Goal: Contribute content: Contribute content

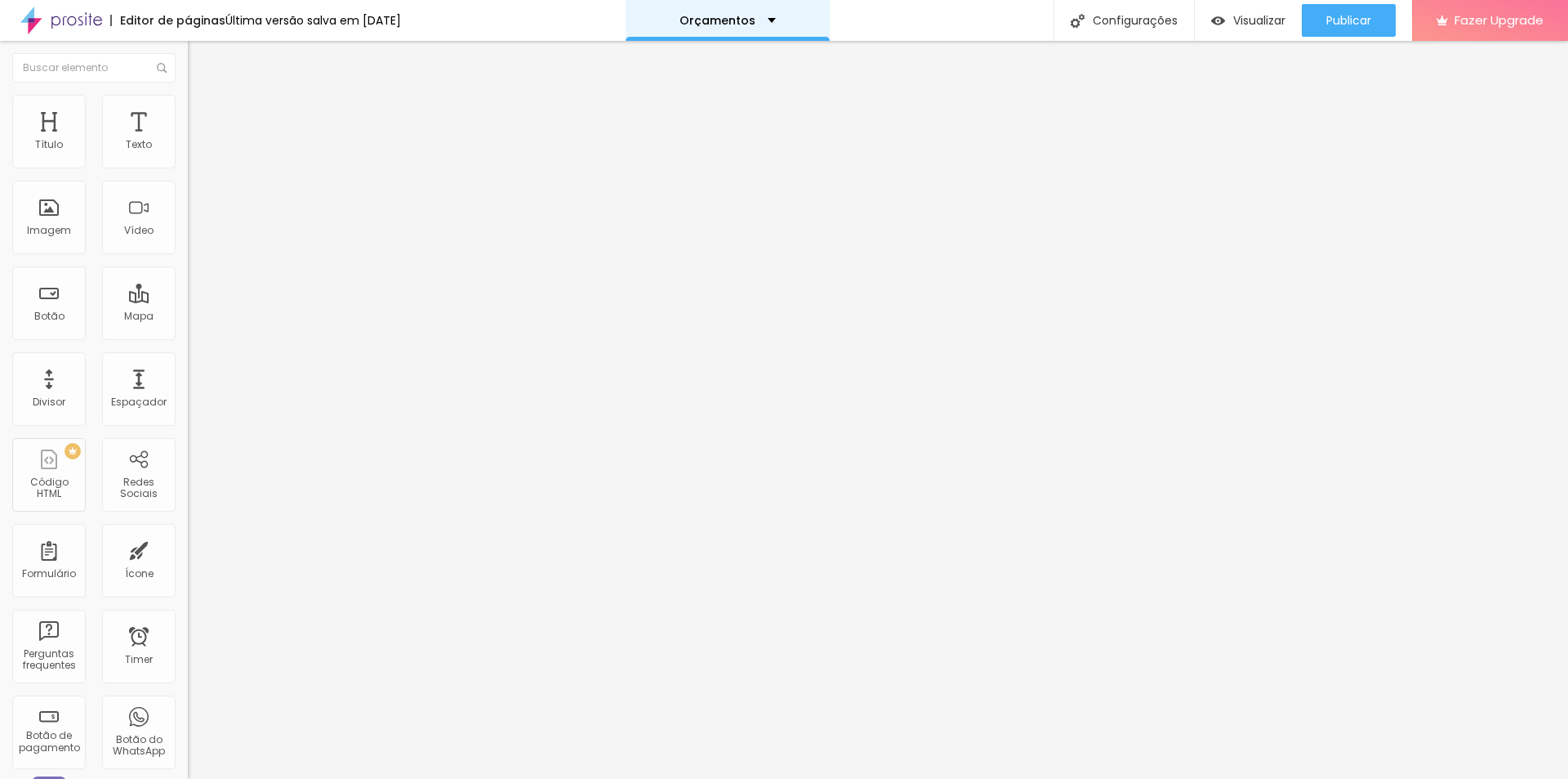
click at [796, 18] on div "Orçamentos" at bounding box center [728, 21] width 204 height 41
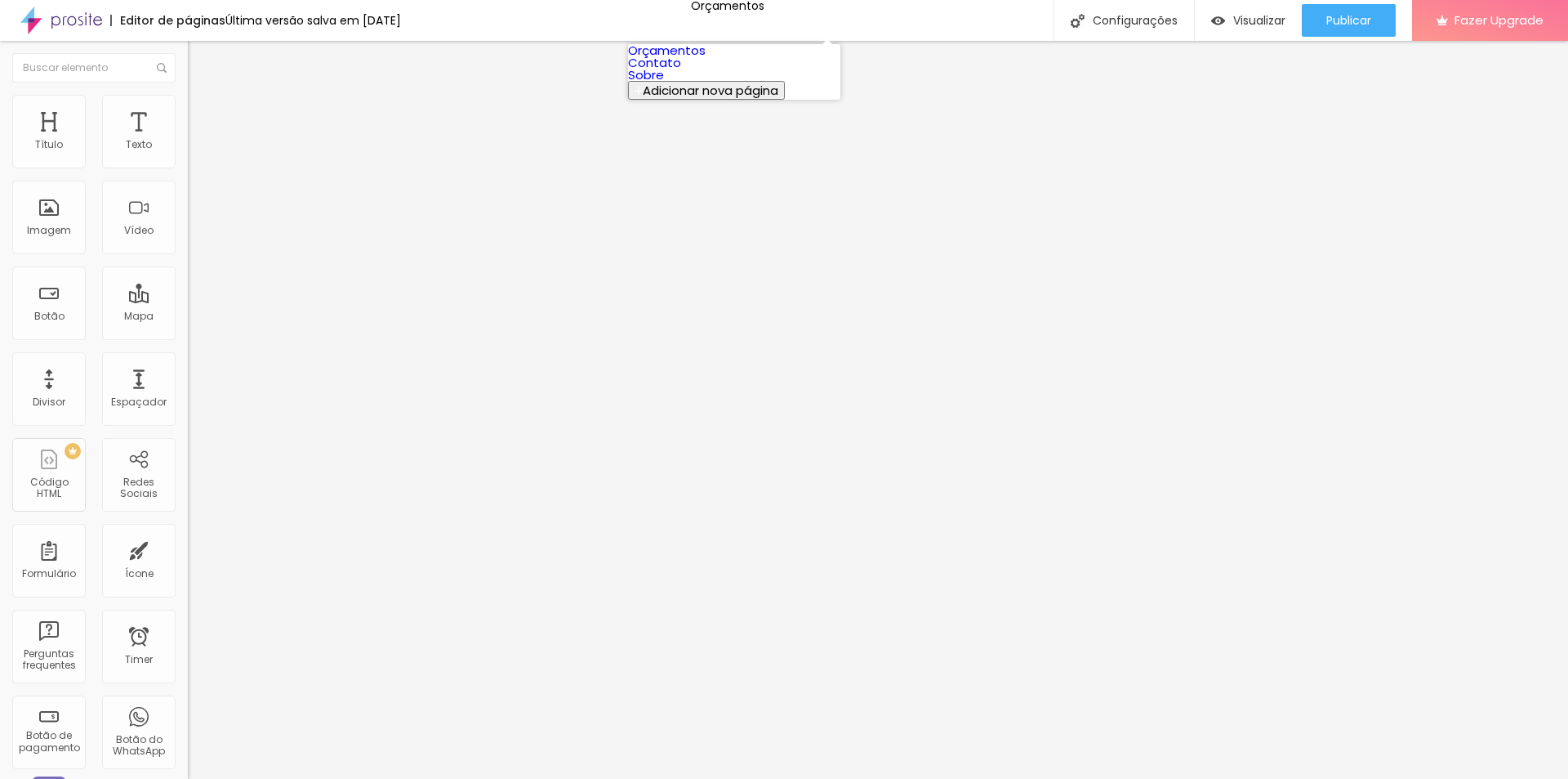
click at [706, 53] on link "Orçamentos" at bounding box center [666, 49] width 77 height 17
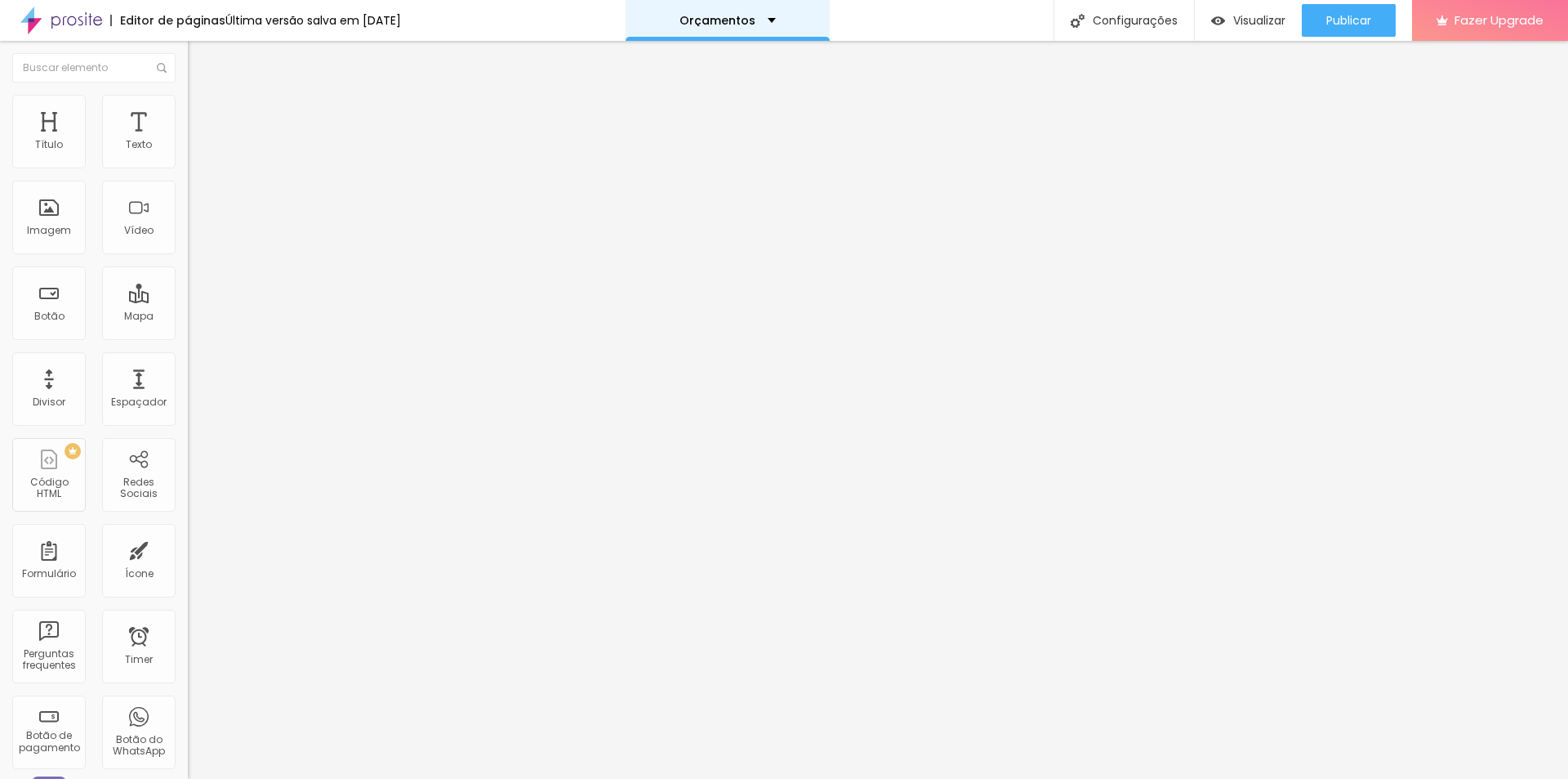
click at [776, 16] on div "Orçamentos" at bounding box center [728, 21] width 96 height 12
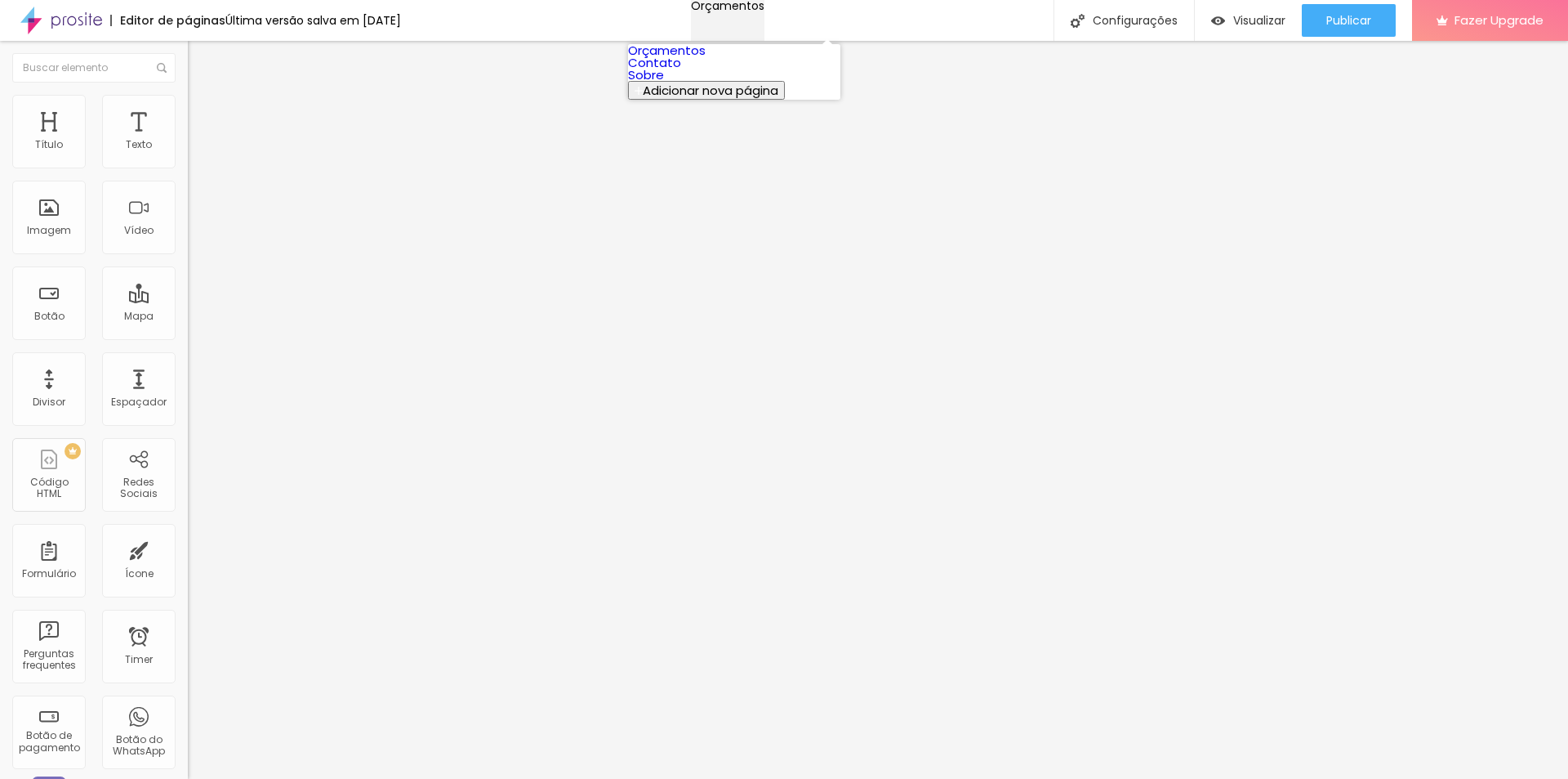
click at [764, 12] on div "Orçamentos" at bounding box center [728, 6] width 74 height 12
click at [66, 26] on img at bounding box center [61, 21] width 81 height 41
click at [66, 135] on div "Título" at bounding box center [48, 131] width 74 height 74
click at [42, 131] on div "Título" at bounding box center [48, 131] width 74 height 74
click at [188, 52] on button "Editar Coluna" at bounding box center [282, 60] width 188 height 37
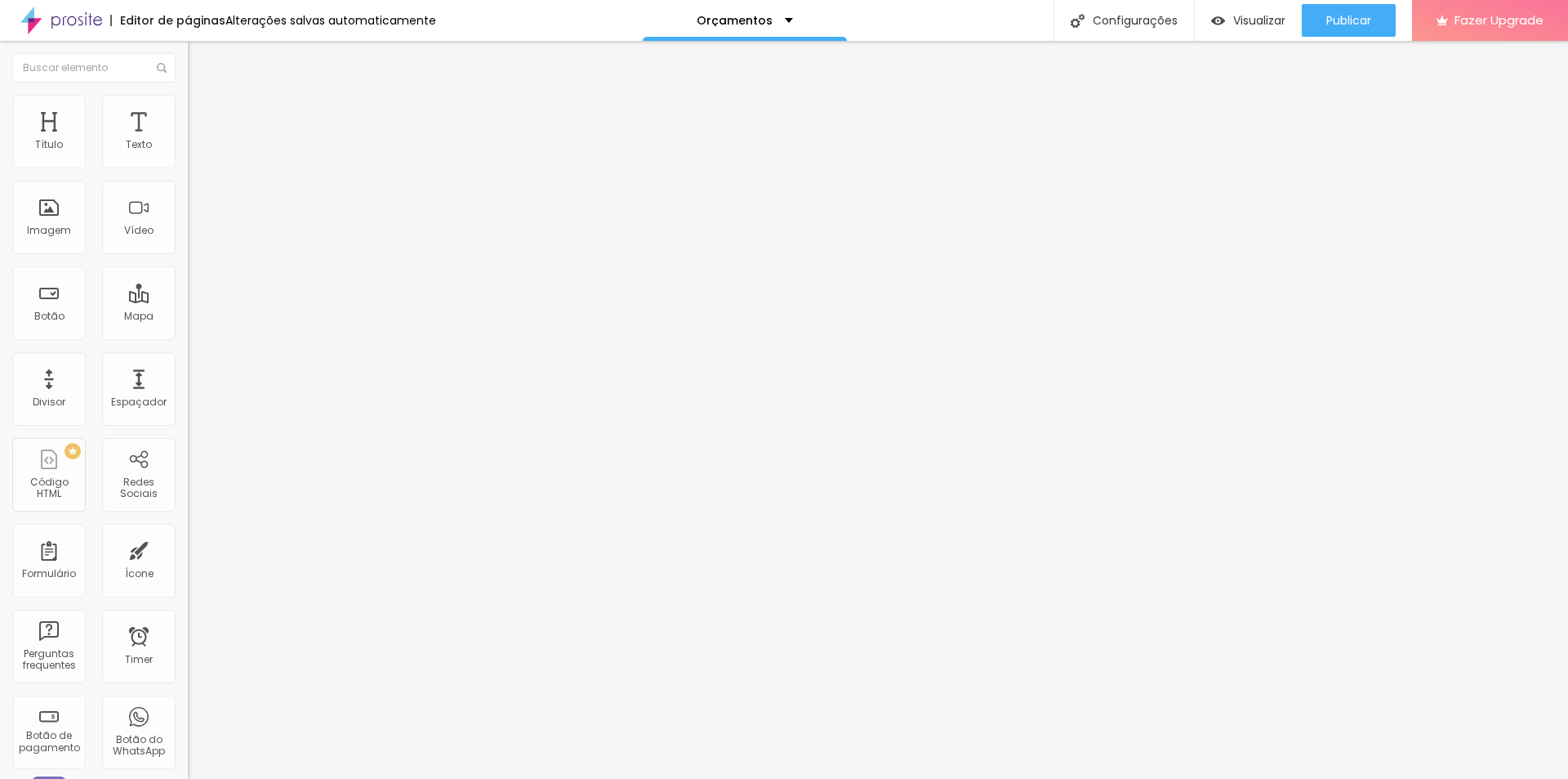
click at [194, 22] on div "Editor de páginas" at bounding box center [167, 21] width 115 height 12
click at [1146, 24] on div "Configurações" at bounding box center [1123, 21] width 140 height 41
click at [139, 133] on div "Texto" at bounding box center [138, 131] width 74 height 74
click at [188, 109] on li "Estilo" at bounding box center [282, 103] width 188 height 17
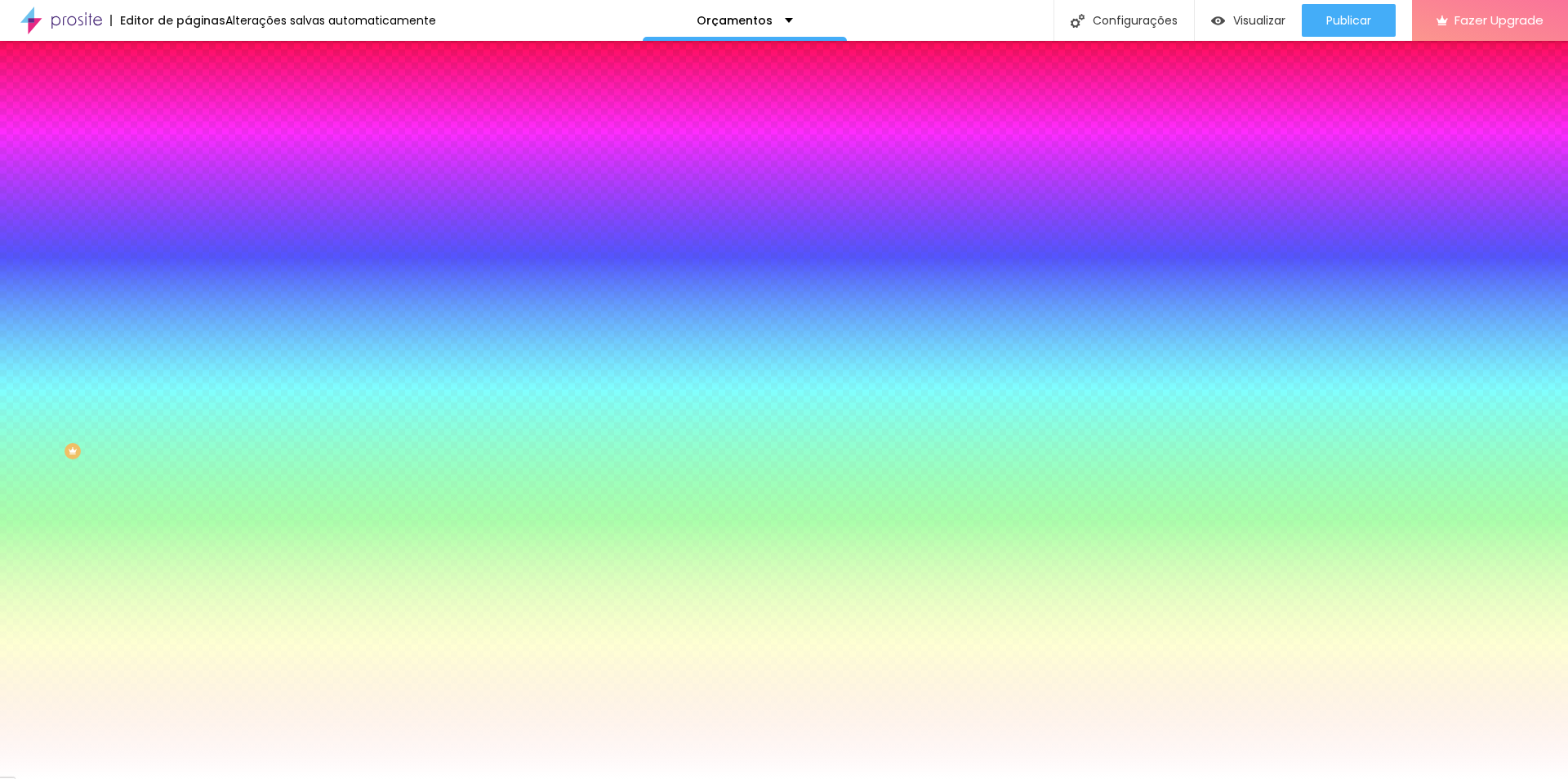
click at [188, 93] on img at bounding box center [195, 85] width 15 height 15
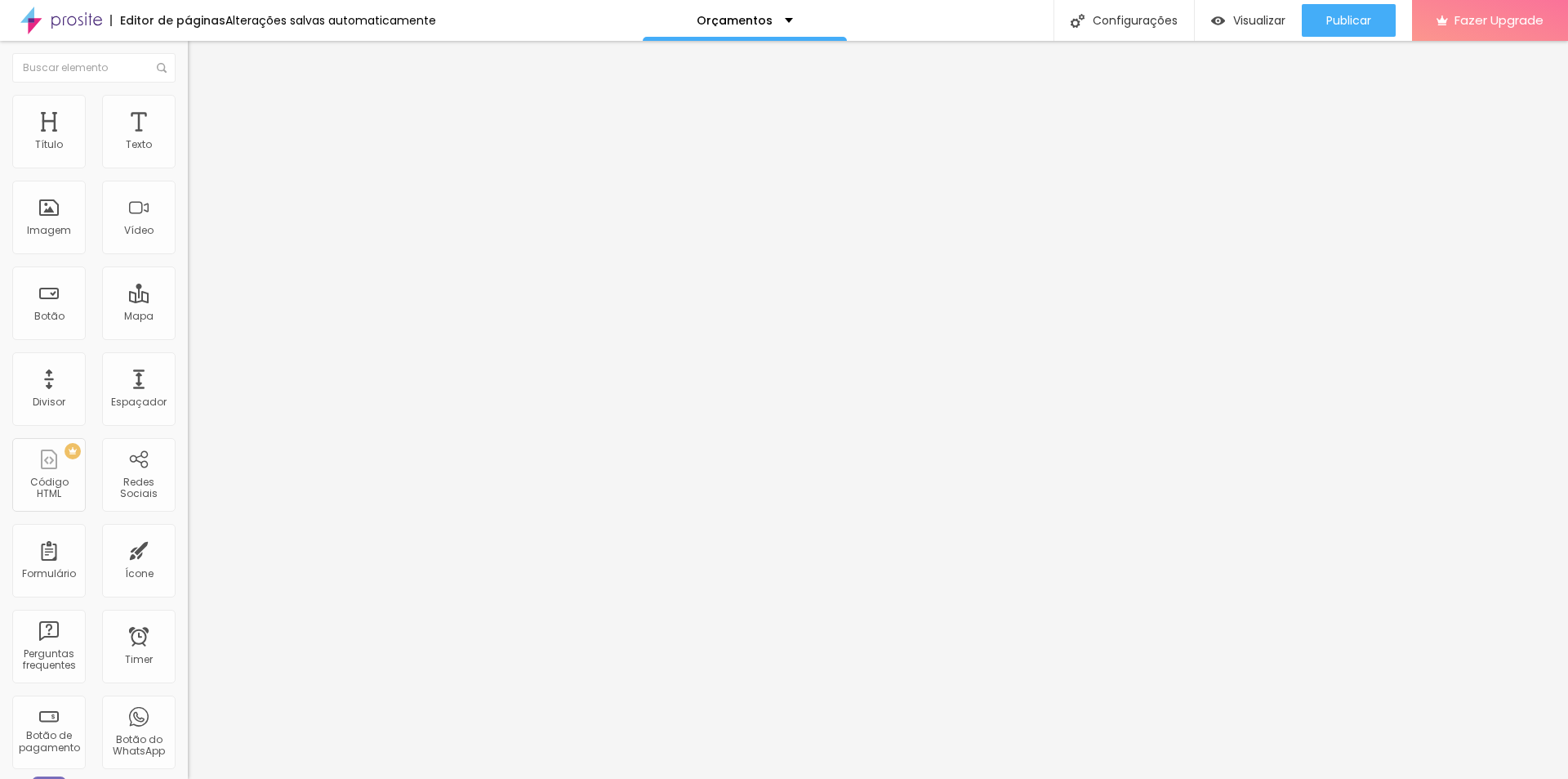
click at [200, 60] on img "button" at bounding box center [206, 59] width 13 height 13
click at [200, 54] on img "button" at bounding box center [206, 59] width 13 height 13
click at [43, 236] on div "Imagem" at bounding box center [48, 231] width 44 height 12
click at [203, 113] on span "Avançado" at bounding box center [229, 106] width 54 height 14
click at [188, 110] on ul "Estilo Avançado" at bounding box center [282, 94] width 188 height 32
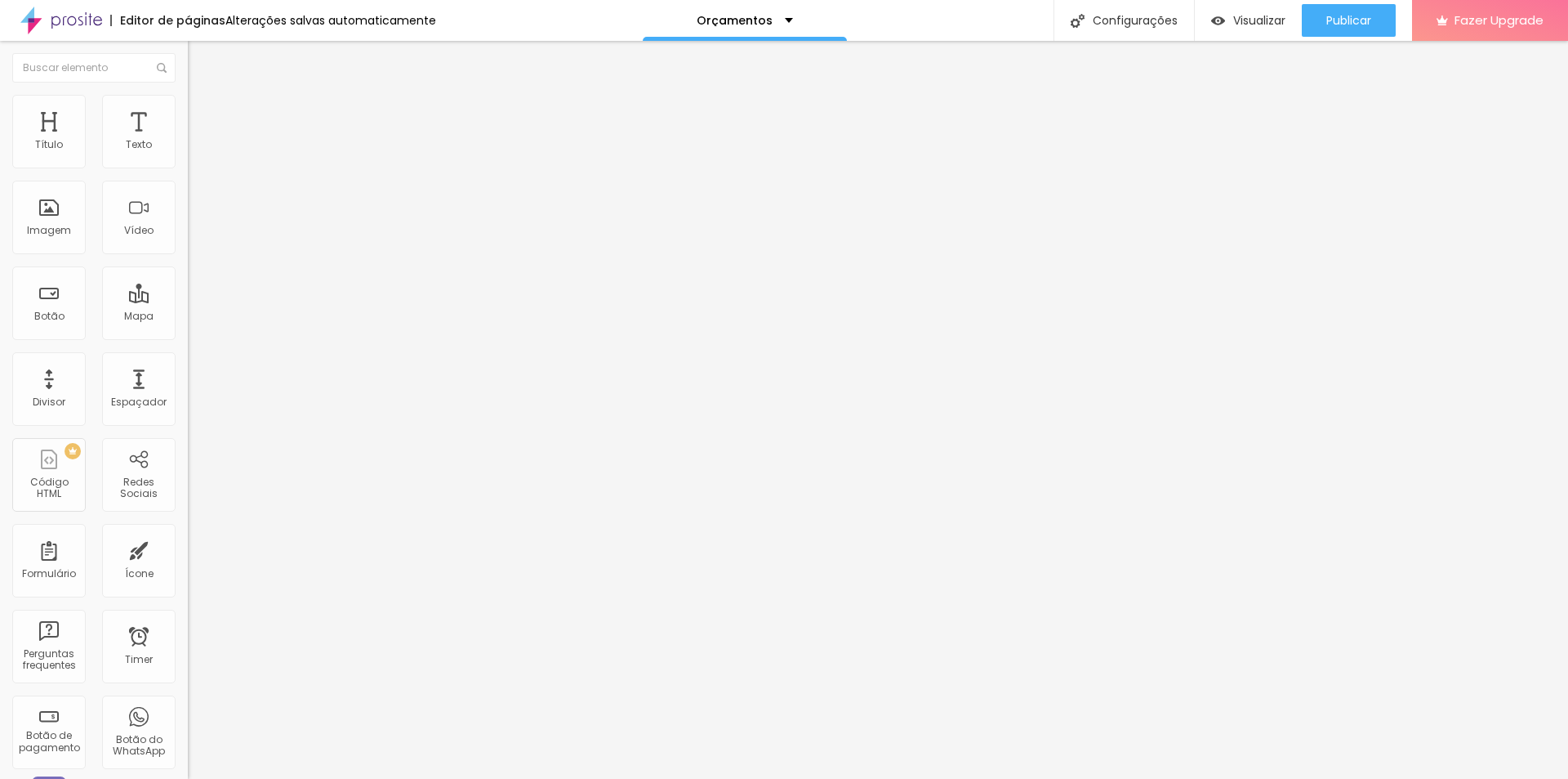
click at [188, 95] on li "Estilo" at bounding box center [282, 86] width 188 height 17
click at [52, 218] on div "Imagem" at bounding box center [48, 217] width 74 height 74
click at [188, 207] on img at bounding box center [194, 201] width 12 height 12
click at [188, 140] on span "Adicionar imagem" at bounding box center [240, 133] width 105 height 14
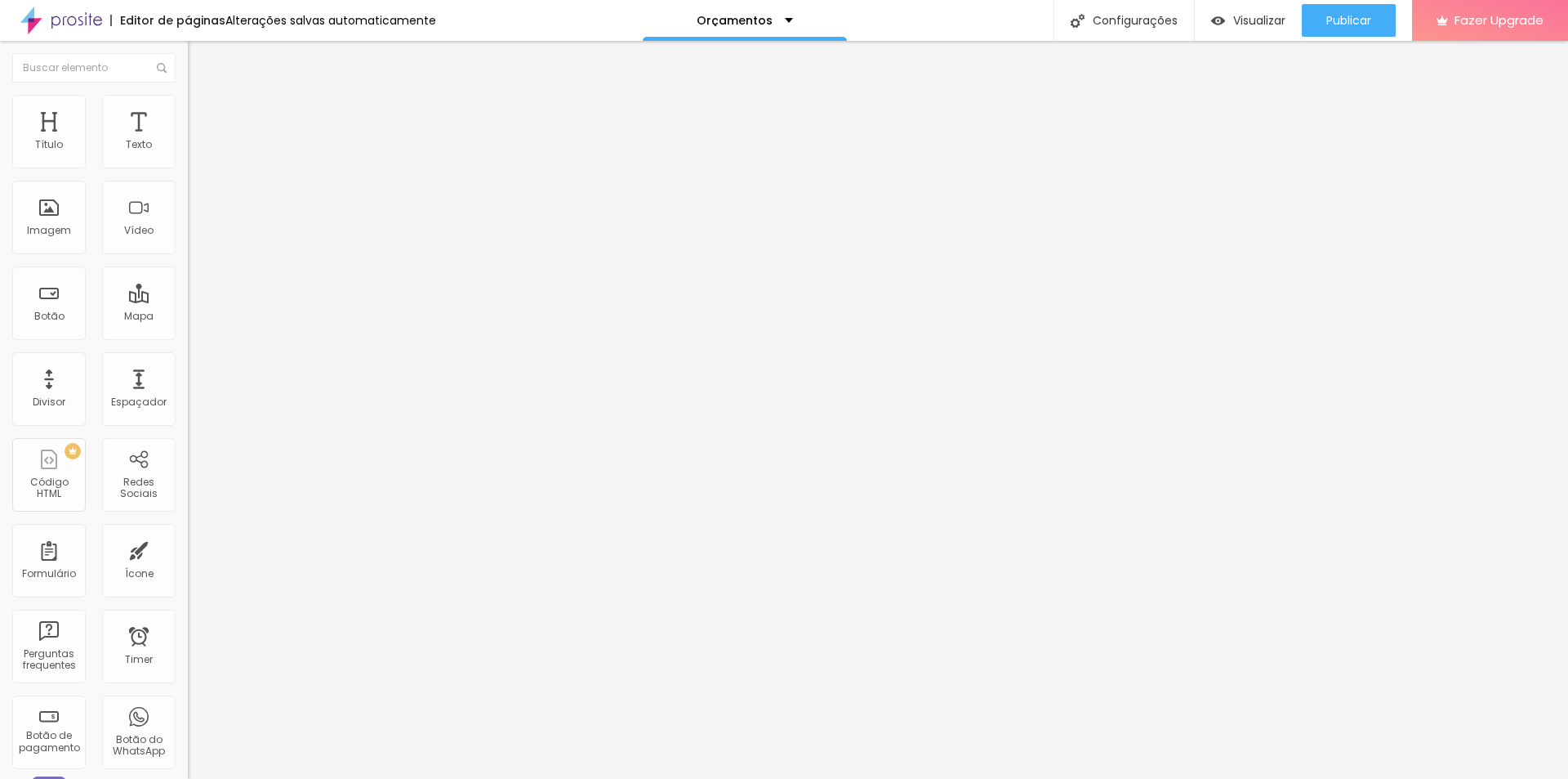
click at [188, 256] on span "Original" at bounding box center [208, 248] width 39 height 14
click at [188, 284] on div "Quadrado 1:1" at bounding box center [282, 279] width 188 height 10
click at [188, 266] on span "Cinema" at bounding box center [209, 258] width 41 height 14
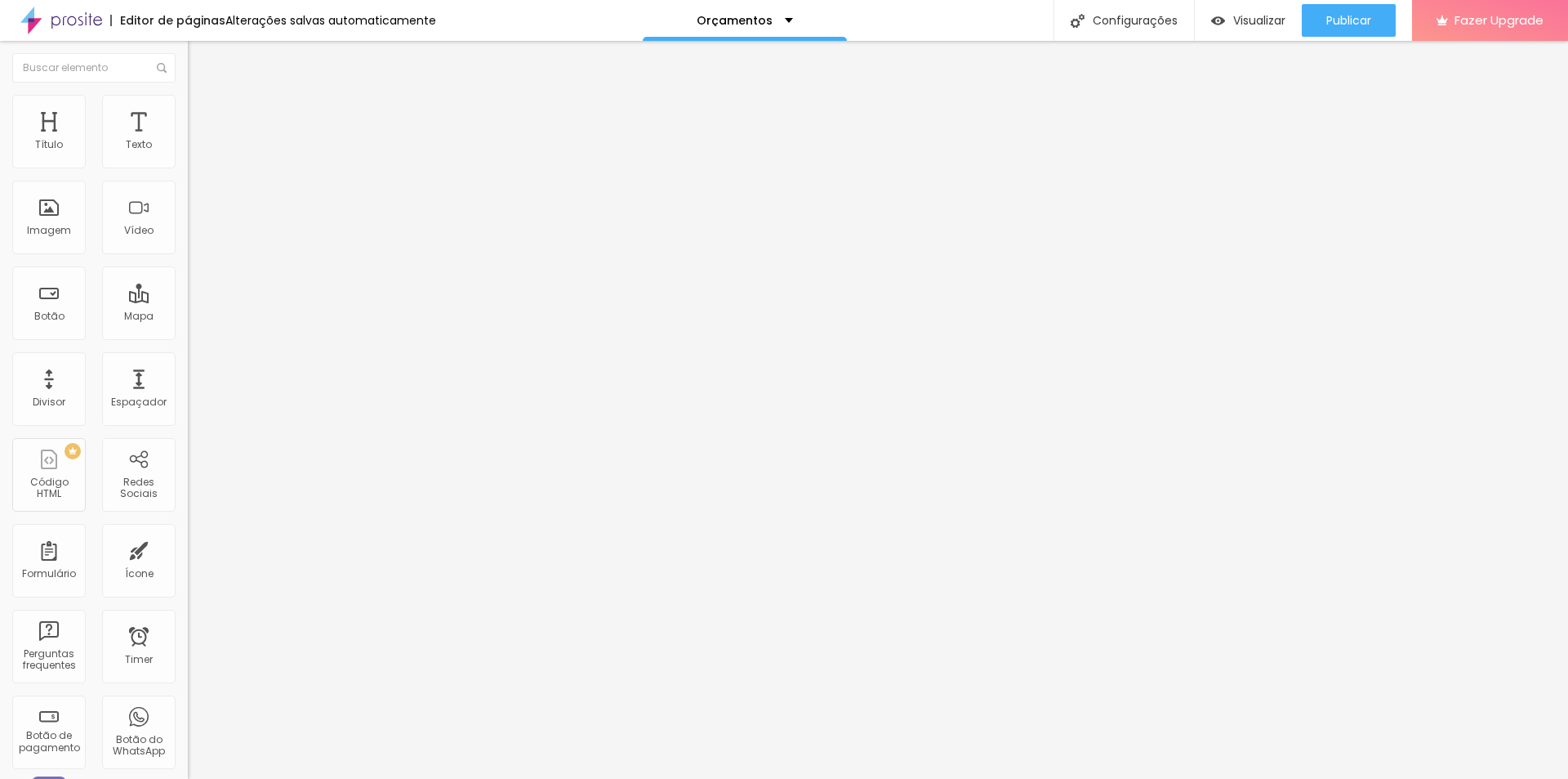
click at [188, 299] on div "Original" at bounding box center [282, 294] width 188 height 10
click at [188, 140] on span "Adicionar imagem" at bounding box center [240, 133] width 105 height 14
click at [200, 53] on img "button" at bounding box center [206, 59] width 13 height 13
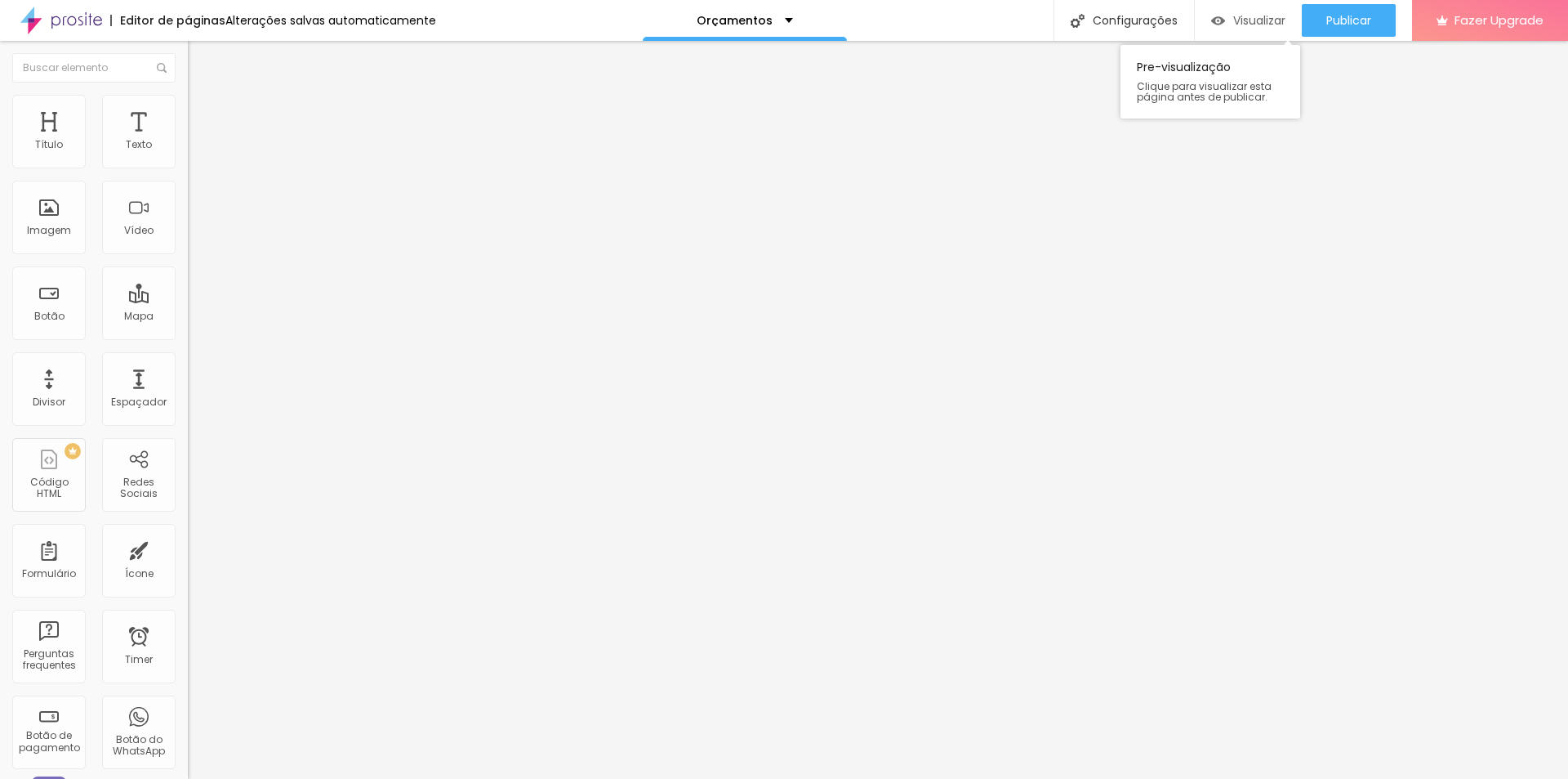
click at [1233, 22] on span "Visualizar" at bounding box center [1258, 20] width 52 height 13
click at [188, 140] on span "Trocar imagem" at bounding box center [232, 133] width 89 height 14
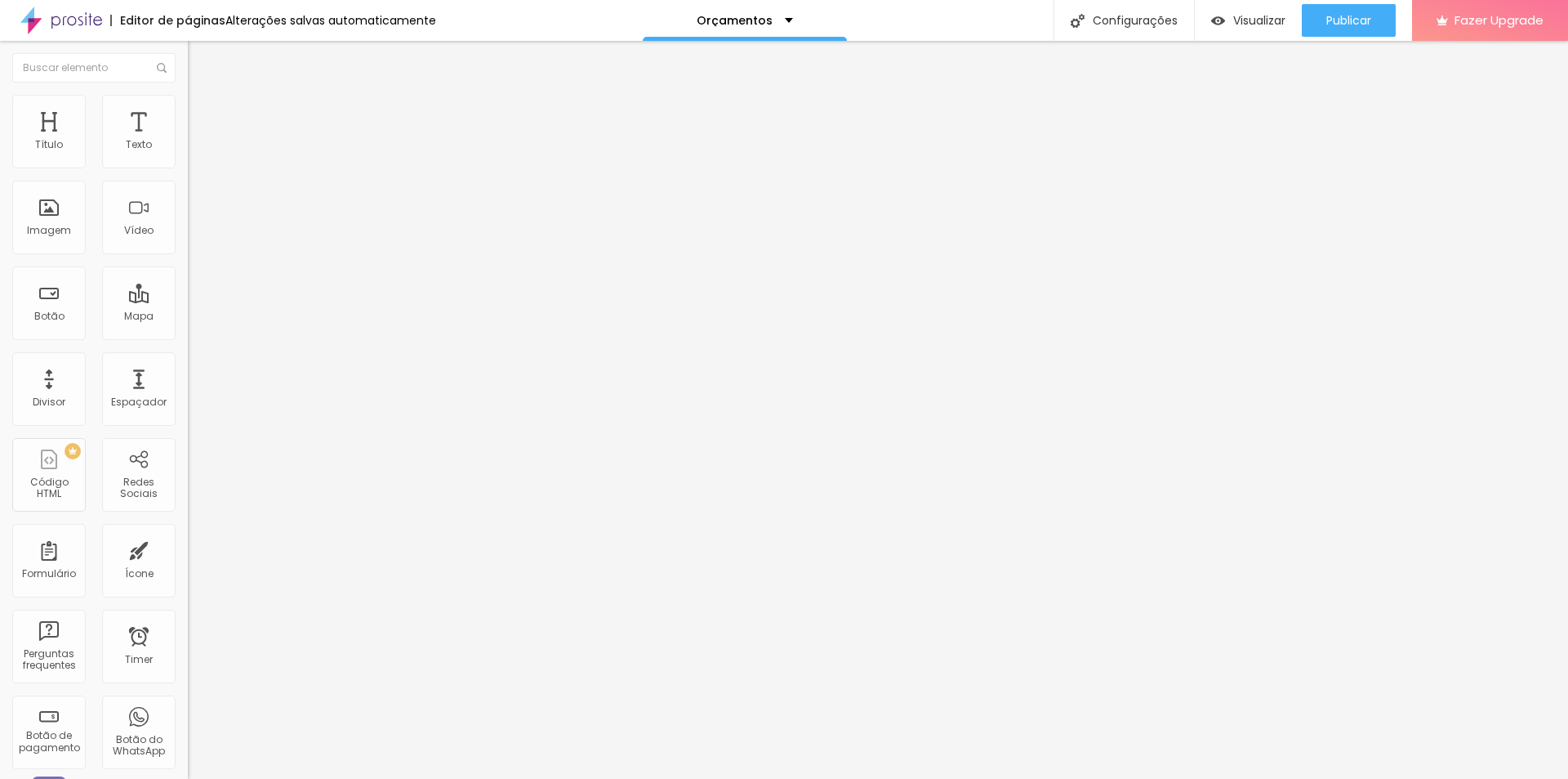
click at [188, 154] on input "Click me" at bounding box center [286, 145] width 196 height 17
drag, startPoint x: 43, startPoint y: 183, endPoint x: 0, endPoint y: 188, distance: 43.3
click at [188, 188] on div "Texto Click me Alinhamento Tamanho Normal Pequeno Normal Grande Link URL https:…" at bounding box center [282, 246] width 188 height 237
type input "s"
type input "SAIBA MAIS"
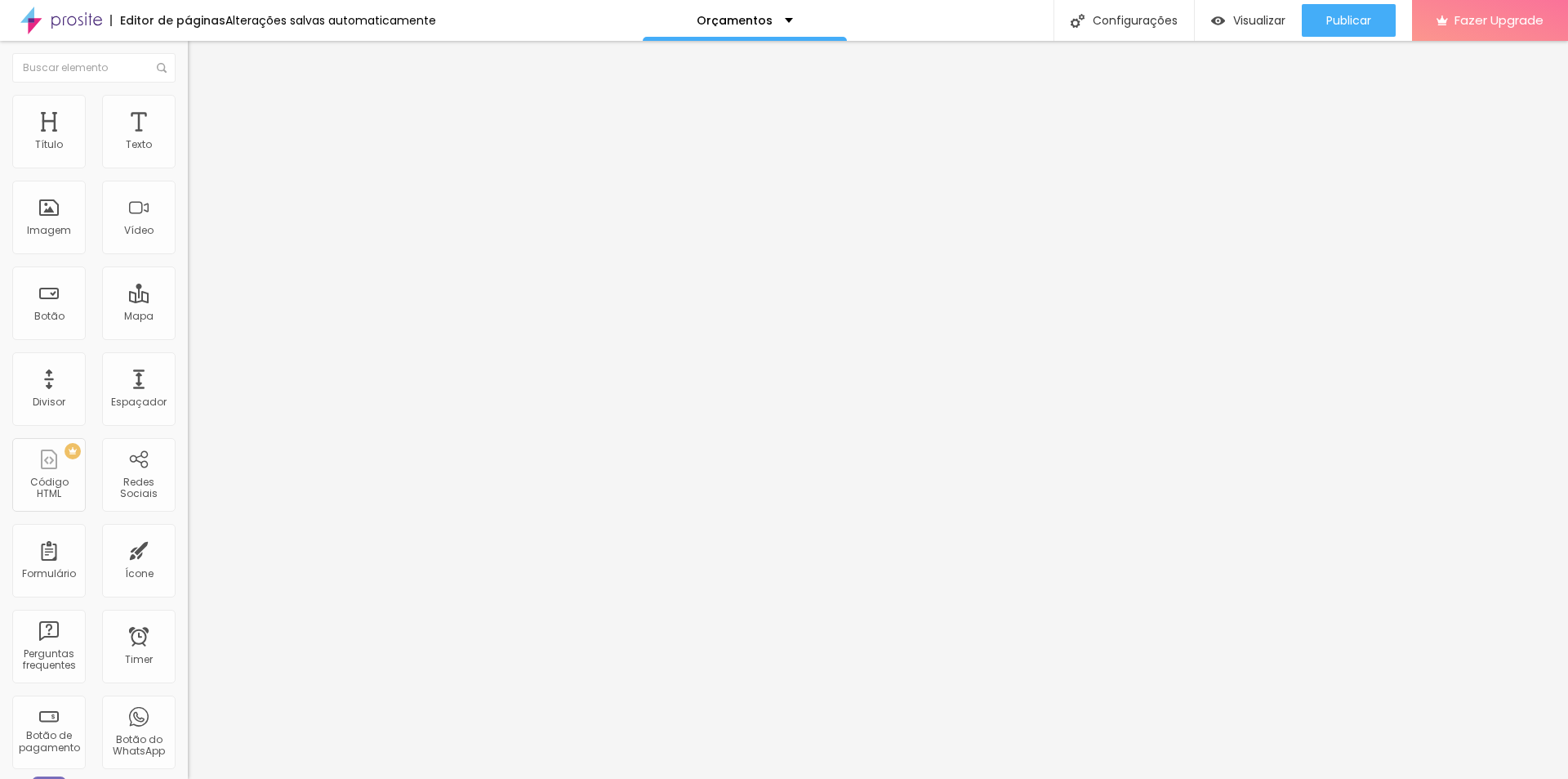
click at [188, 140] on span "Adicionar imagem" at bounding box center [240, 133] width 105 height 14
click at [188, 207] on img at bounding box center [194, 201] width 12 height 12
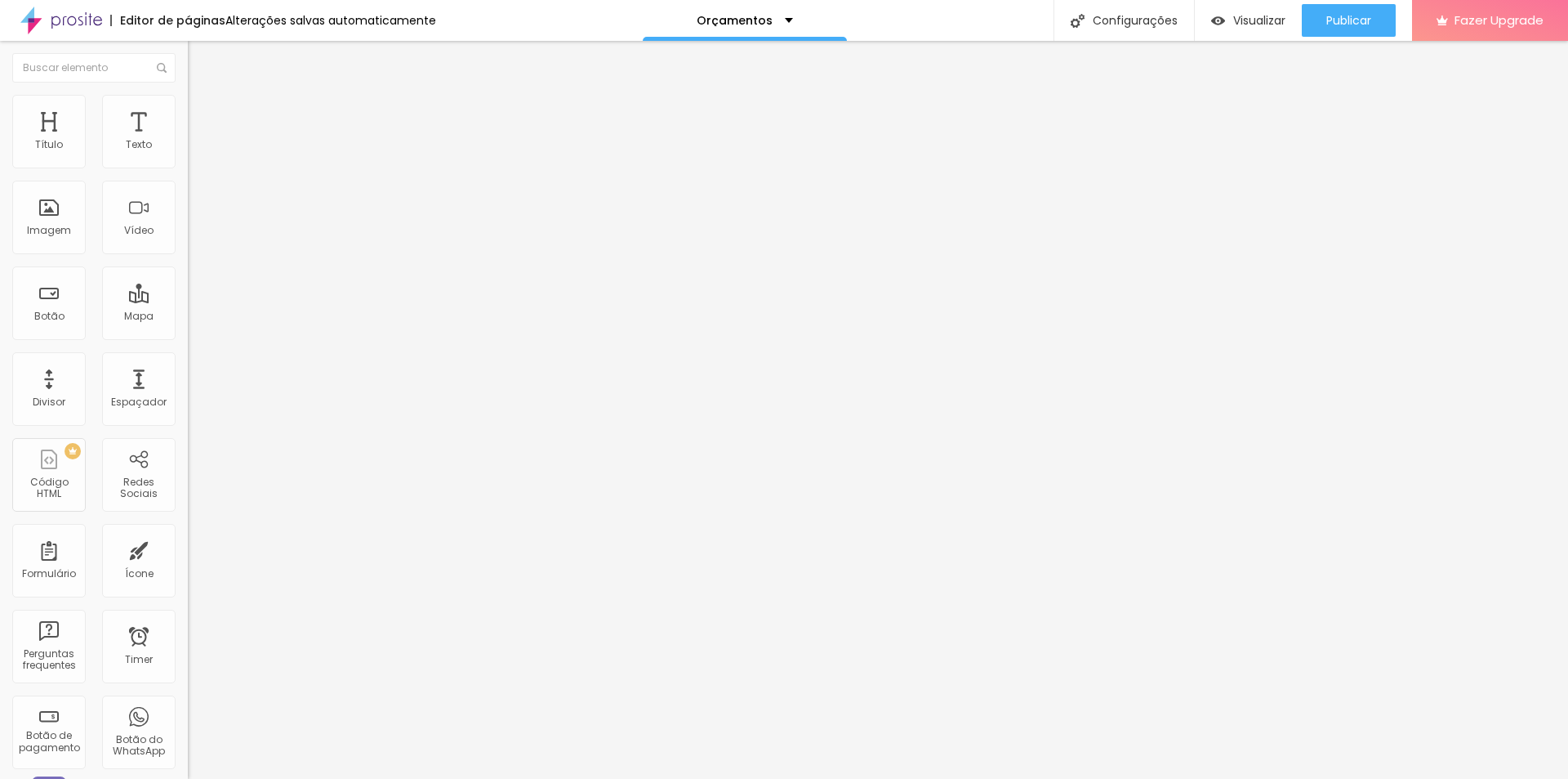
click at [188, 222] on div at bounding box center [282, 214] width 188 height 13
click at [188, 256] on span "Original" at bounding box center [208, 248] width 39 height 14
click at [202, 300] on span "Original" at bounding box center [222, 293] width 39 height 14
click at [188, 256] on span "Original" at bounding box center [208, 248] width 39 height 14
click at [188, 276] on span "Padrão" at bounding box center [206, 268] width 36 height 14
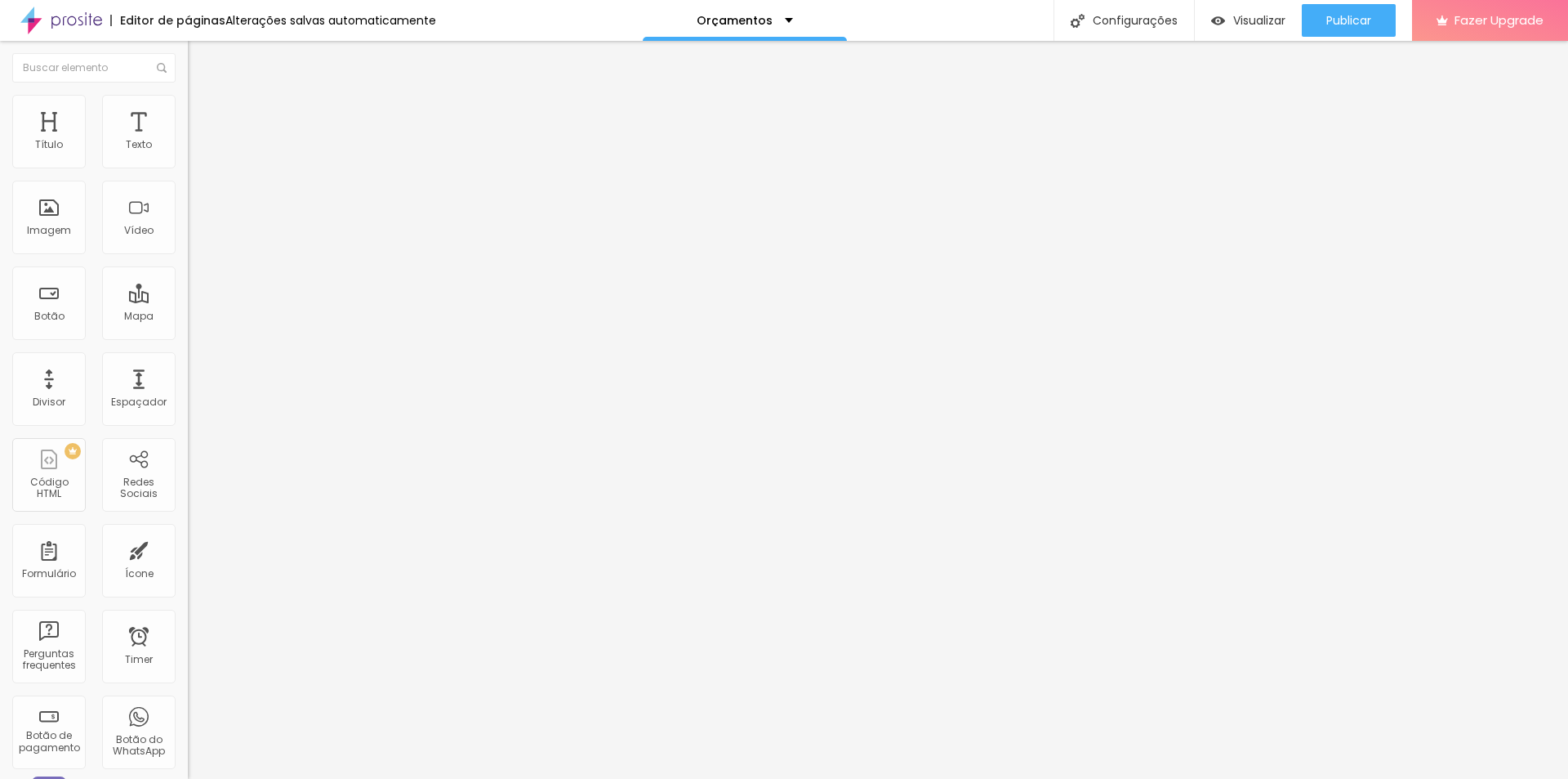
click at [228, 266] on span "16:9" at bounding box center [237, 258] width 19 height 14
click at [225, 281] on span "4:3" at bounding box center [231, 274] width 15 height 14
click at [188, 289] on div "Quadrado 1:1" at bounding box center [282, 285] width 188 height 10
click at [188, 300] on span "Original" at bounding box center [208, 293] width 39 height 14
click at [203, 115] on span "Avançado" at bounding box center [229, 122] width 54 height 14
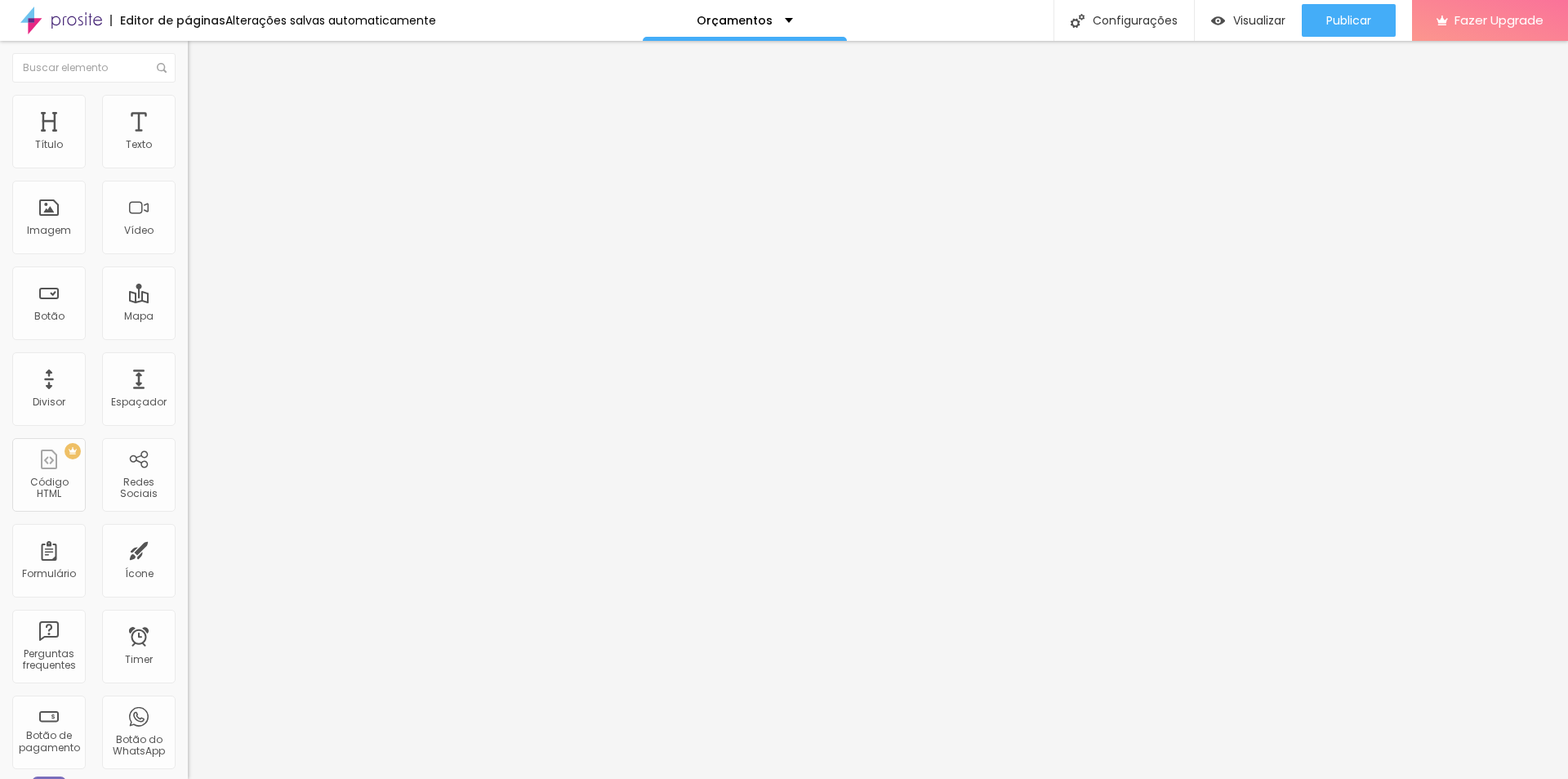
type input "25"
type input "20"
type input "15"
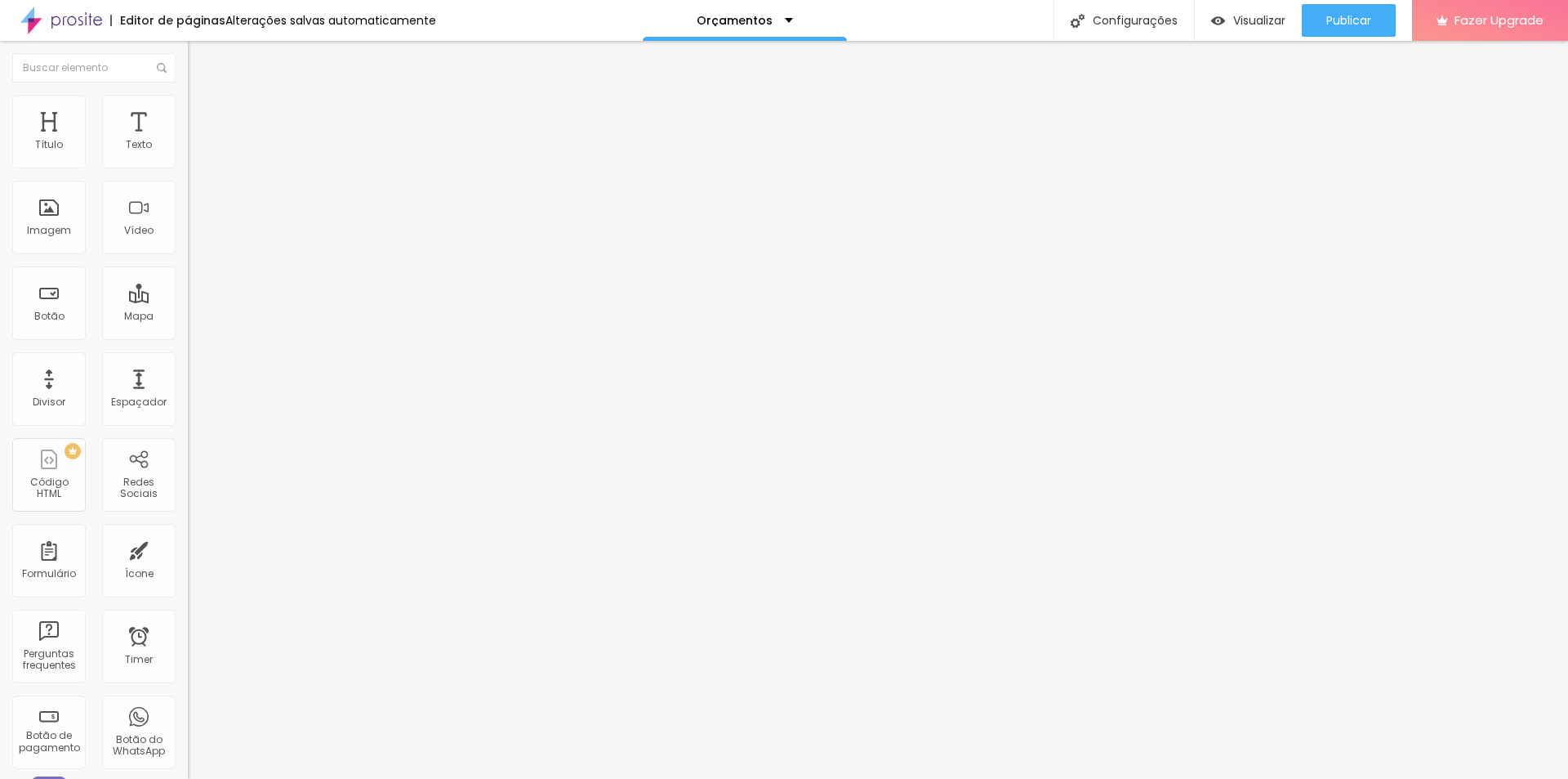
type input "15"
type input "10"
type input "5"
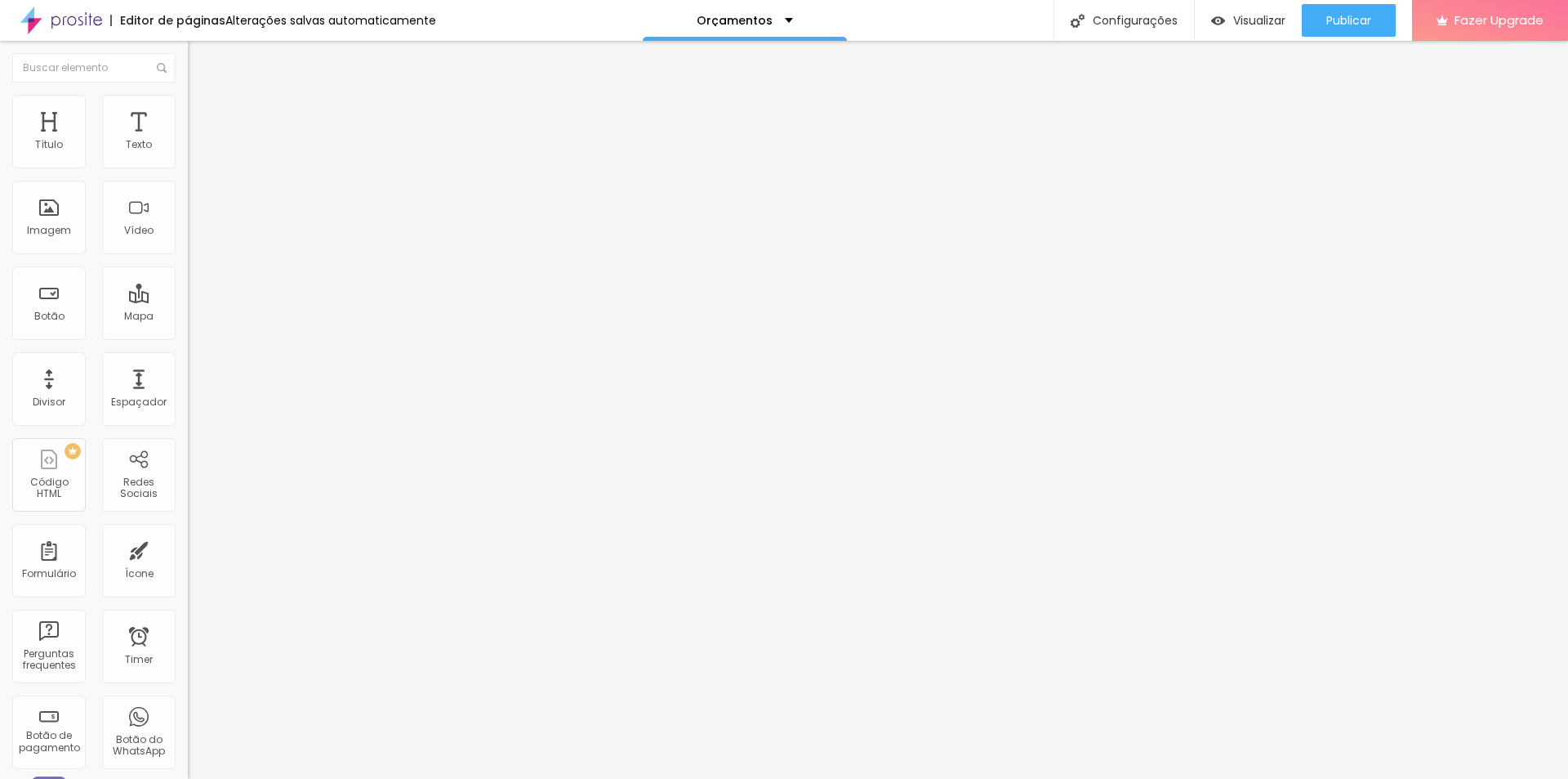
type input "0"
drag, startPoint x: 76, startPoint y: 163, endPoint x: 34, endPoint y: 154, distance: 43.0
type input "0"
click at [188, 317] on input "range" at bounding box center [240, 323] width 105 height 13
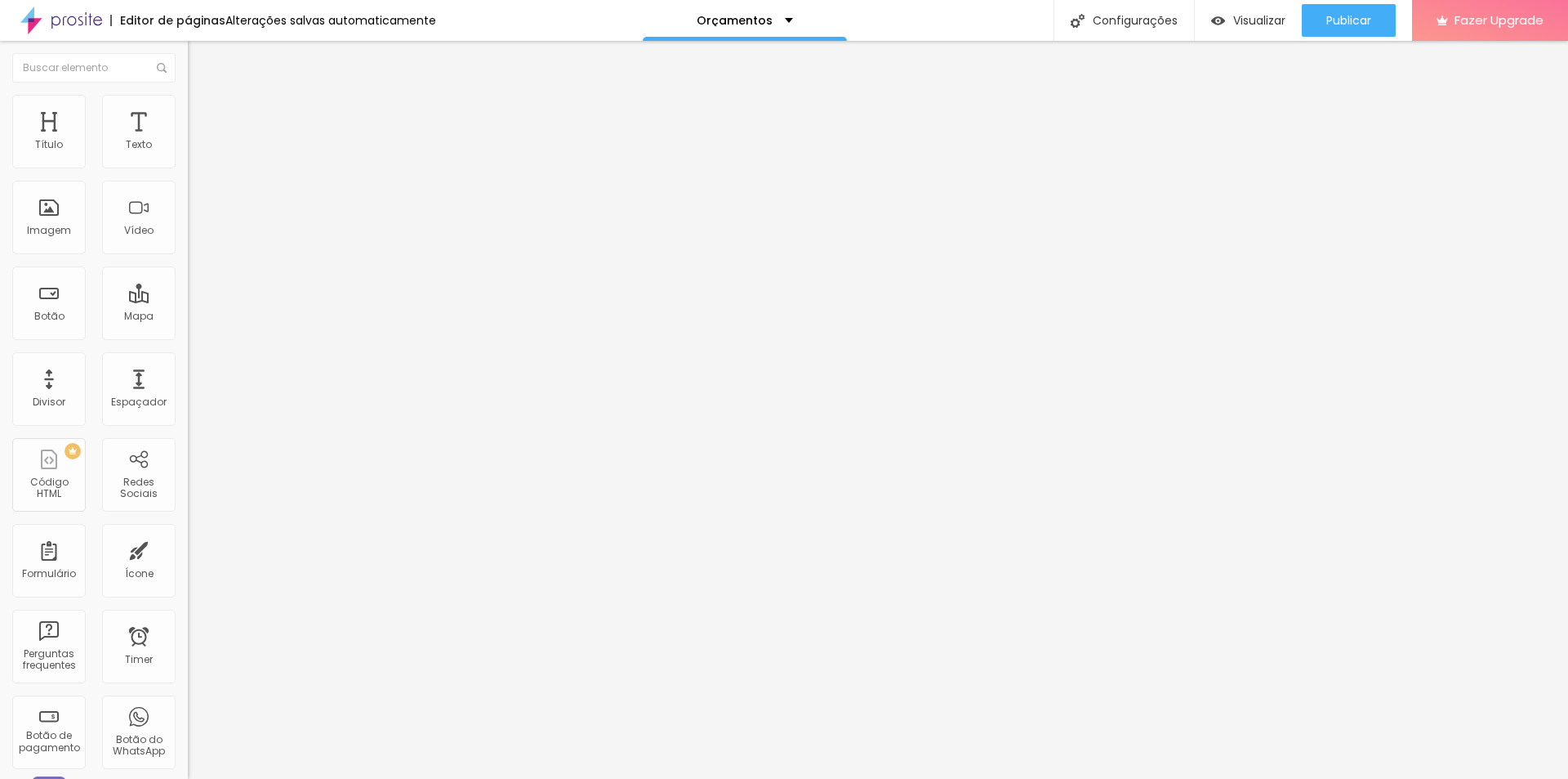
click at [203, 115] on span "Avançado" at bounding box center [229, 122] width 54 height 14
type input "5"
type input "10"
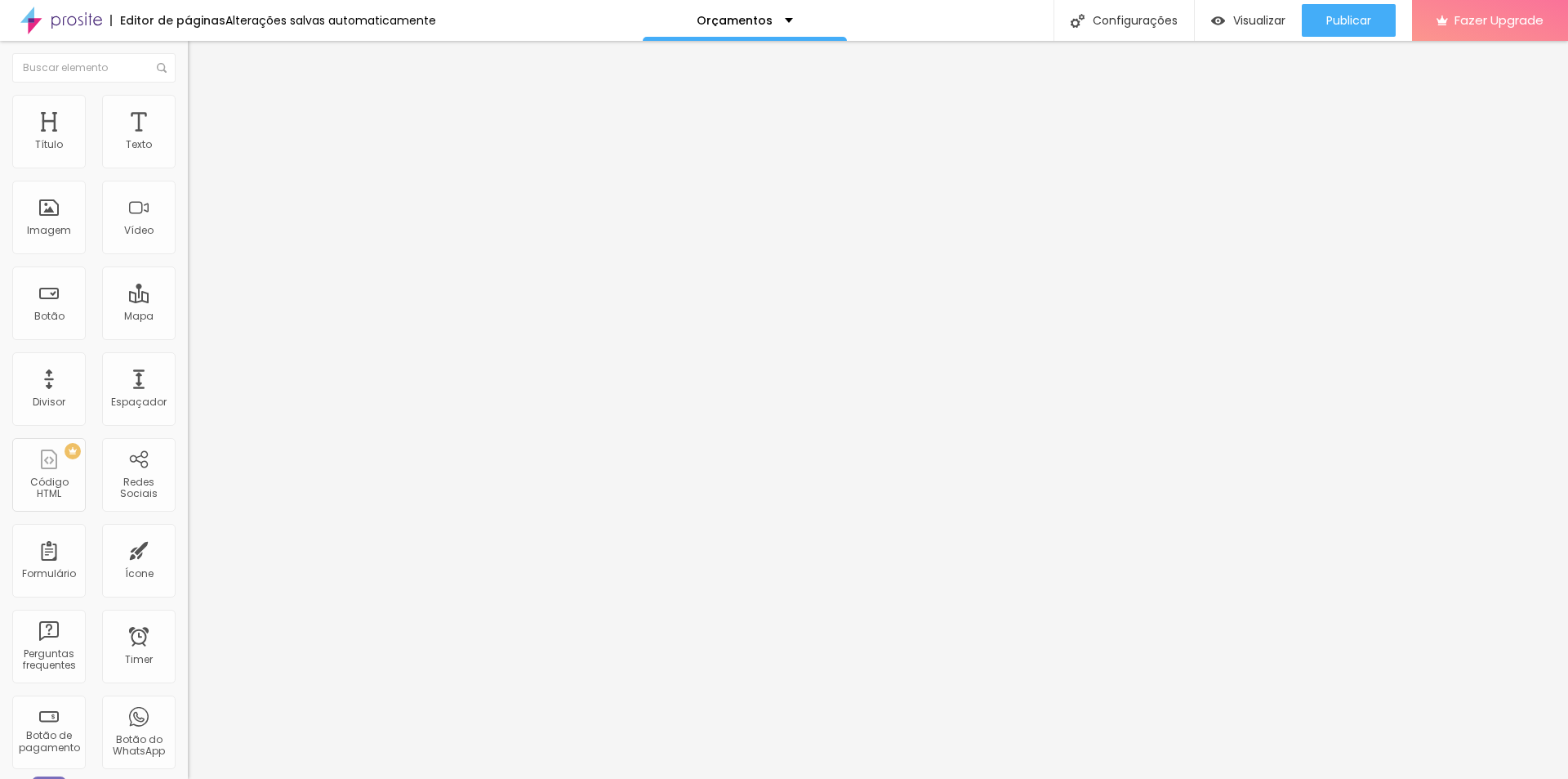
type input "15"
type input "20"
type input "25"
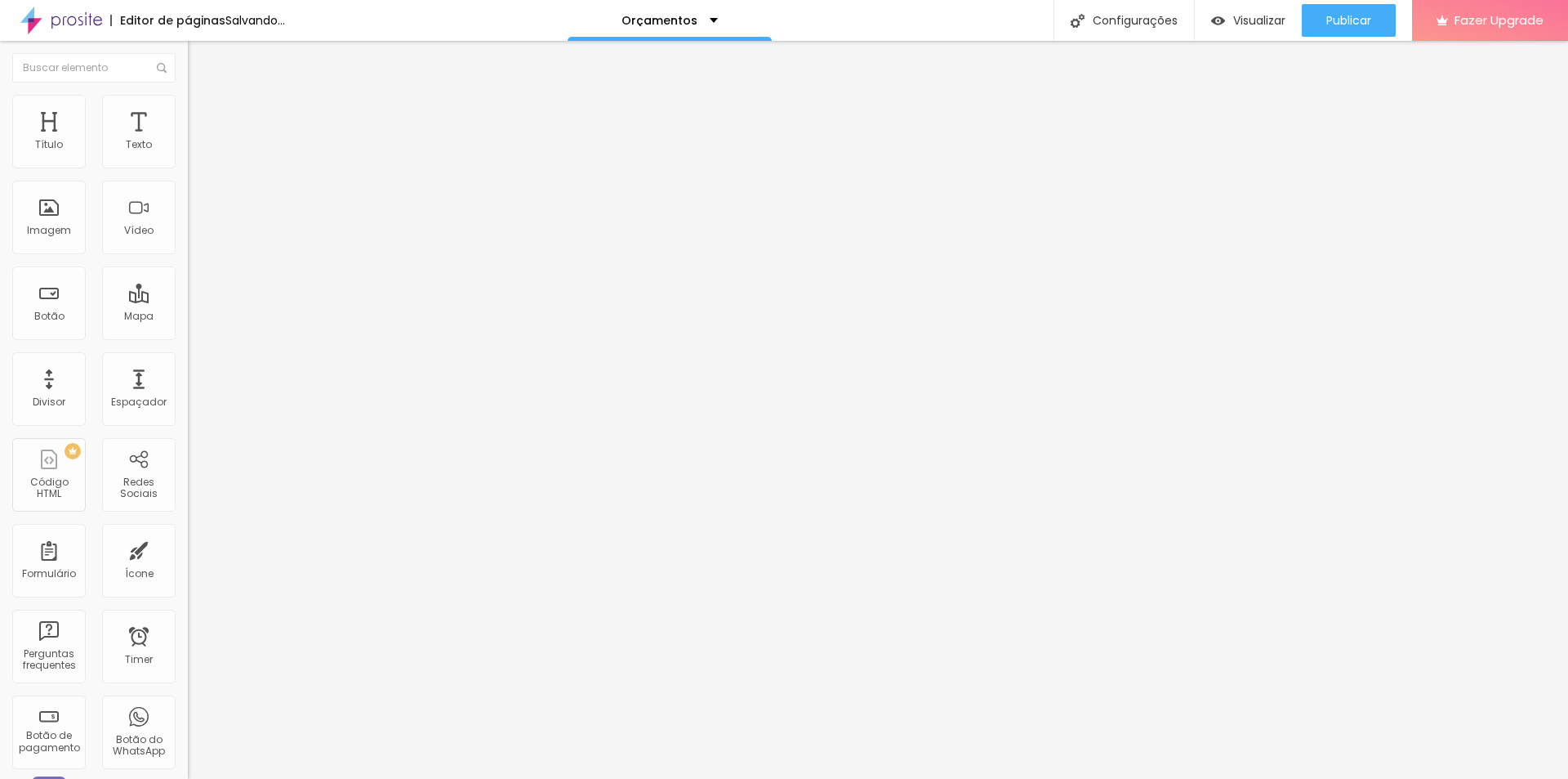
type input "25"
type input "30"
type input "5"
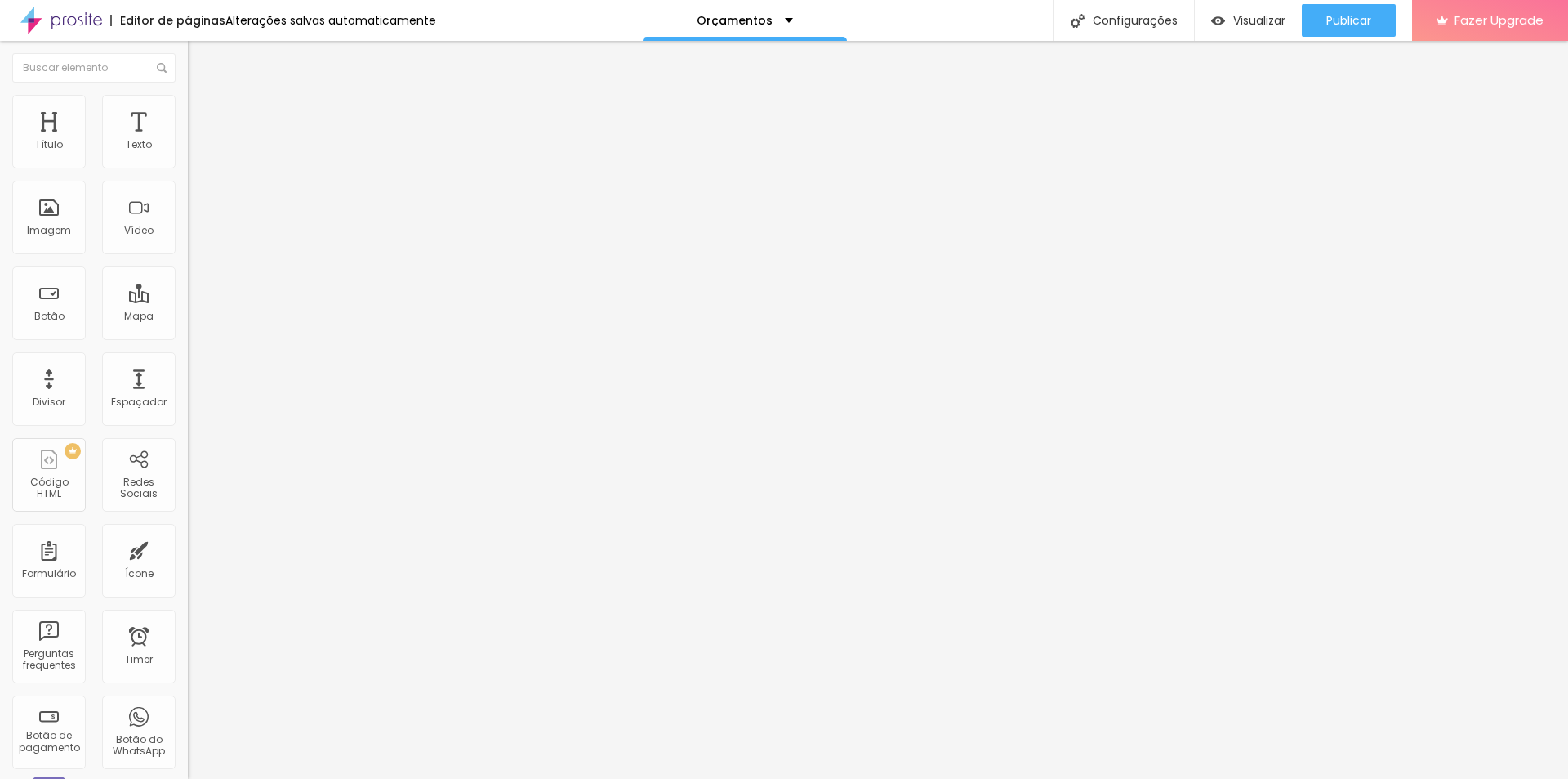
type input "0"
drag, startPoint x: 37, startPoint y: 161, endPoint x: 0, endPoint y: 131, distance: 47.6
click at [188, 317] on input "range" at bounding box center [240, 323] width 105 height 13
click at [188, 111] on li "Avançado" at bounding box center [282, 119] width 188 height 17
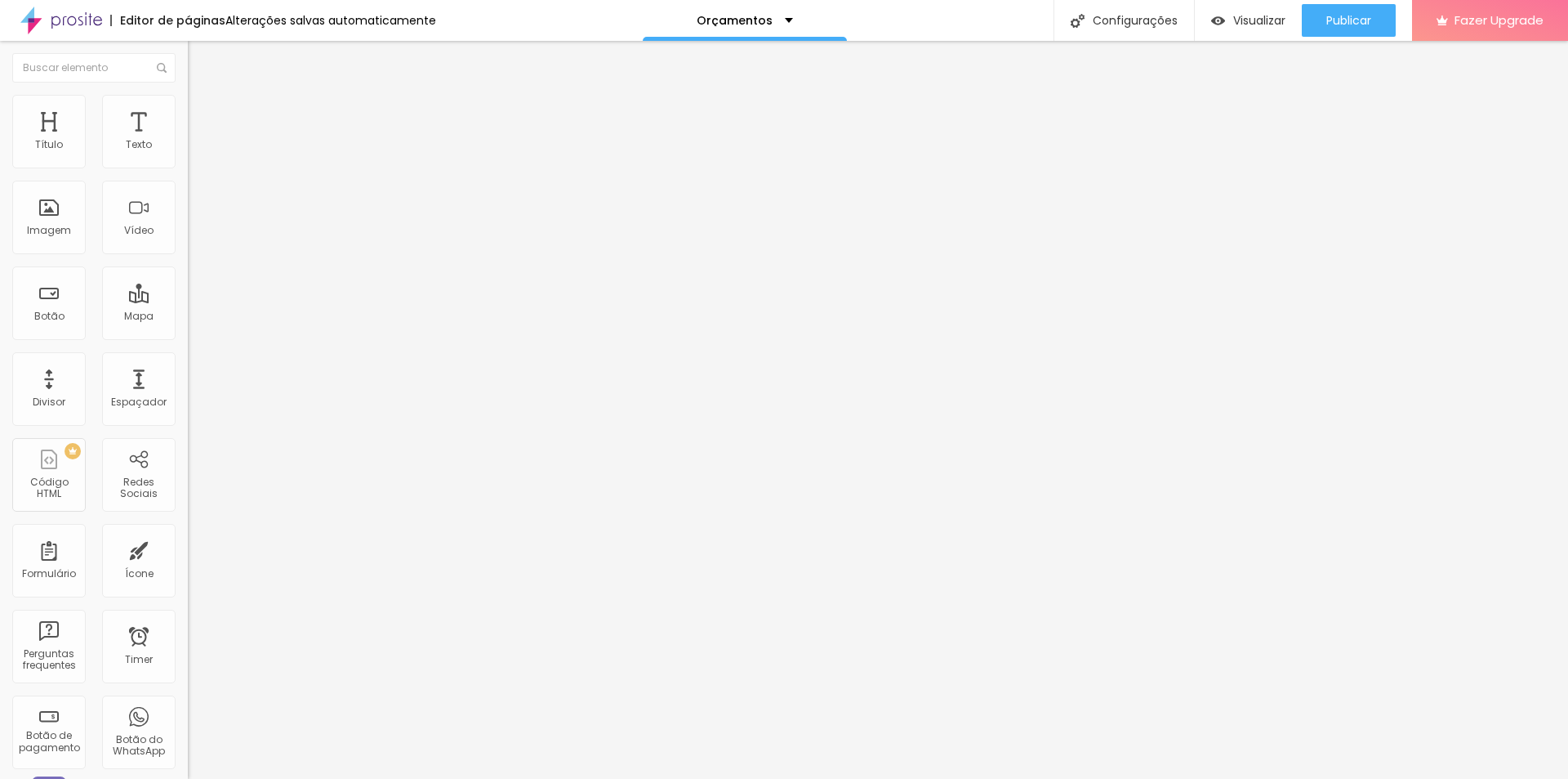
type input "9"
type input "7"
type input "6"
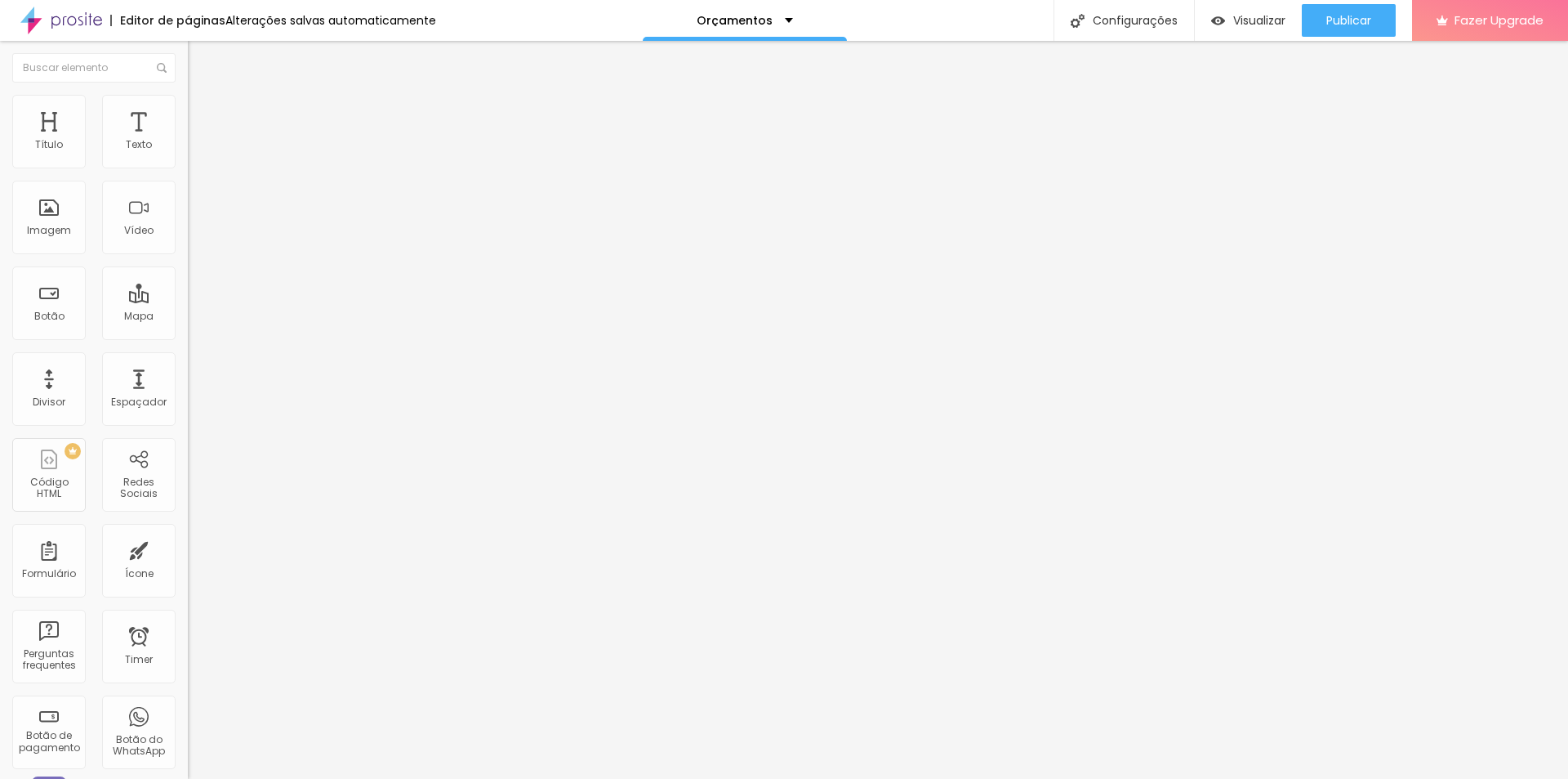
type input "6"
type input "5"
type input "3"
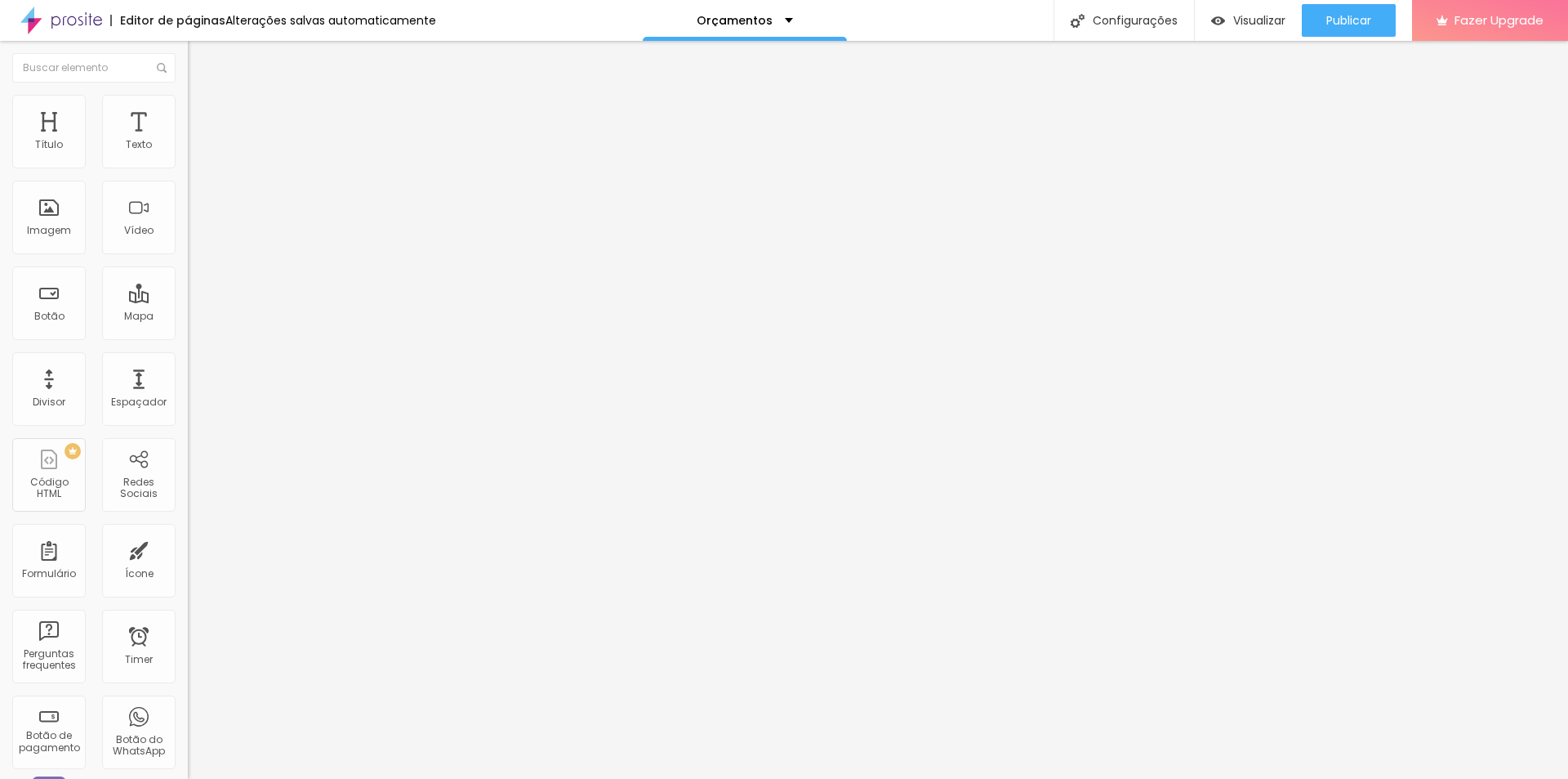
type input "2"
type input "1"
type input "9"
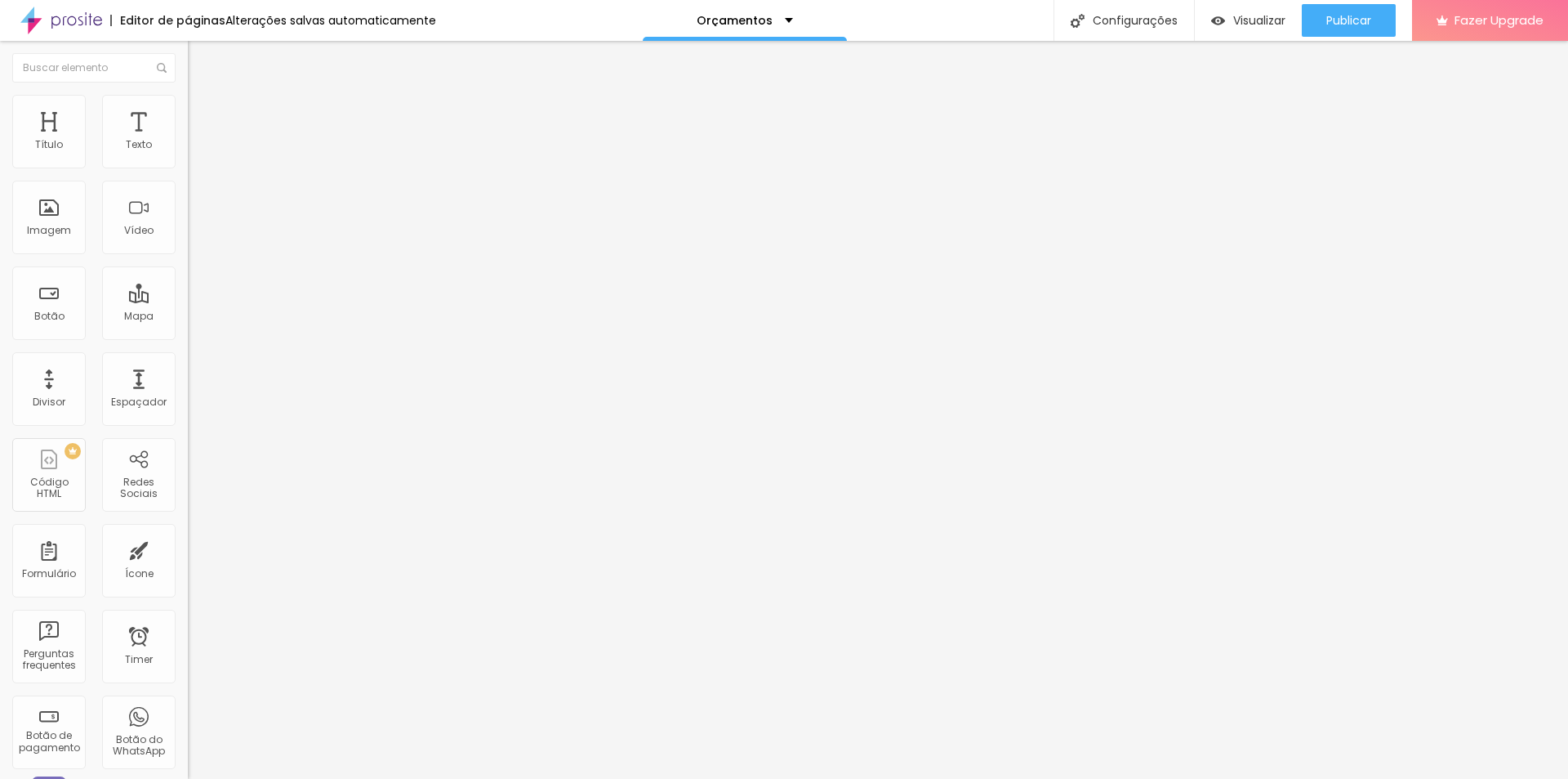
type input "9"
type input "11"
type input "12"
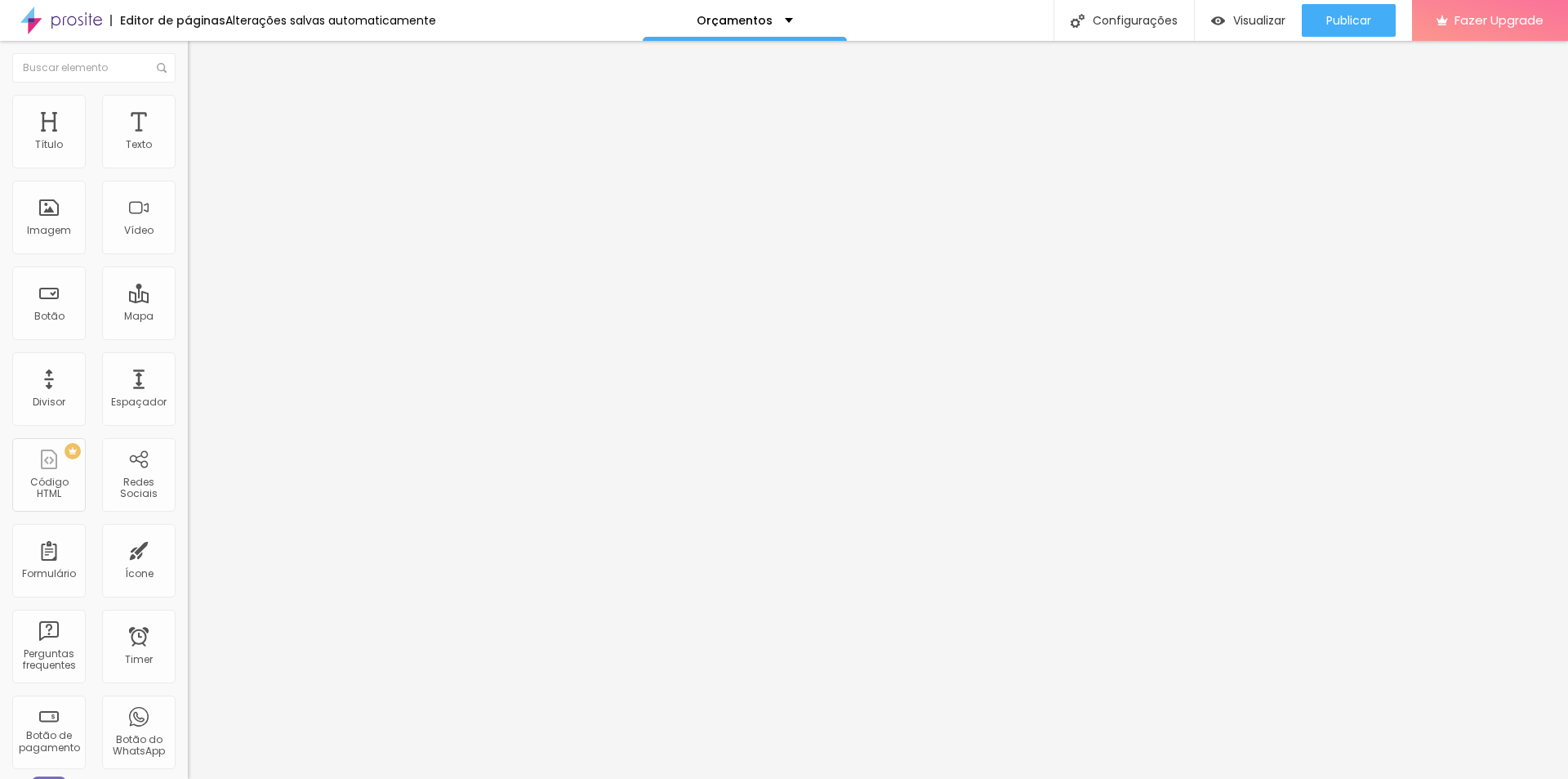
type input "13"
type input "14"
type input "15"
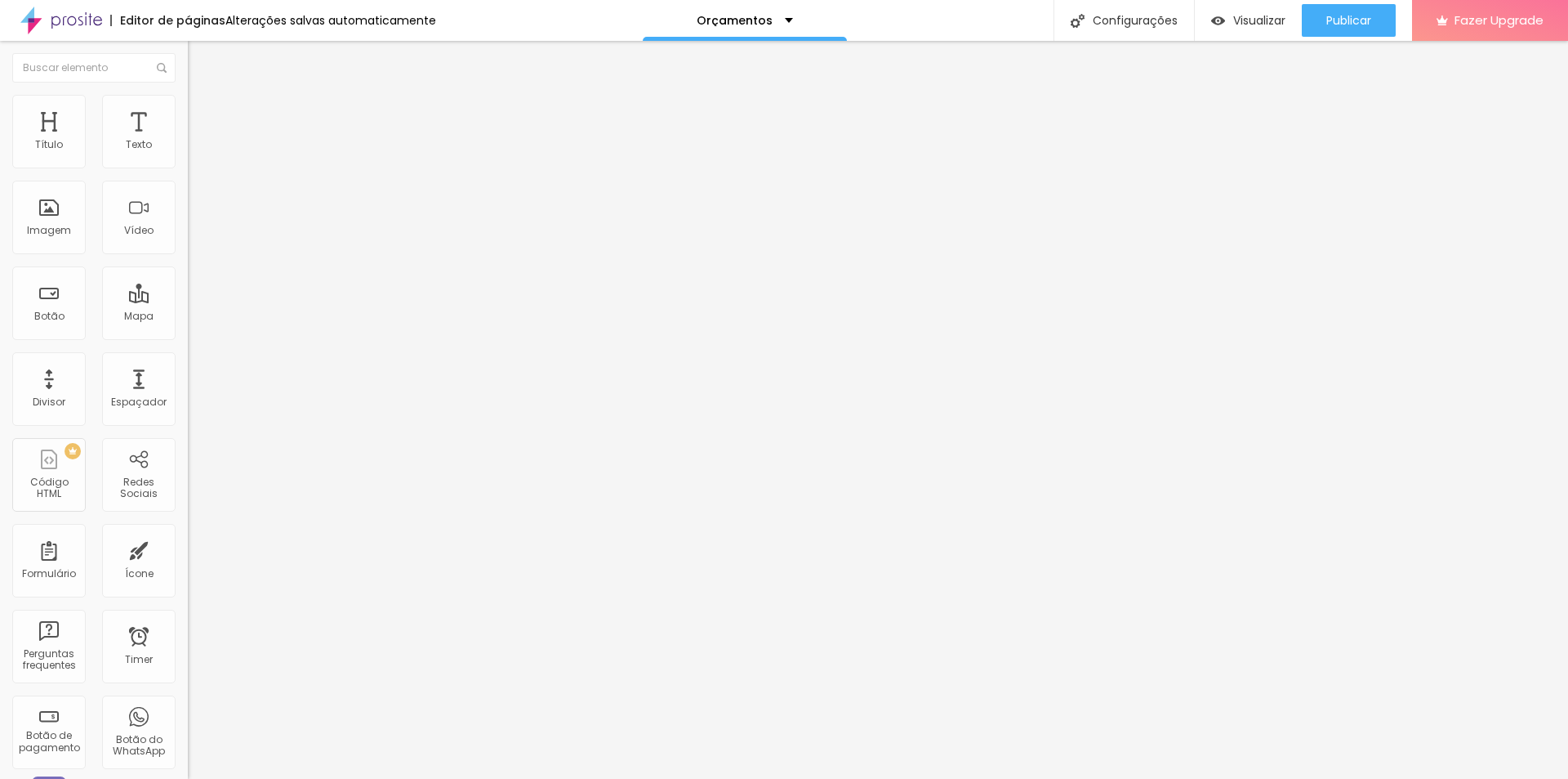
type input "15"
type input "16"
type input "17"
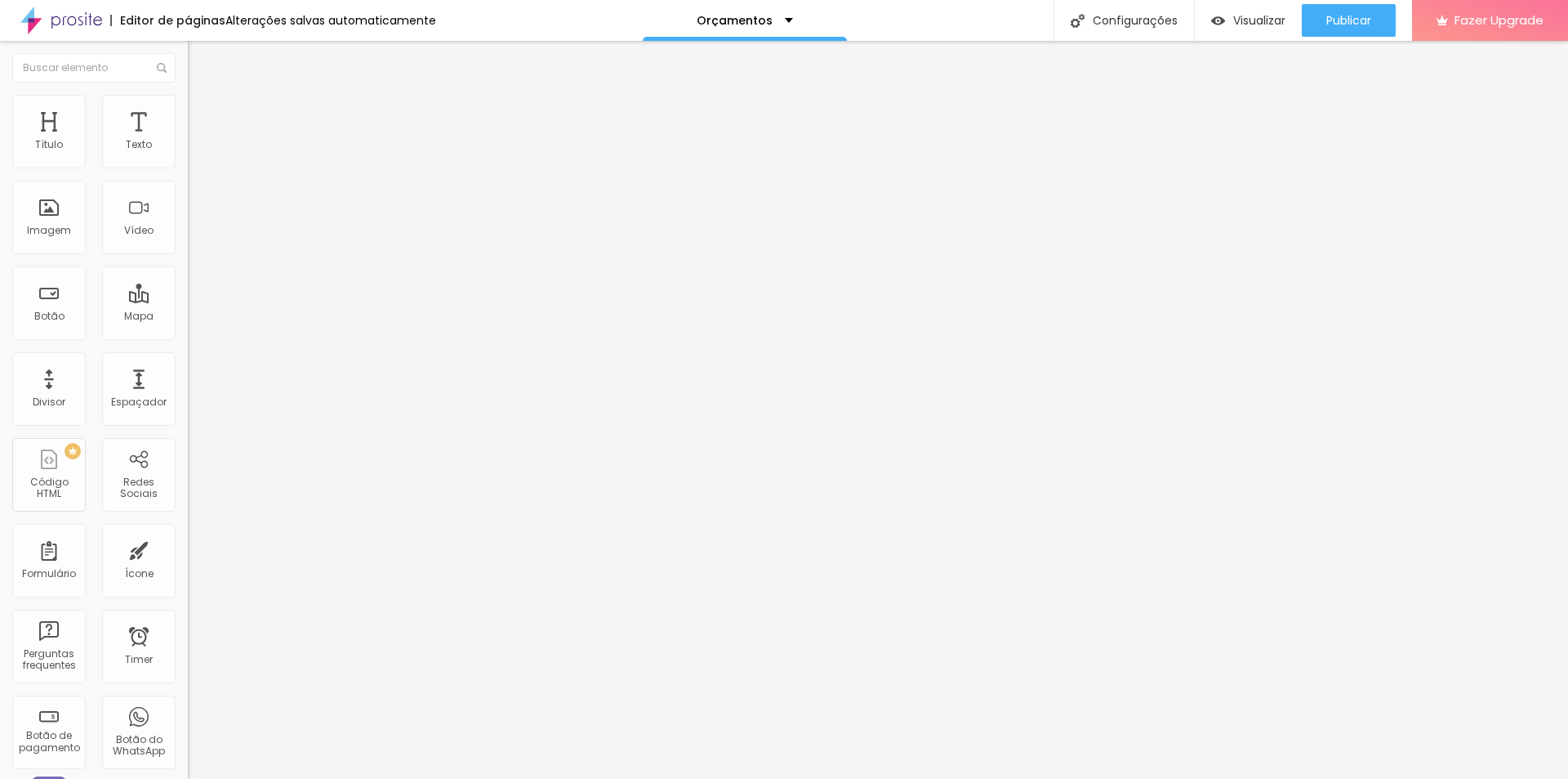
type input "18"
type input "19"
type input "20"
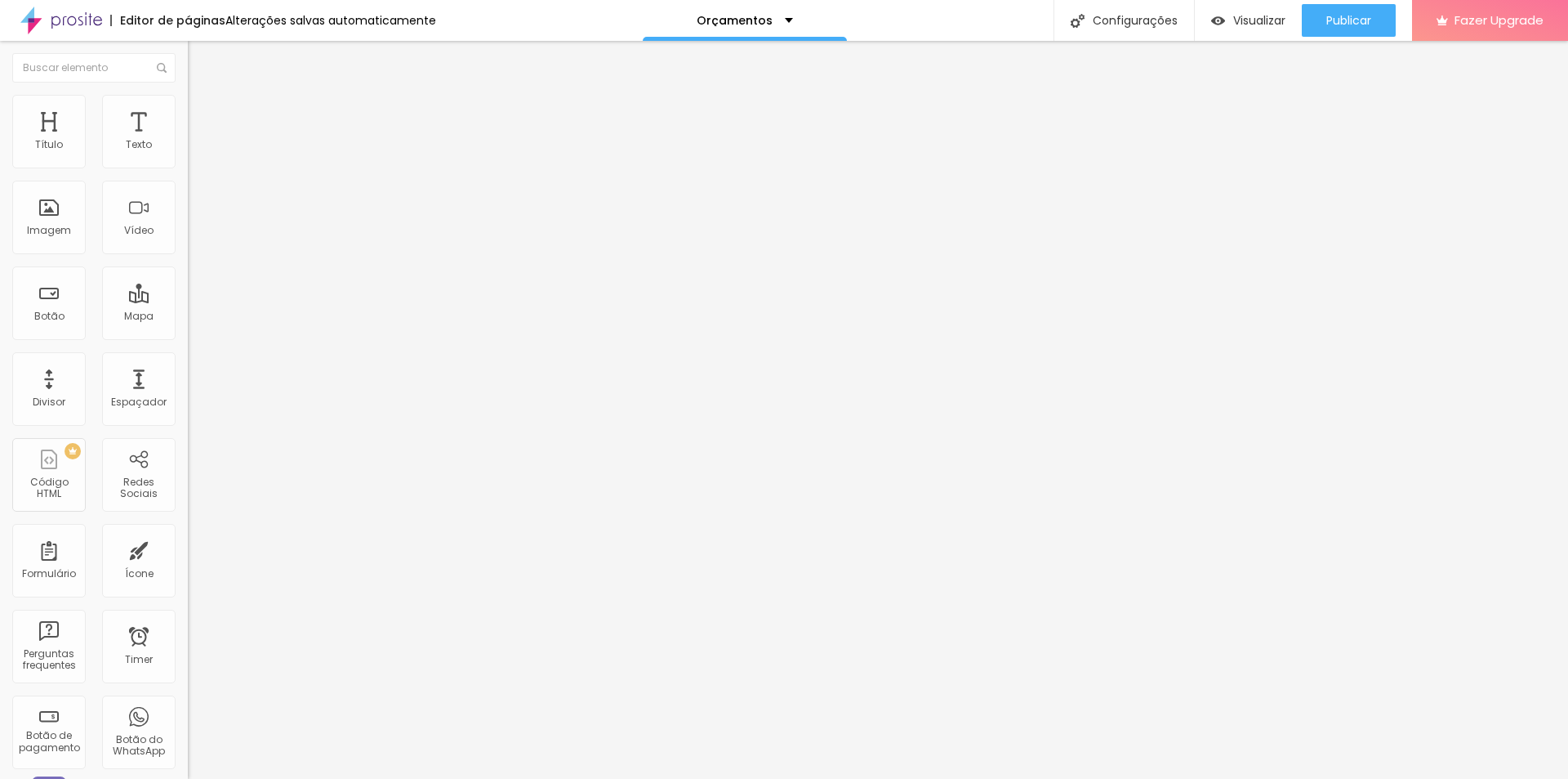
type input "20"
type input "21"
type input "22"
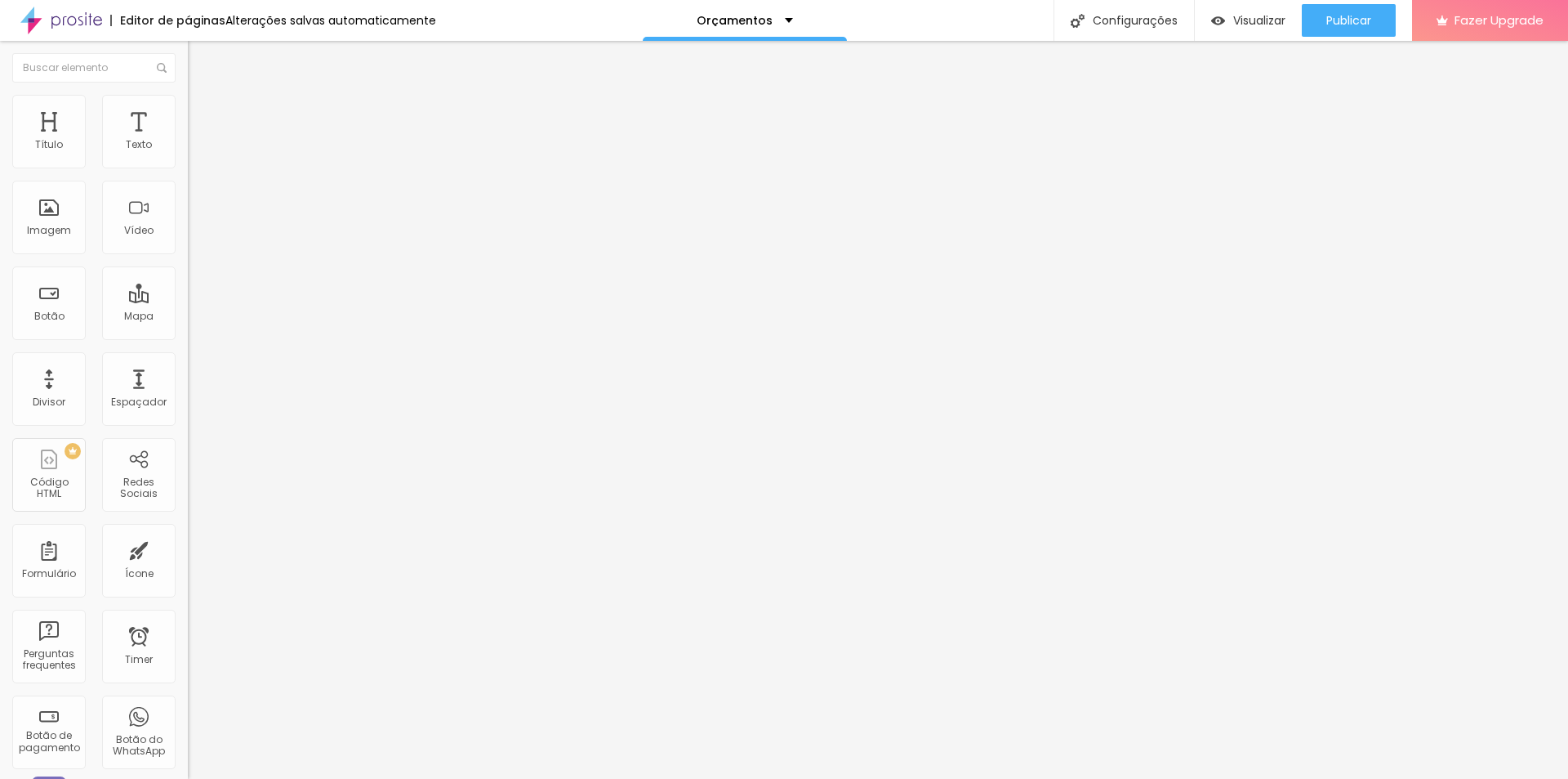
type input "23"
type input "24"
type input "25"
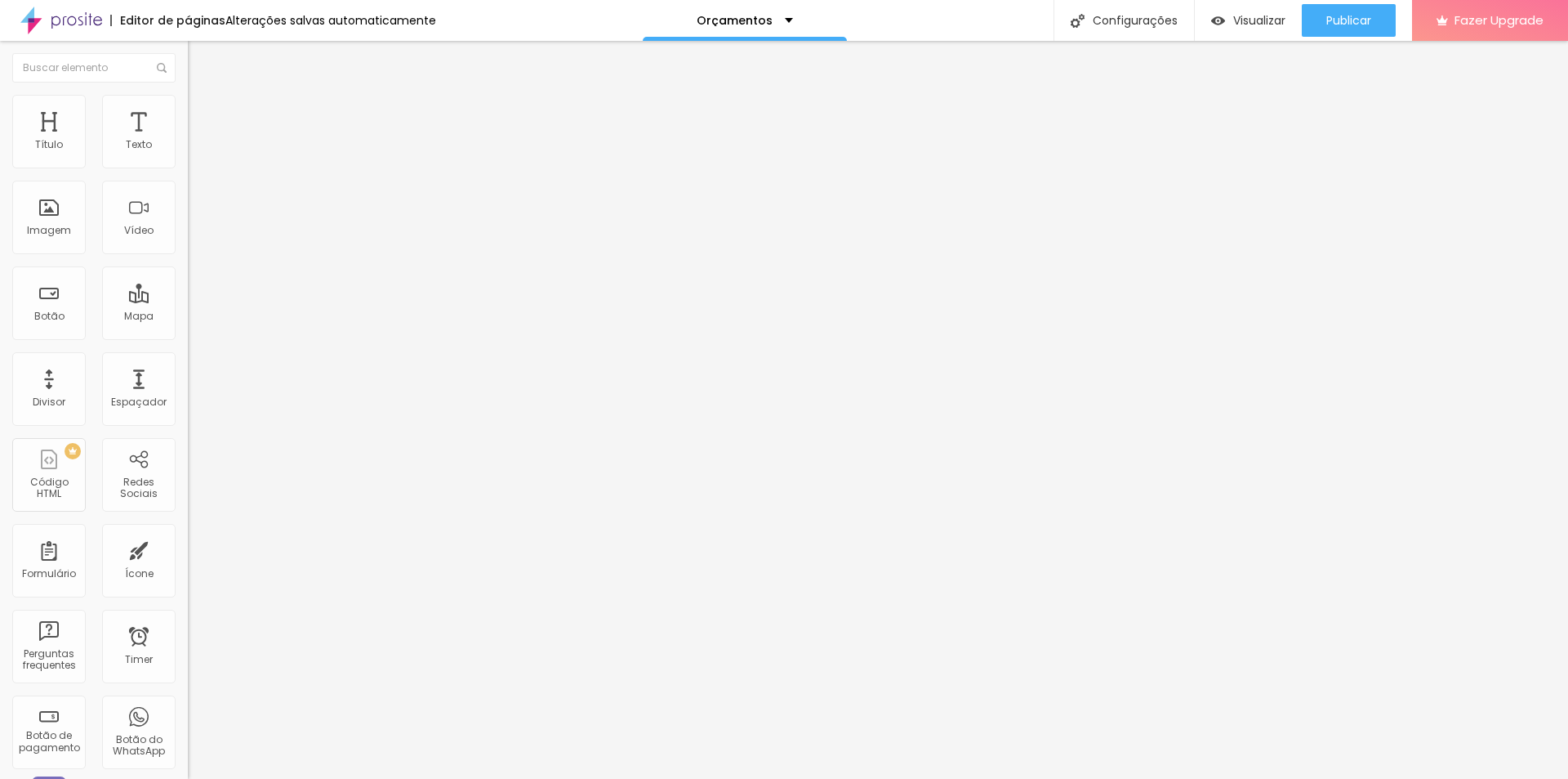
type input "25"
type input "26"
type input "28"
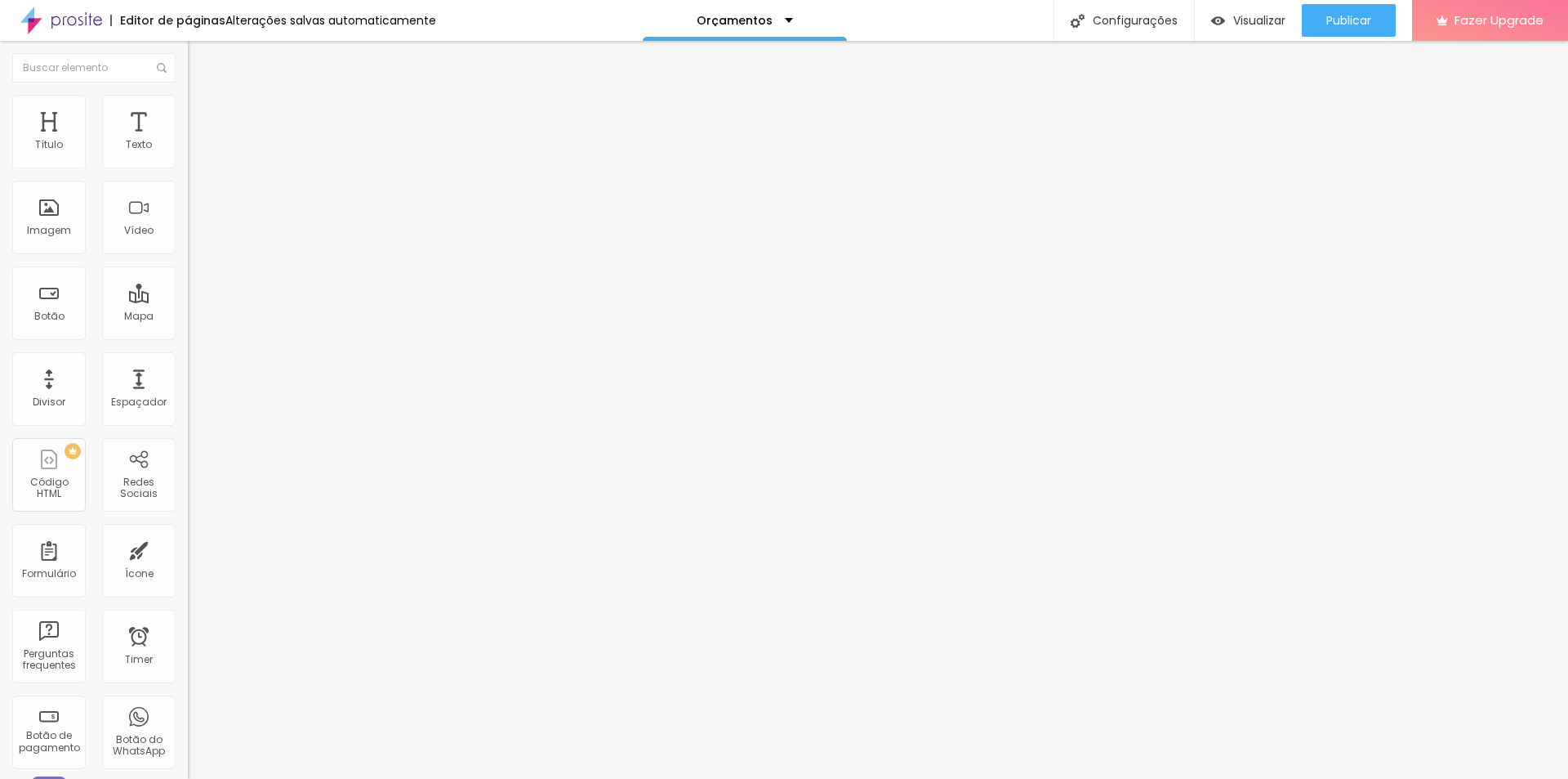
type input "29"
type input "30"
type input "32"
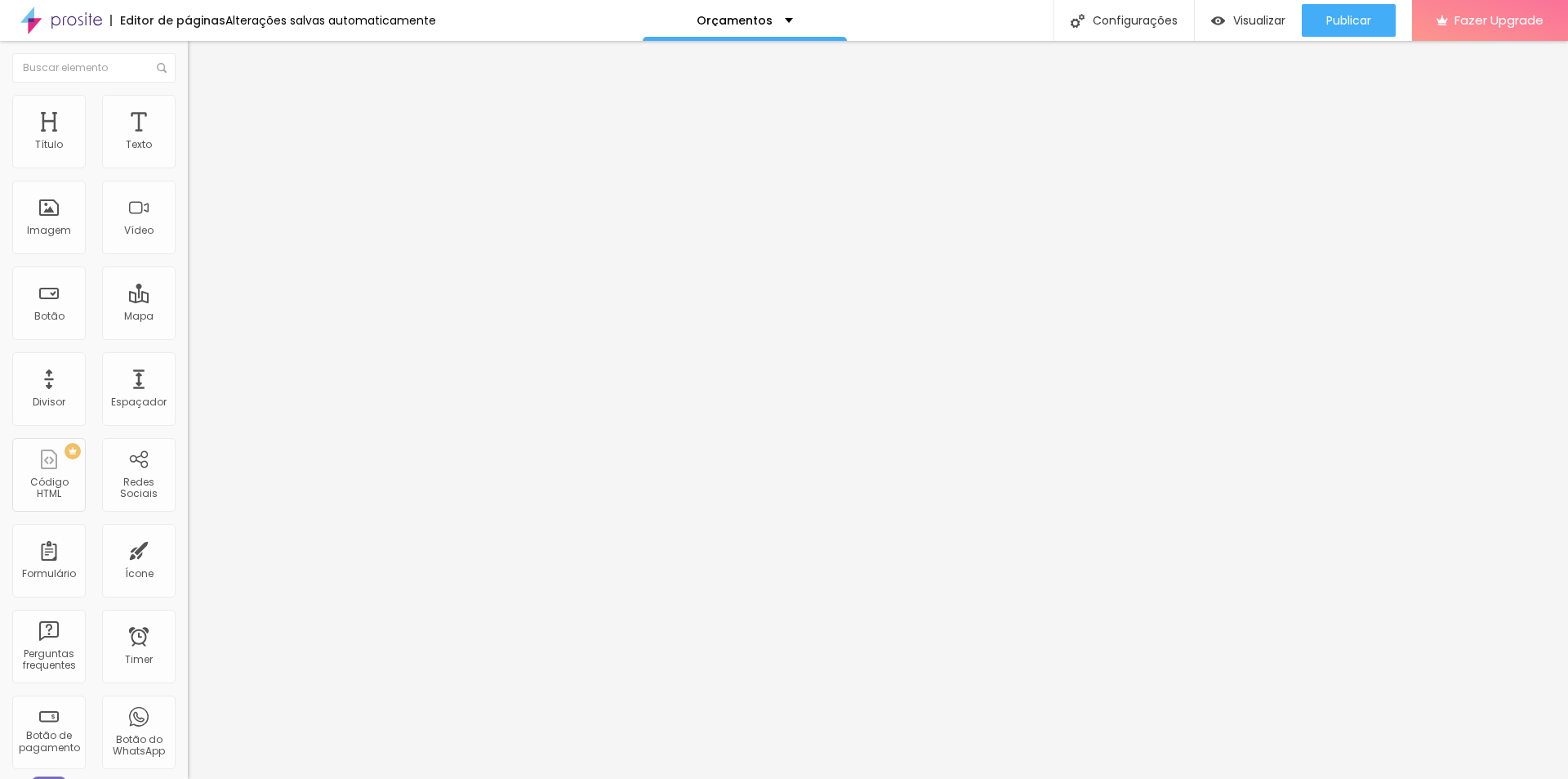
type input "32"
type input "33"
type input "34"
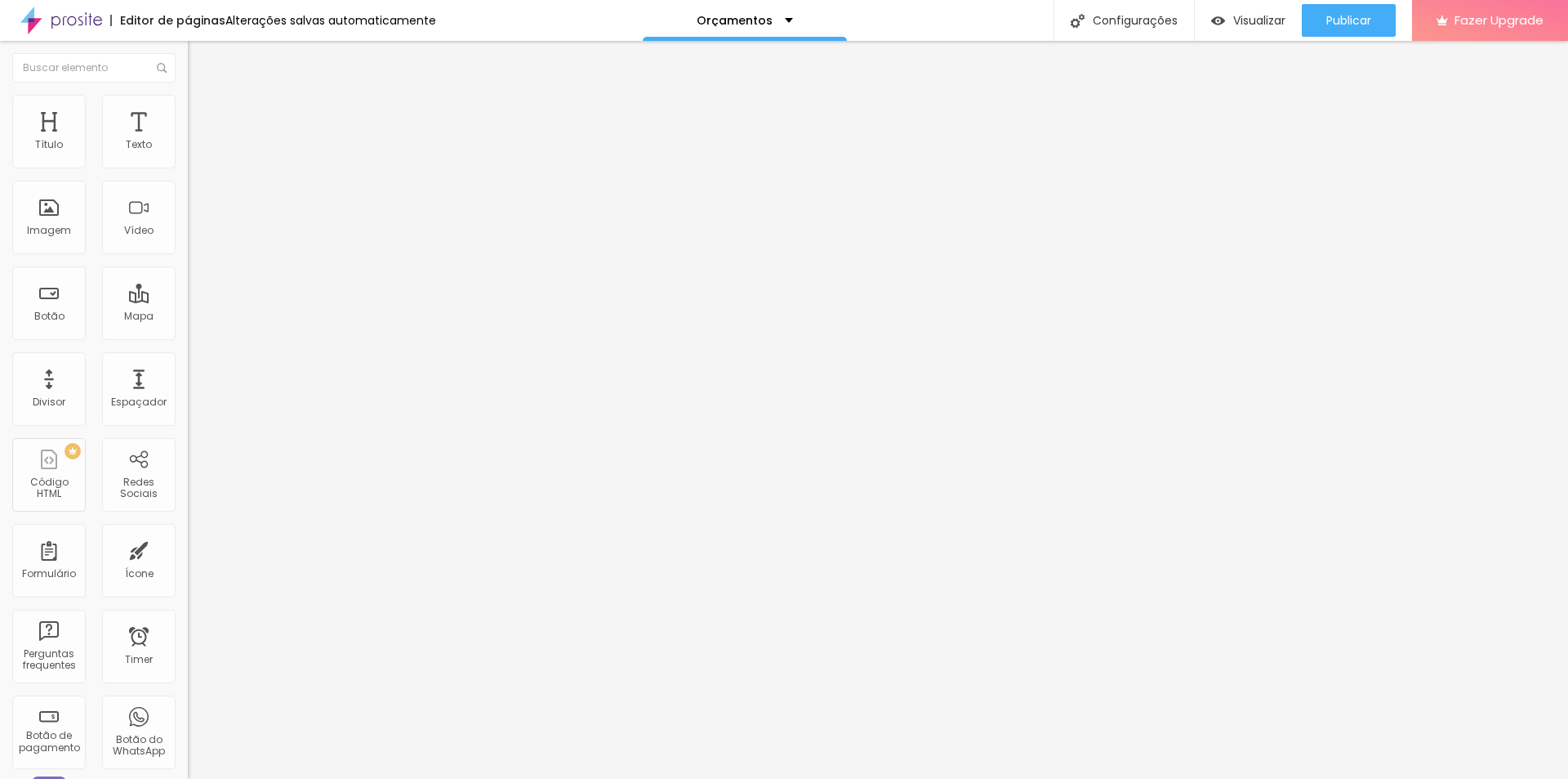
type input "35"
type input "26"
type input "24"
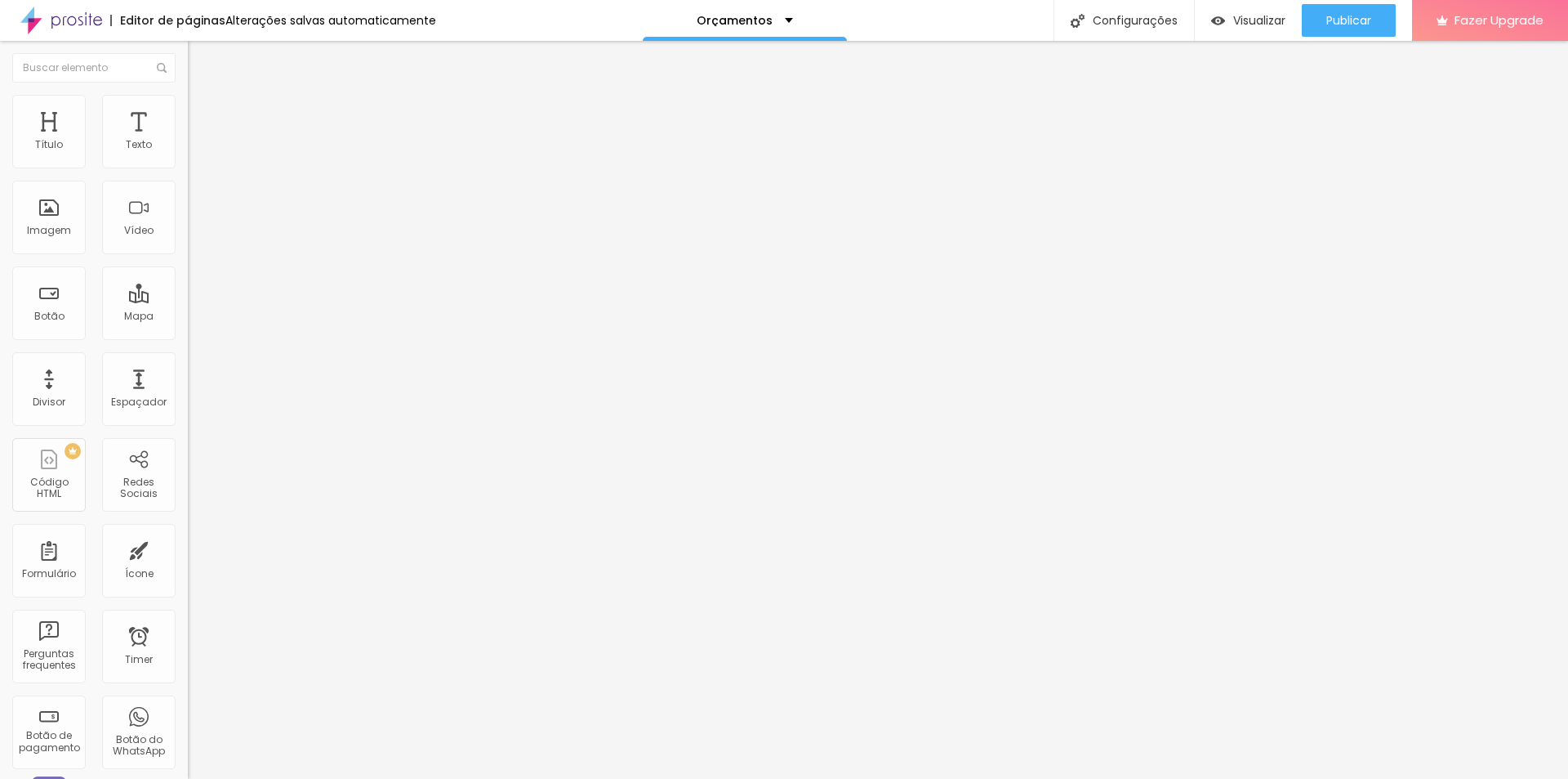
type input "24"
type input "22"
type input "21"
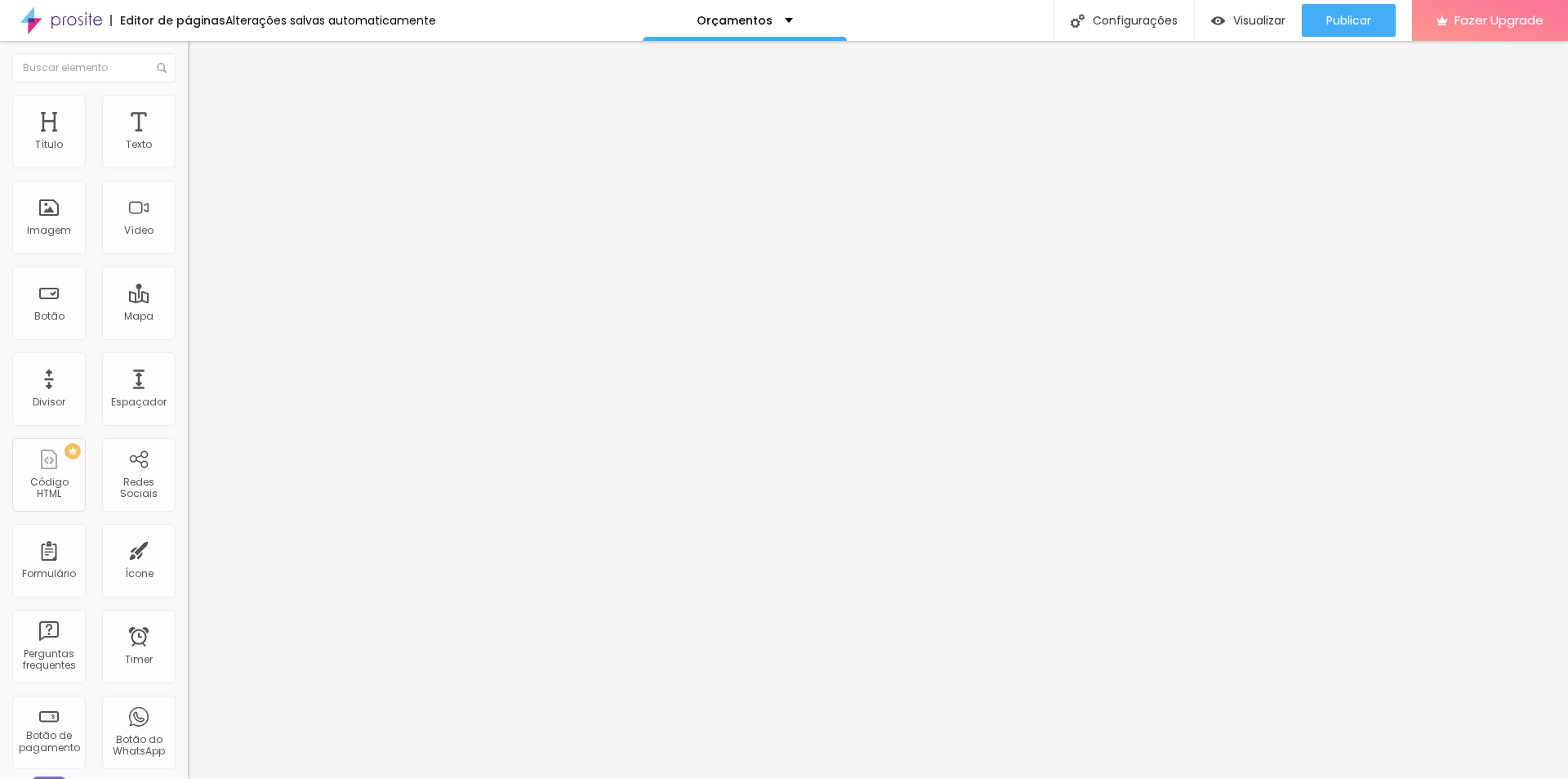
type input "19"
type input "18"
type input "17"
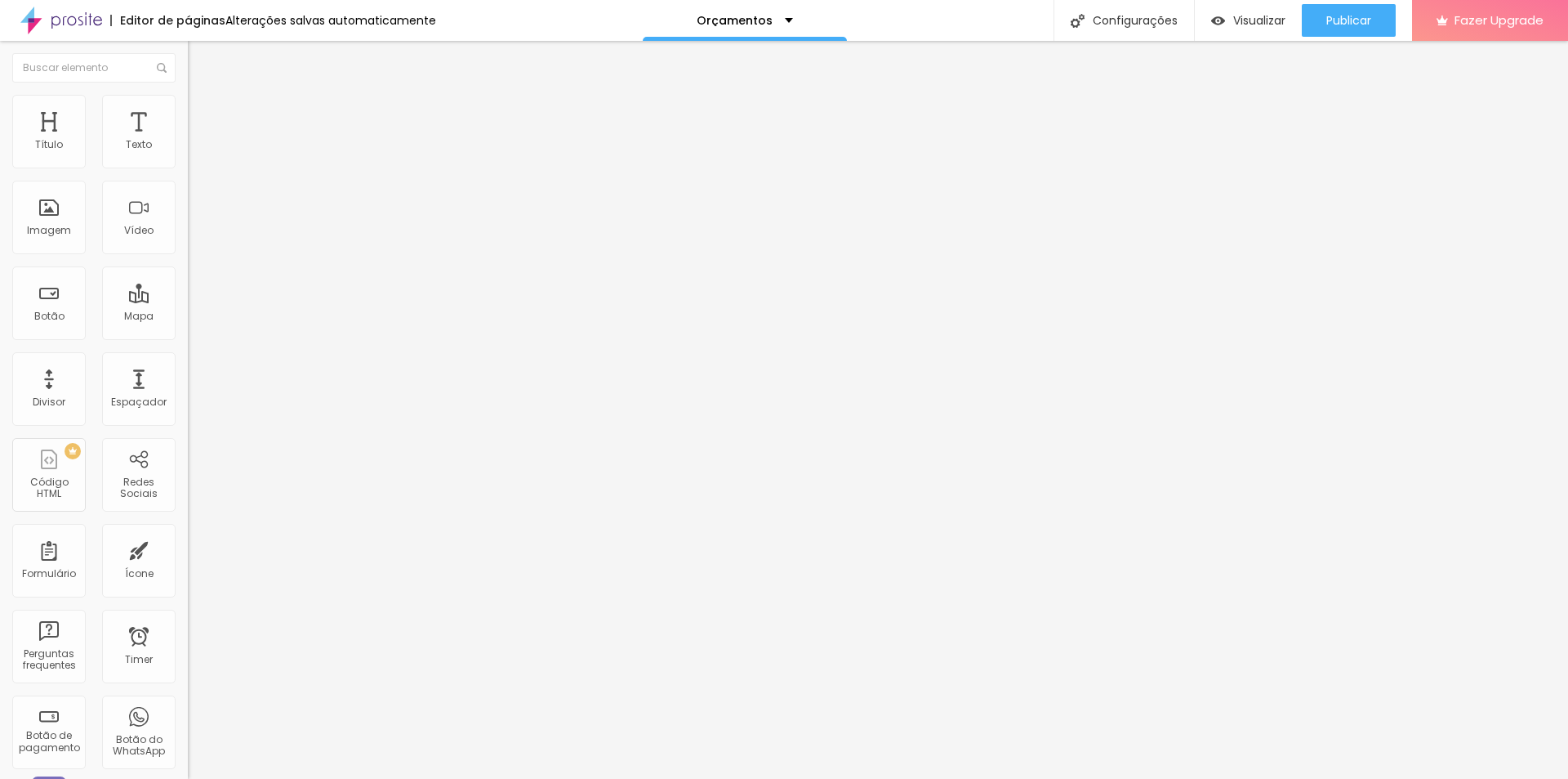
type input "17"
type input "16"
type input "15"
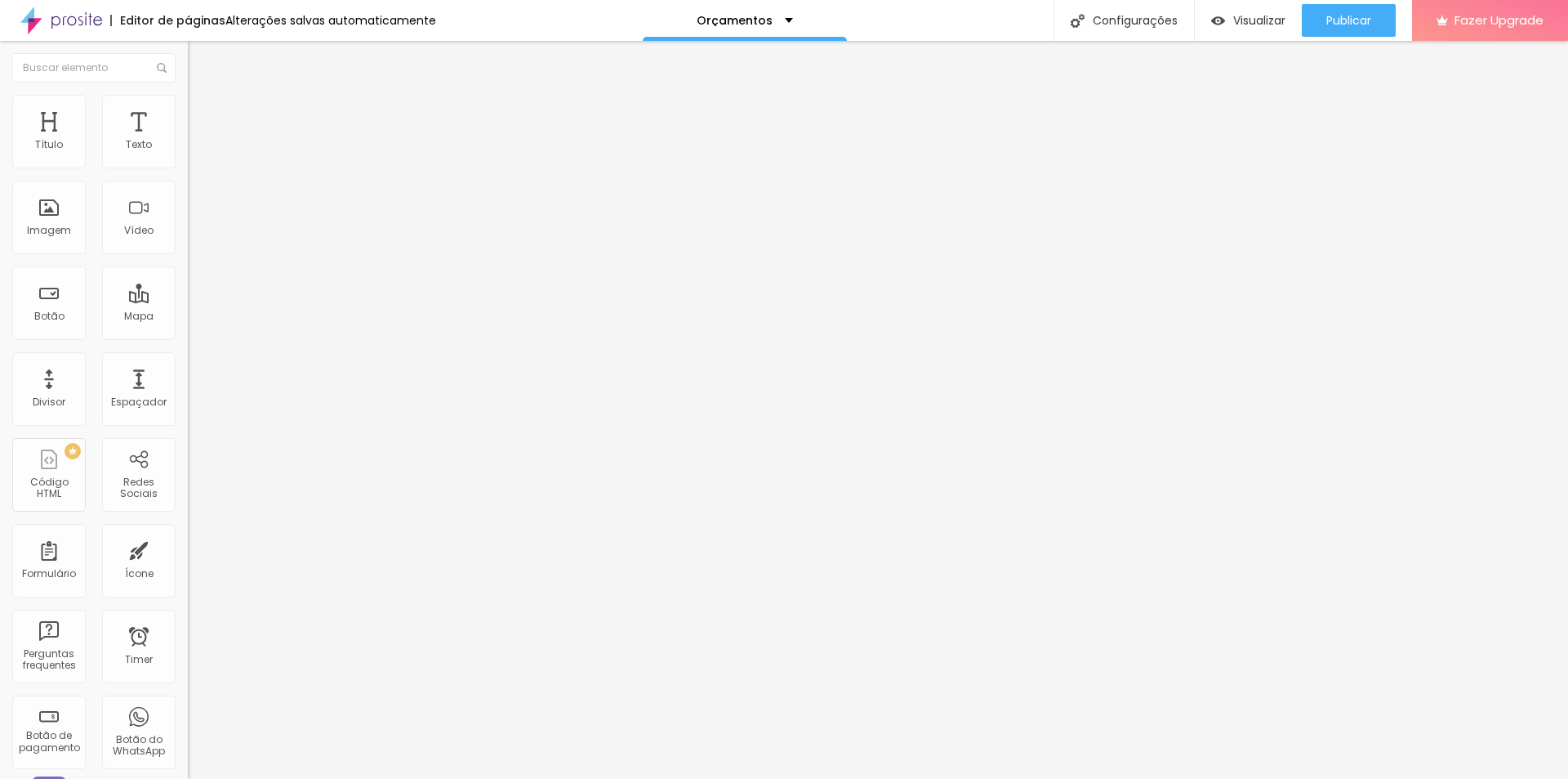
type input "14"
type input "12"
type input "11"
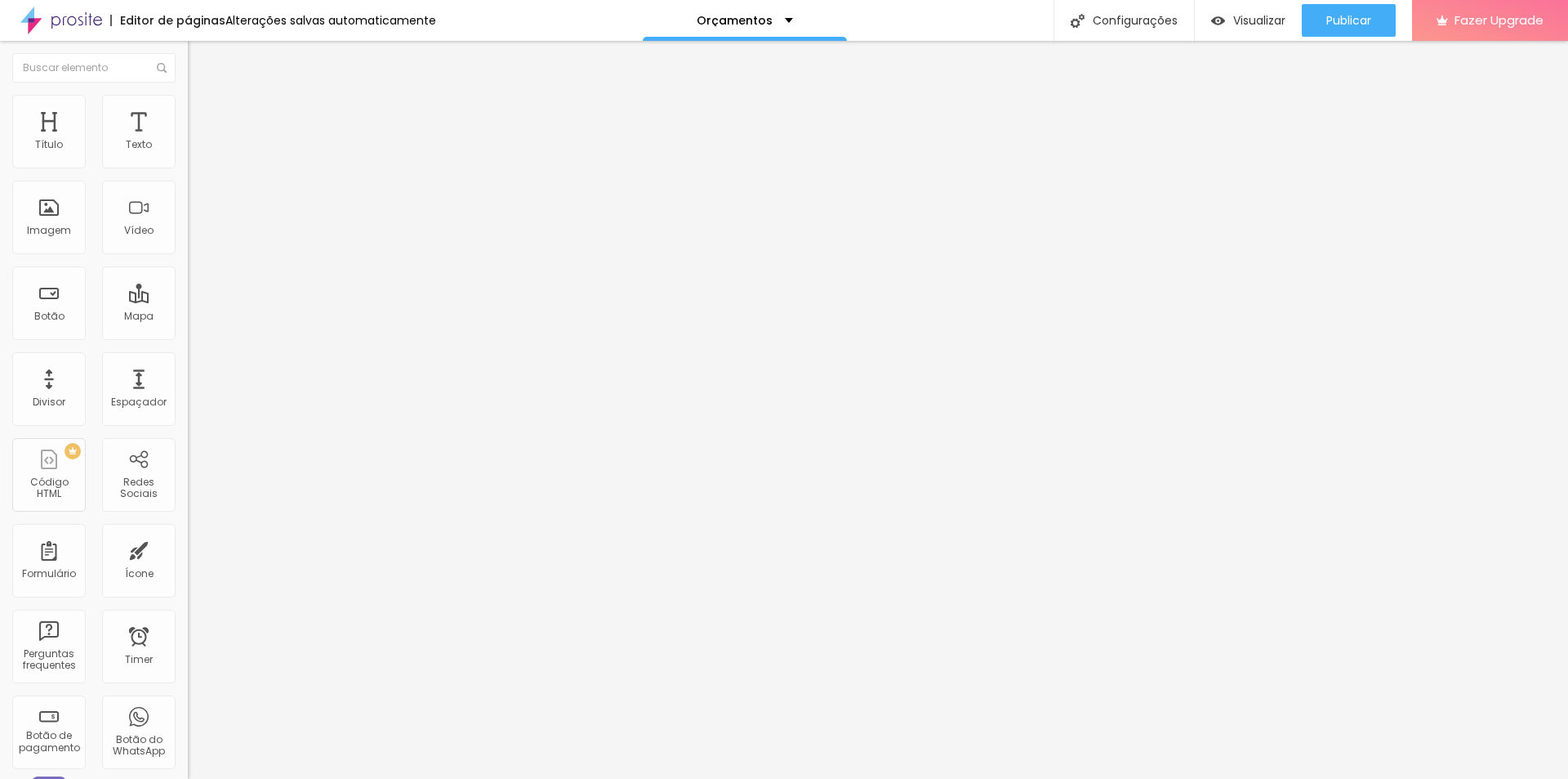
type input "11"
type input "10"
type input "9"
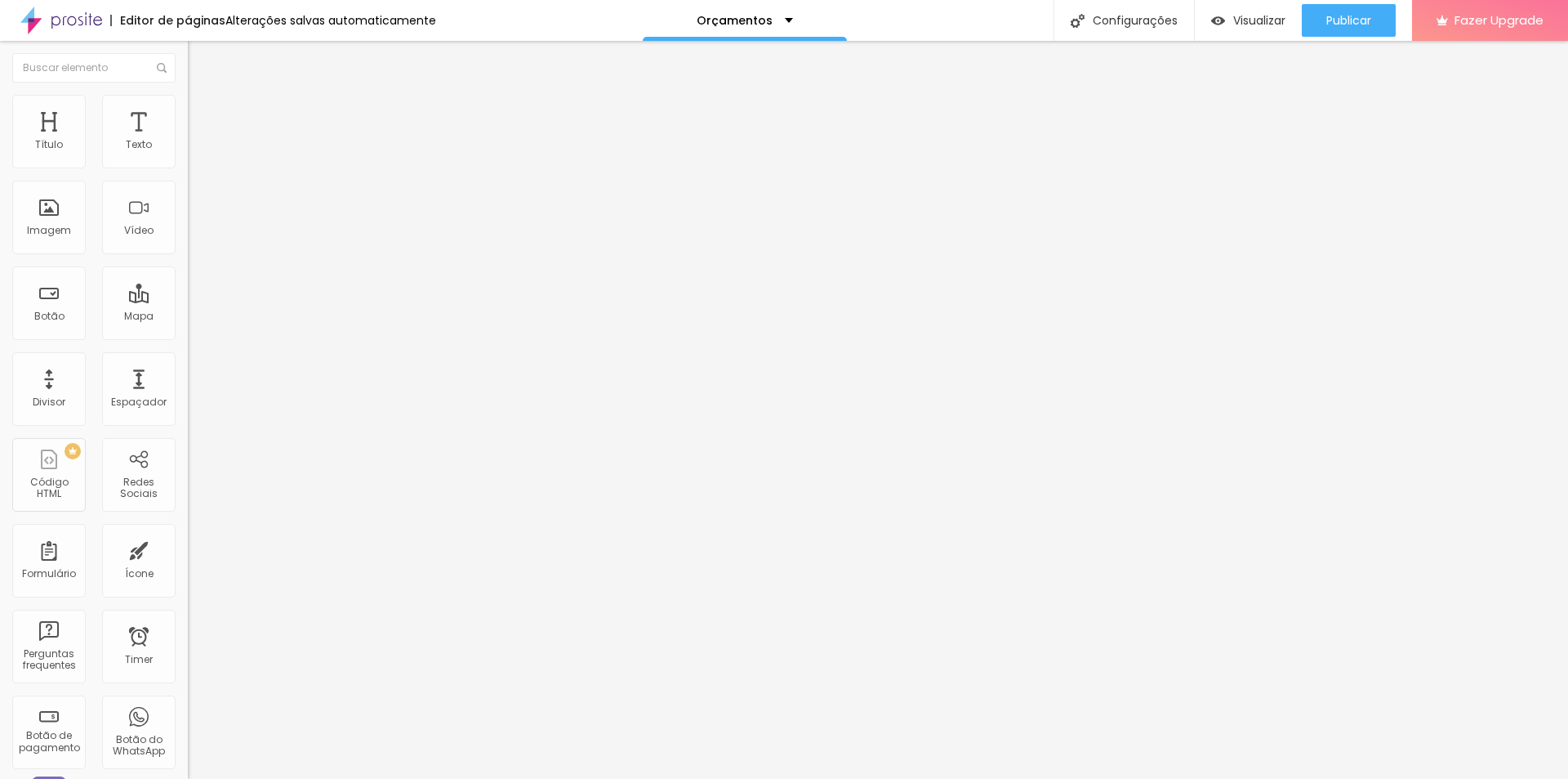
type input "7"
type input "6"
type input "3"
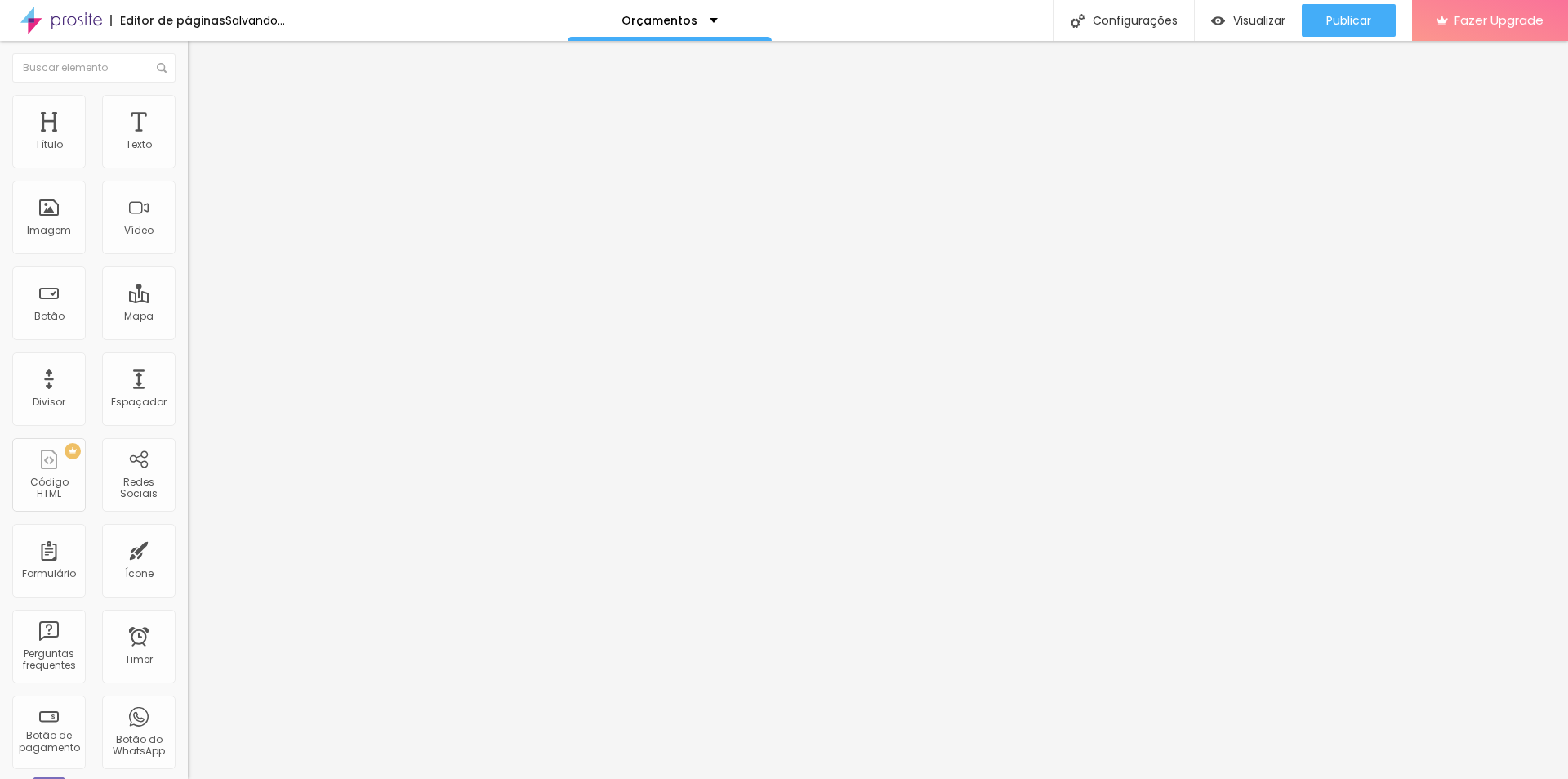
type input "3"
type input "2"
type input "1"
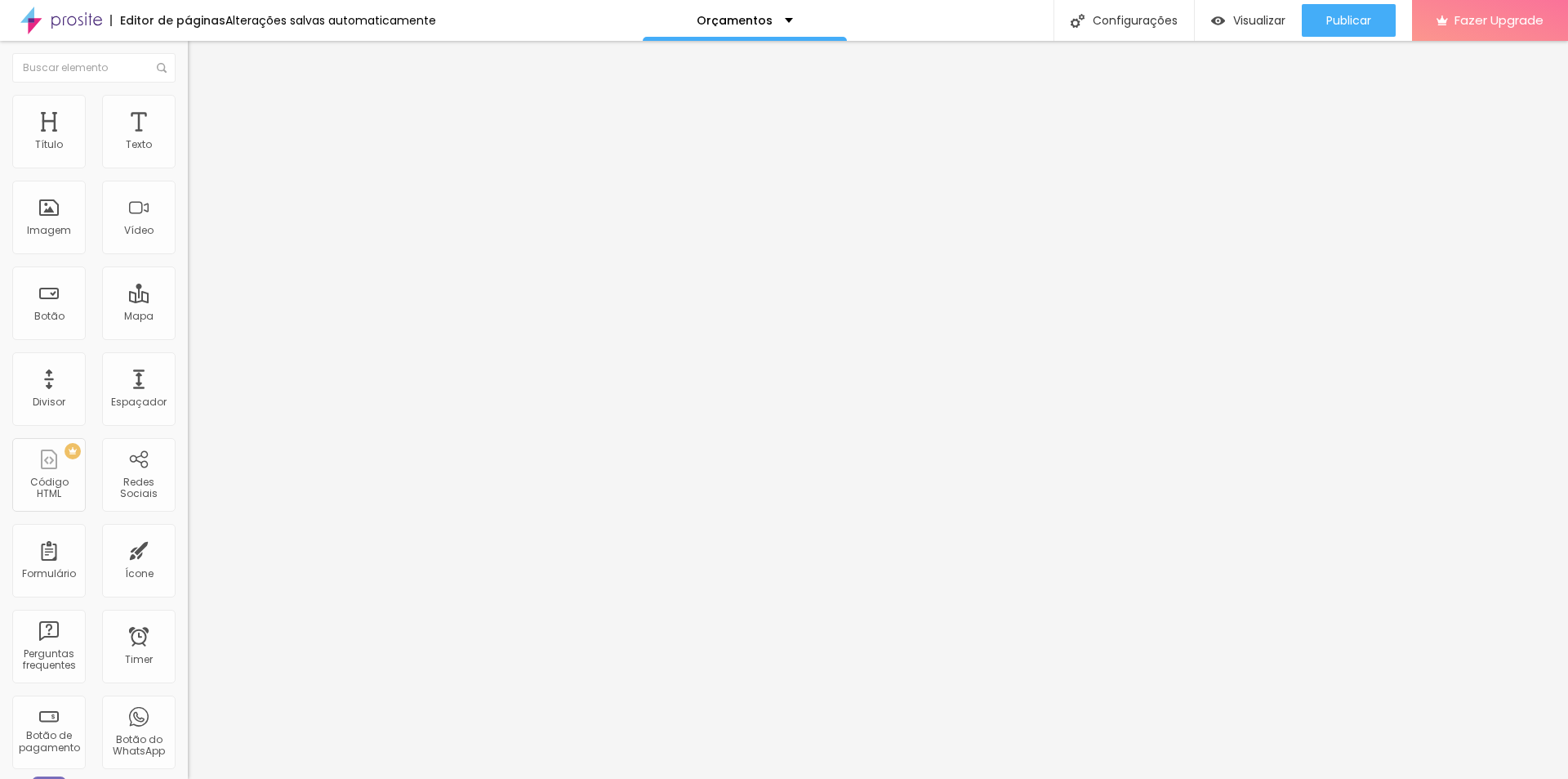
type input "0"
drag, startPoint x: 49, startPoint y: 158, endPoint x: 35, endPoint y: 148, distance: 17.2
type input "0"
click at [188, 317] on input "range" at bounding box center [240, 323] width 105 height 13
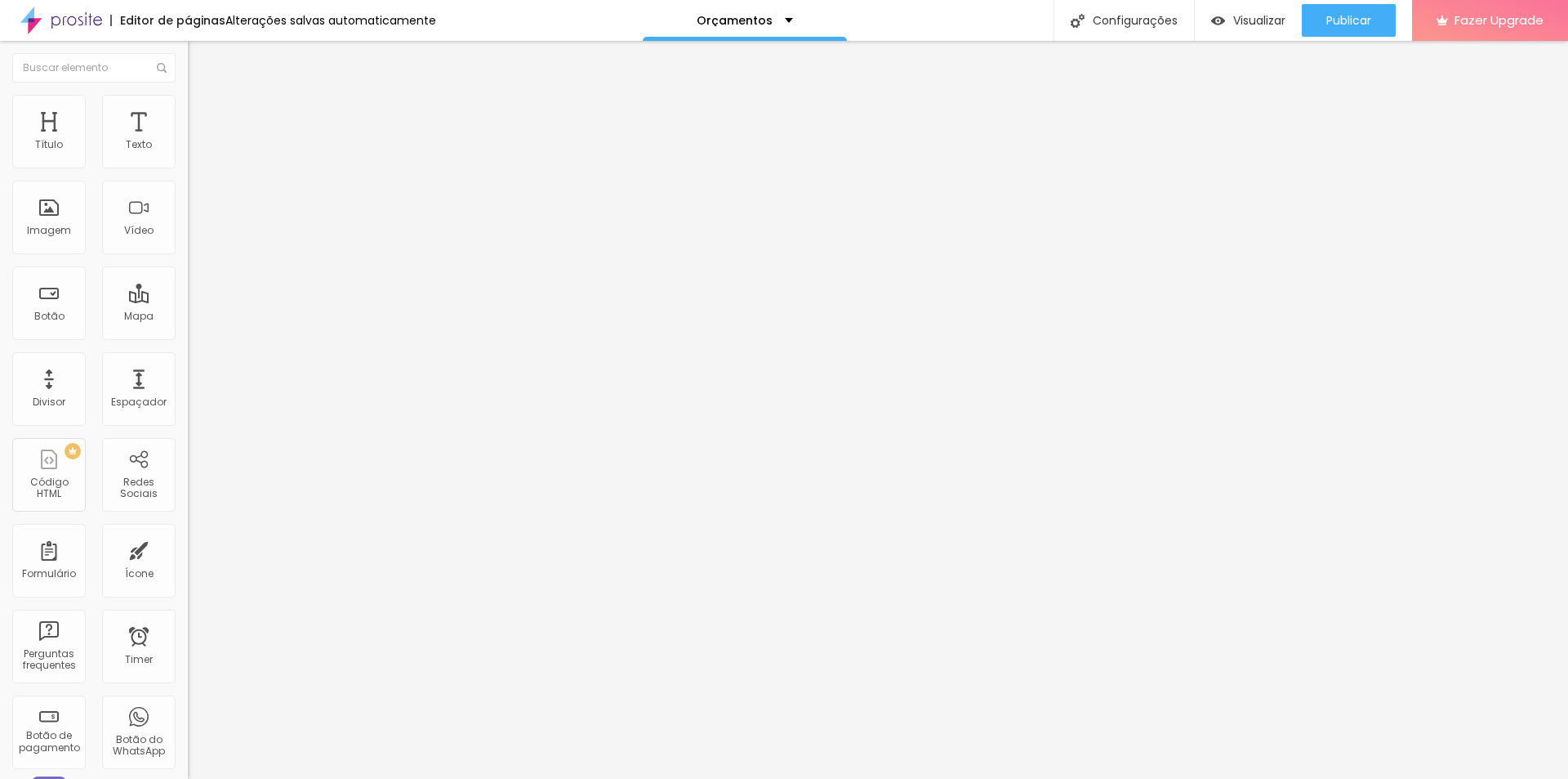
click at [188, 111] on img at bounding box center [195, 118] width 15 height 15
type input "6"
type input "5"
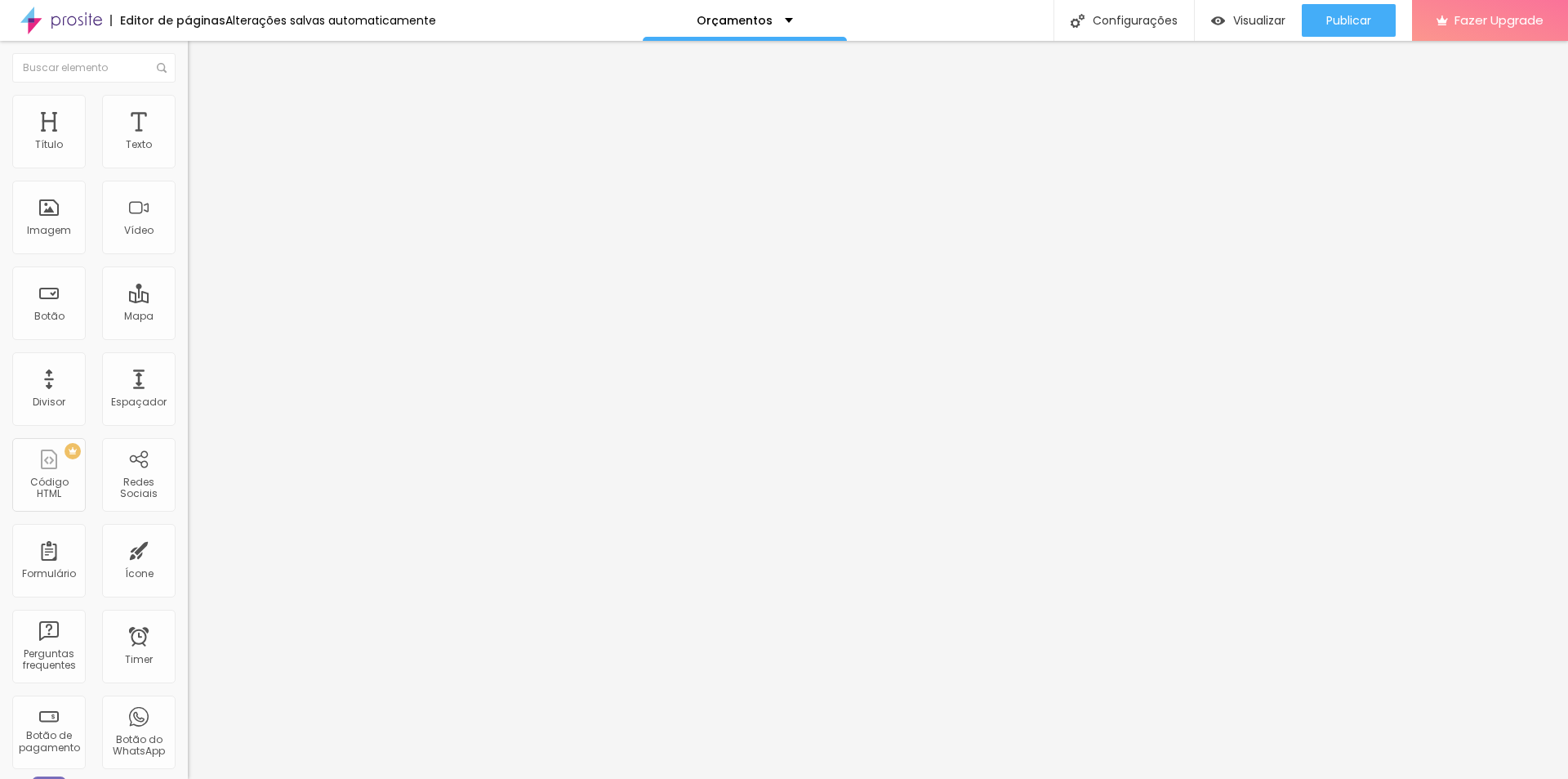
type input "3"
type input "0"
type input "2"
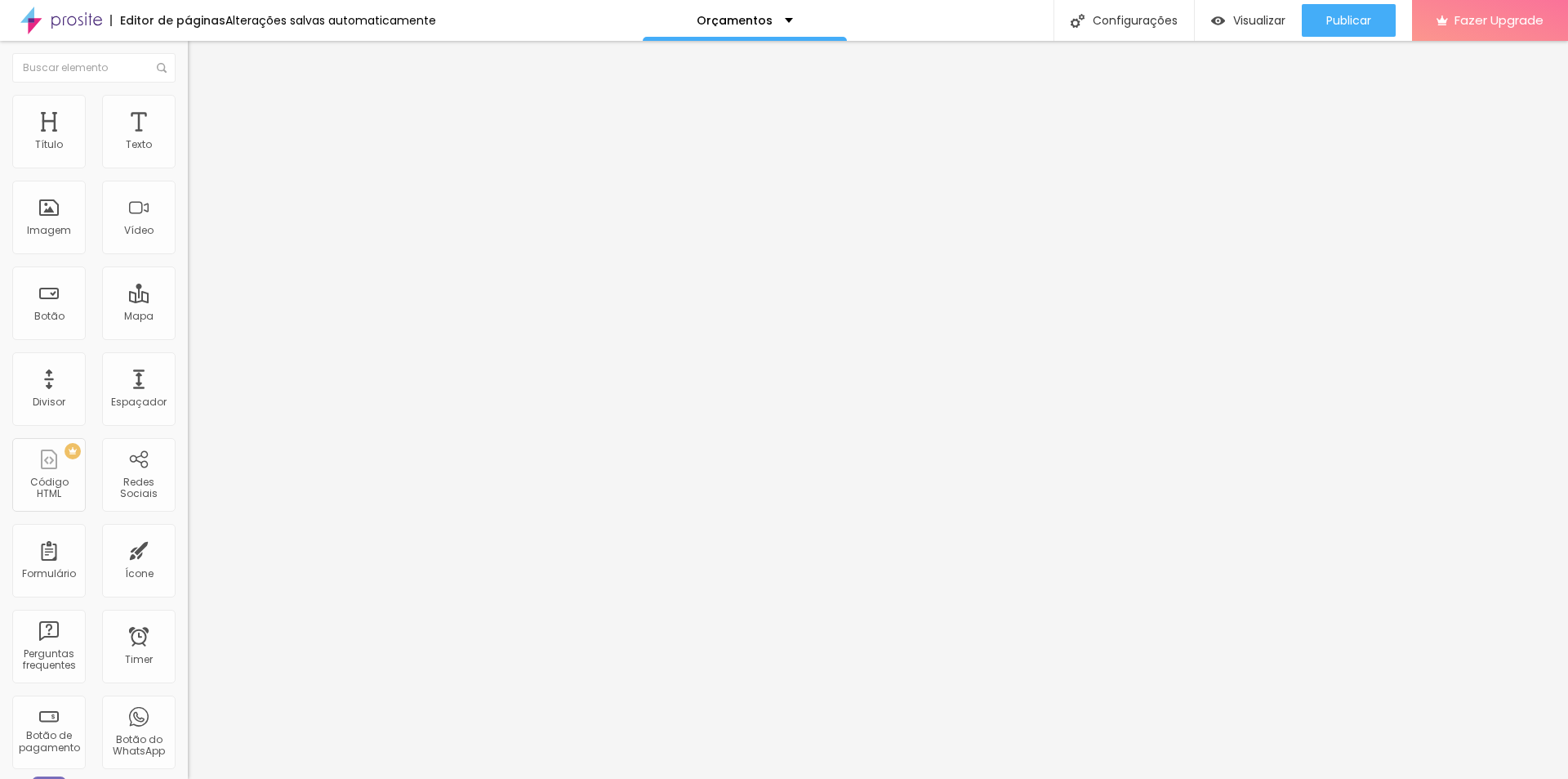
type input "2"
type input "3"
type input "4"
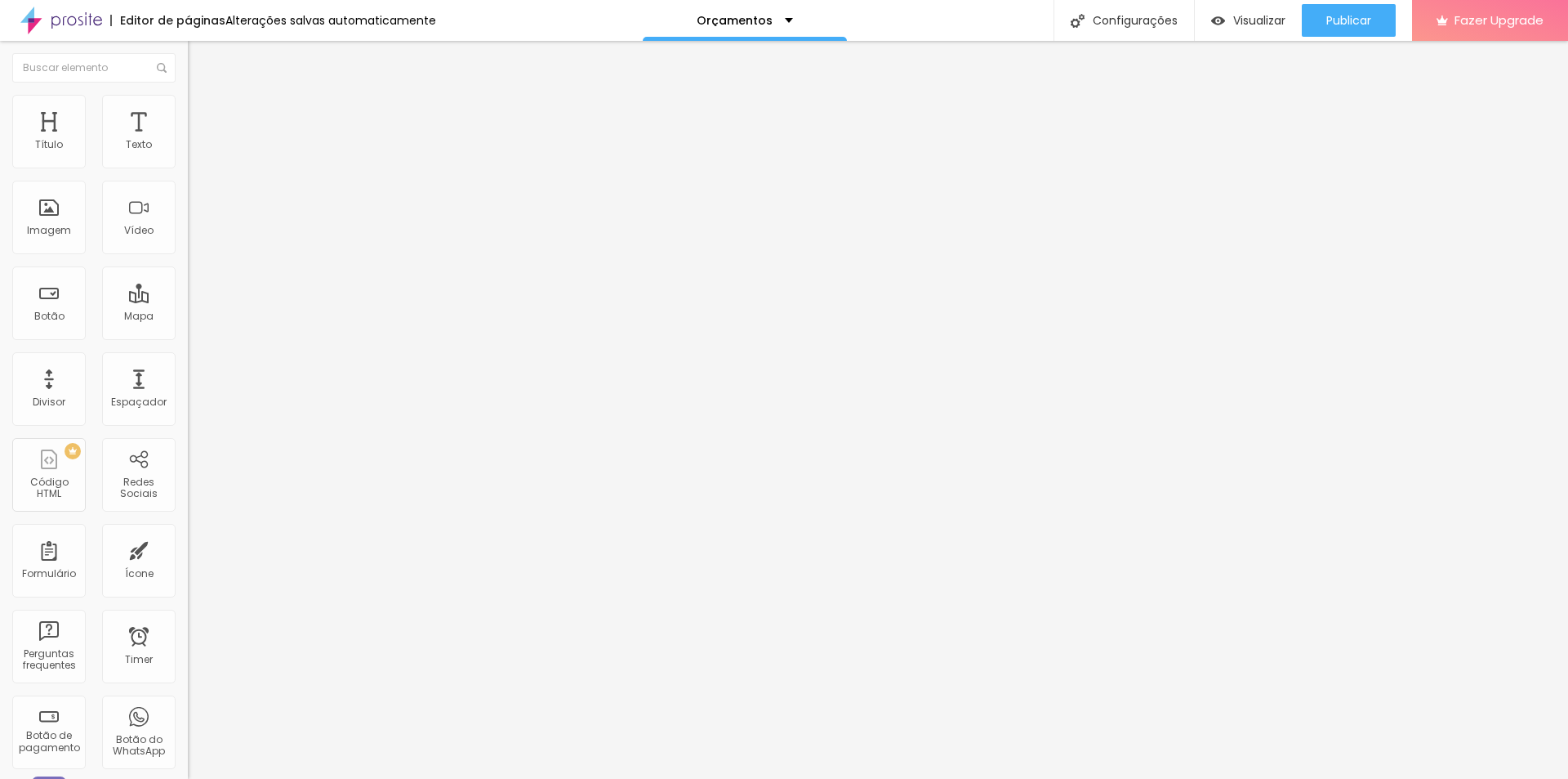
type input "5"
type input "6"
type input "7"
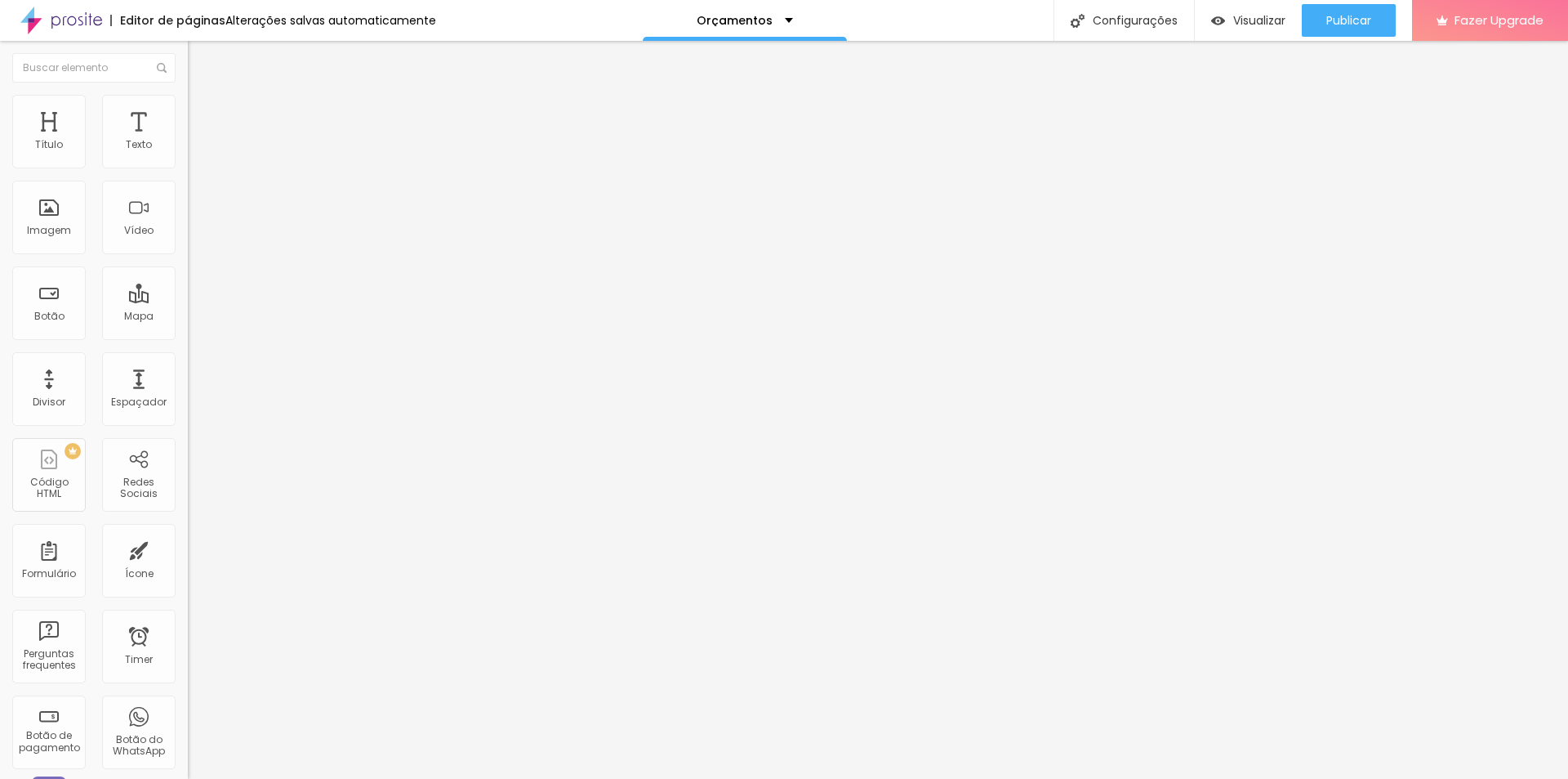
type input "7"
type input "9"
type input "10"
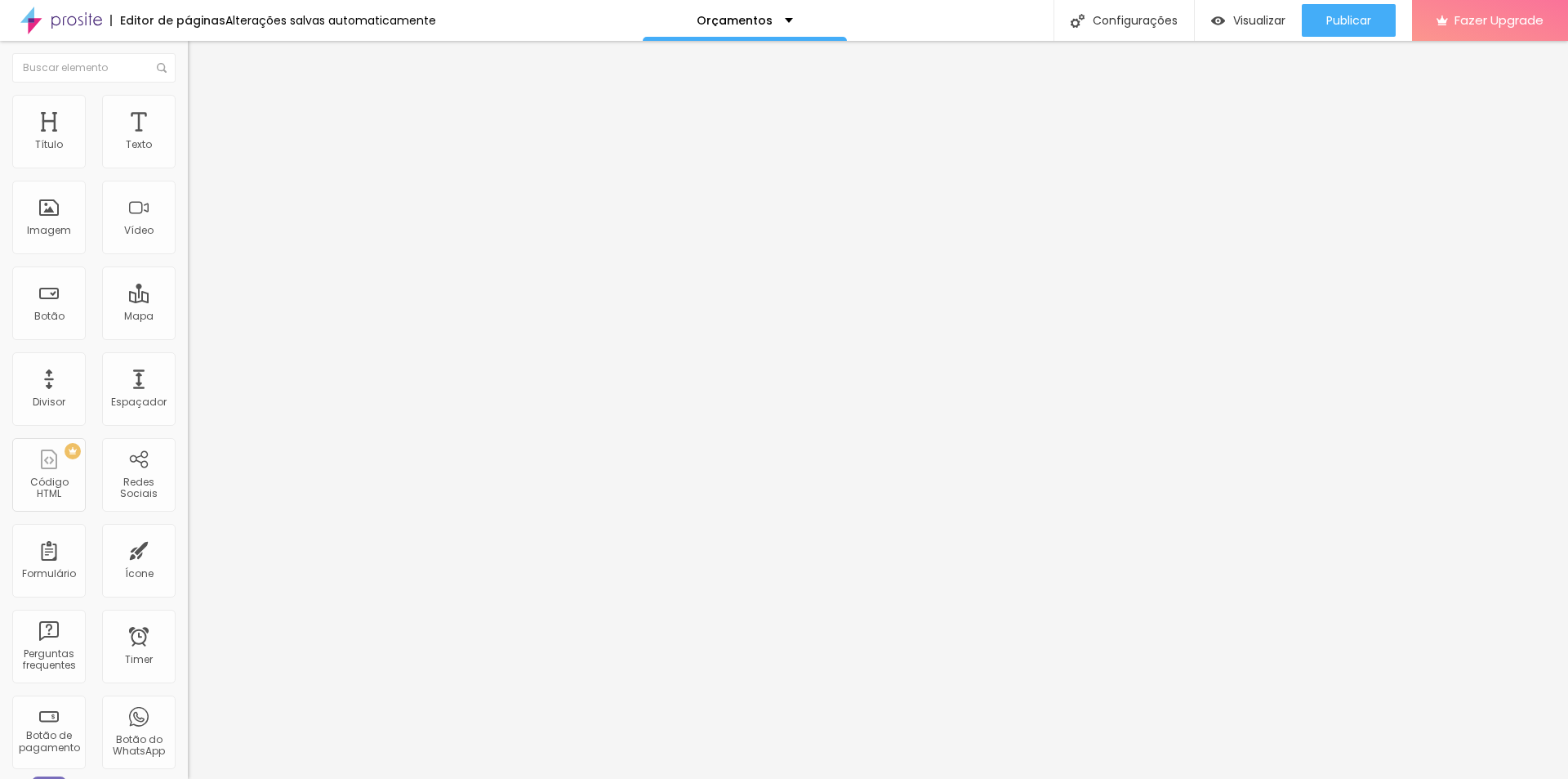
type input "11"
drag, startPoint x: 47, startPoint y: 193, endPoint x: 49, endPoint y: 166, distance: 27.1
type input "12"
click at [188, 548] on input "range" at bounding box center [240, 554] width 105 height 13
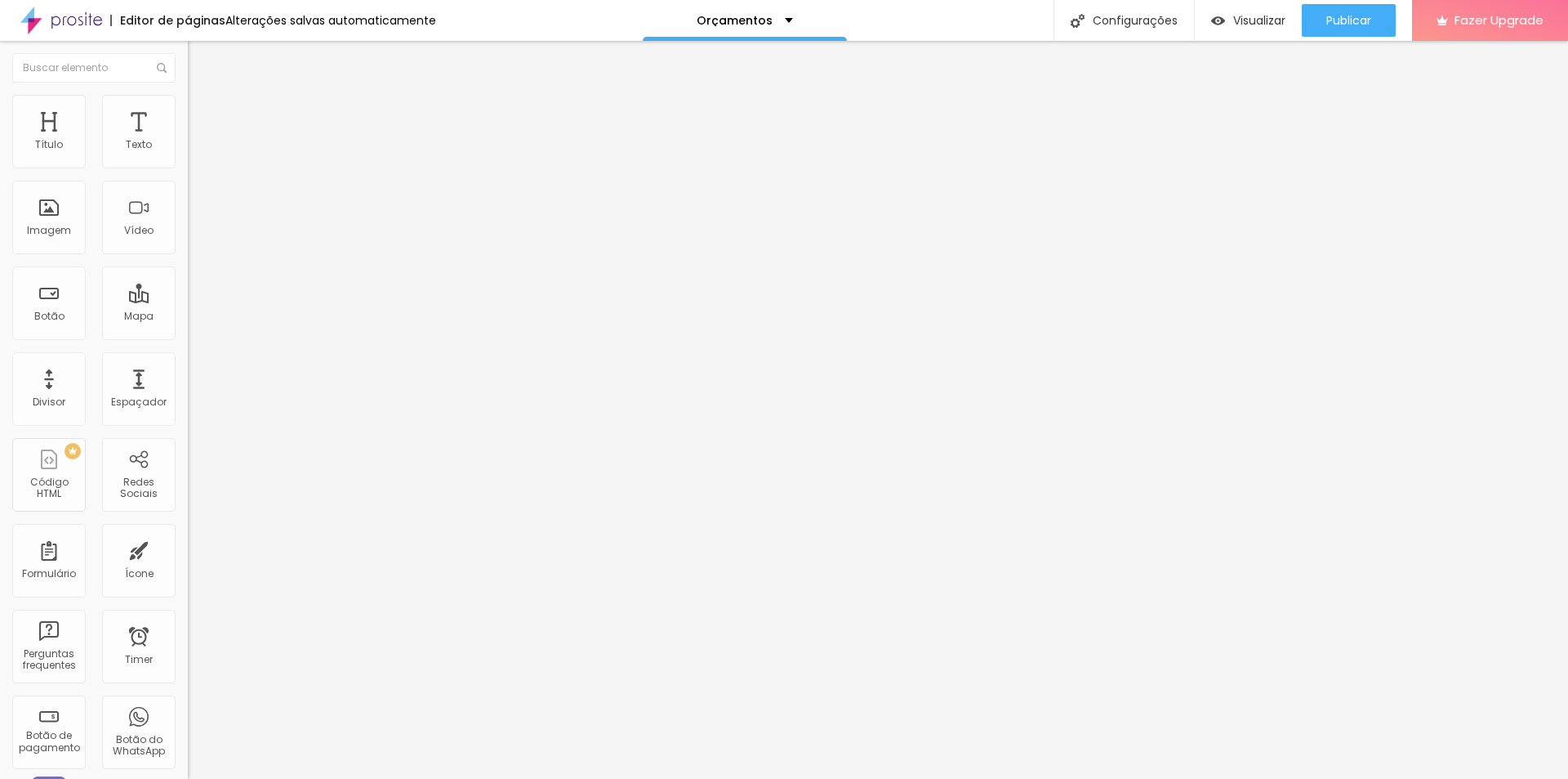
type input "12"
type input "9"
type input "8"
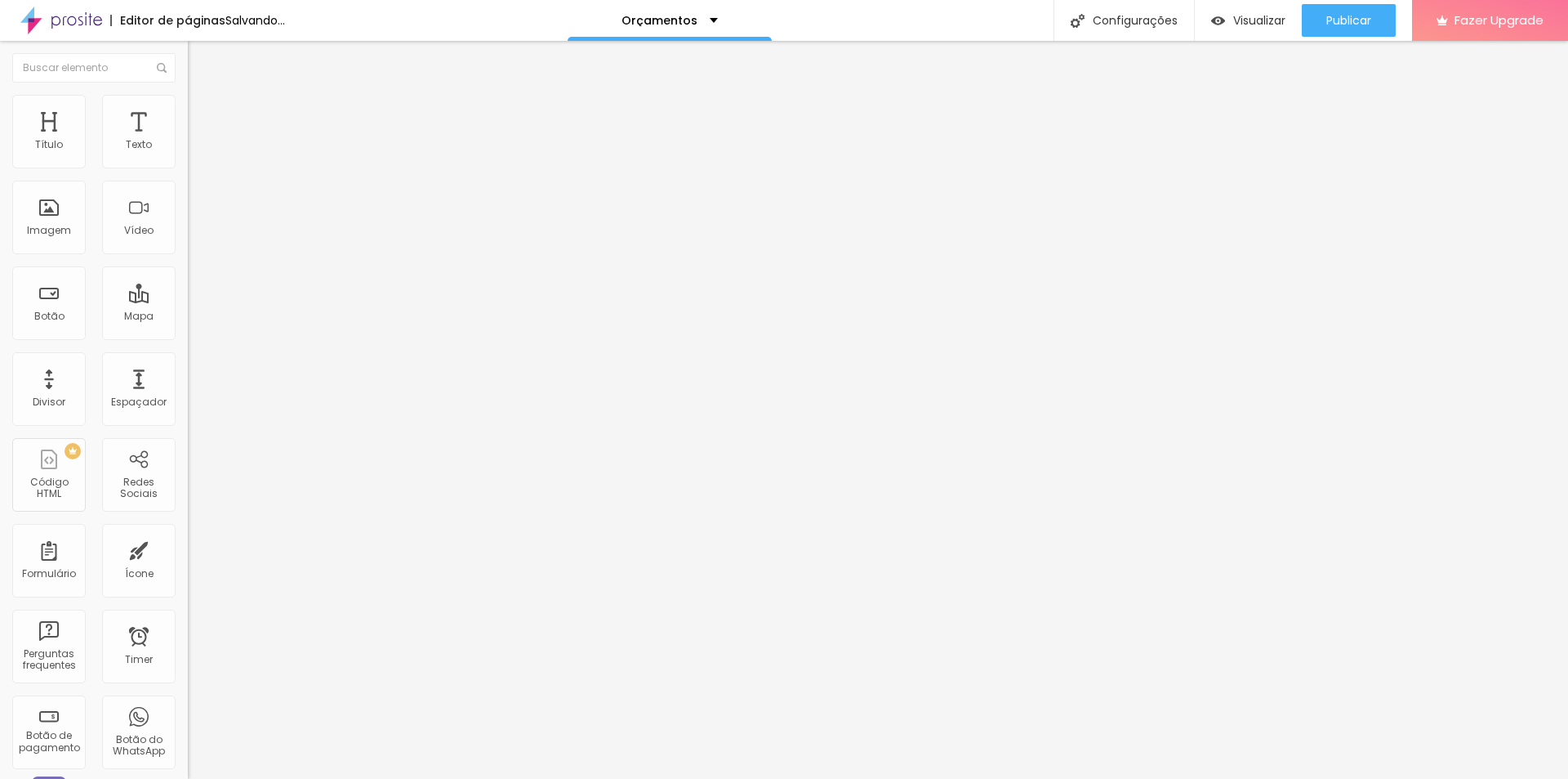
type input "7"
type input "0"
type input "7"
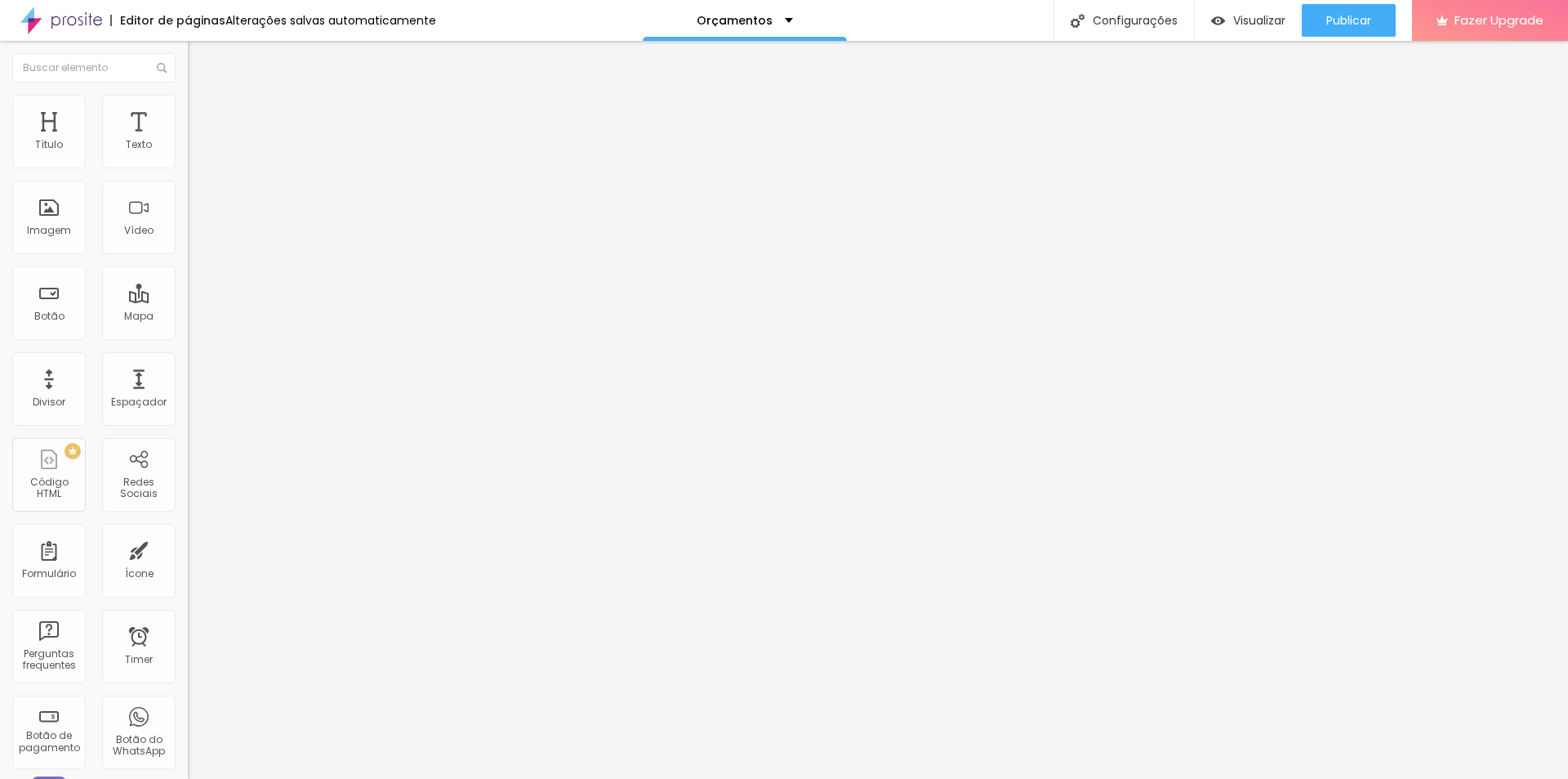
type input "7"
type input "10"
type input "12"
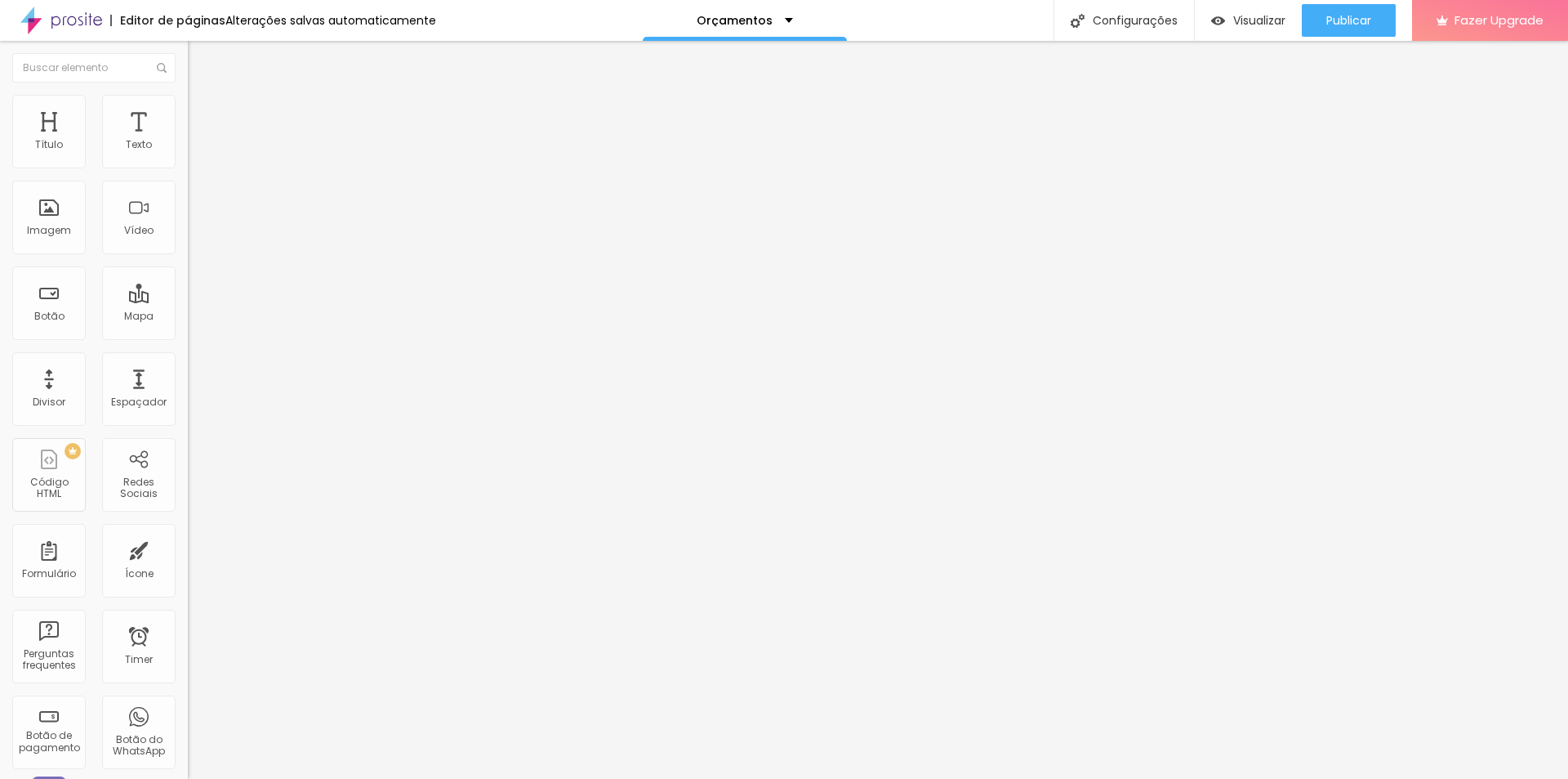
type input "15"
type input "18"
type input "21"
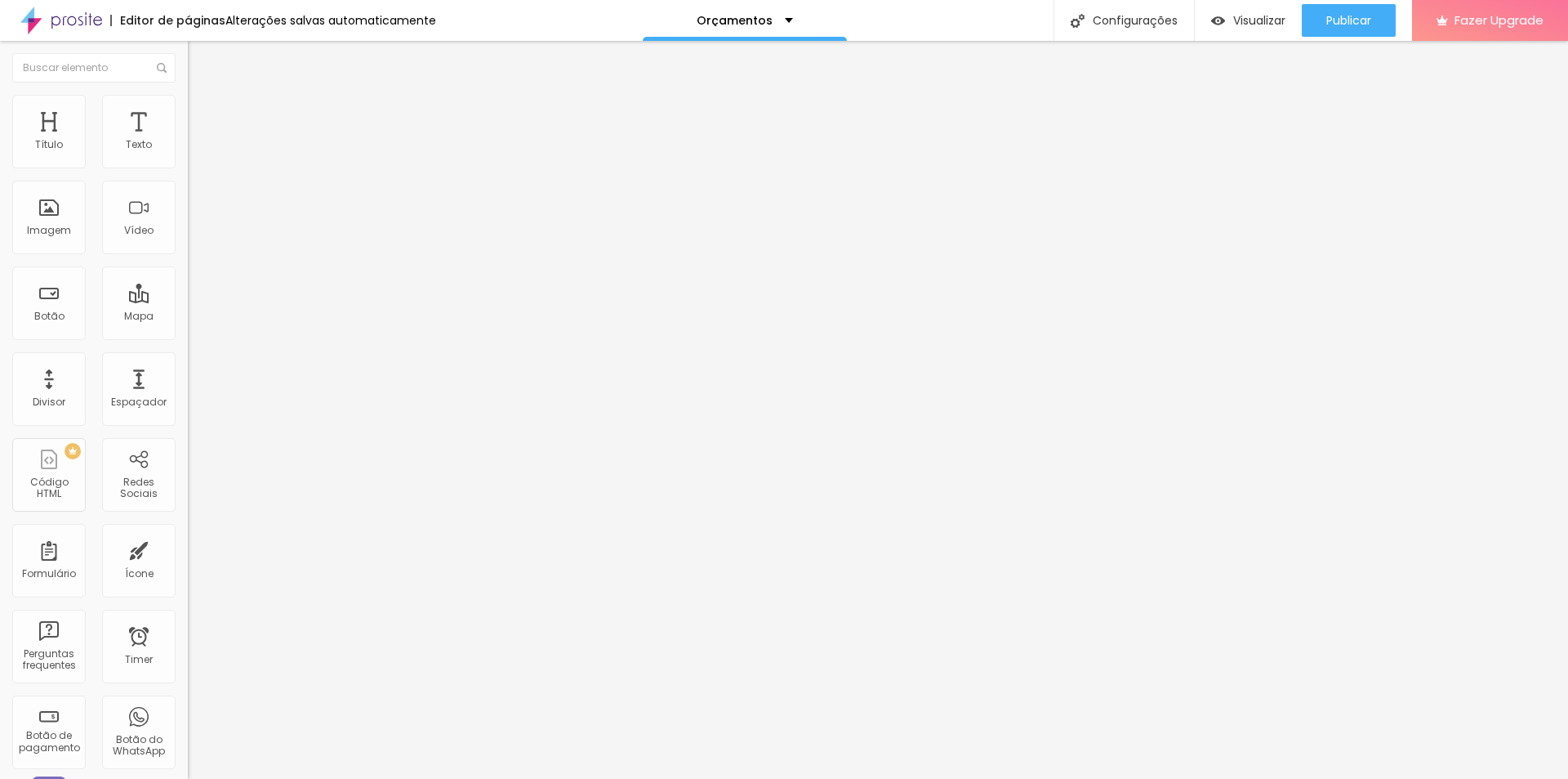
type input "21"
type input "23"
type input "25"
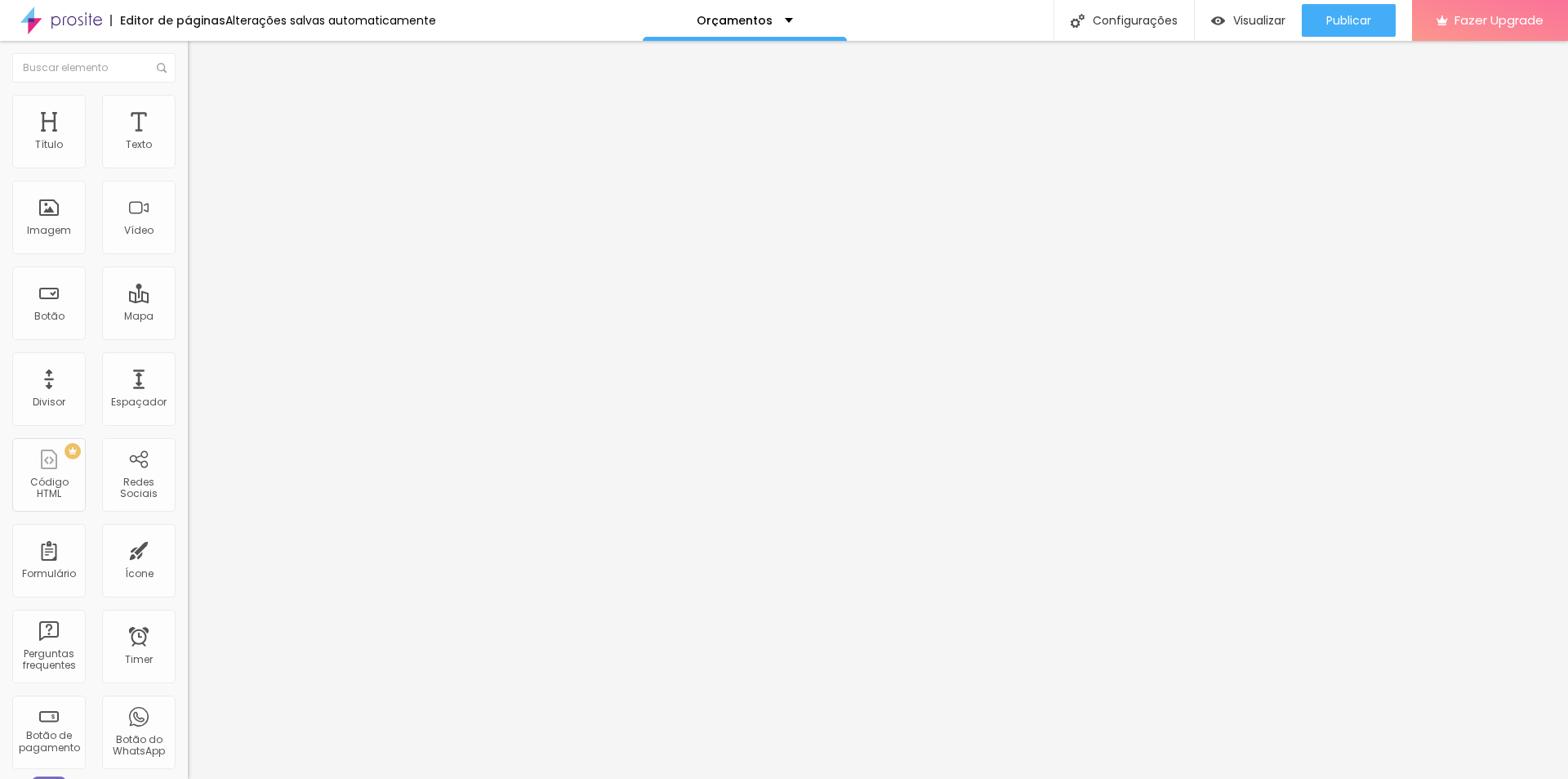
type input "27"
type input "29"
type input "30"
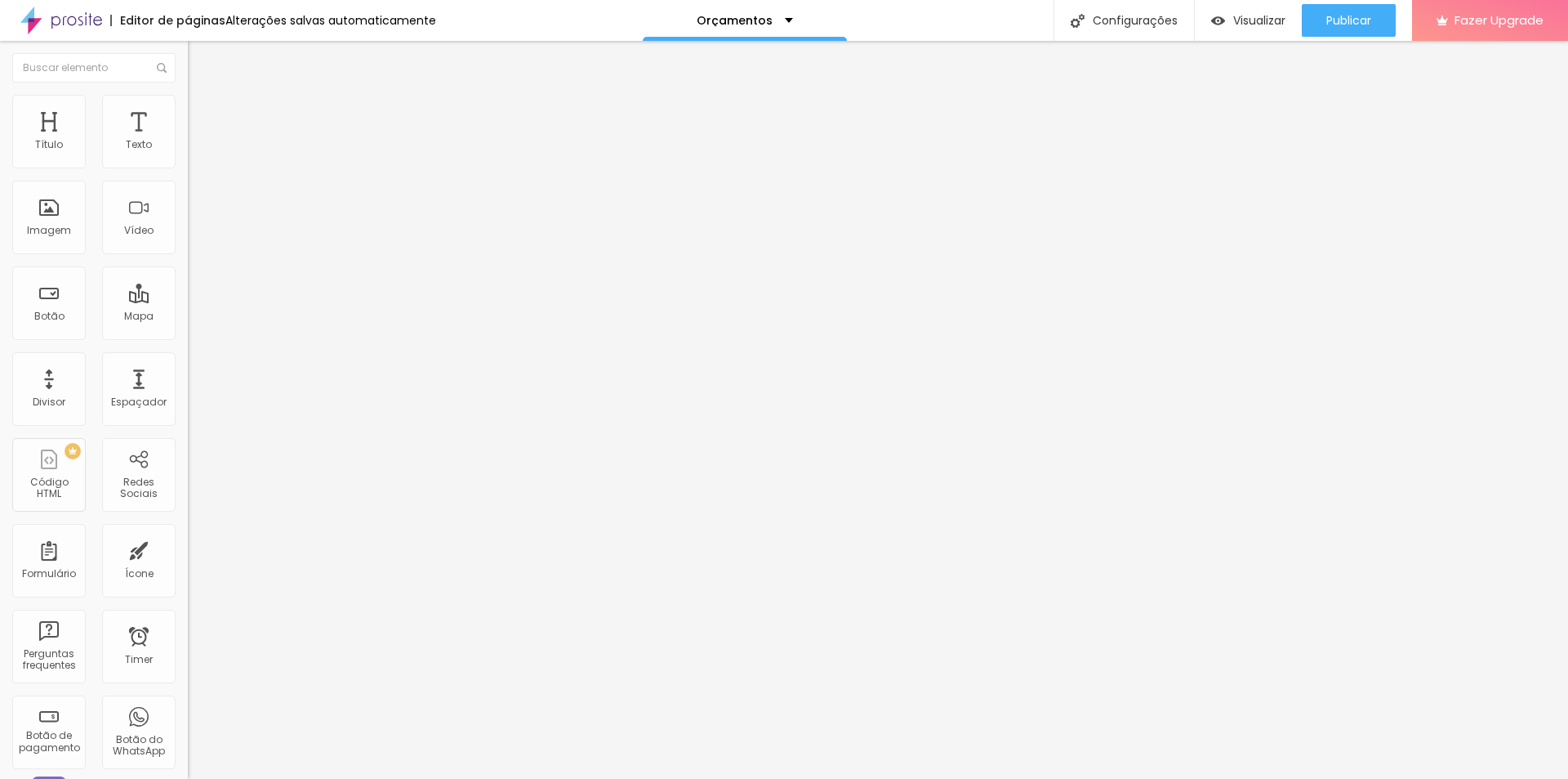
type input "30"
type input "31"
type input "32"
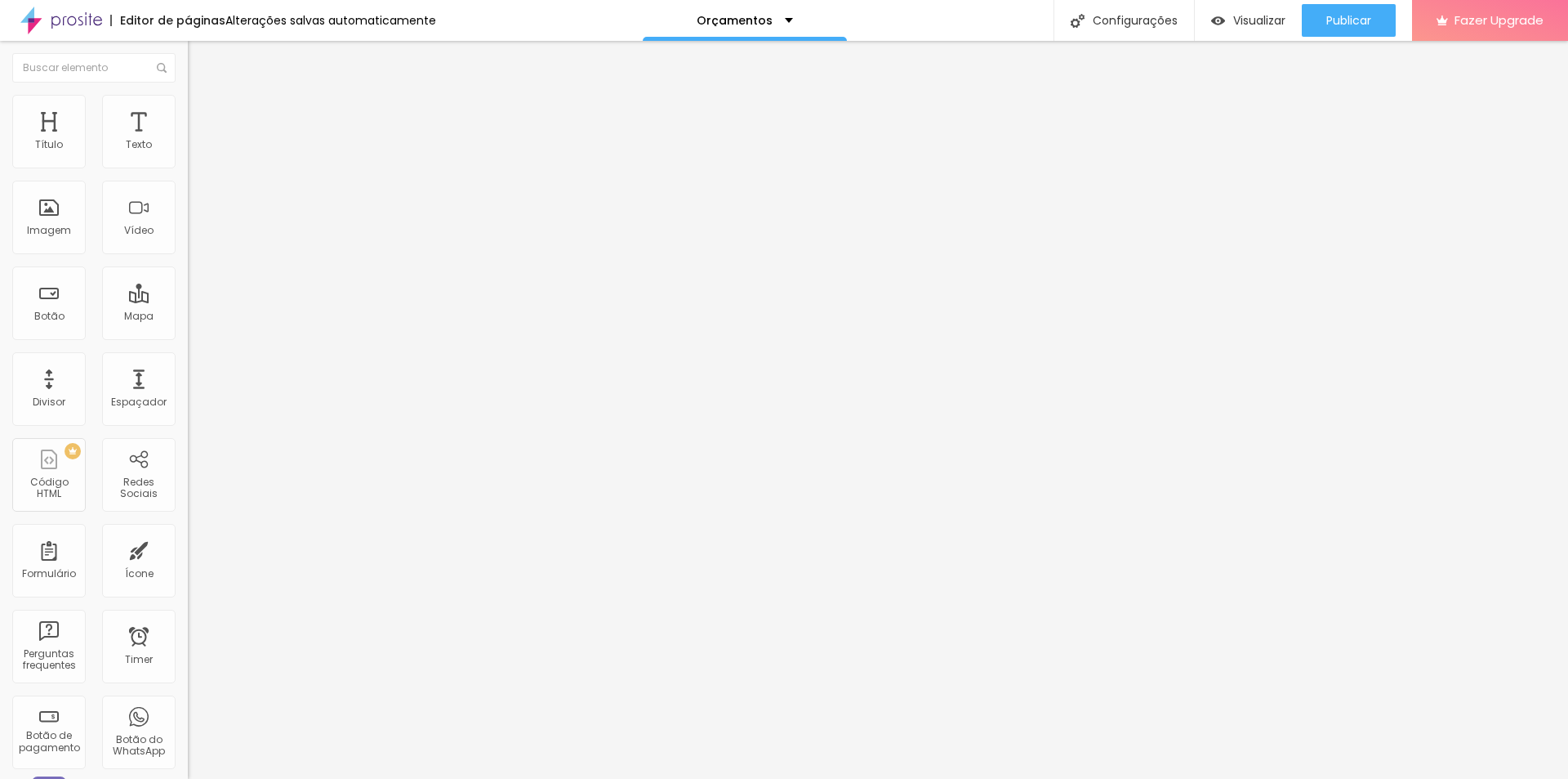
type input "34"
type input "35"
drag, startPoint x: 48, startPoint y: 159, endPoint x: 107, endPoint y: 159, distance: 59.0
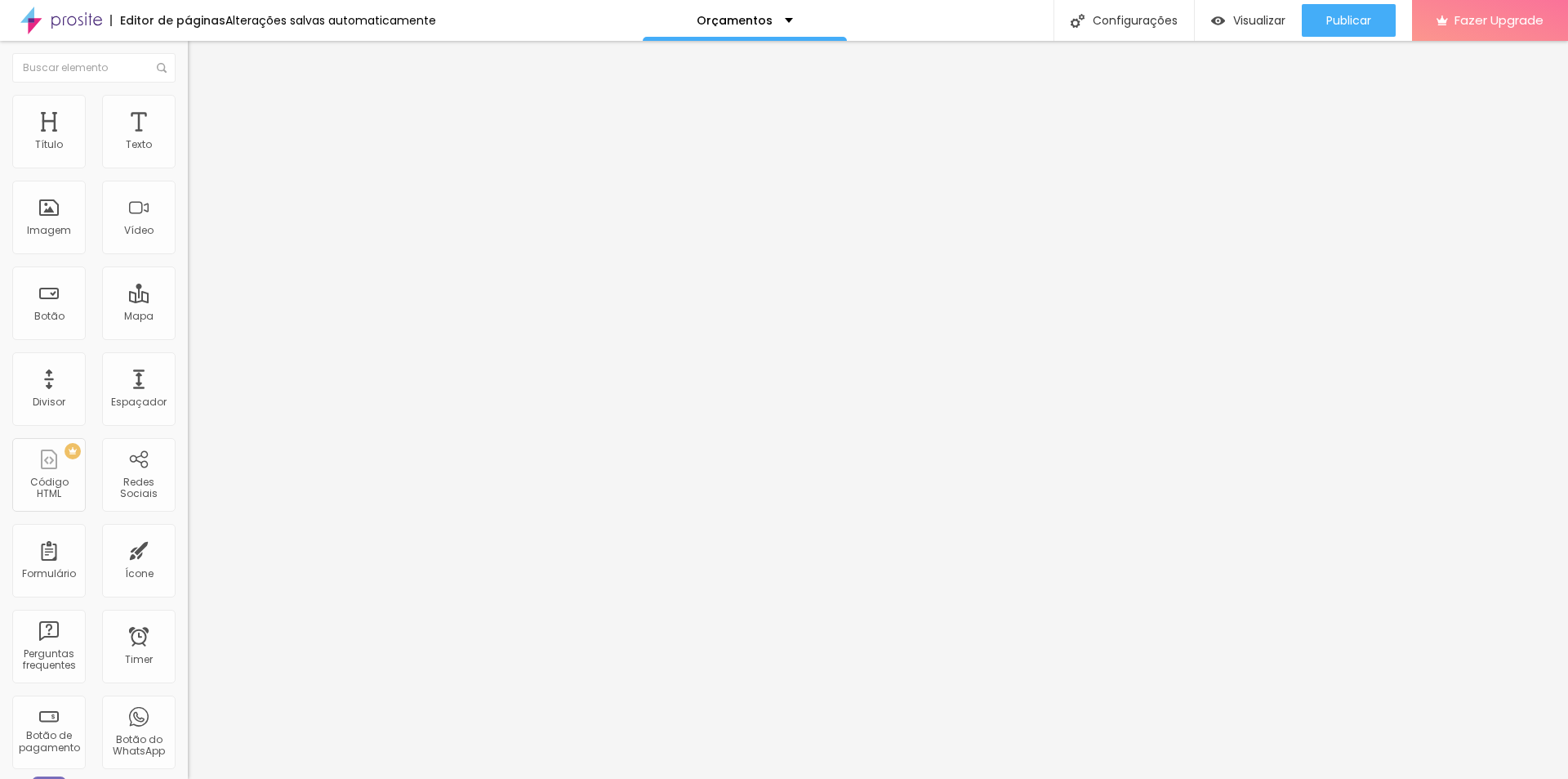
click at [188, 317] on input "range" at bounding box center [240, 323] width 105 height 13
click at [203, 120] on span "Avançado" at bounding box center [229, 122] width 54 height 14
drag, startPoint x: 46, startPoint y: 193, endPoint x: 54, endPoint y: 188, distance: 9.4
click at [188, 548] on input "range" at bounding box center [240, 554] width 105 height 13
click at [188, 111] on img at bounding box center [195, 118] width 15 height 15
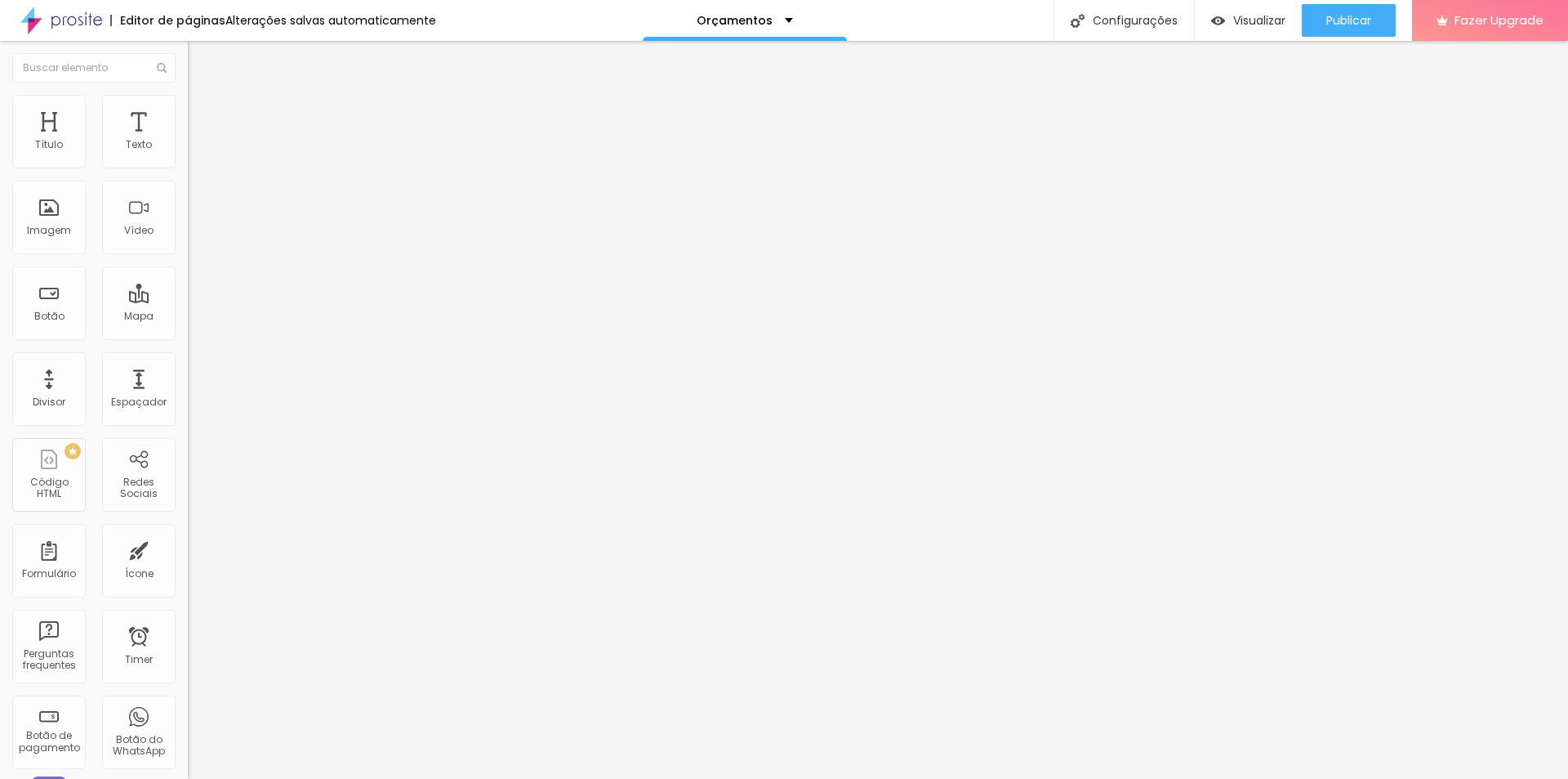
drag, startPoint x: 36, startPoint y: 157, endPoint x: 50, endPoint y: 156, distance: 14.0
click at [188, 317] on input "range" at bounding box center [240, 323] width 105 height 13
click at [188, 111] on li "Avançado" at bounding box center [282, 119] width 188 height 17
drag, startPoint x: 37, startPoint y: 162, endPoint x: 78, endPoint y: 161, distance: 41.0
click at [188, 317] on input "range" at bounding box center [240, 323] width 105 height 13
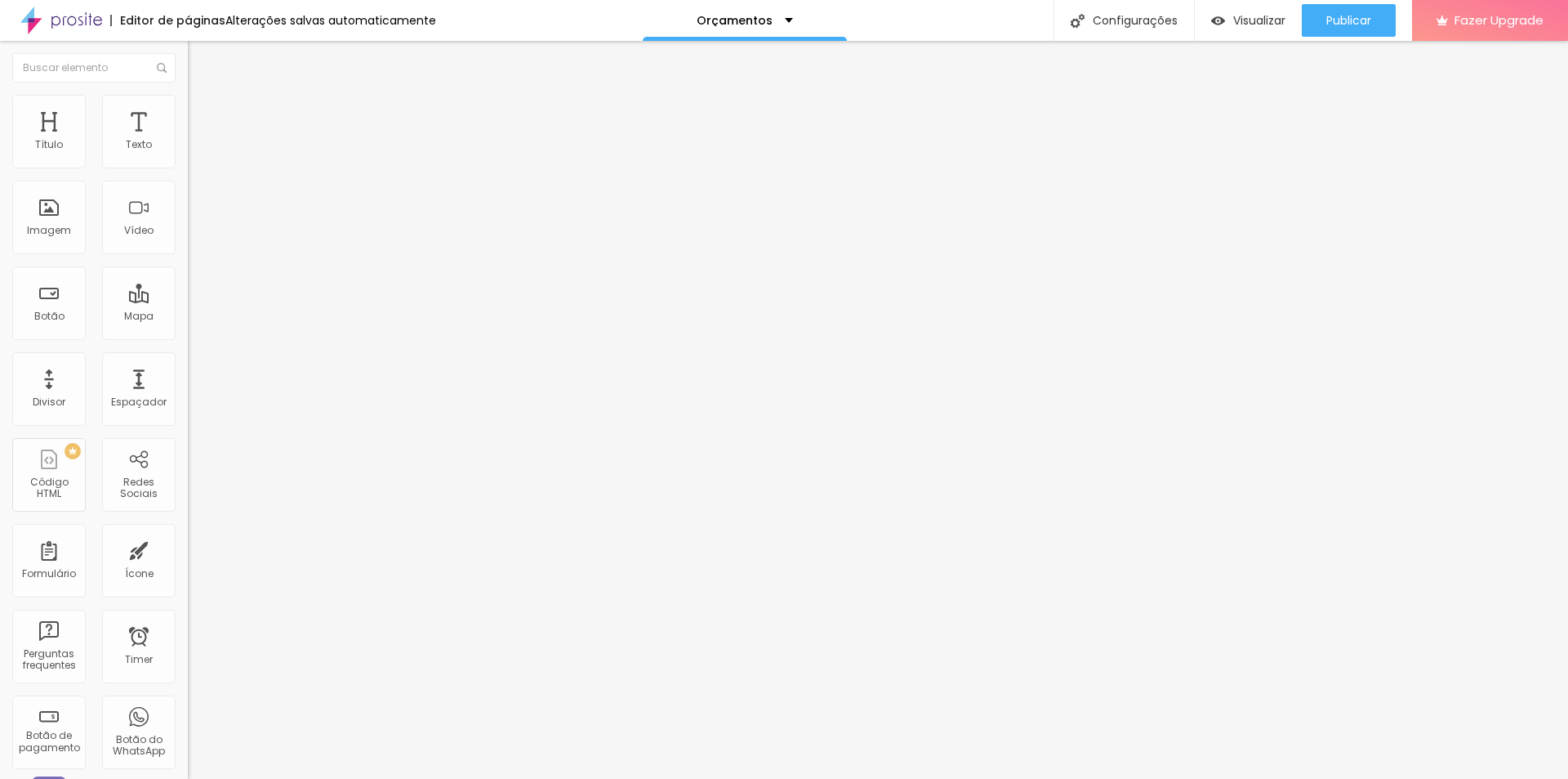
click at [188, 111] on li "Avançado" at bounding box center [282, 119] width 188 height 17
drag, startPoint x: 51, startPoint y: 195, endPoint x: 69, endPoint y: 190, distance: 18.7
click at [188, 548] on input "range" at bounding box center [240, 554] width 105 height 13
drag, startPoint x: 84, startPoint y: 163, endPoint x: 109, endPoint y: 161, distance: 25.1
click at [188, 317] on input "range" at bounding box center [240, 323] width 105 height 13
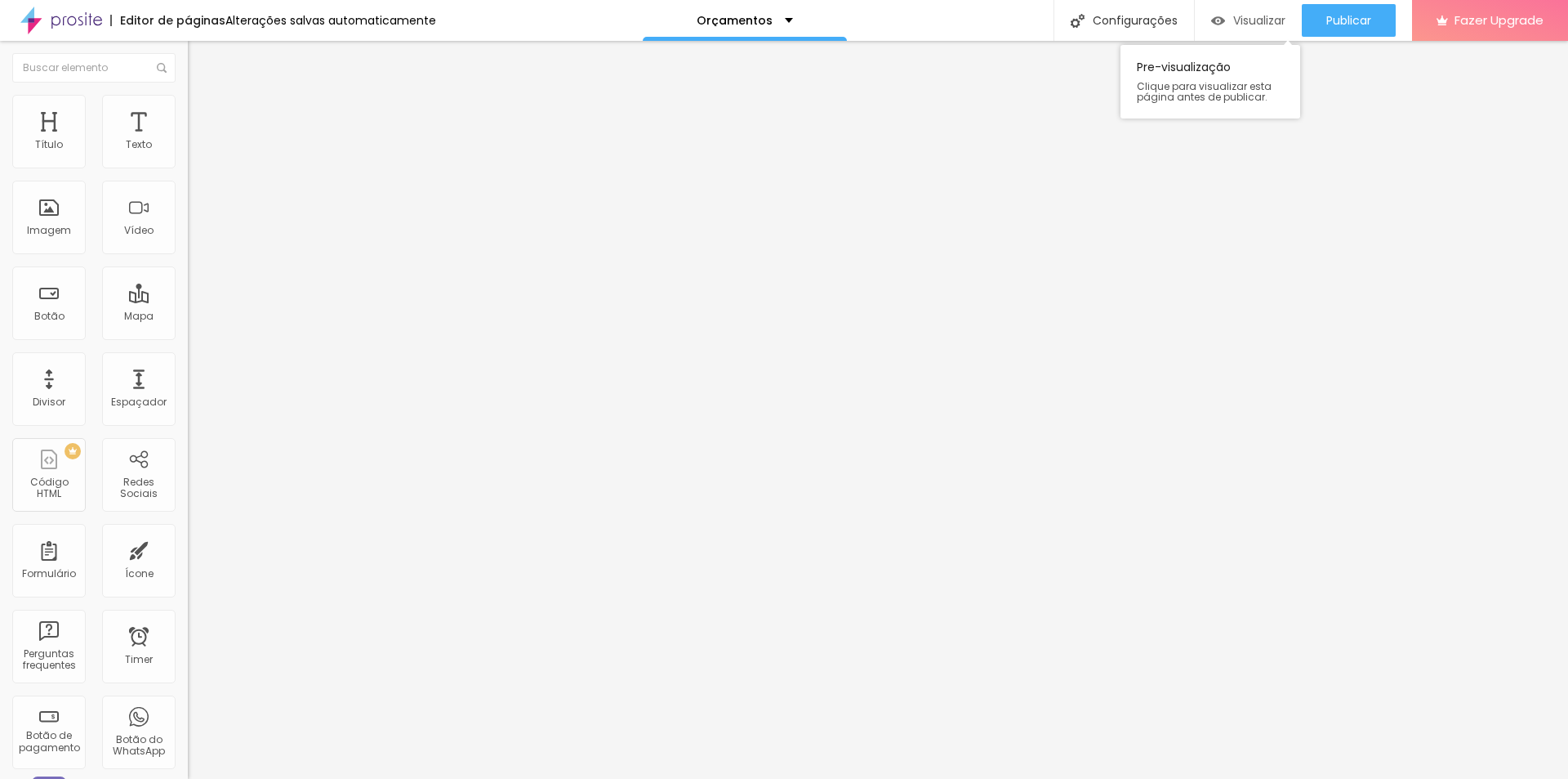
click at [1257, 36] on div "Visualizar" at bounding box center [1248, 20] width 75 height 32
click at [203, 113] on span "Estilo" at bounding box center [216, 106] width 25 height 14
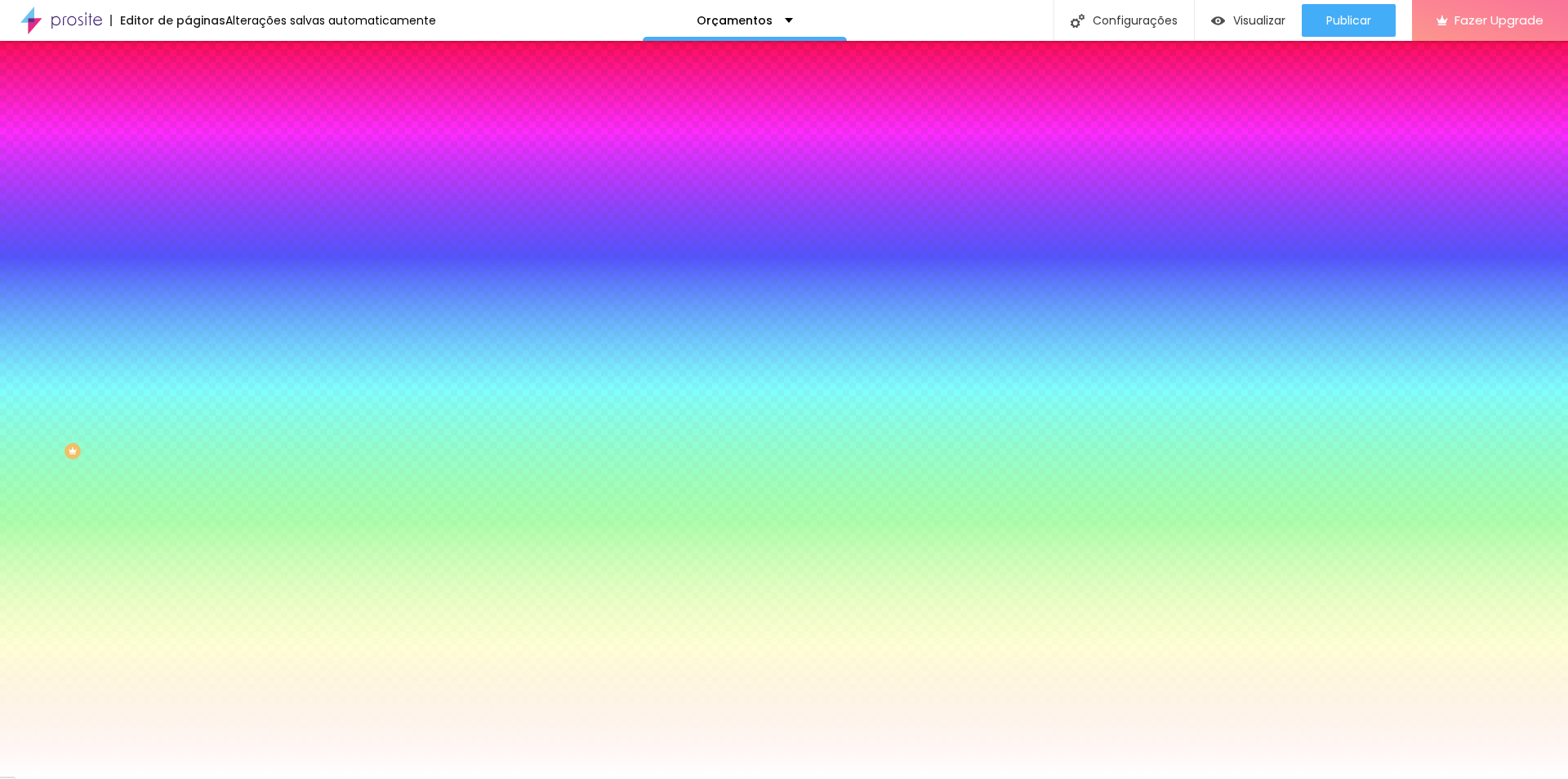
click at [188, 209] on button "button" at bounding box center [199, 208] width 23 height 17
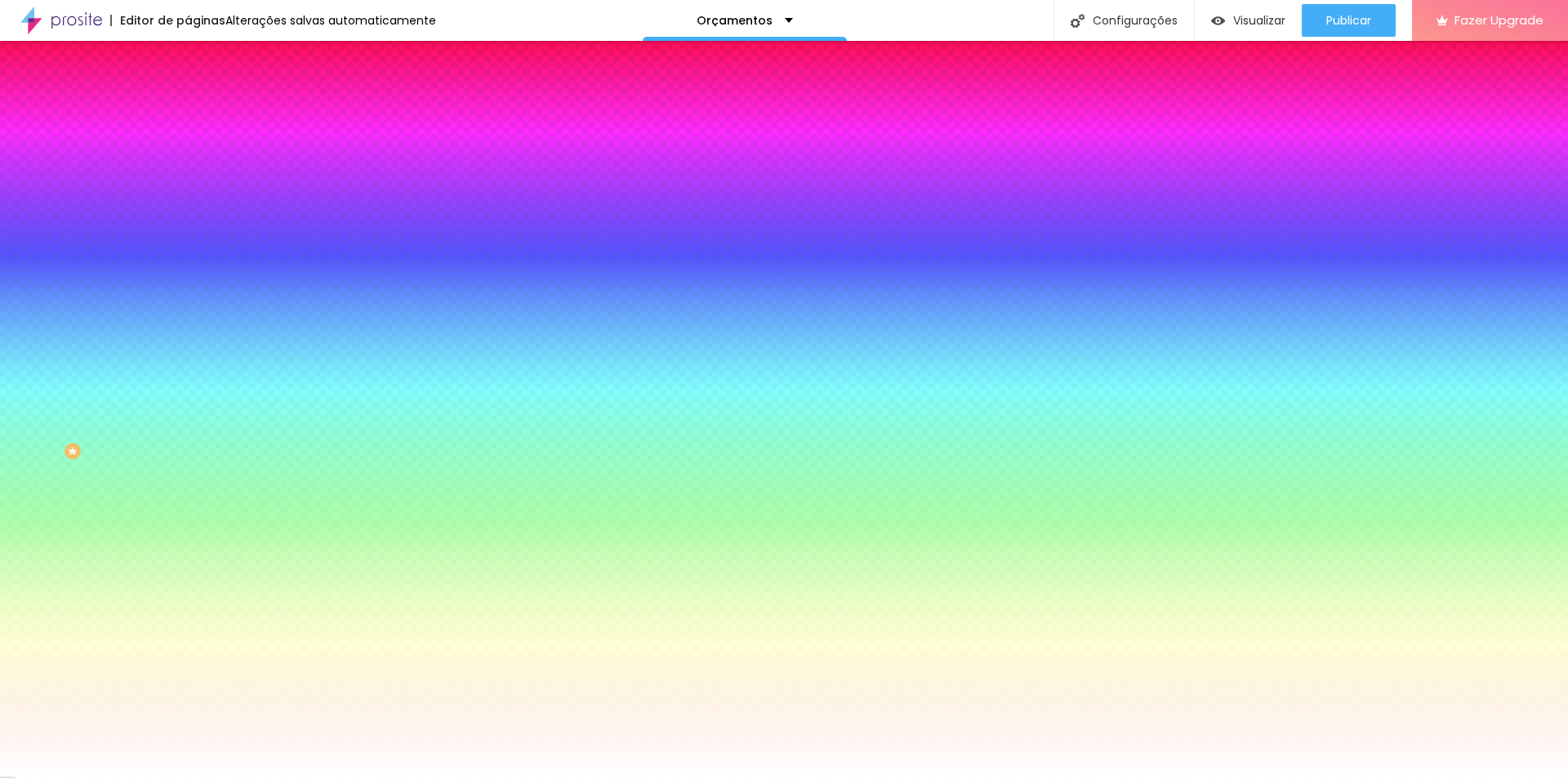
click at [488, 778] on div at bounding box center [784, 779] width 1568 height 0
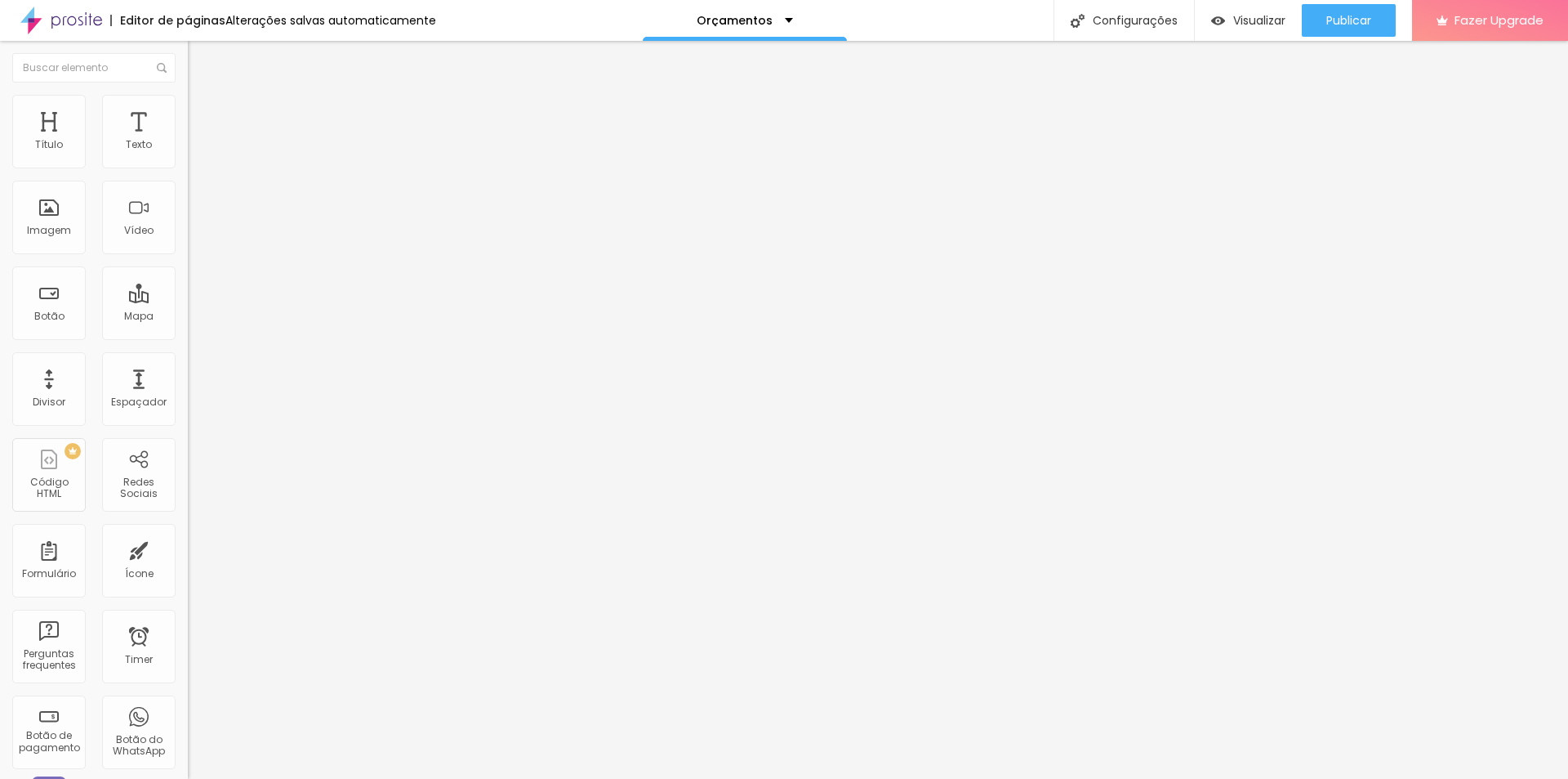
click at [188, 100] on li "Avançado" at bounding box center [282, 103] width 188 height 17
click at [188, 111] on li "Avançado" at bounding box center [282, 119] width 188 height 17
click at [188, 317] on input "range" at bounding box center [240, 323] width 105 height 13
click at [188, 111] on li "Avançado" at bounding box center [282, 119] width 188 height 17
click at [188, 109] on li "Estilo" at bounding box center [282, 103] width 188 height 17
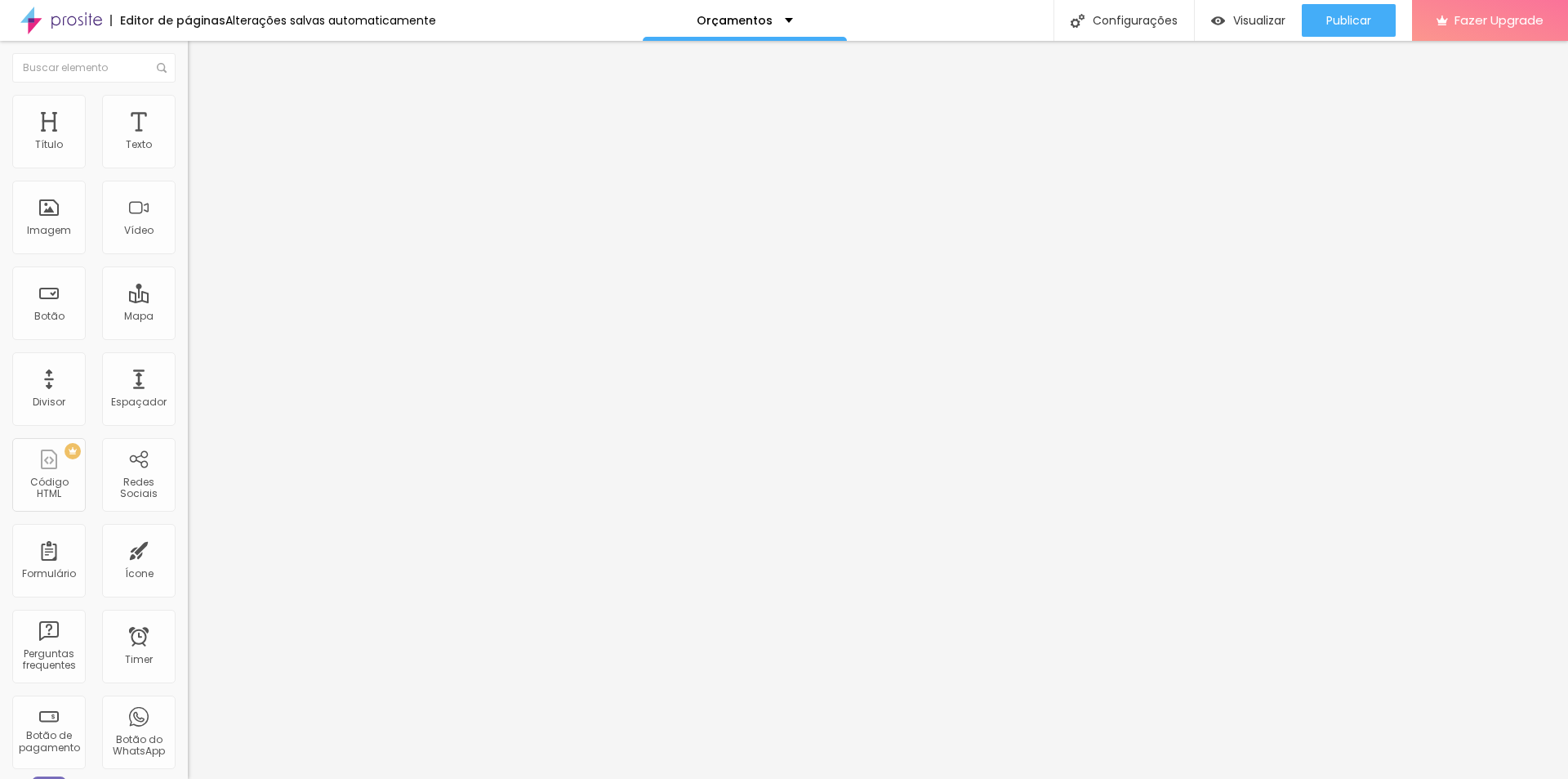
drag, startPoint x: 167, startPoint y: 179, endPoint x: 142, endPoint y: 169, distance: 26.9
click at [188, 168] on input "range" at bounding box center [240, 160] width 105 height 13
click at [188, 97] on img at bounding box center [195, 102] width 15 height 15
click at [188, 168] on input "range" at bounding box center [240, 160] width 105 height 13
click at [188, 111] on img at bounding box center [195, 118] width 15 height 15
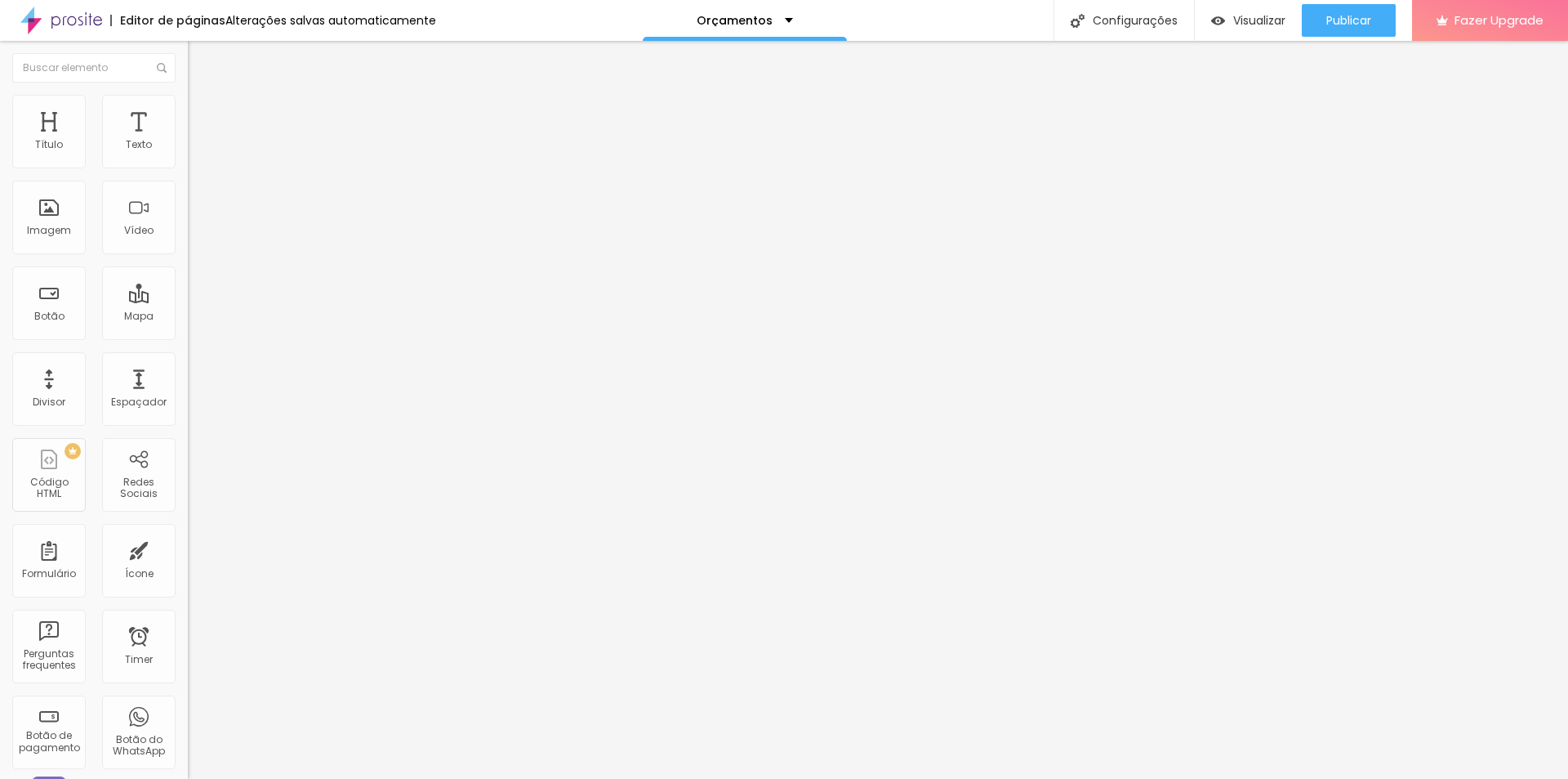
click at [188, 99] on img at bounding box center [195, 102] width 15 height 15
click at [188, 168] on input "range" at bounding box center [240, 160] width 105 height 13
click at [1243, 8] on div "Visualizar" at bounding box center [1248, 20] width 75 height 32
click at [203, 115] on span "Avançado" at bounding box center [229, 122] width 54 height 14
click at [188, 109] on ul "Conteúdo Estilo Avançado" at bounding box center [282, 103] width 188 height 49
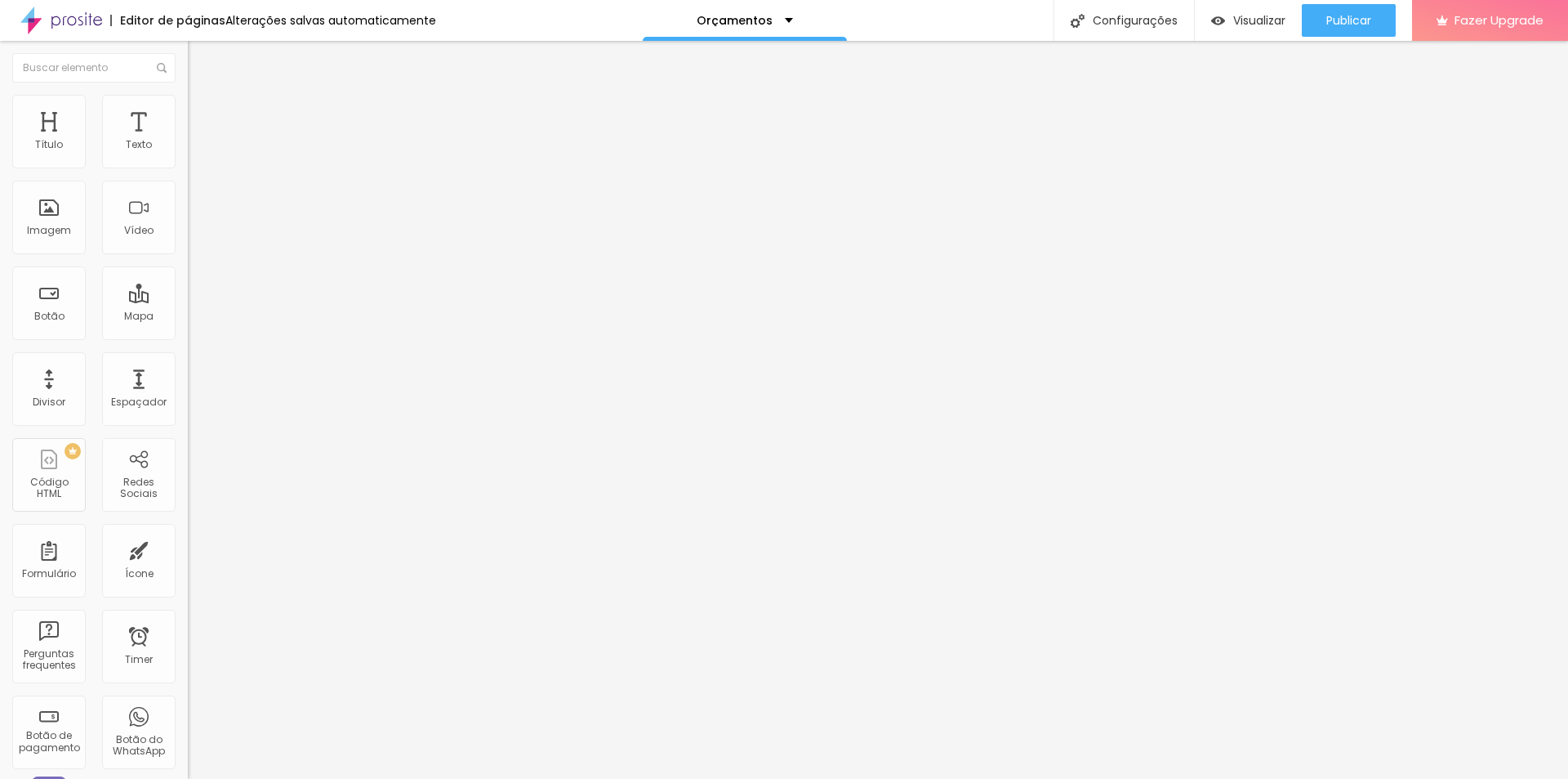
click at [188, 103] on img at bounding box center [195, 102] width 15 height 15
click at [188, 111] on img at bounding box center [195, 118] width 15 height 15
click at [188, 93] on img at bounding box center [195, 85] width 15 height 15
click at [188, 140] on span "Adicionar imagem" at bounding box center [240, 133] width 105 height 14
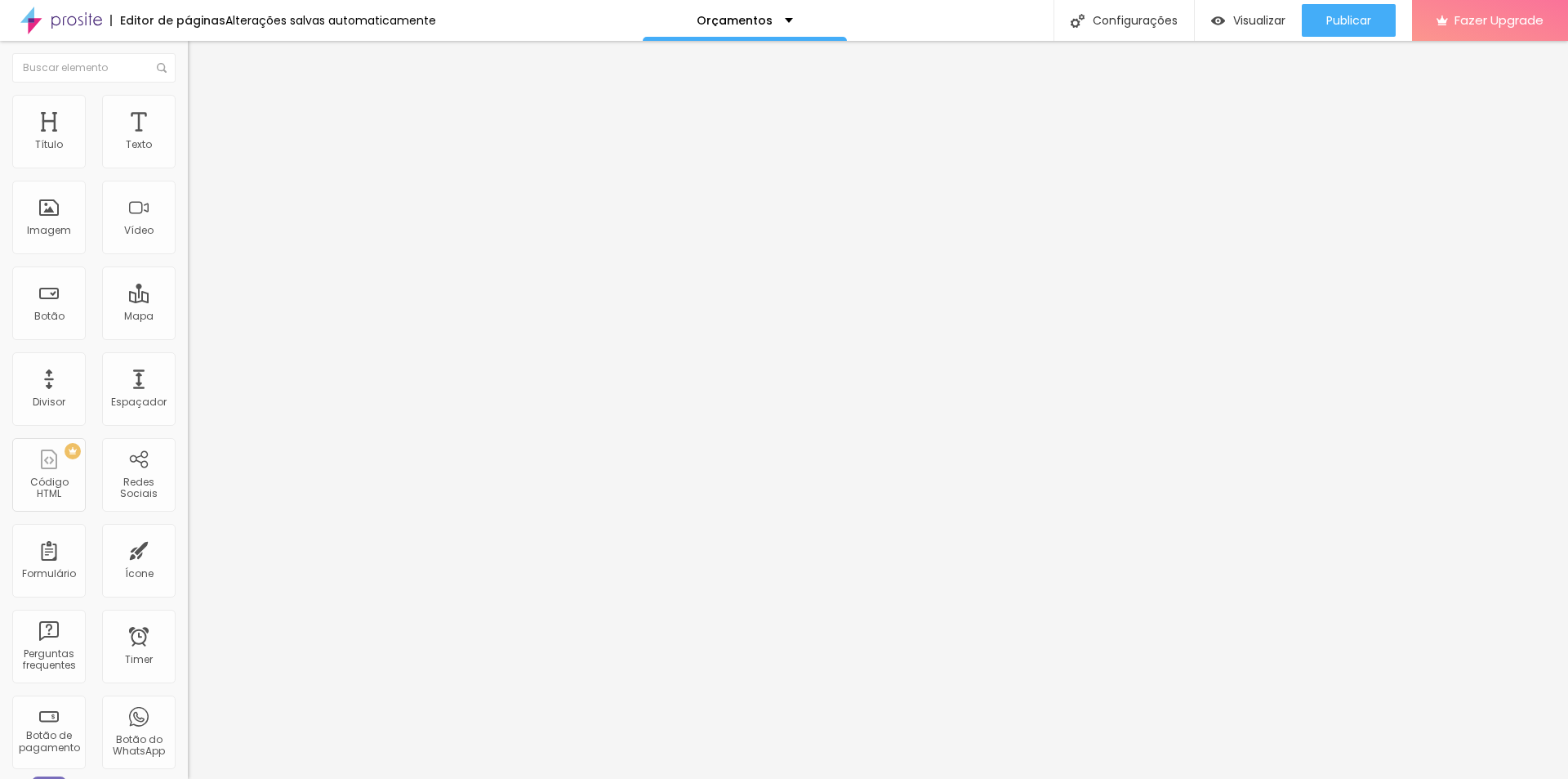
click at [188, 140] on span "Adicionar imagem" at bounding box center [240, 133] width 105 height 14
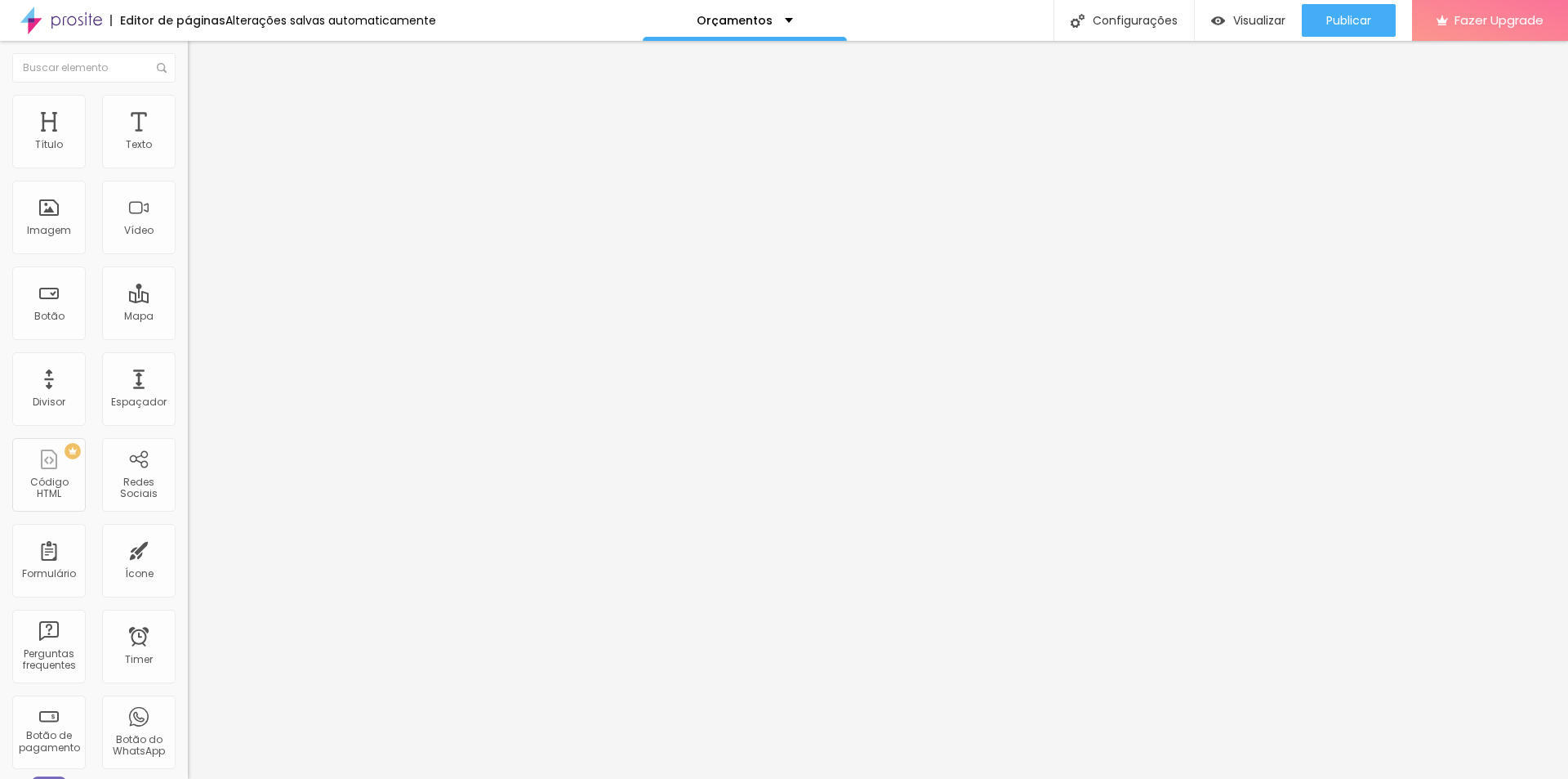
drag, startPoint x: 186, startPoint y: 245, endPoint x: 1350, endPoint y: 363, distance: 1170.0
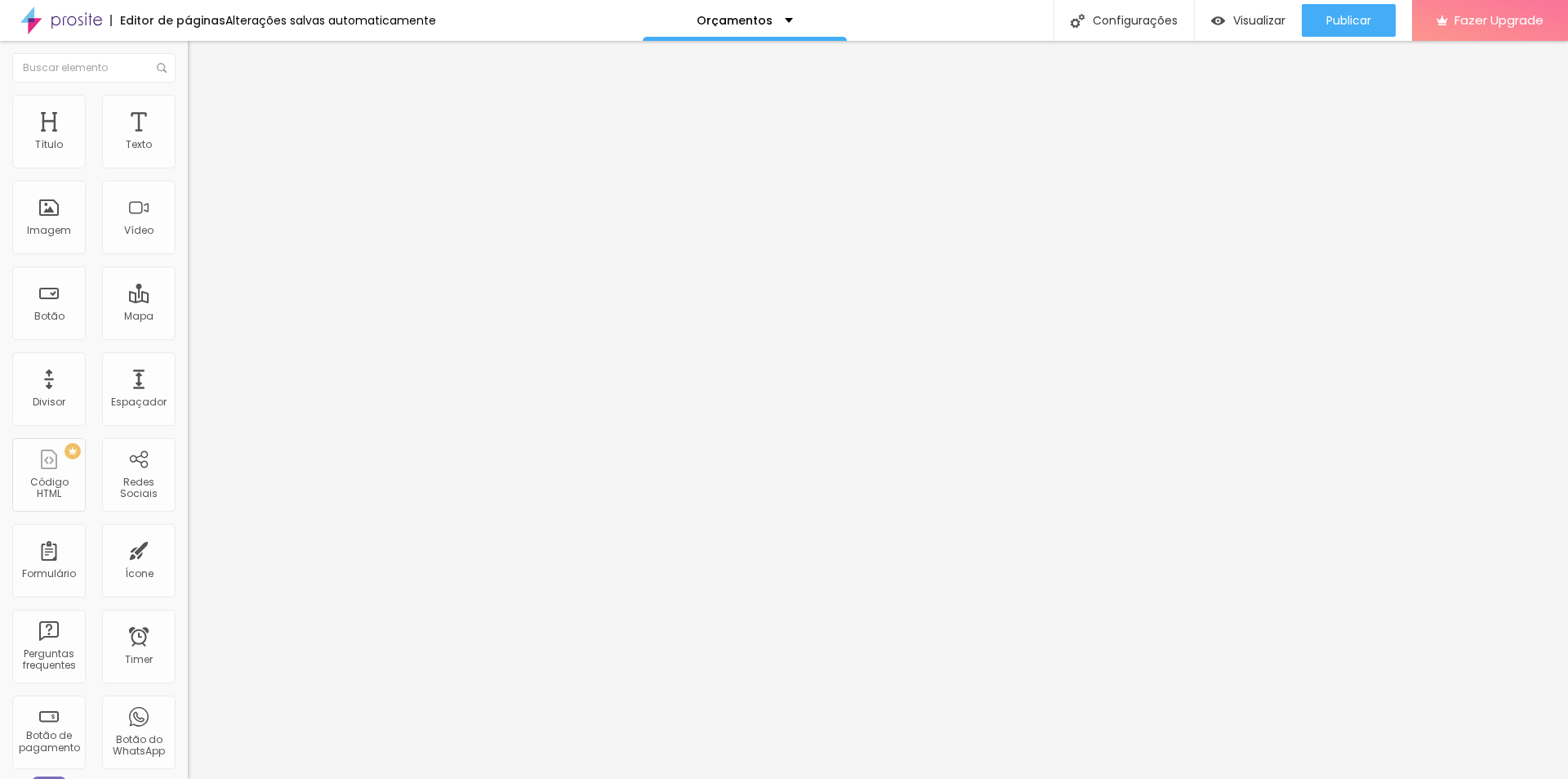
click at [188, 140] on span "Adicionar imagem" at bounding box center [240, 133] width 105 height 14
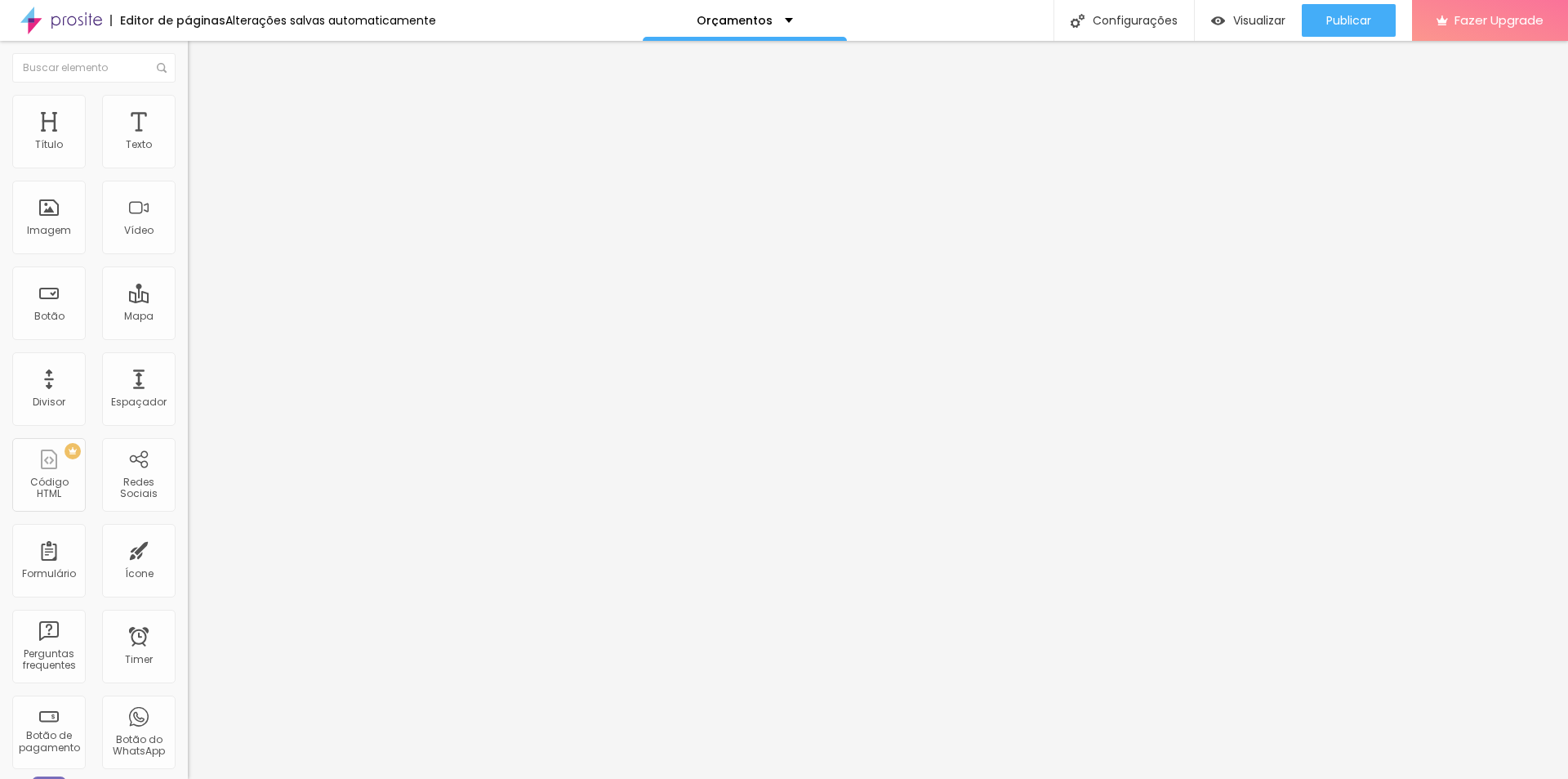
click at [203, 110] on span "Estilo" at bounding box center [216, 106] width 25 height 14
drag, startPoint x: 169, startPoint y: 175, endPoint x: 150, endPoint y: 169, distance: 19.9
click at [188, 168] on input "range" at bounding box center [240, 160] width 105 height 13
click at [188, 140] on span "Adicionar imagem" at bounding box center [240, 133] width 105 height 14
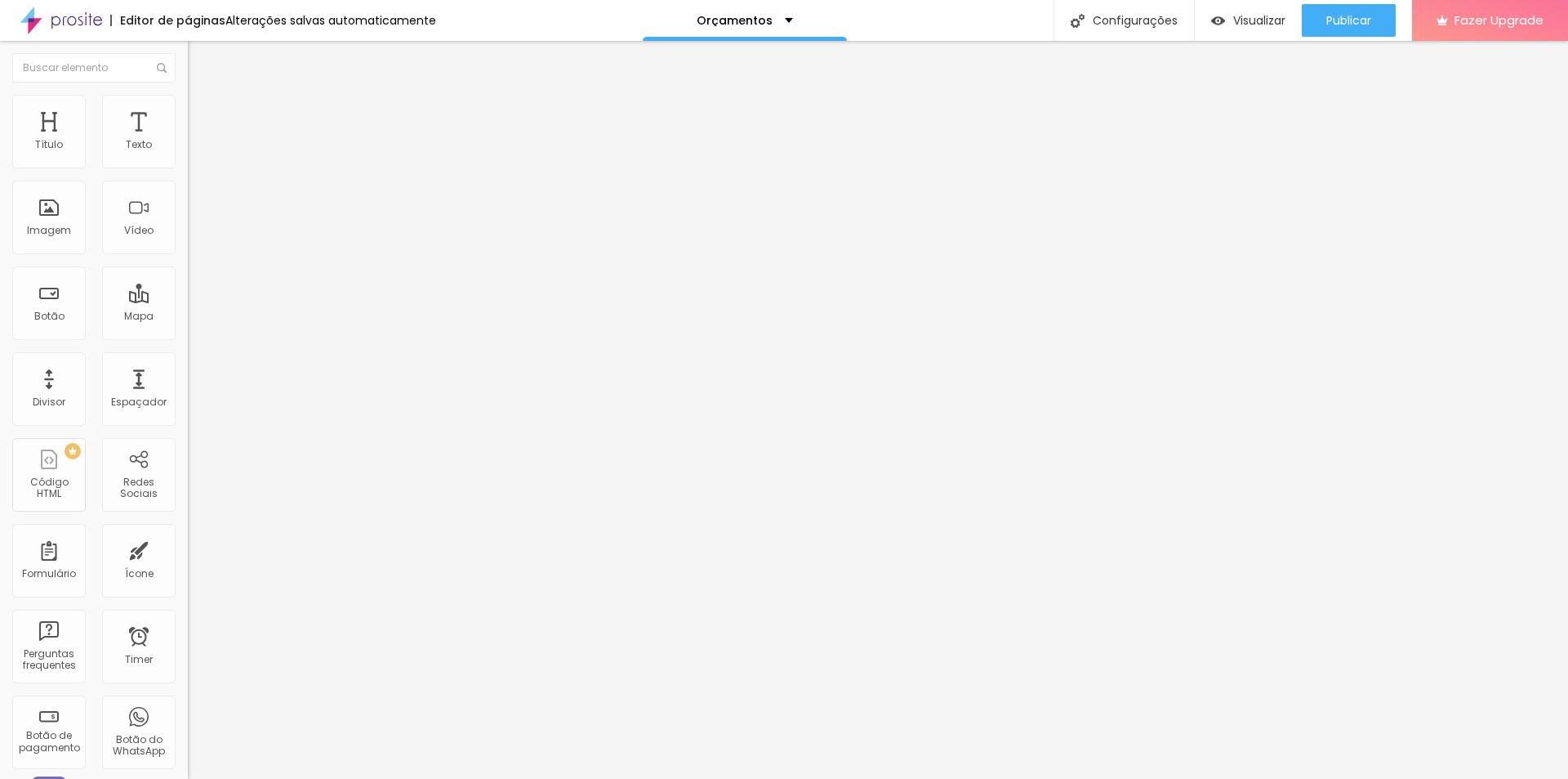
click at [188, 140] on span "Adicionar imagem" at bounding box center [240, 133] width 105 height 14
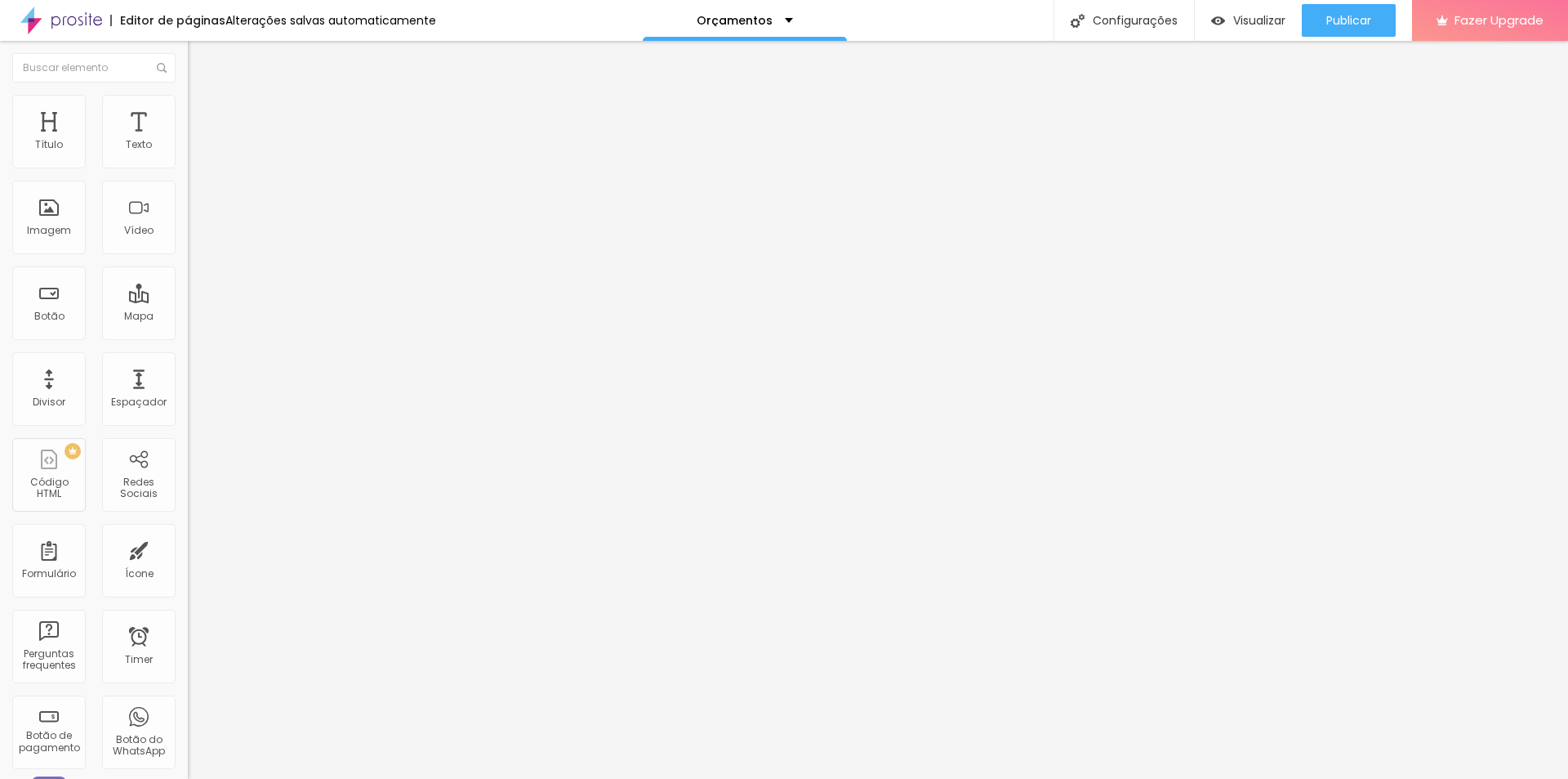
click at [188, 111] on li "Avançado" at bounding box center [282, 119] width 188 height 17
click at [188, 106] on li "Estilo" at bounding box center [282, 103] width 188 height 17
type input "95"
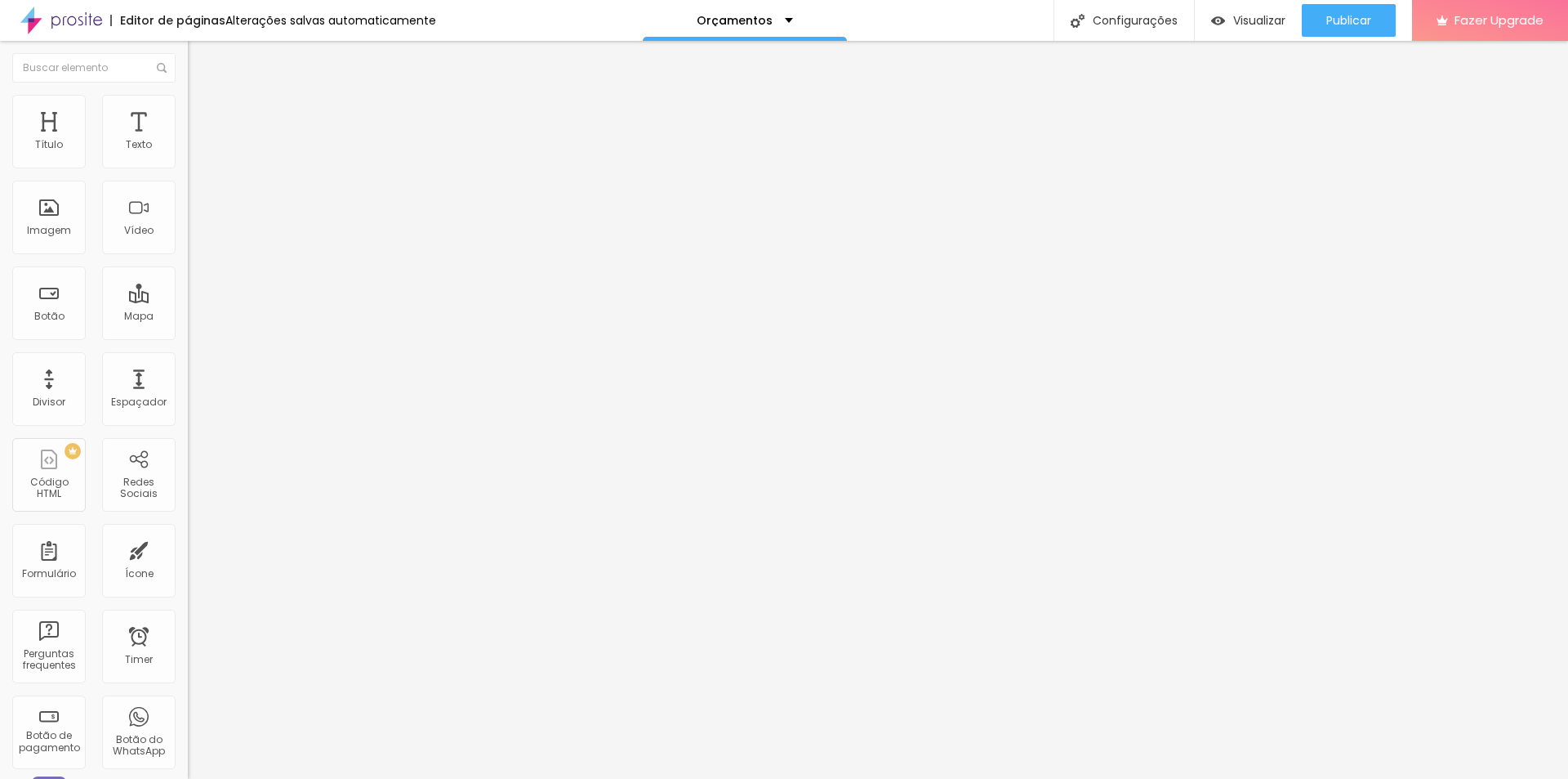
type input "90"
type input "85"
drag, startPoint x: 165, startPoint y: 175, endPoint x: 148, endPoint y: 175, distance: 17.0
type input "85"
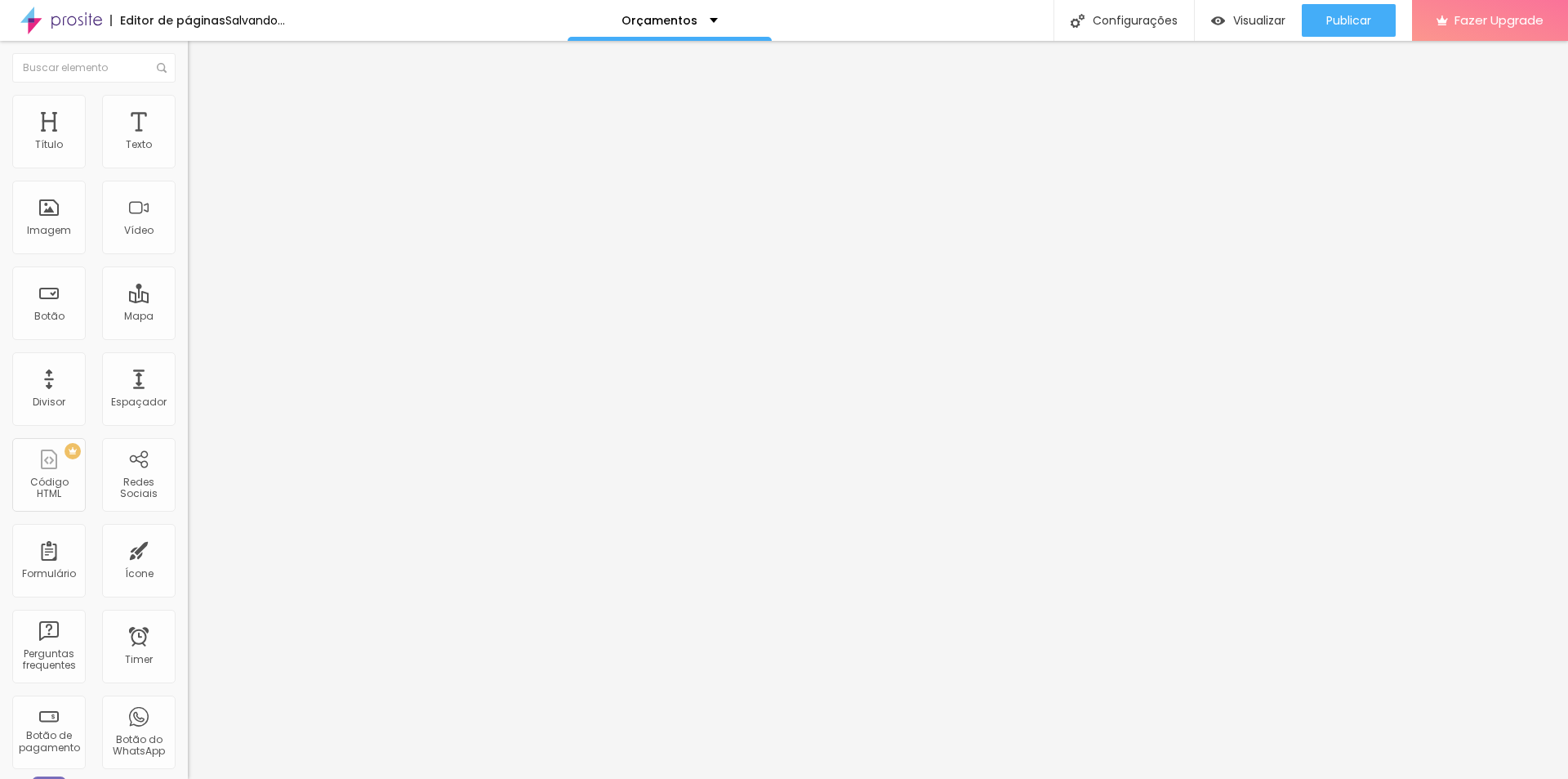
click at [188, 168] on input "range" at bounding box center [240, 160] width 105 height 13
click at [188, 100] on img at bounding box center [195, 102] width 15 height 15
click at [188, 111] on li "Avançado" at bounding box center [282, 119] width 188 height 17
type input "13"
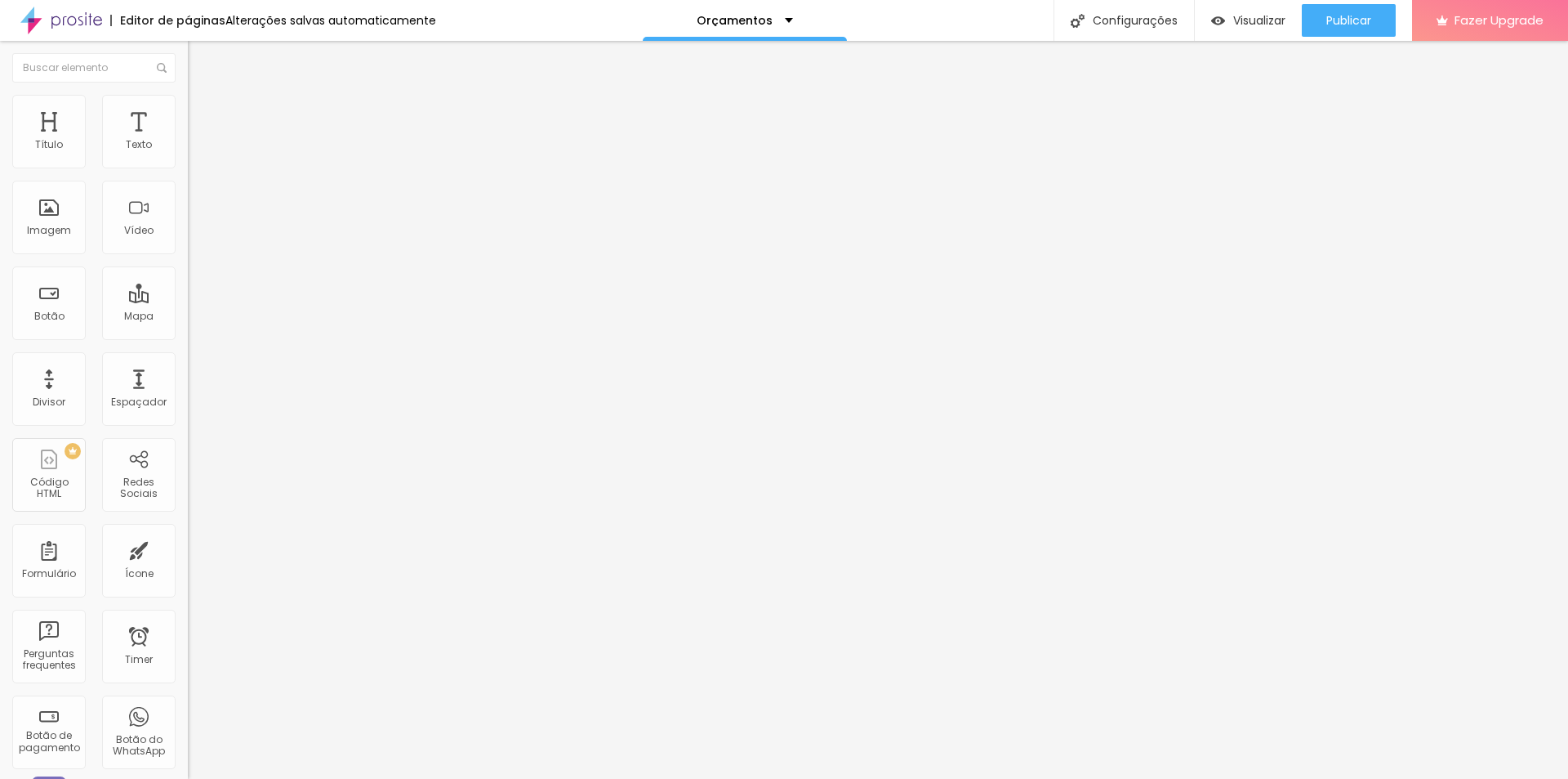
type input "14"
type input "18"
type input "21"
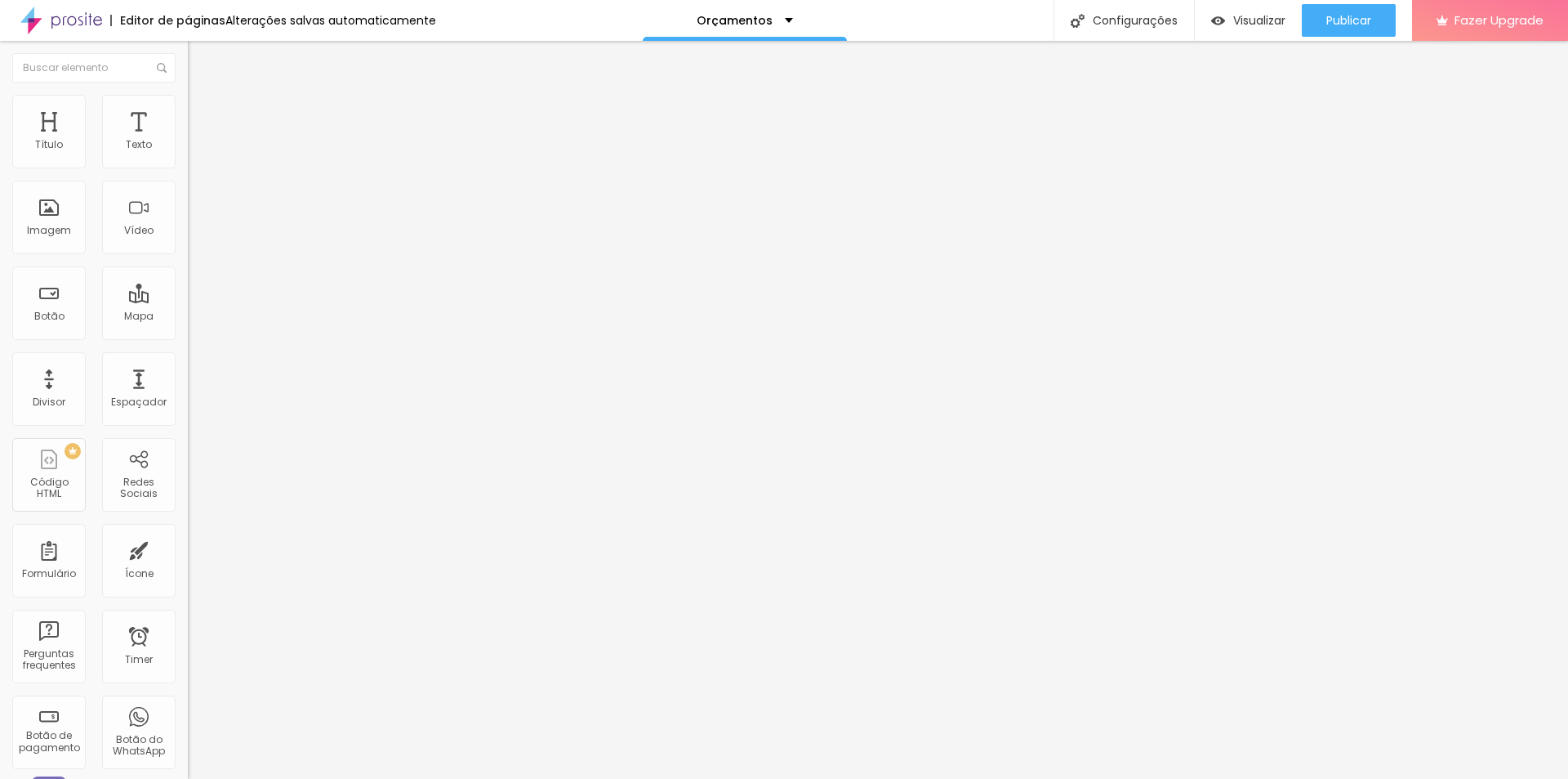
type input "21"
type input "22"
type input "23"
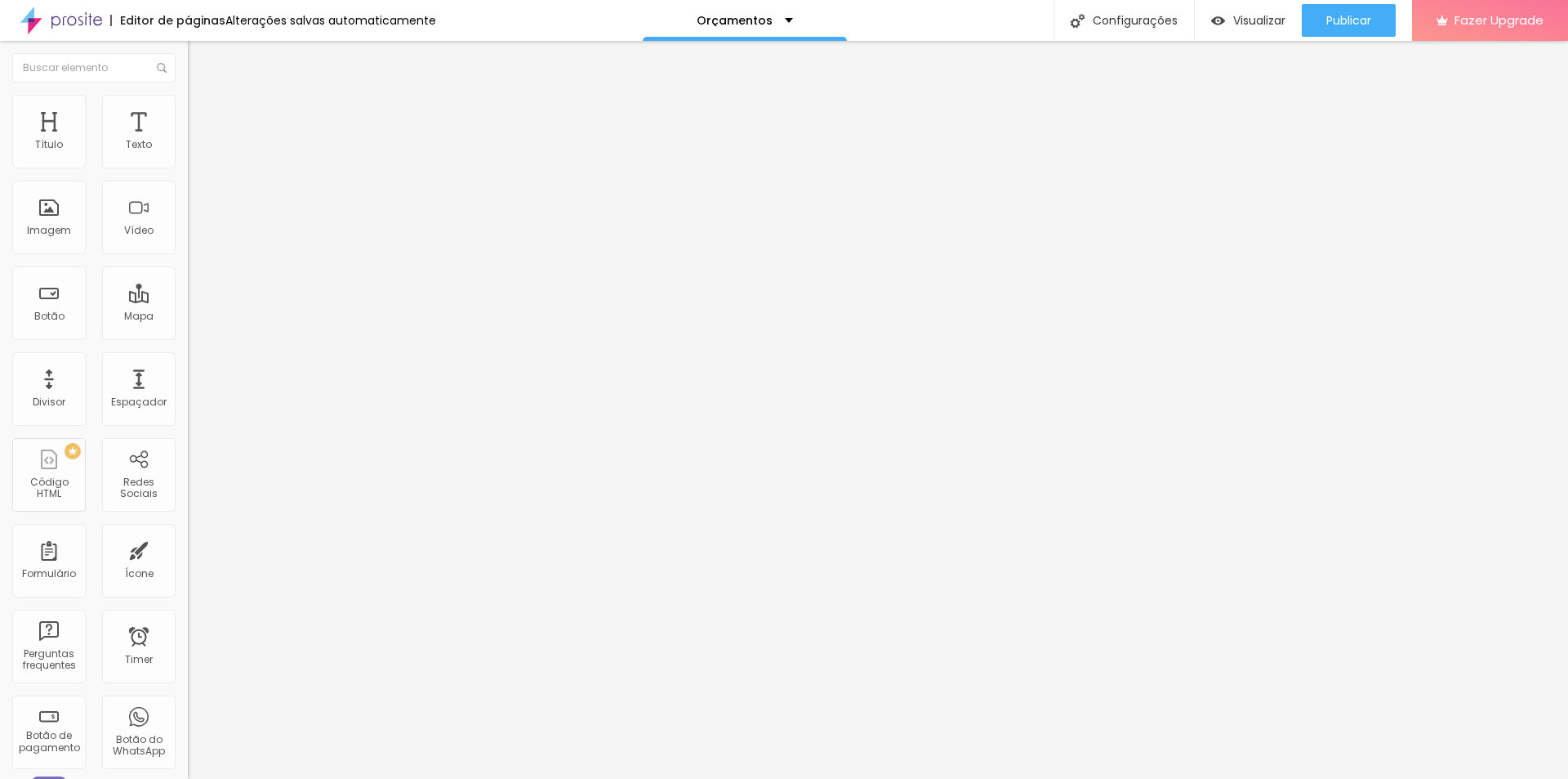
type input "24"
type input "23"
type input "22"
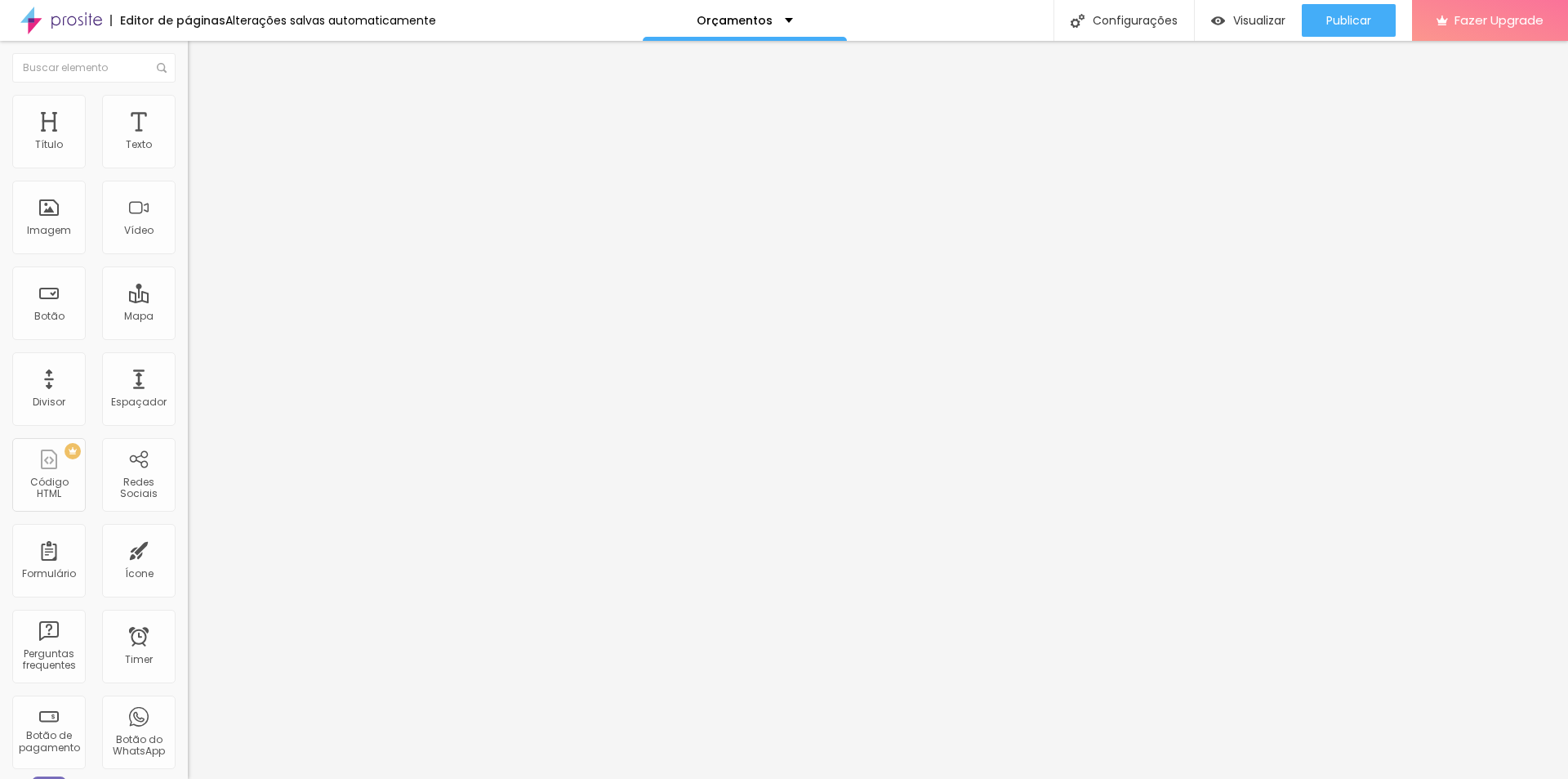
type input "22"
type input "21"
type input "20"
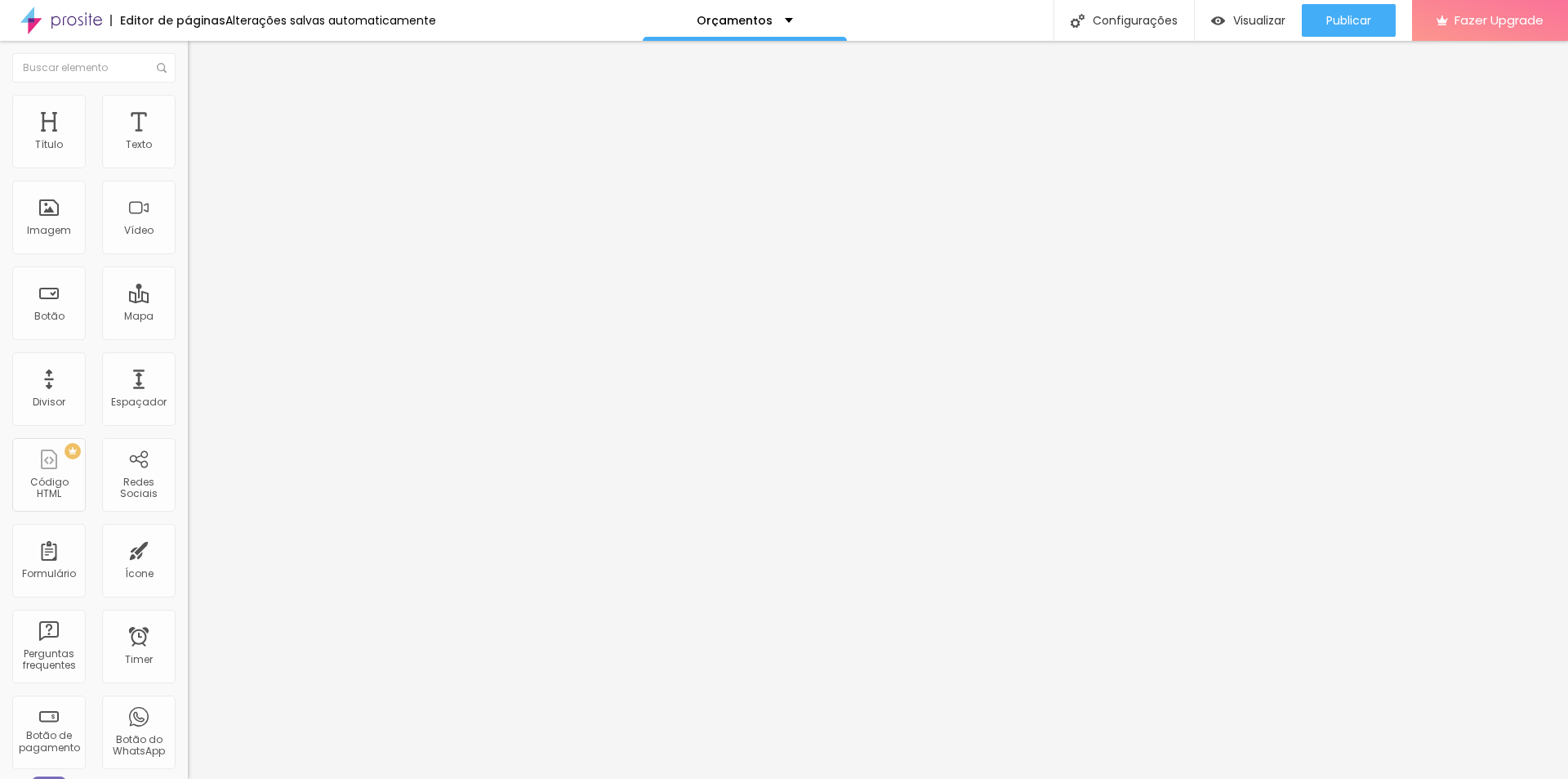
type input "19"
type input "16"
type input "15"
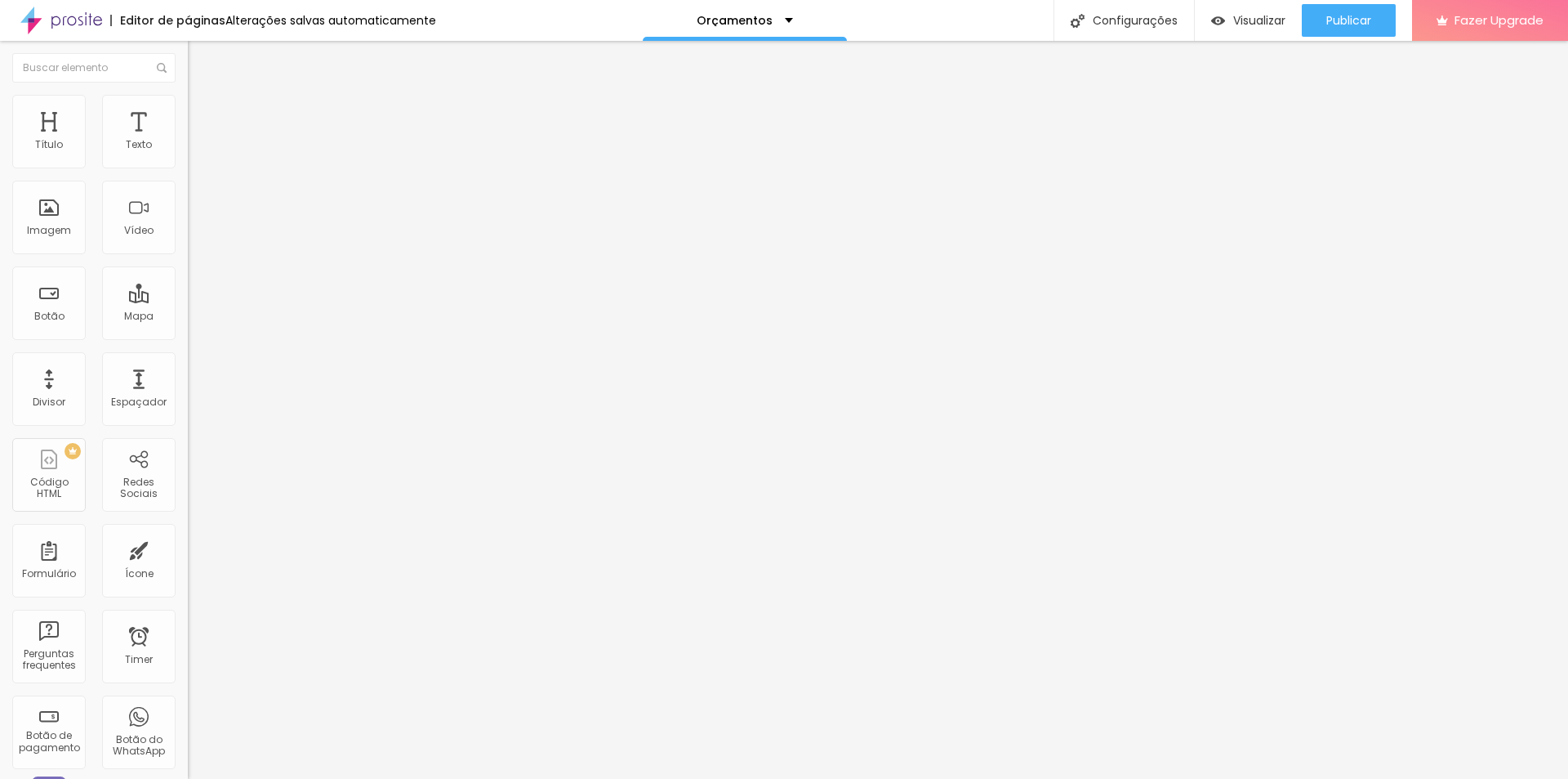
type input "15"
type input "13"
type input "12"
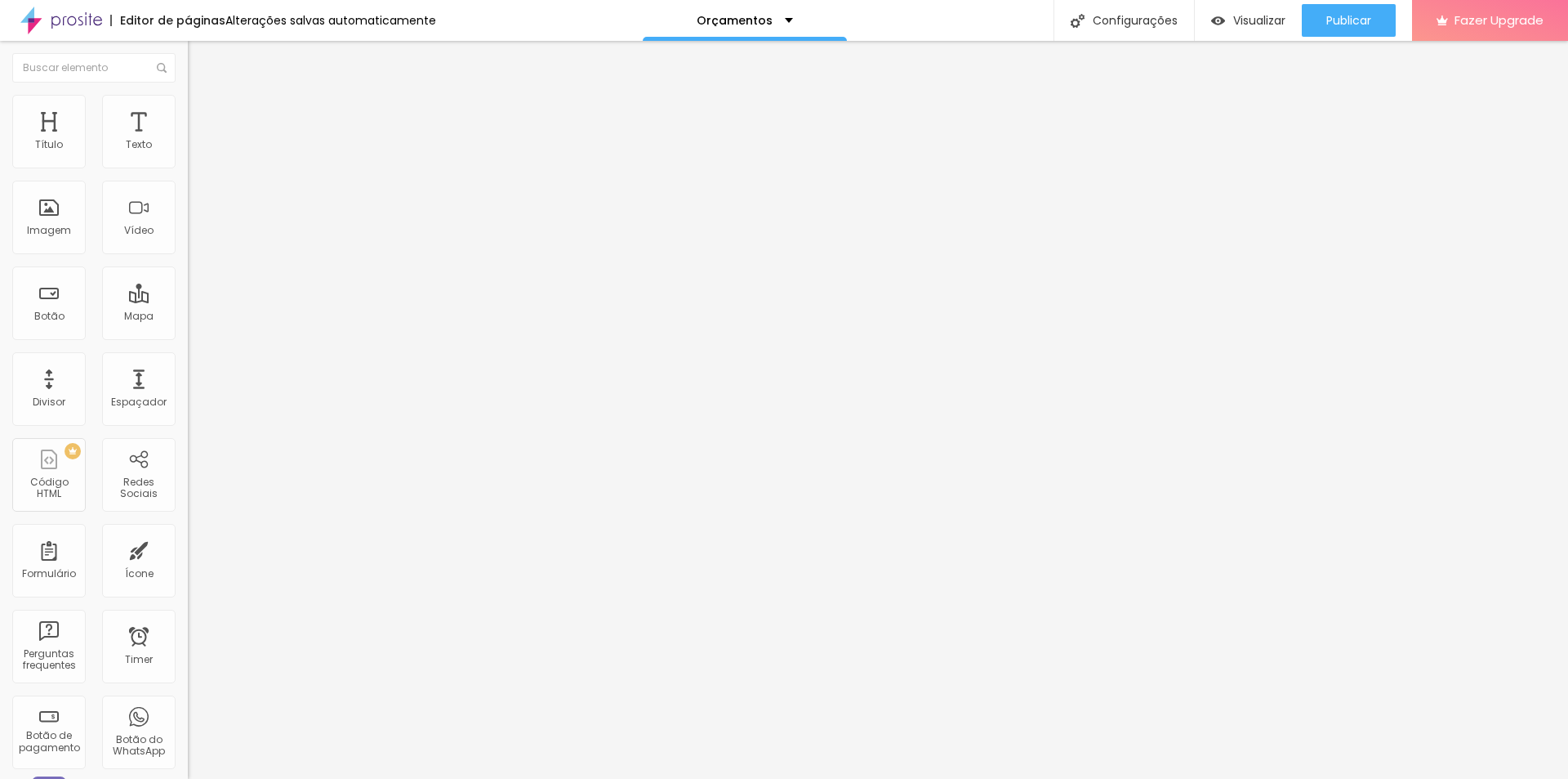
type input "11"
type input "10"
type input "9"
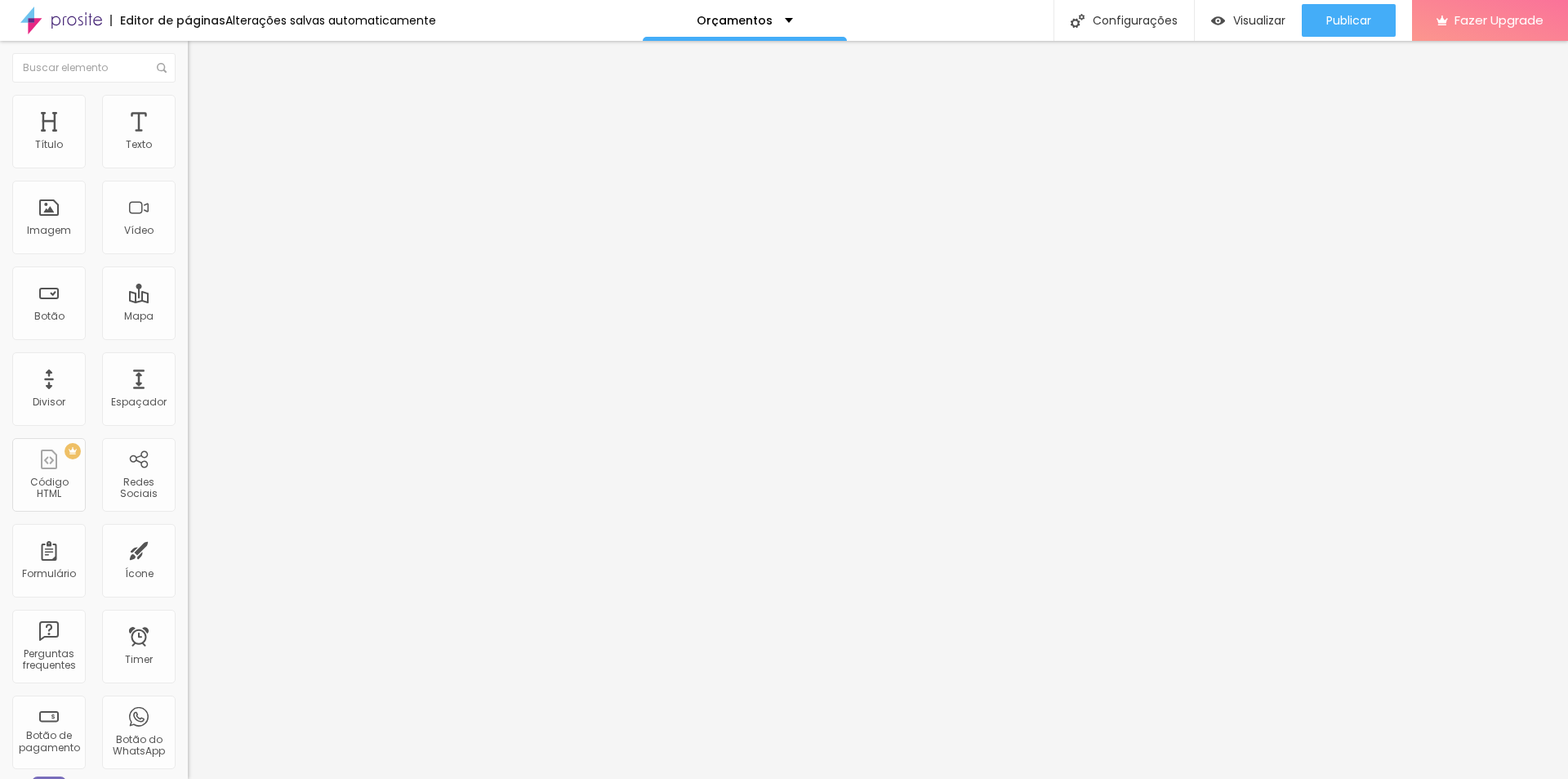
type input "9"
type input "10"
click at [188, 548] on input "range" at bounding box center [240, 554] width 105 height 13
type input "12"
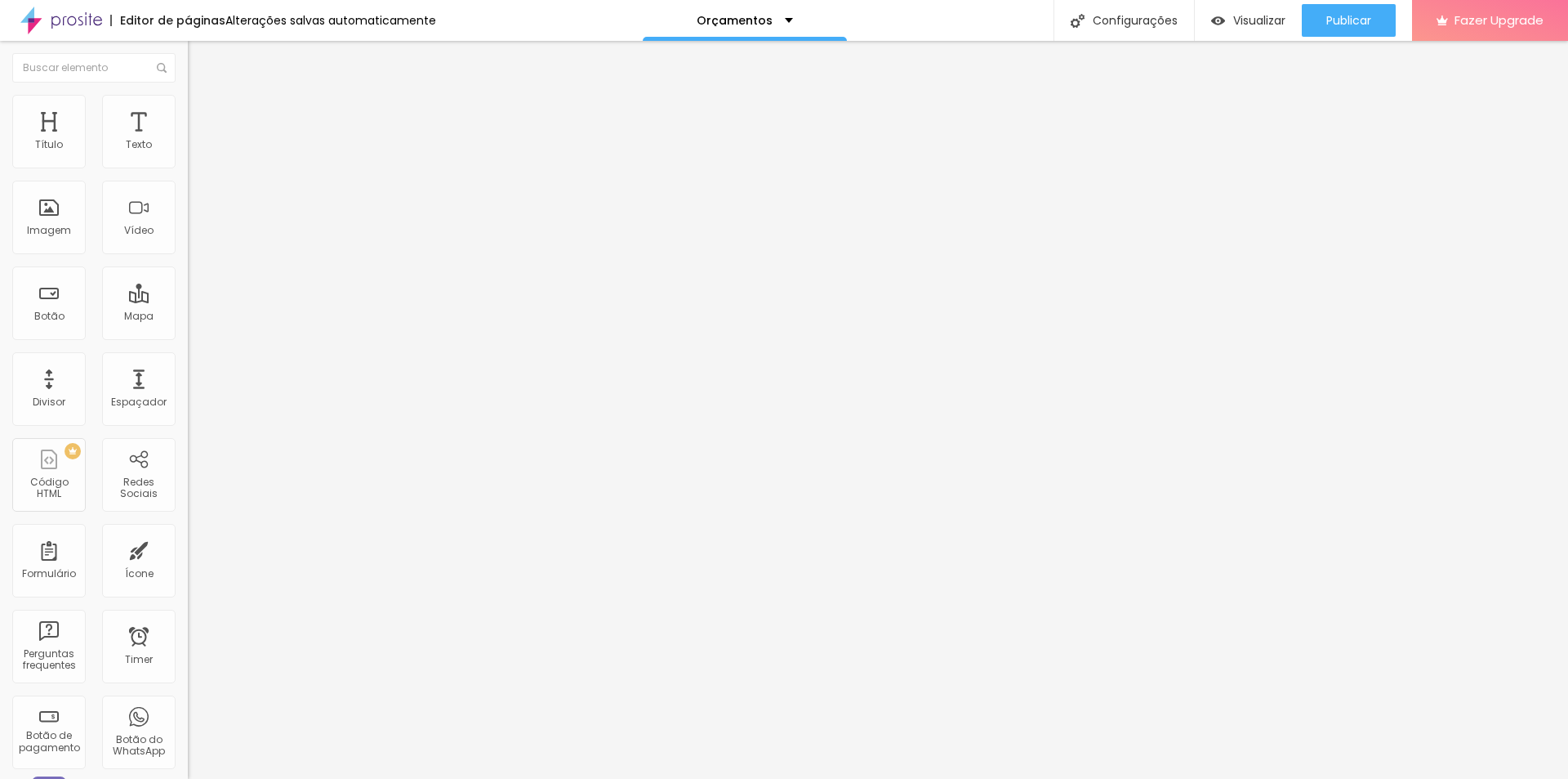
type input "12"
type input "13"
type input "15"
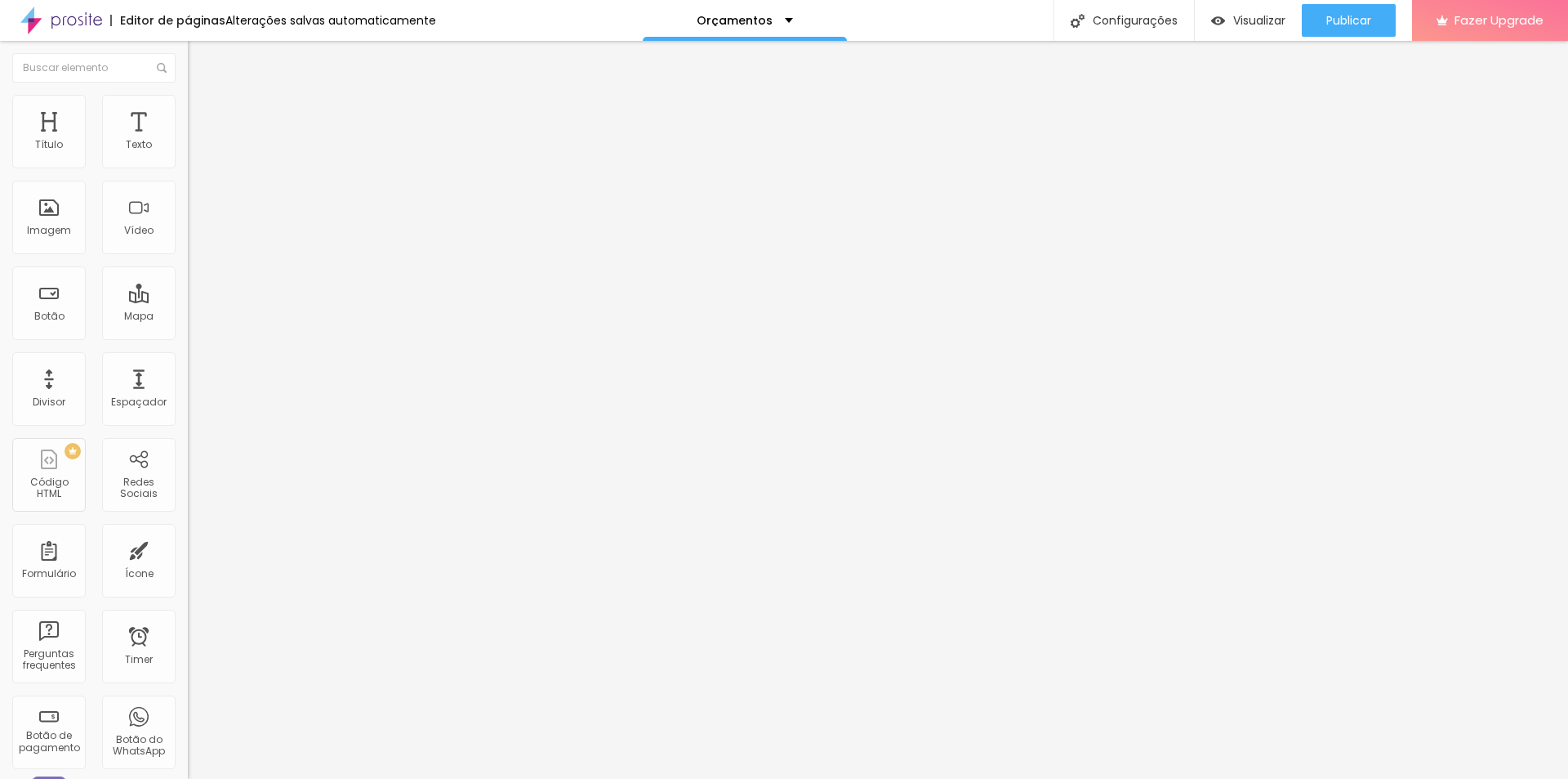
type input "16"
type input "19"
type input "21"
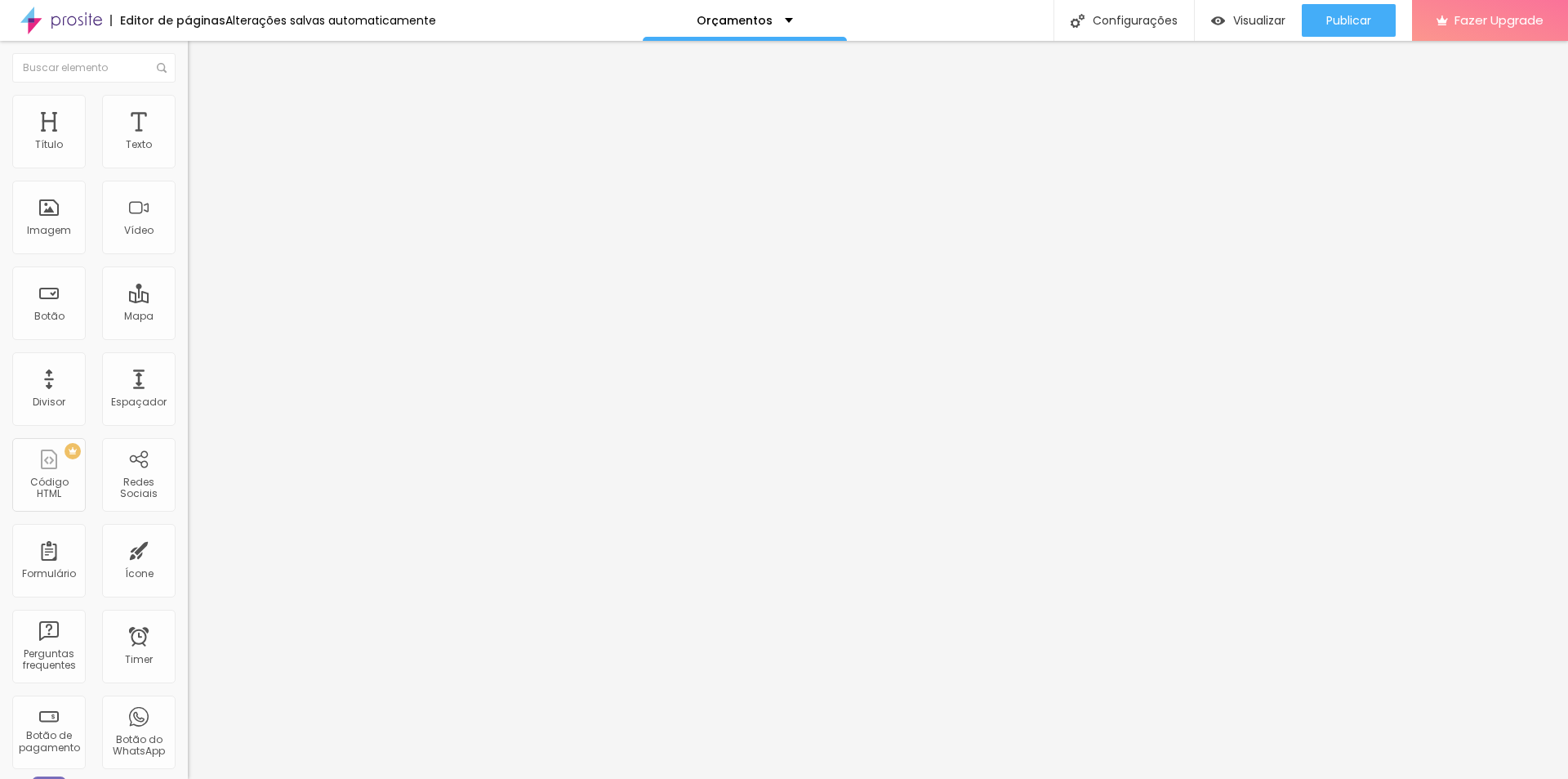
type input "21"
type input "22"
type input "23"
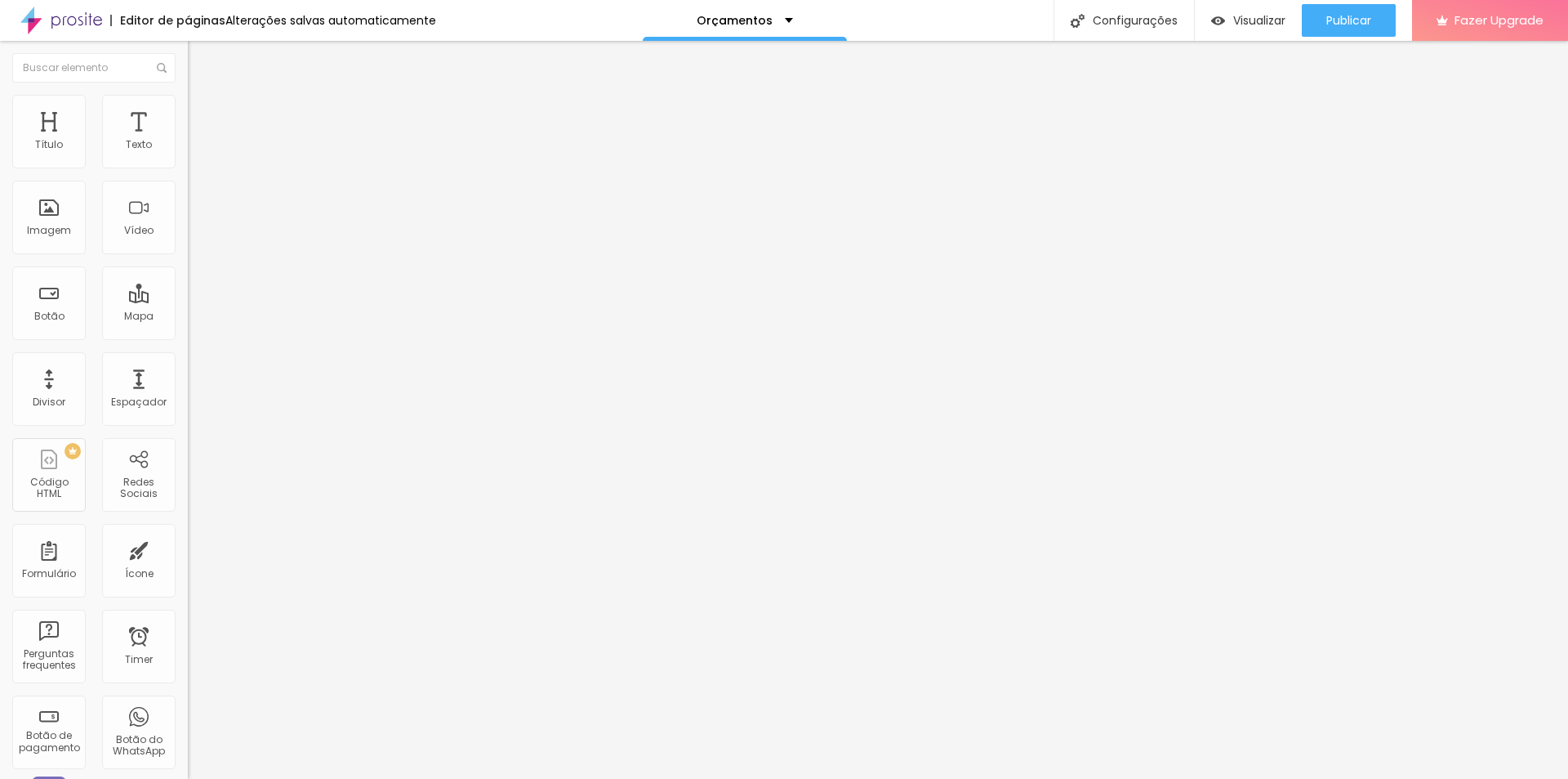
type input "24"
type input "25"
type input "26"
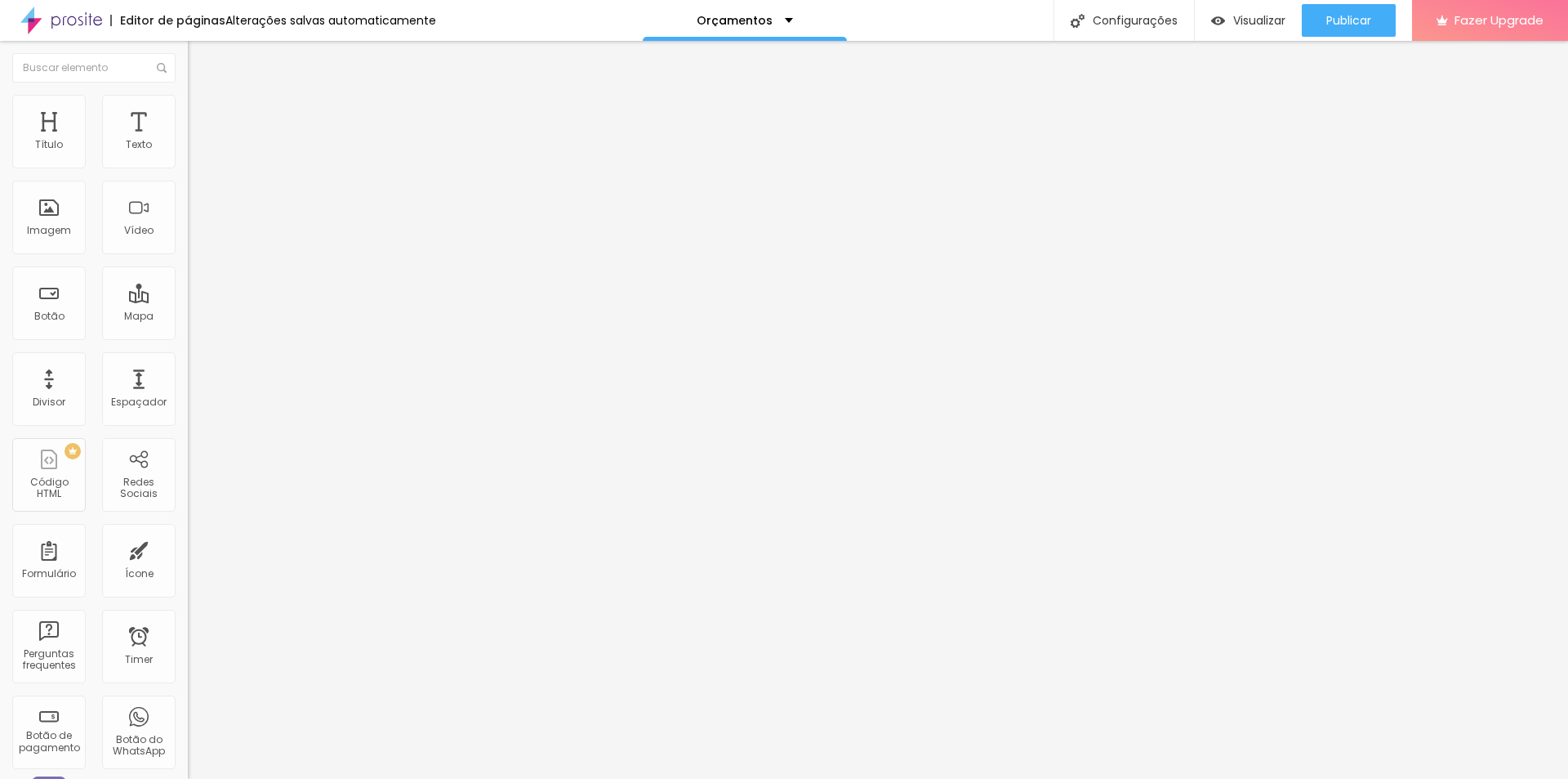
type input "26"
type input "27"
type input "28"
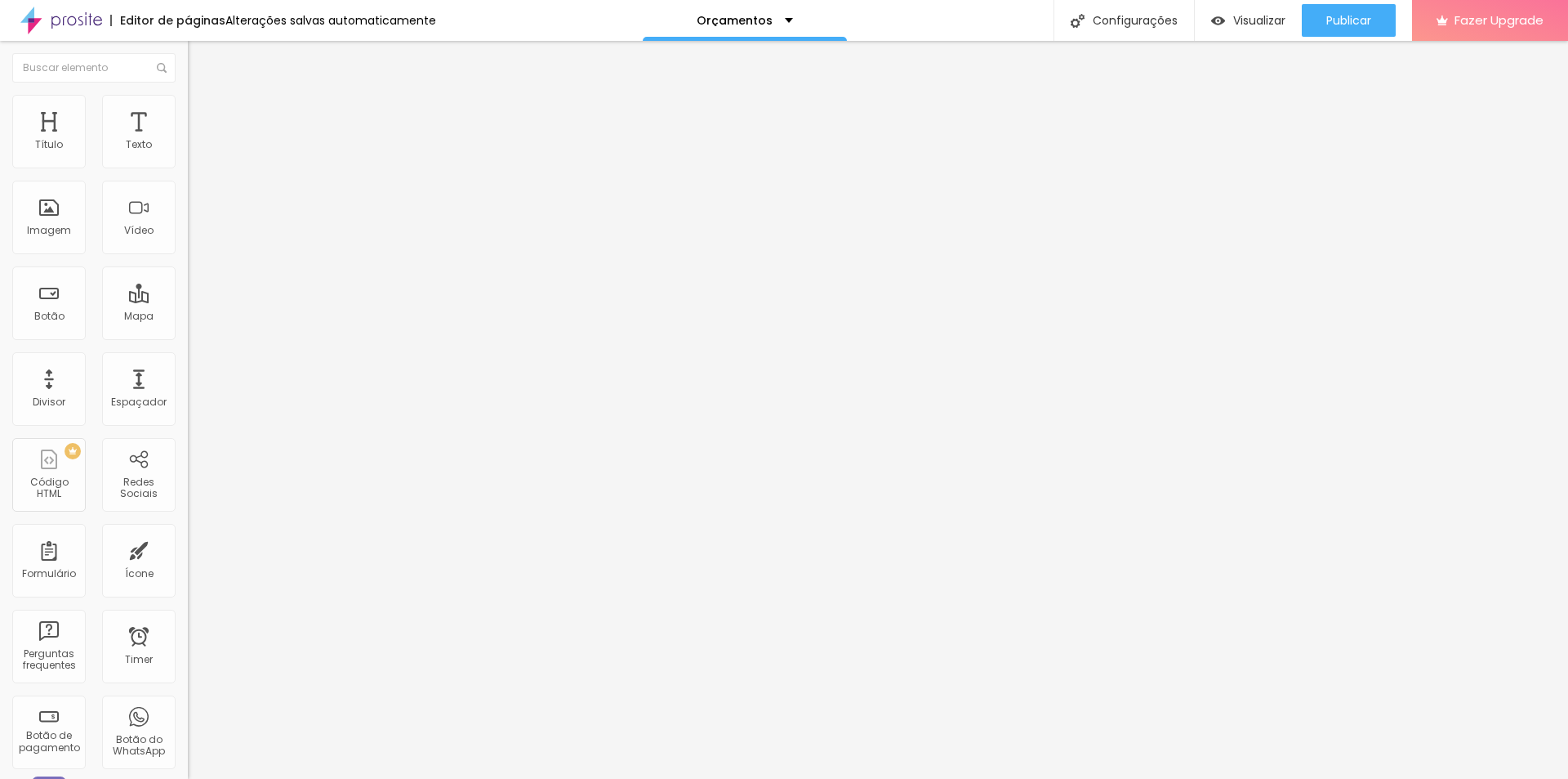
type input "29"
type input "30"
drag, startPoint x: 50, startPoint y: 162, endPoint x: 69, endPoint y: 162, distance: 19.0
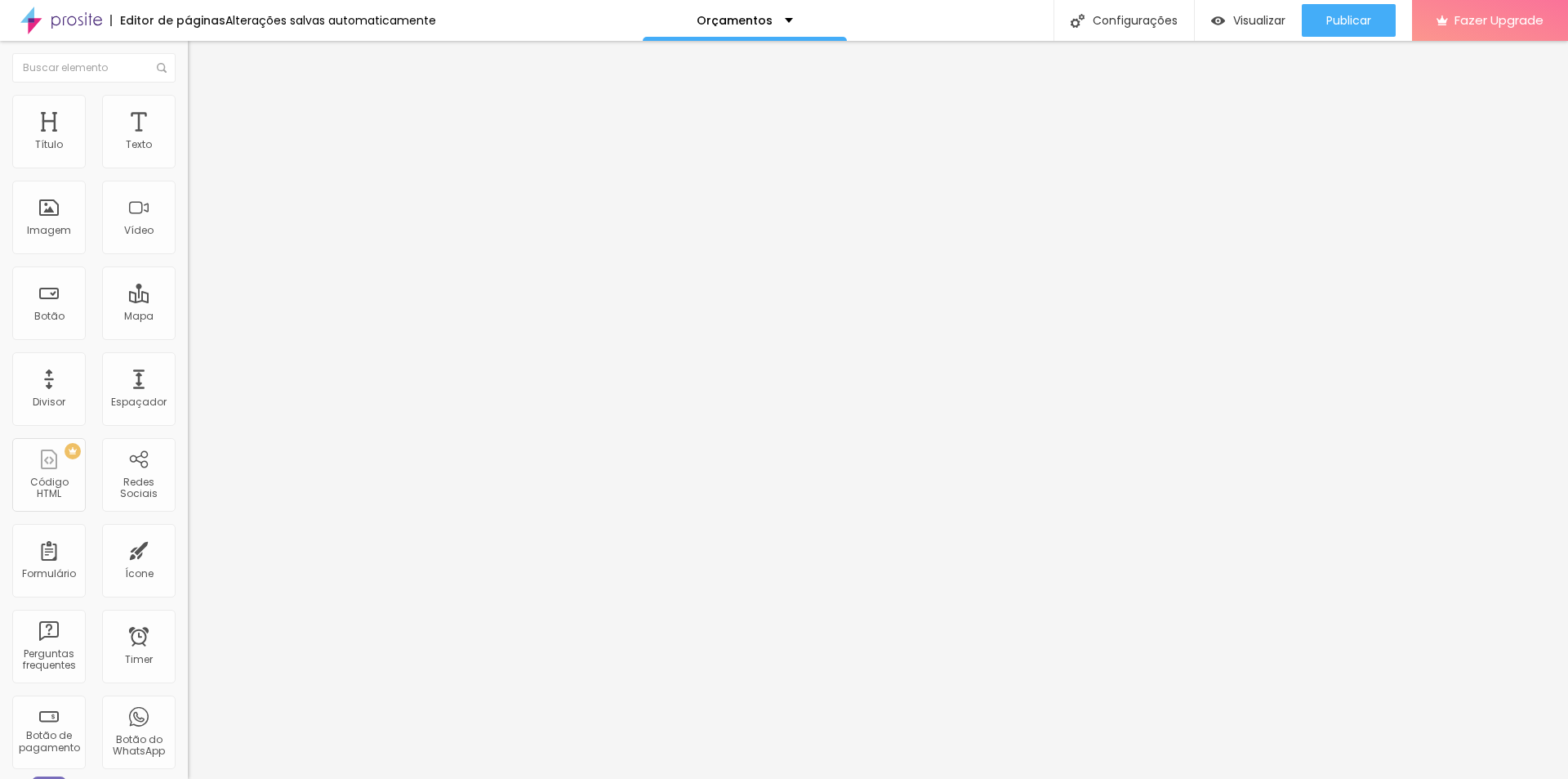
type input "30"
click at [188, 317] on input "range" at bounding box center [240, 323] width 105 height 13
click at [203, 112] on span "Estilo" at bounding box center [216, 106] width 25 height 14
click at [203, 115] on span "Avançado" at bounding box center [229, 122] width 54 height 14
type input "11"
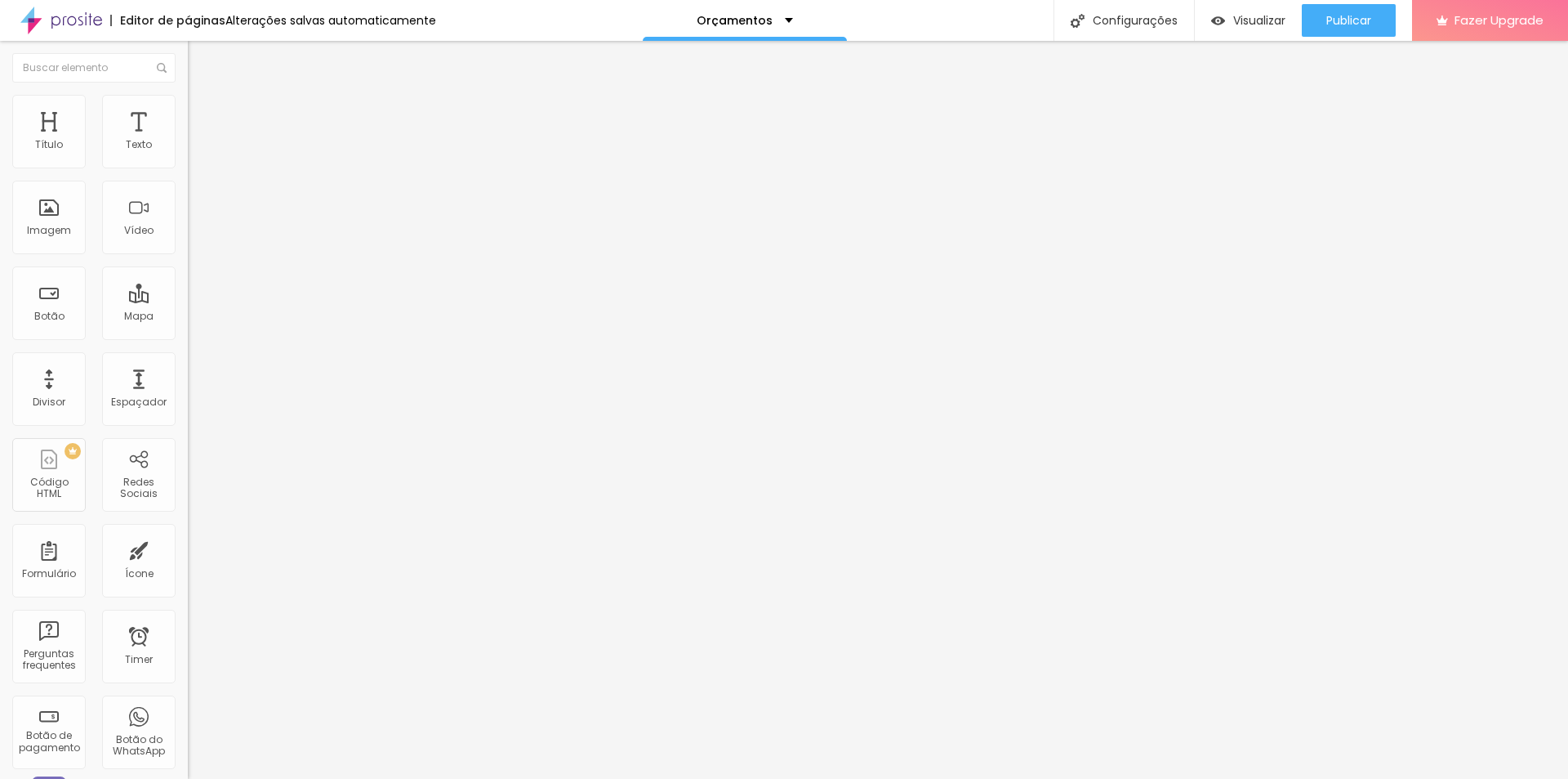
type input "11"
type input "12"
type input "13"
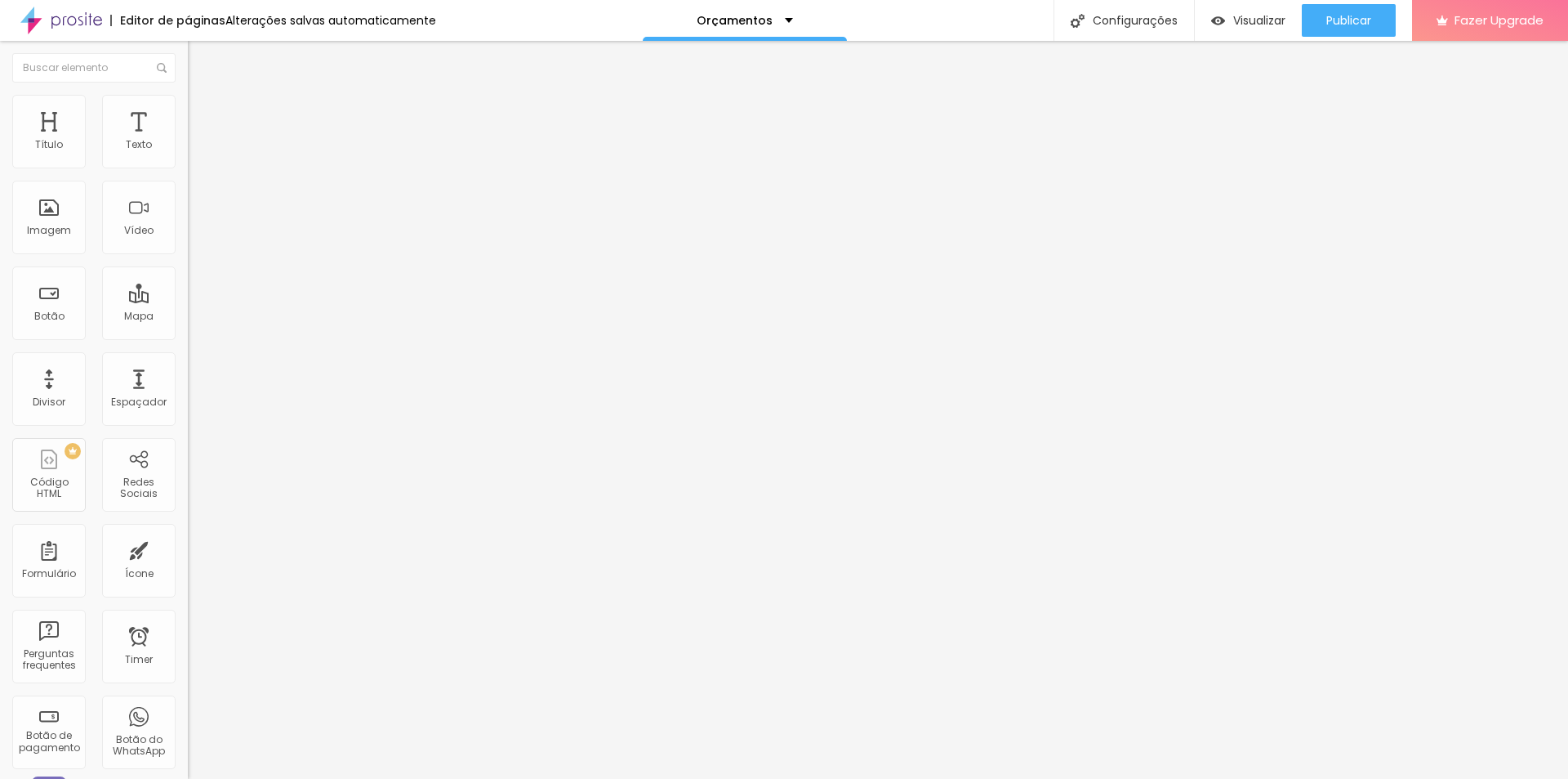
type input "14"
type input "15"
type input "16"
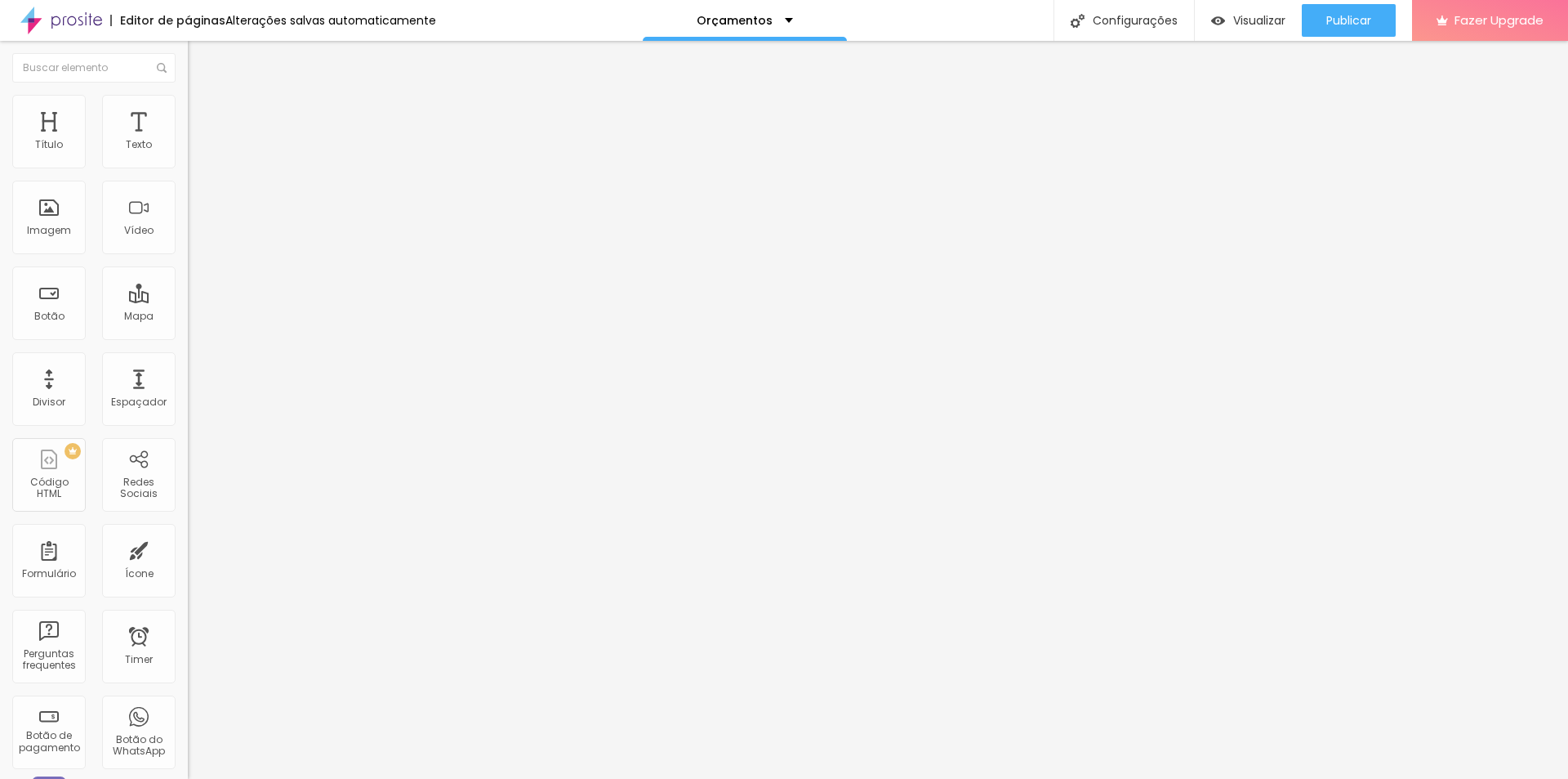
type input "16"
type input "19"
type input "20"
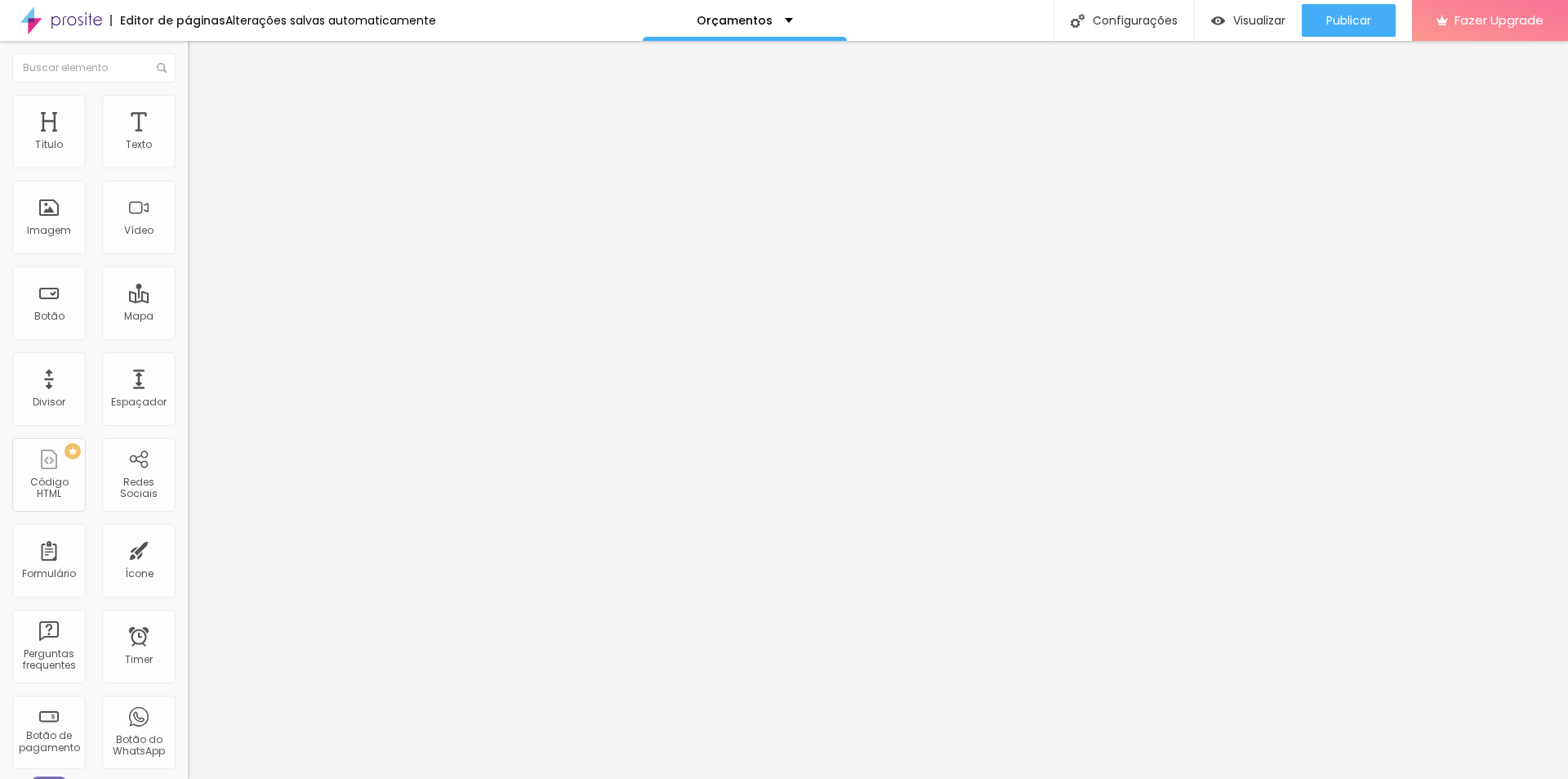
type input "21"
type input "22"
type input "23"
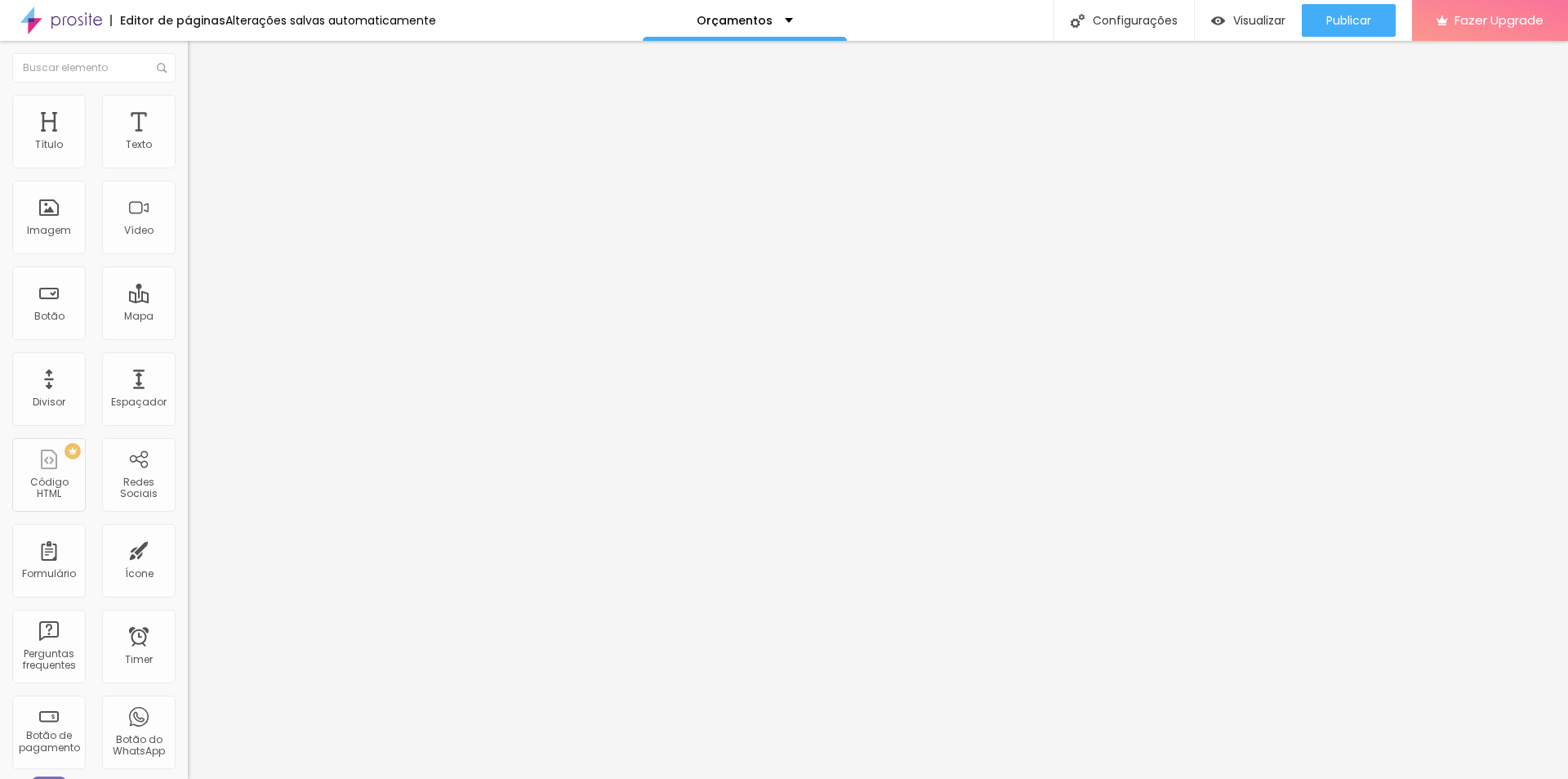
type input "23"
type input "24"
type input "25"
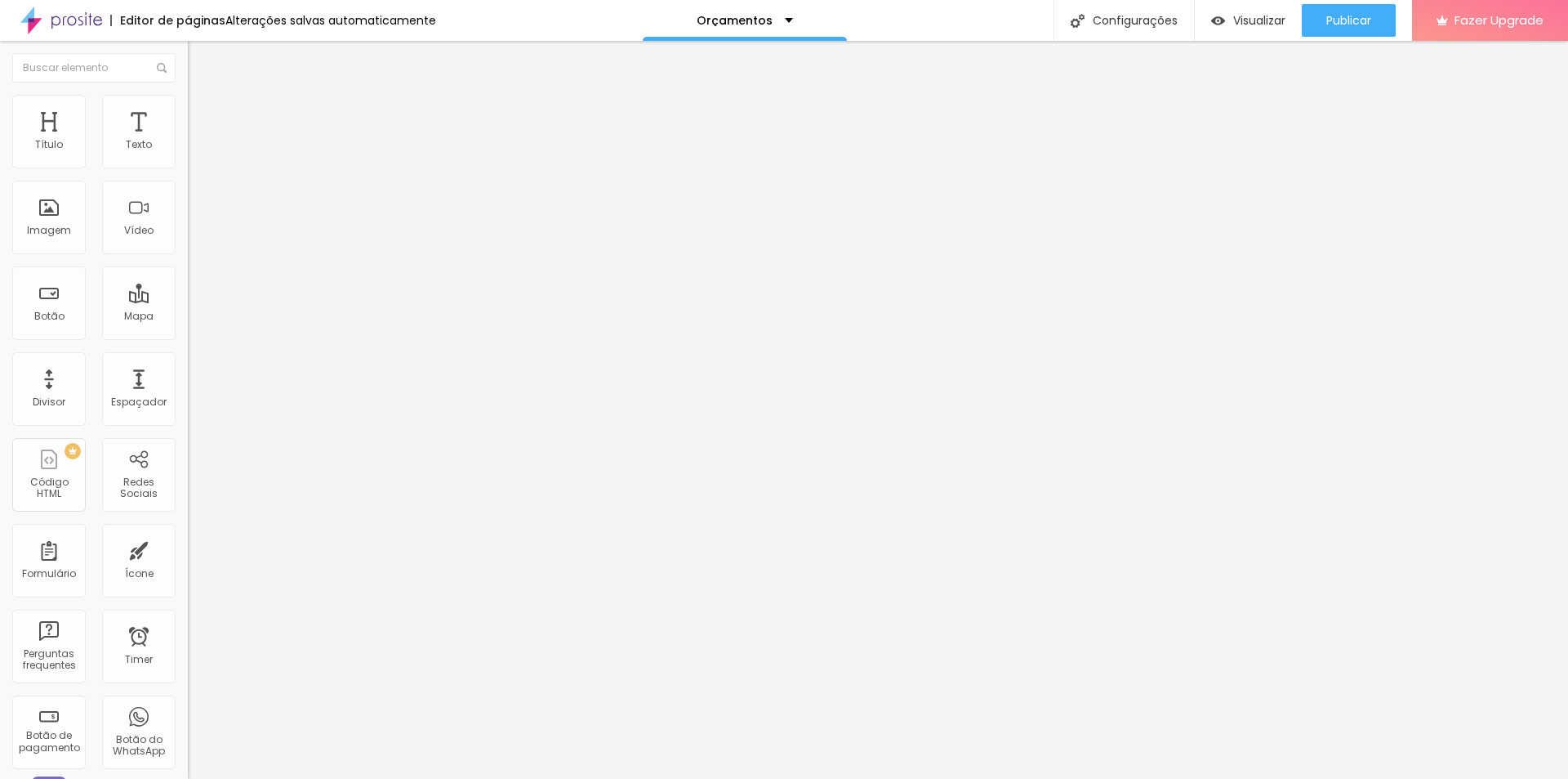
type input "26"
type input "27"
type input "28"
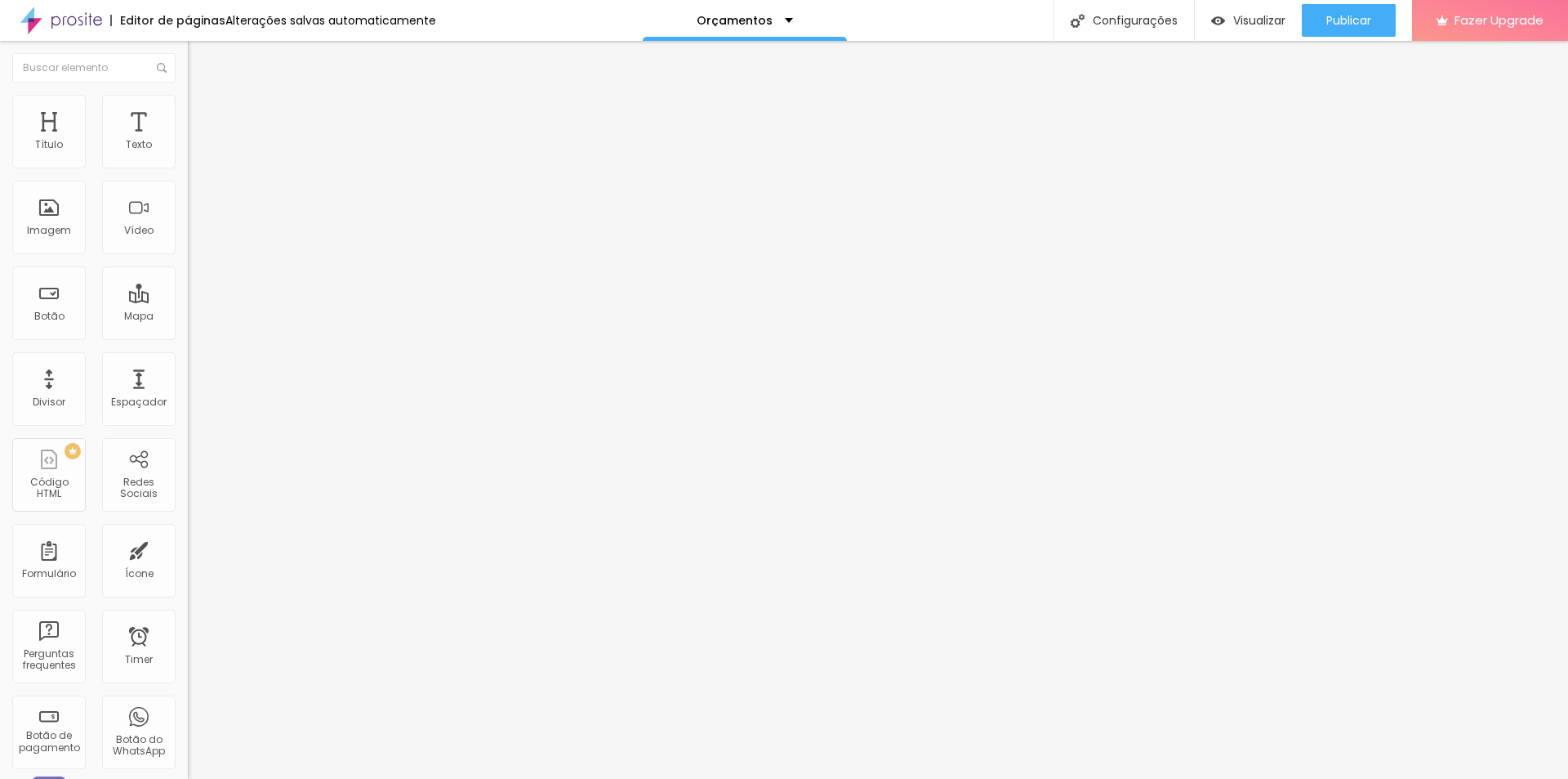
type input "28"
type input "29"
type input "30"
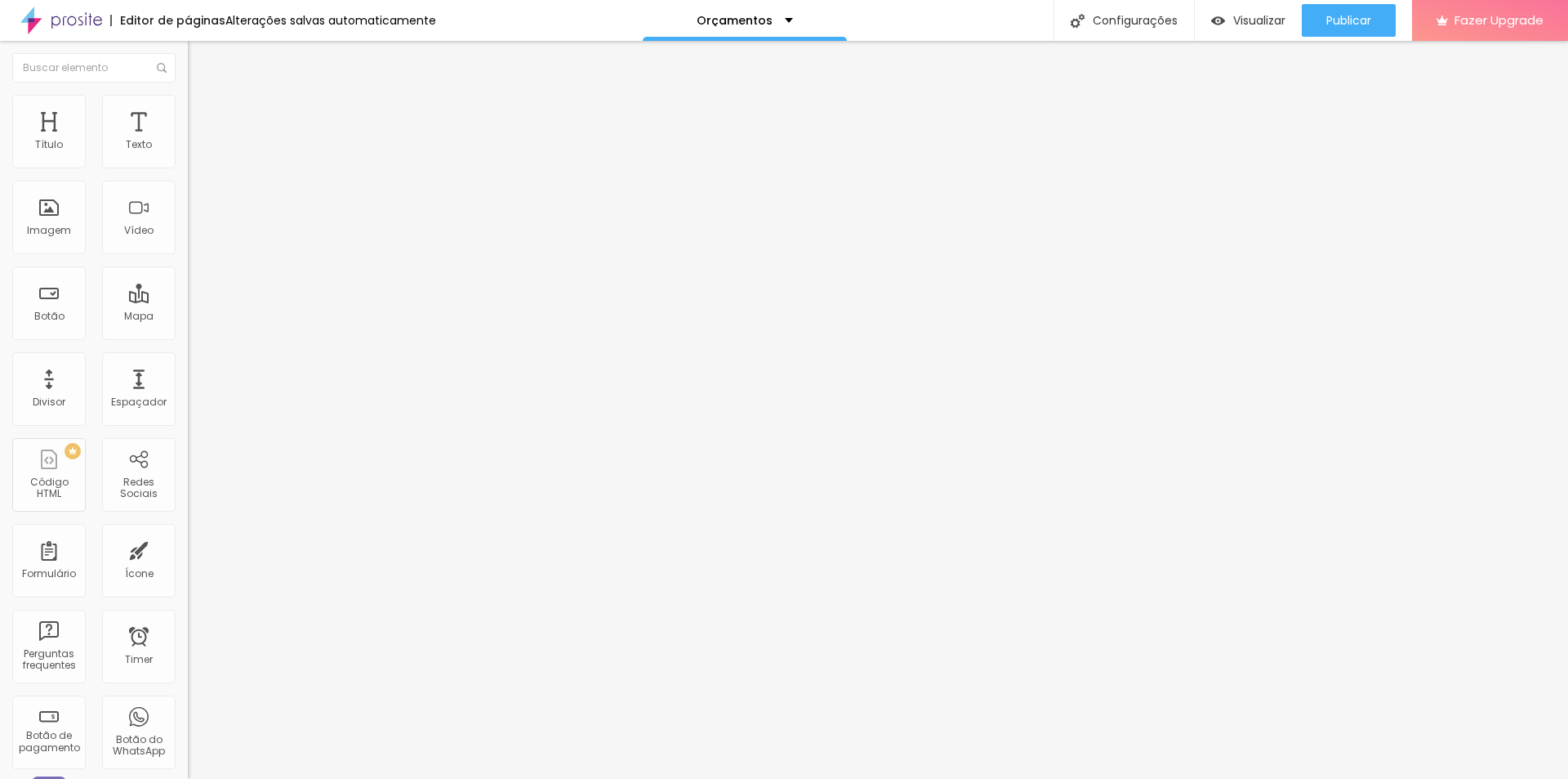
drag, startPoint x: 50, startPoint y: 164, endPoint x: 68, endPoint y: 163, distance: 18.0
type input "30"
click at [188, 317] on input "range" at bounding box center [240, 323] width 105 height 13
click at [188, 109] on li "Estilo" at bounding box center [282, 103] width 188 height 17
type input "90"
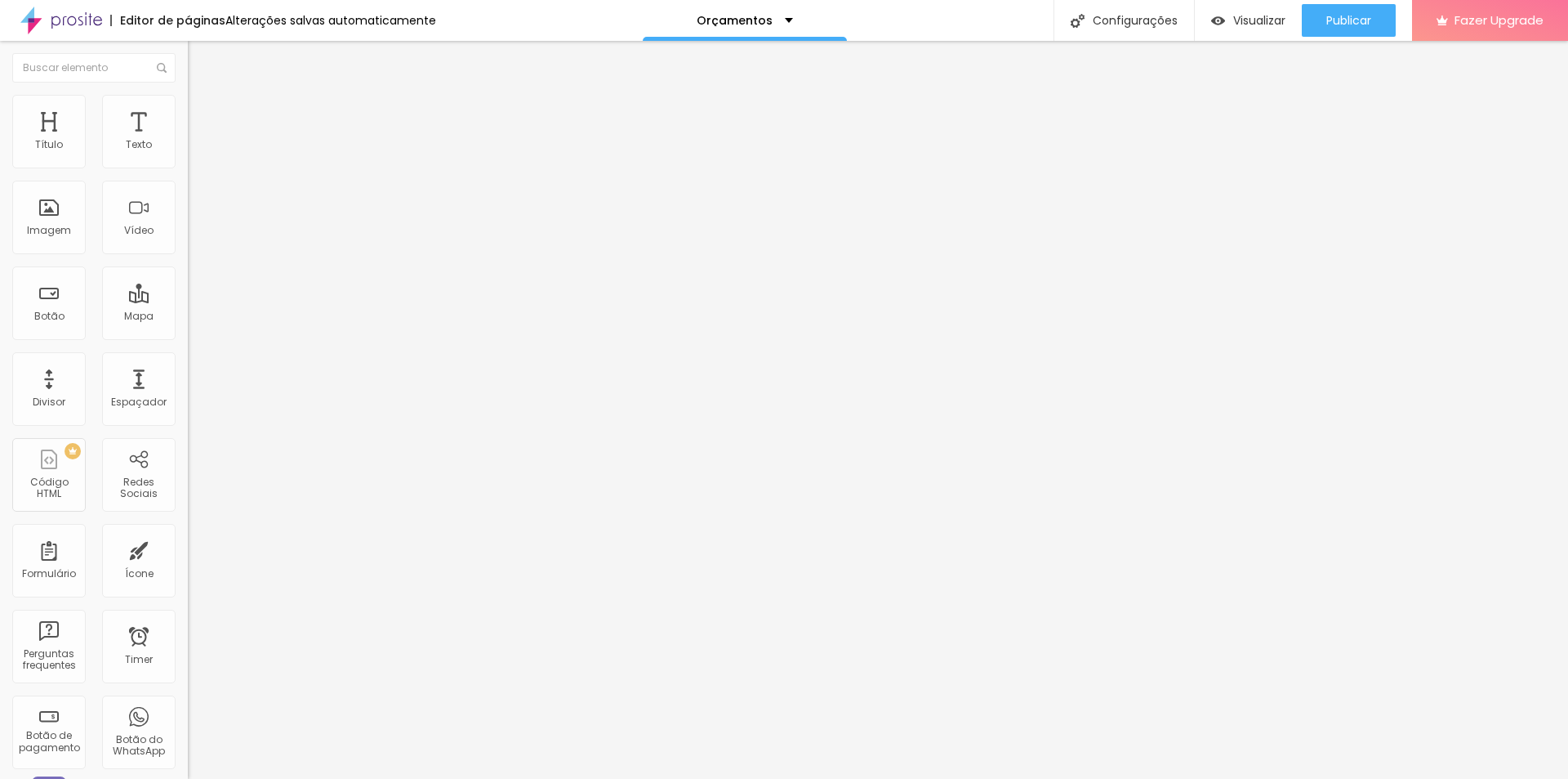
type input "90"
type input "85"
type input "90"
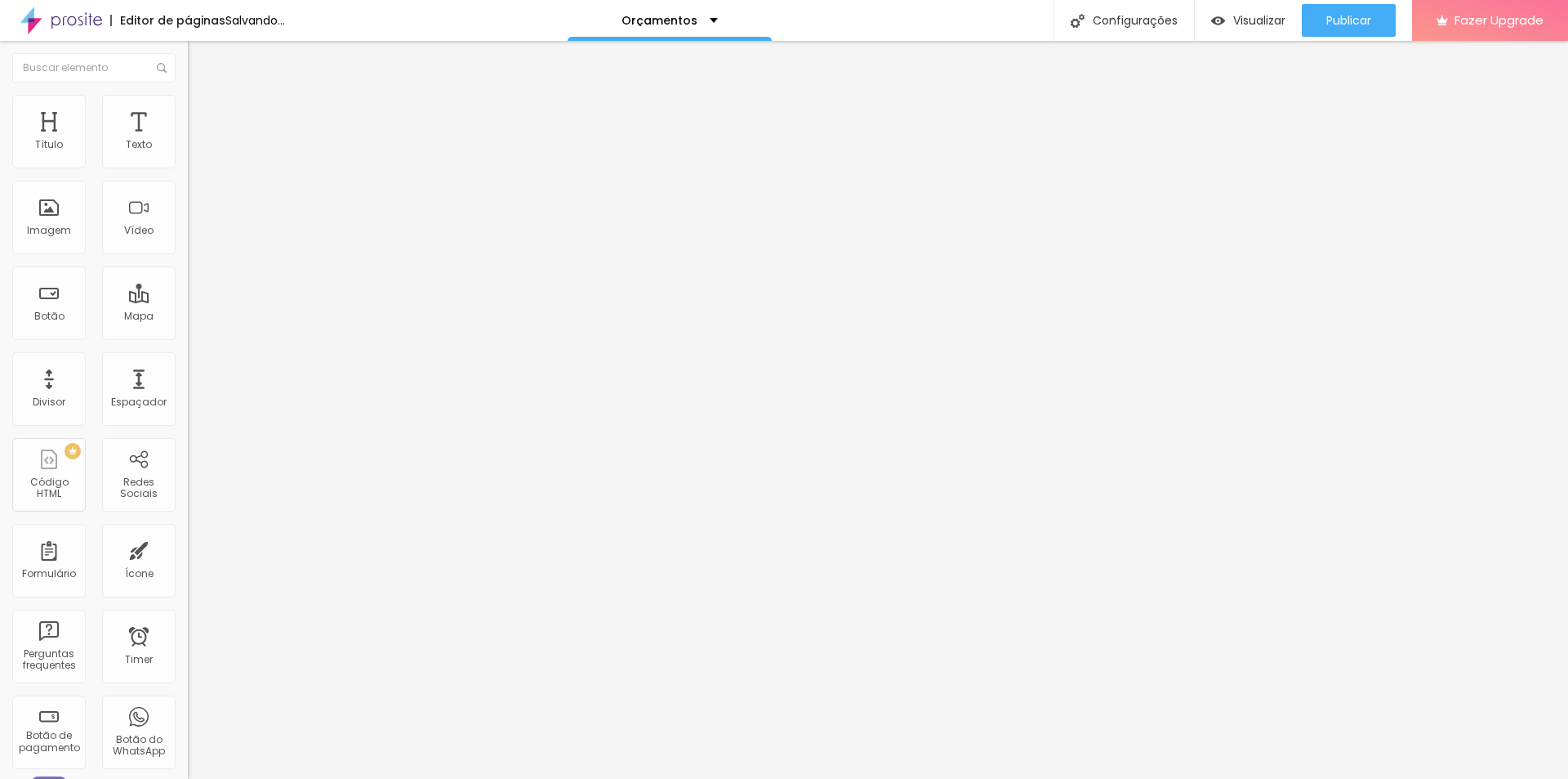
click at [188, 168] on input "range" at bounding box center [240, 160] width 105 height 13
click at [188, 154] on input "90" at bounding box center [224, 145] width 71 height 17
drag, startPoint x: 119, startPoint y: 159, endPoint x: 141, endPoint y: 158, distance: 22.0
click at [188, 154] on div "90 px %" at bounding box center [282, 145] width 188 height 17
type input "8"
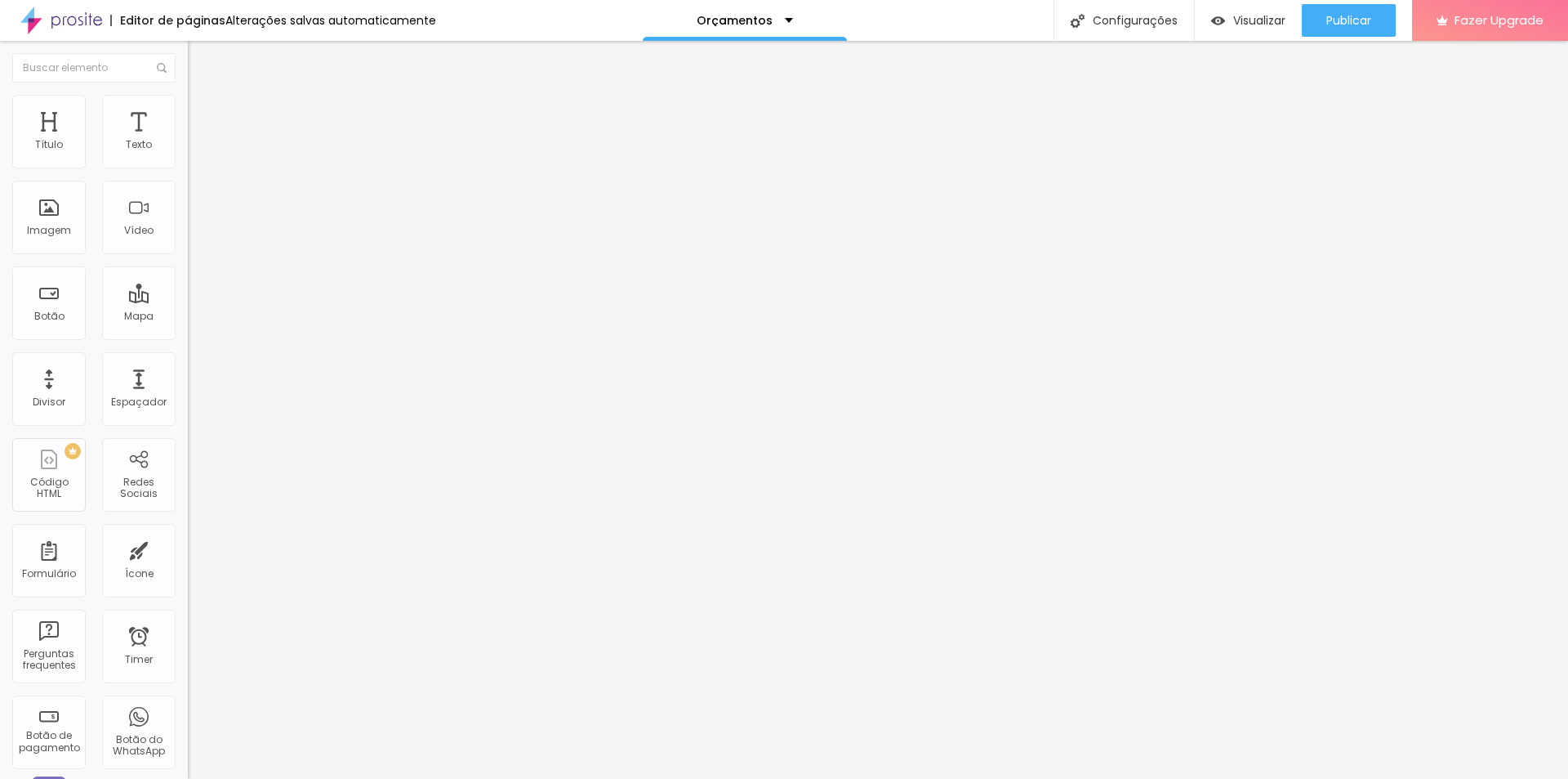
type input "10"
type input "87"
type input "85"
type input "8"
type input "10"
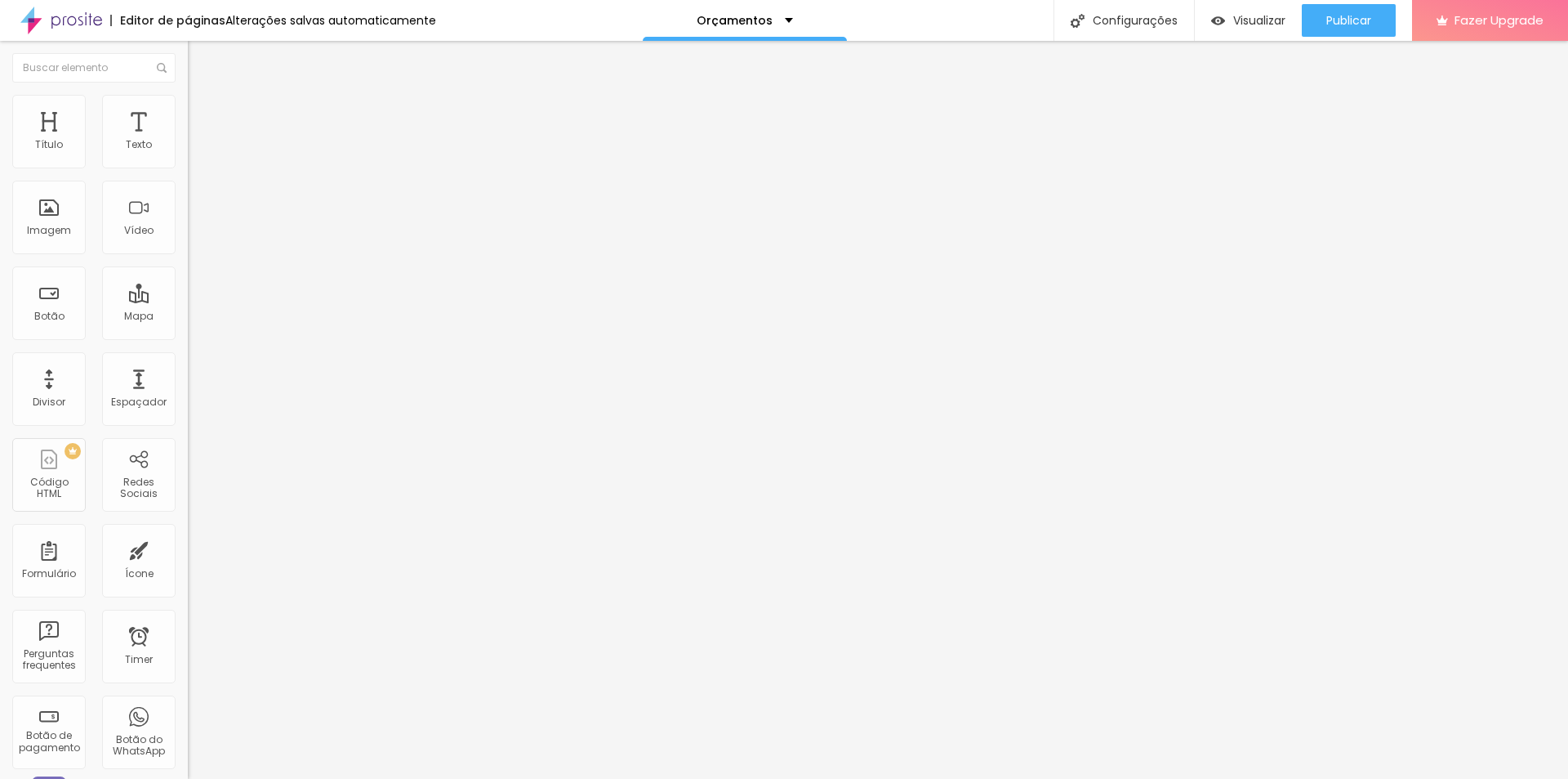
type input "85"
type input "8"
type input "10"
type input "86"
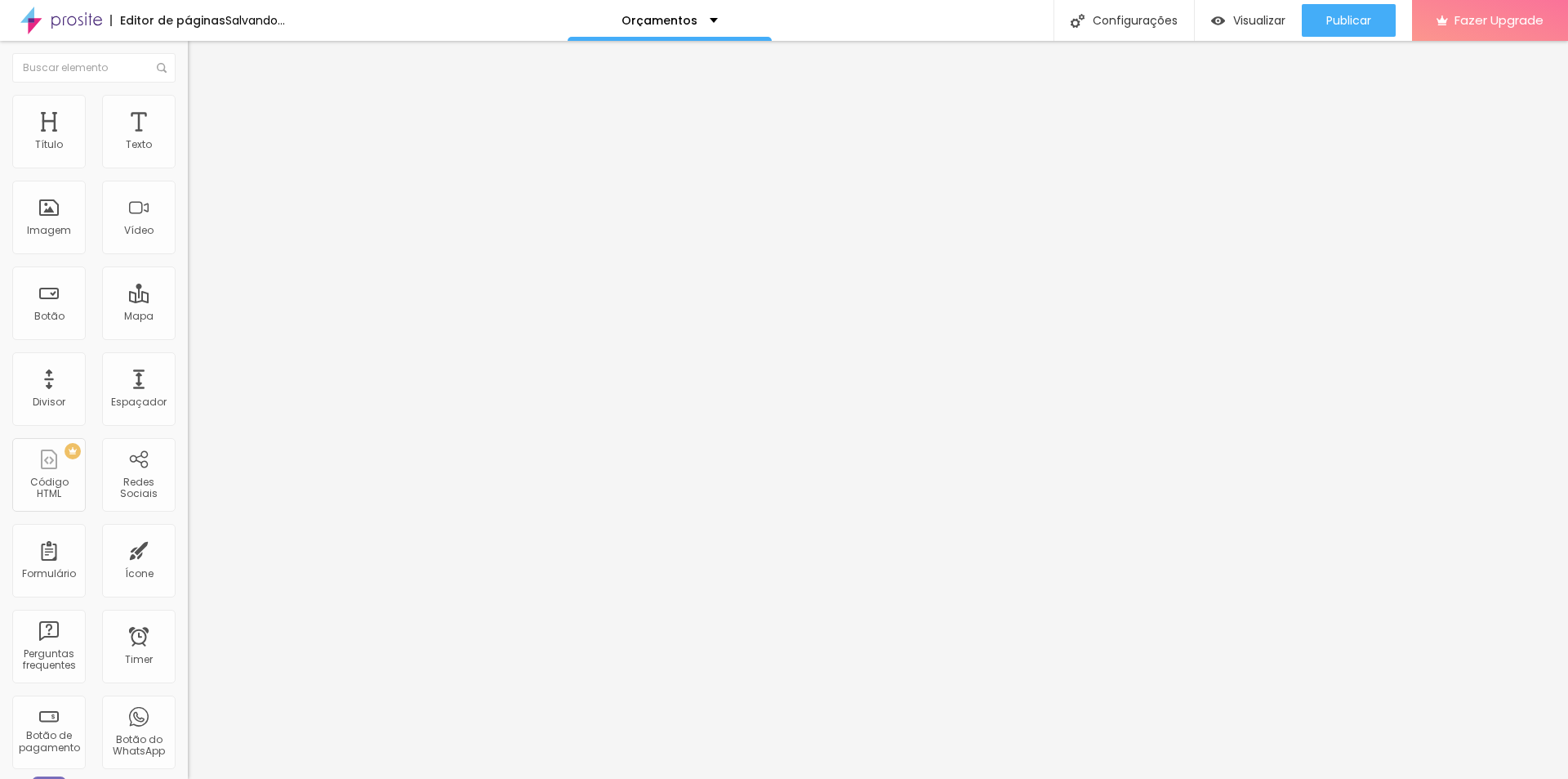
type input "85"
type input "86"
type input "85"
click at [1238, 23] on span "Visualizar" at bounding box center [1258, 20] width 52 height 13
click at [188, 140] on span "Trocar imagem" at bounding box center [232, 133] width 89 height 14
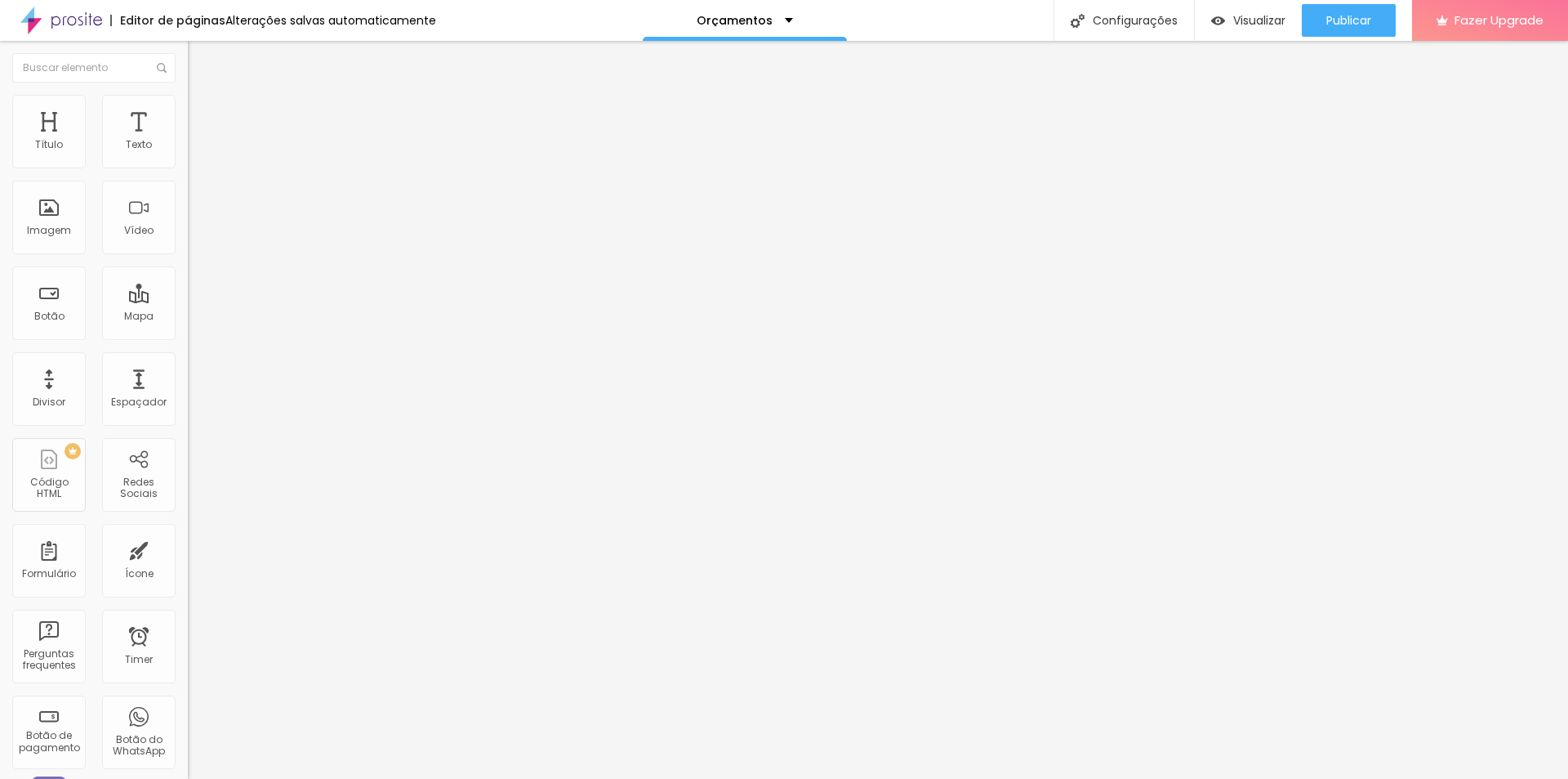
click at [1248, 26] on span "Visualizar" at bounding box center [1258, 20] width 52 height 13
click at [188, 105] on img at bounding box center [195, 102] width 15 height 15
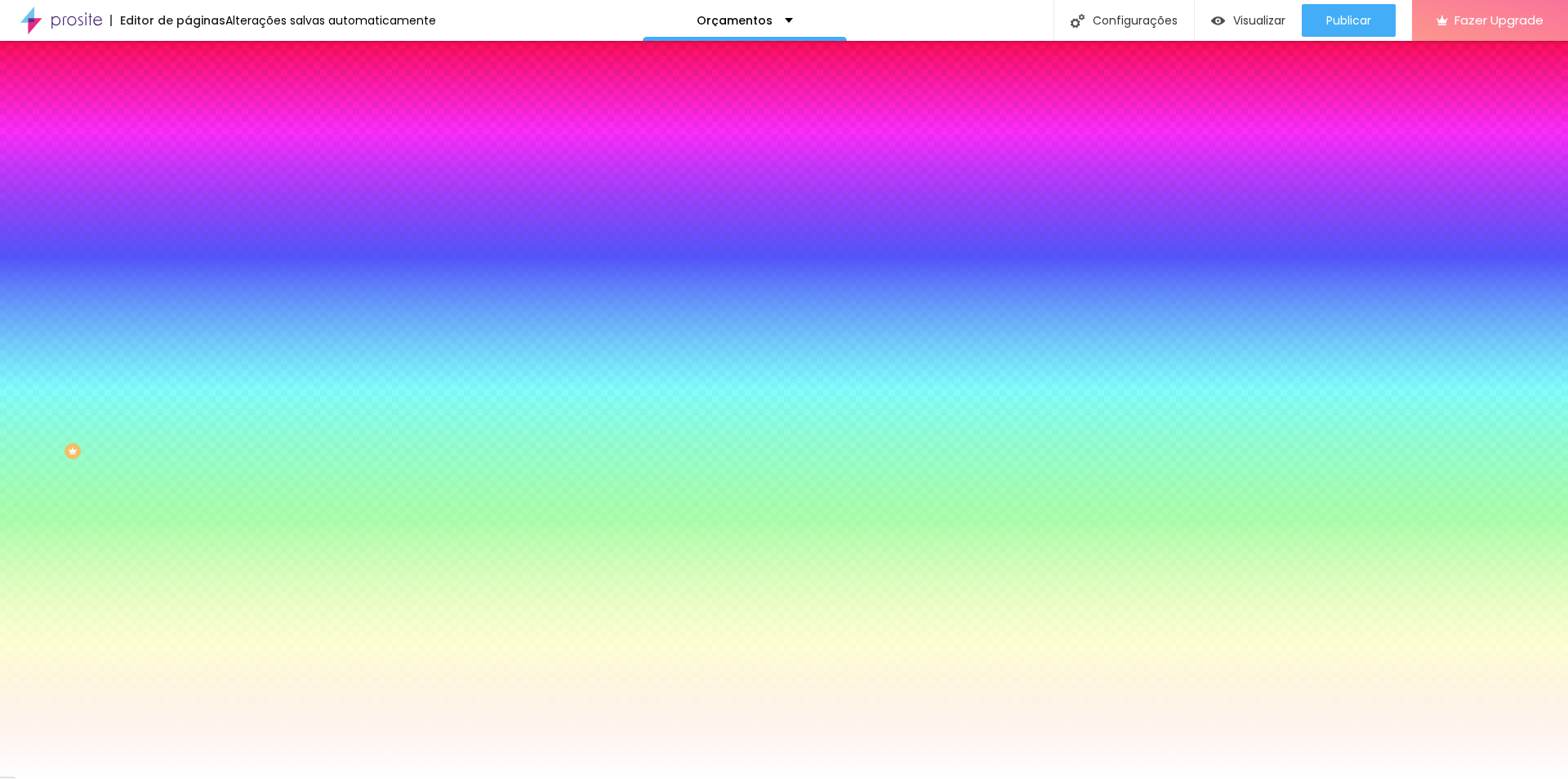
click at [188, 600] on div at bounding box center [282, 600] width 188 height 0
drag, startPoint x: 147, startPoint y: 522, endPoint x: 138, endPoint y: 508, distance: 16.6
click at [143, 520] on div at bounding box center [784, 390] width 1568 height 779
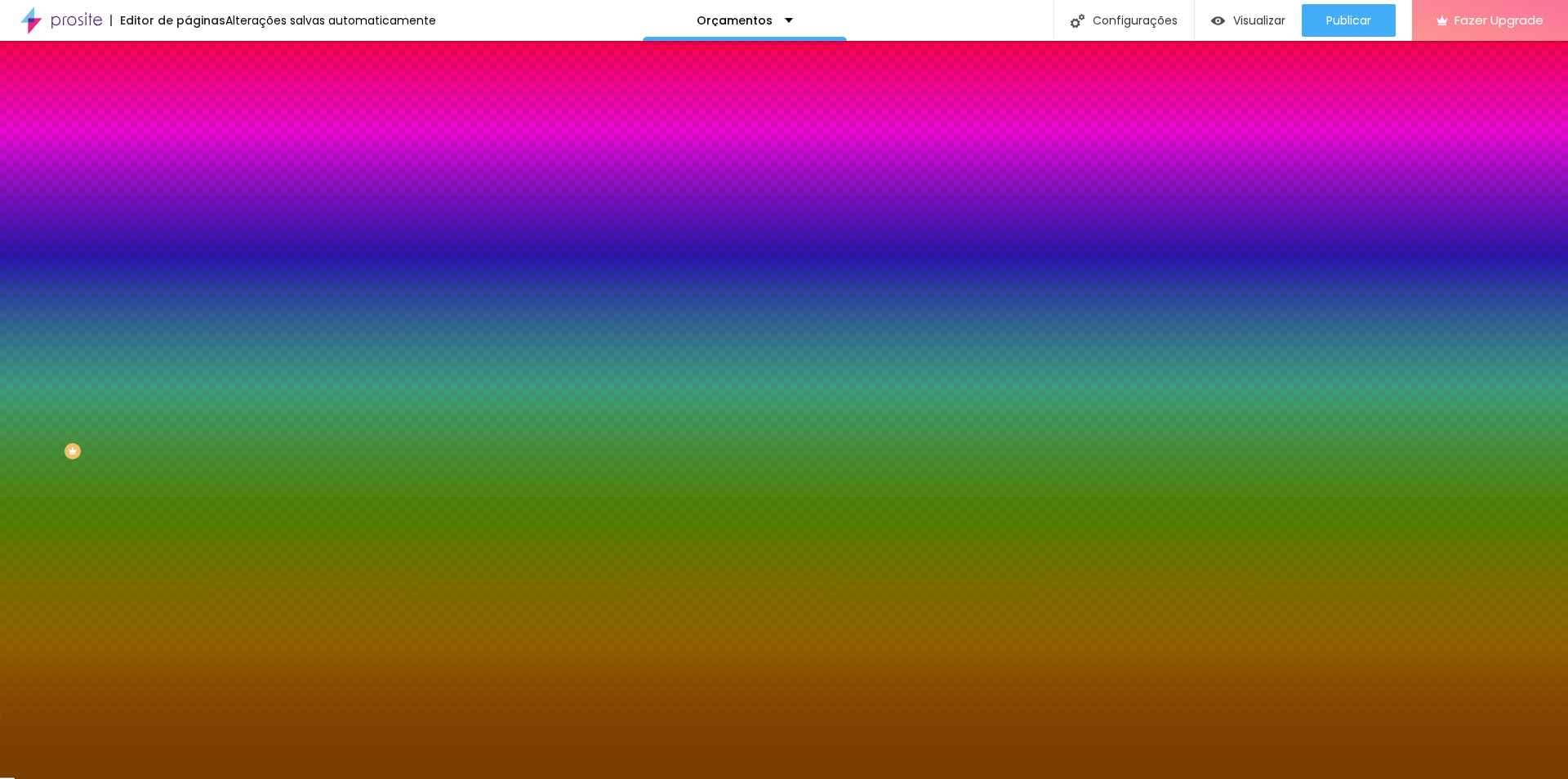
type input "#7B4000"
drag, startPoint x: 124, startPoint y: 489, endPoint x: 134, endPoint y: 471, distance: 20.6
click at [188, 617] on div at bounding box center [282, 617] width 188 height 0
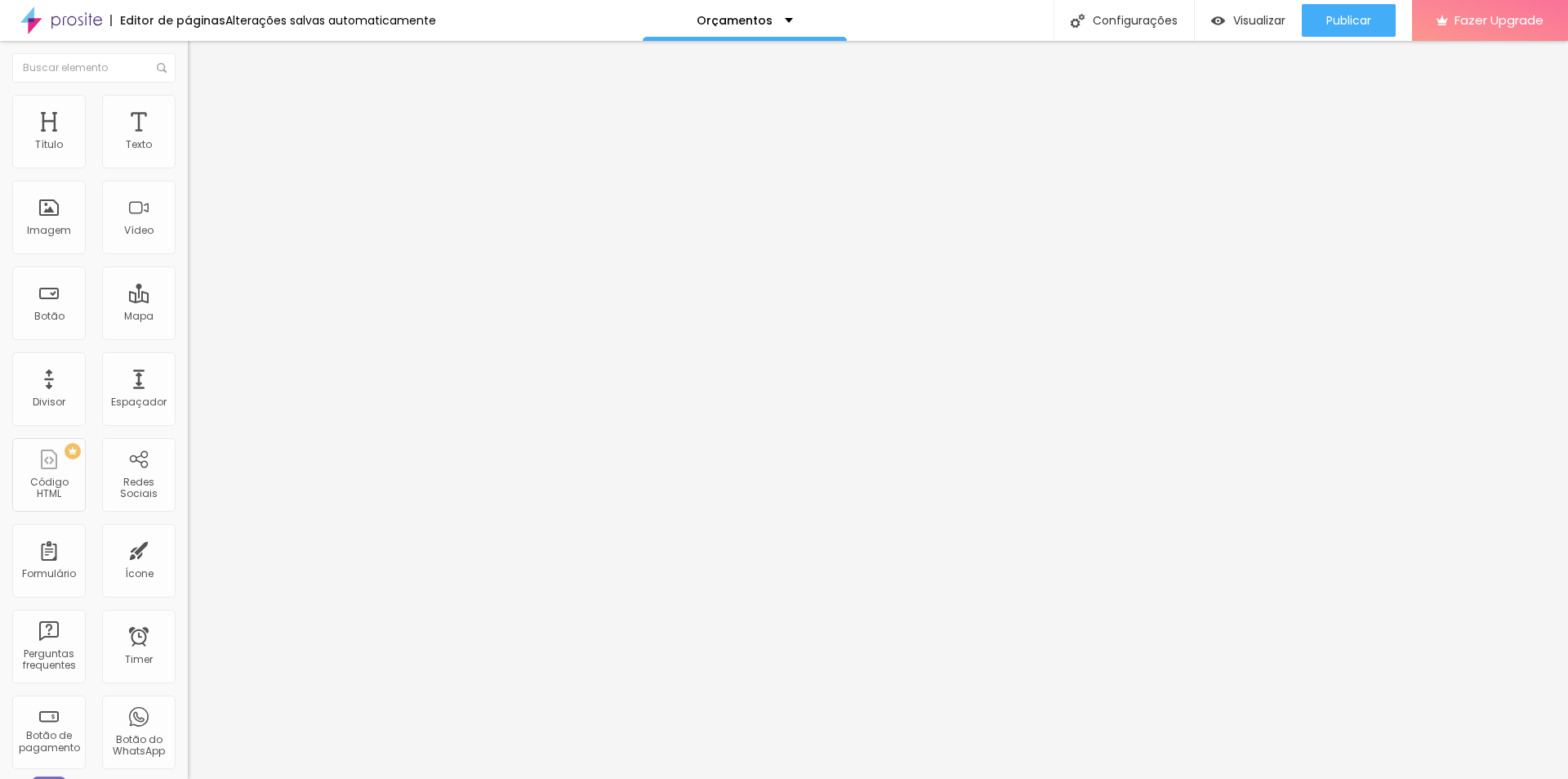
click at [188, 108] on li "Estilo" at bounding box center [282, 103] width 188 height 17
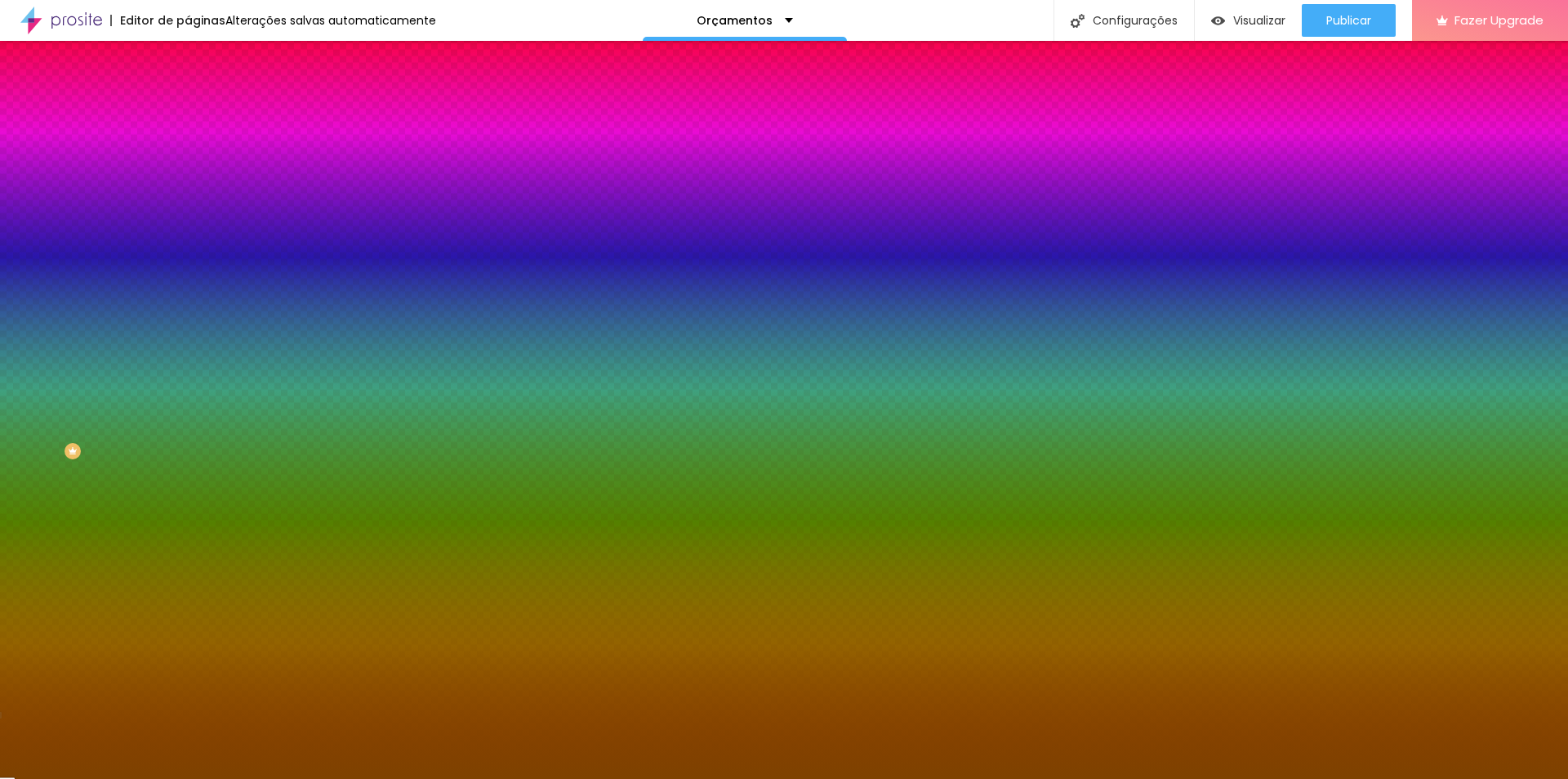
click at [194, 584] on icon "button" at bounding box center [200, 590] width 12 height 12
click at [188, 600] on input "#7E4200" at bounding box center [286, 608] width 196 height 17
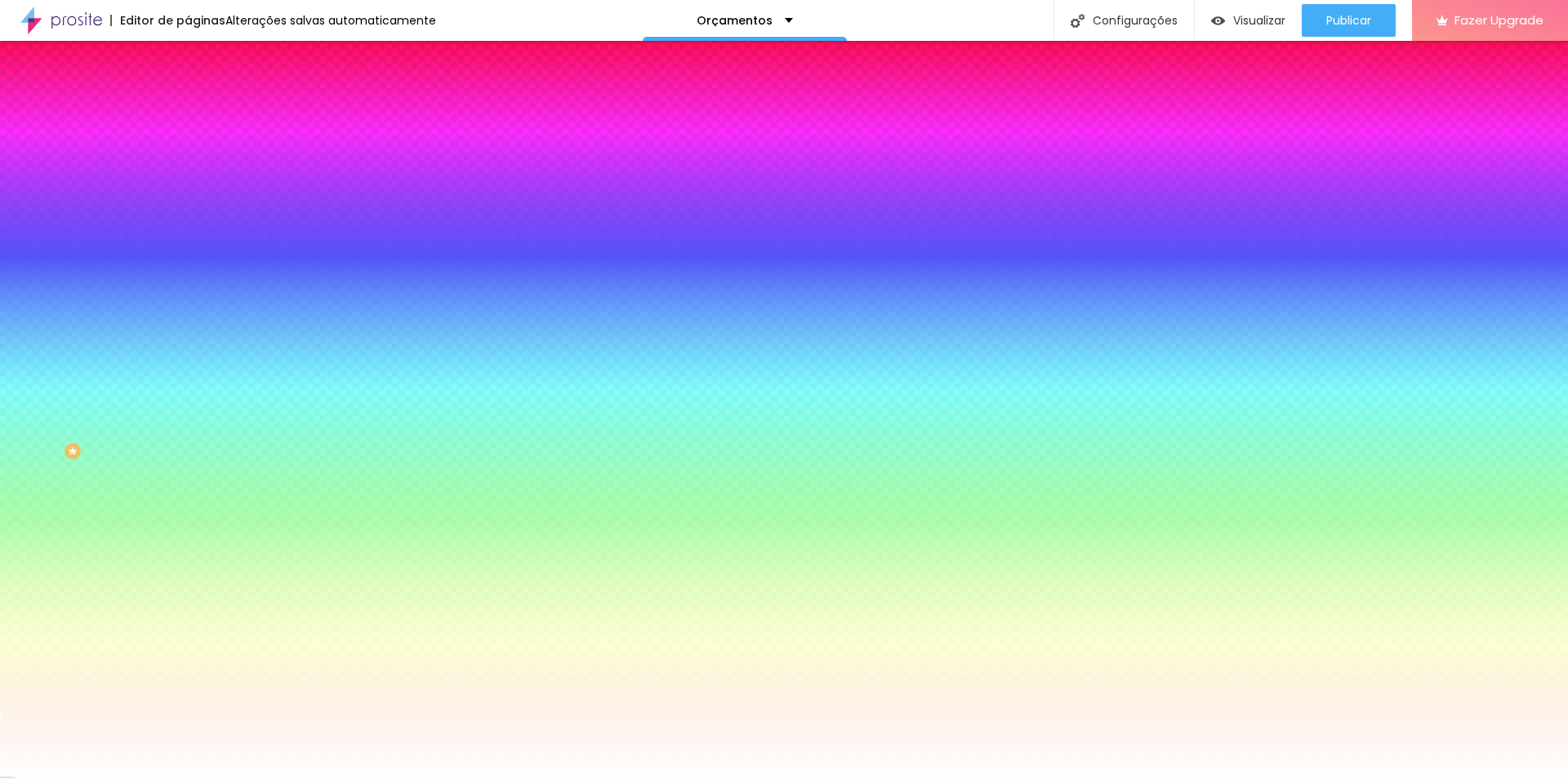
type input "#FFFFFF"
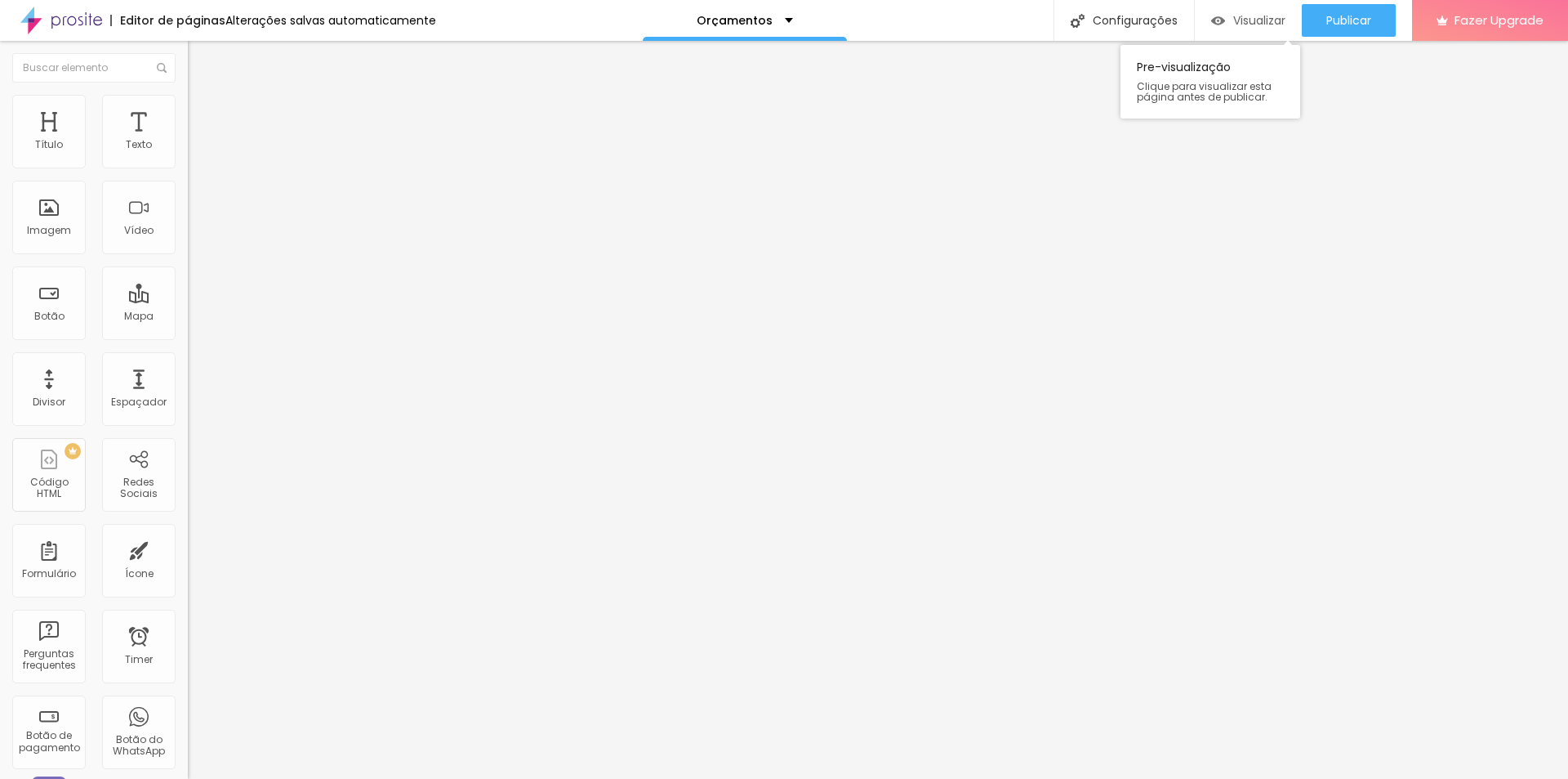
click at [1277, 29] on div "Visualizar" at bounding box center [1248, 20] width 75 height 32
click at [203, 113] on span "Estilo" at bounding box center [216, 106] width 25 height 14
type input "90"
type input "95"
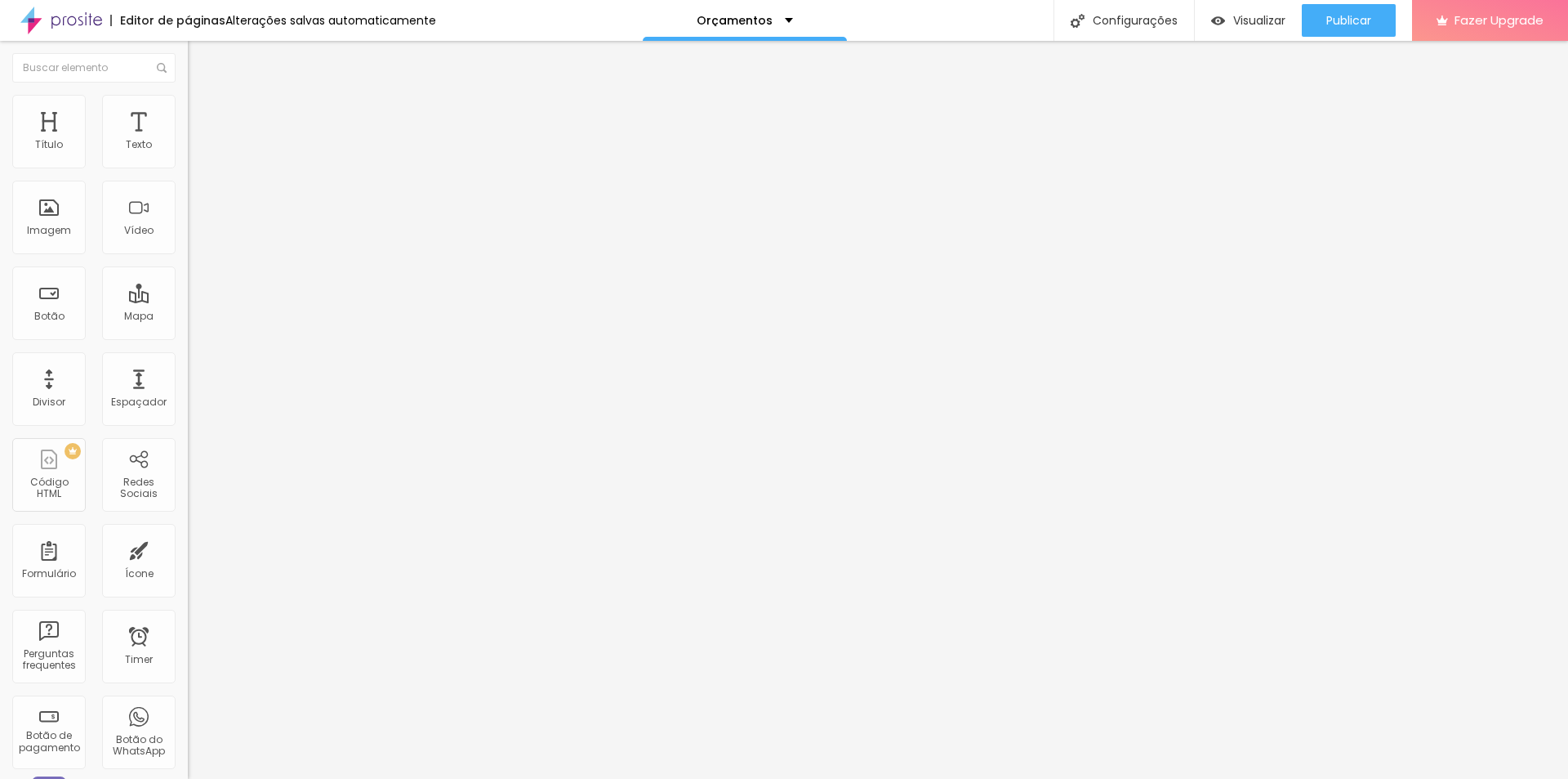
type input "95"
type input "90"
click at [188, 168] on input "range" at bounding box center [240, 160] width 105 height 13
click at [1254, 26] on span "Visualizar" at bounding box center [1258, 20] width 52 height 13
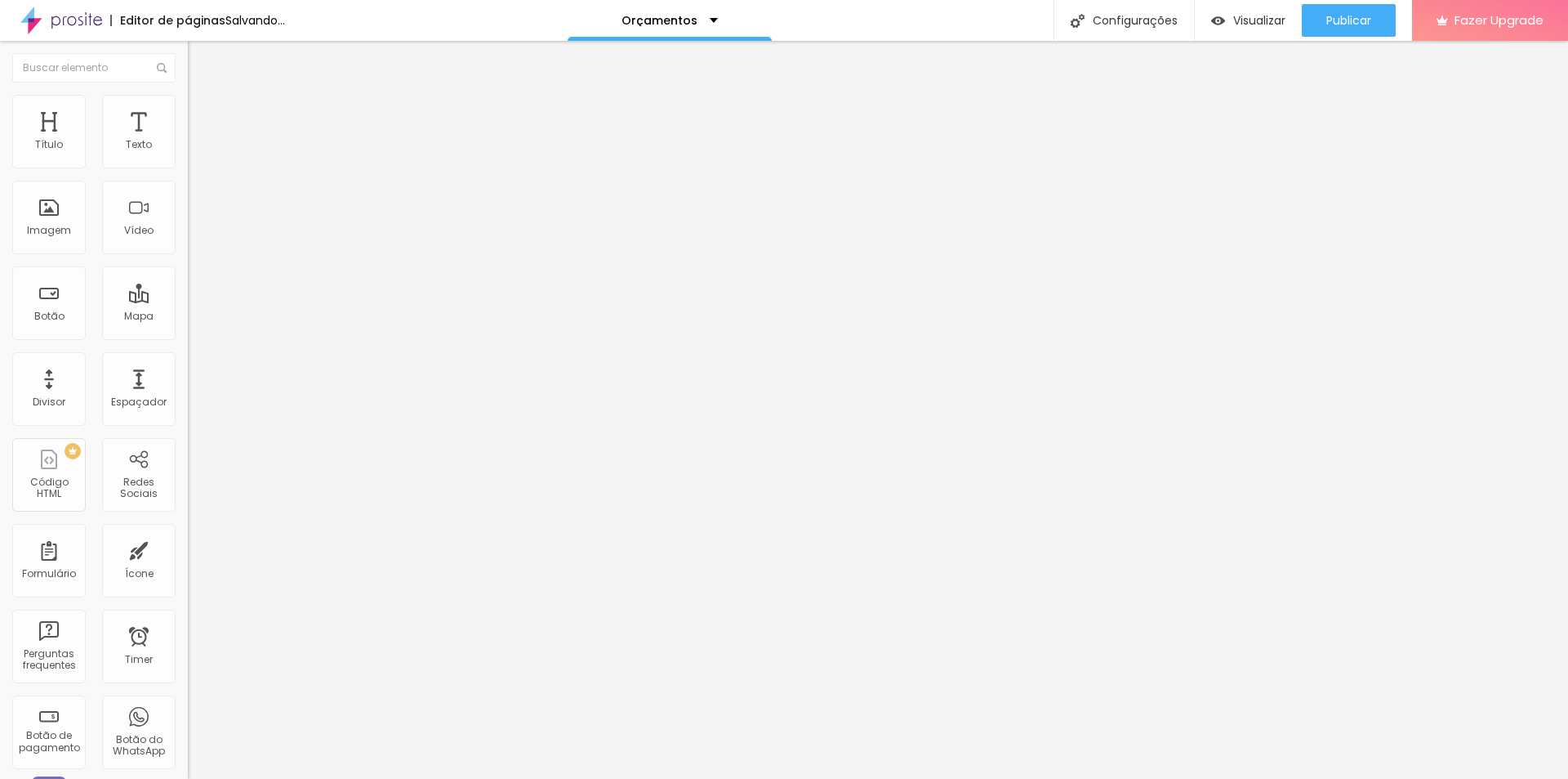
click at [188, 105] on li "Estilo" at bounding box center [282, 103] width 188 height 17
click at [203, 115] on span "Avançado" at bounding box center [229, 122] width 54 height 14
type input "26"
type input "23"
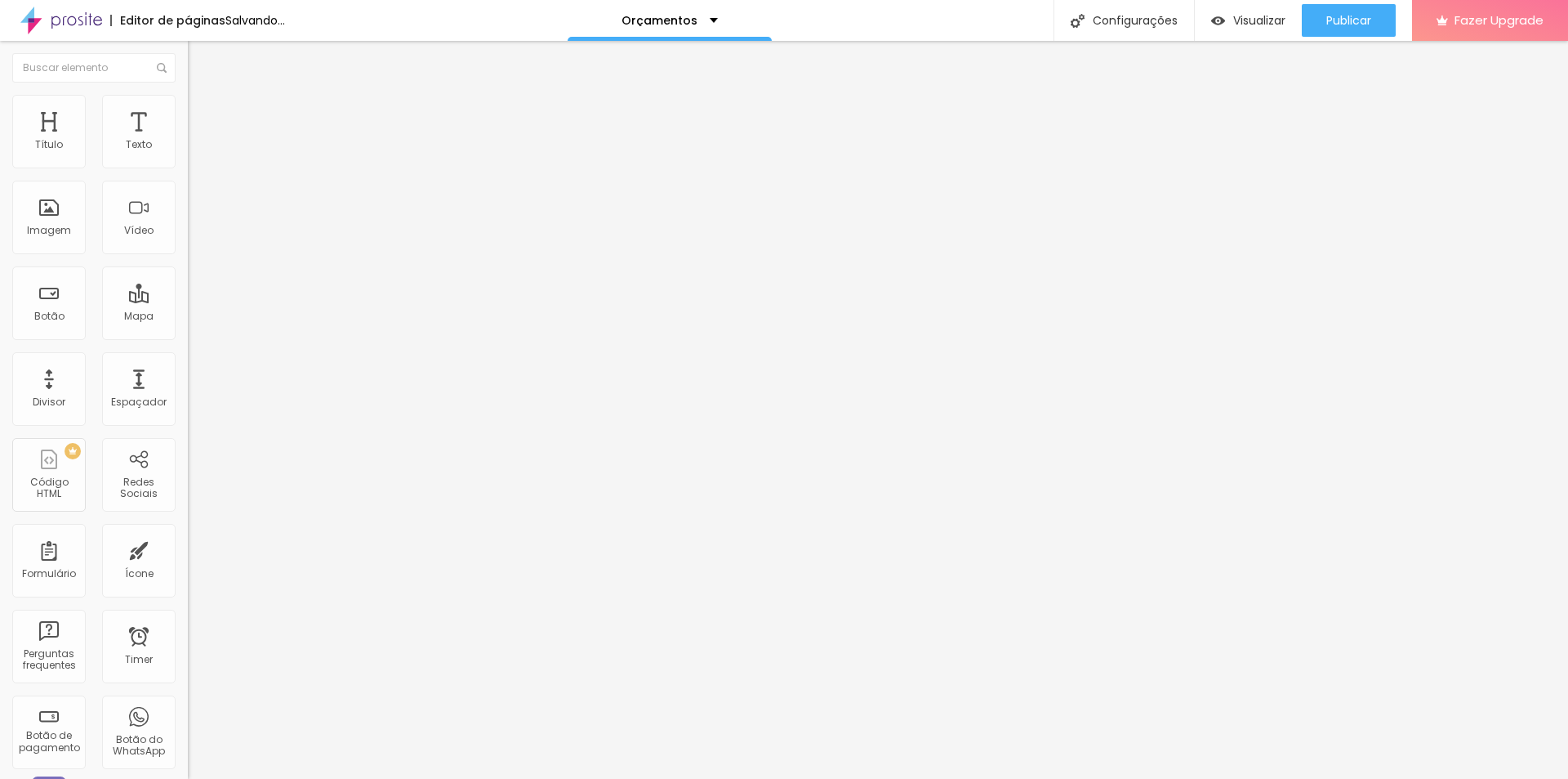
type input "23"
type input "17"
type input "15"
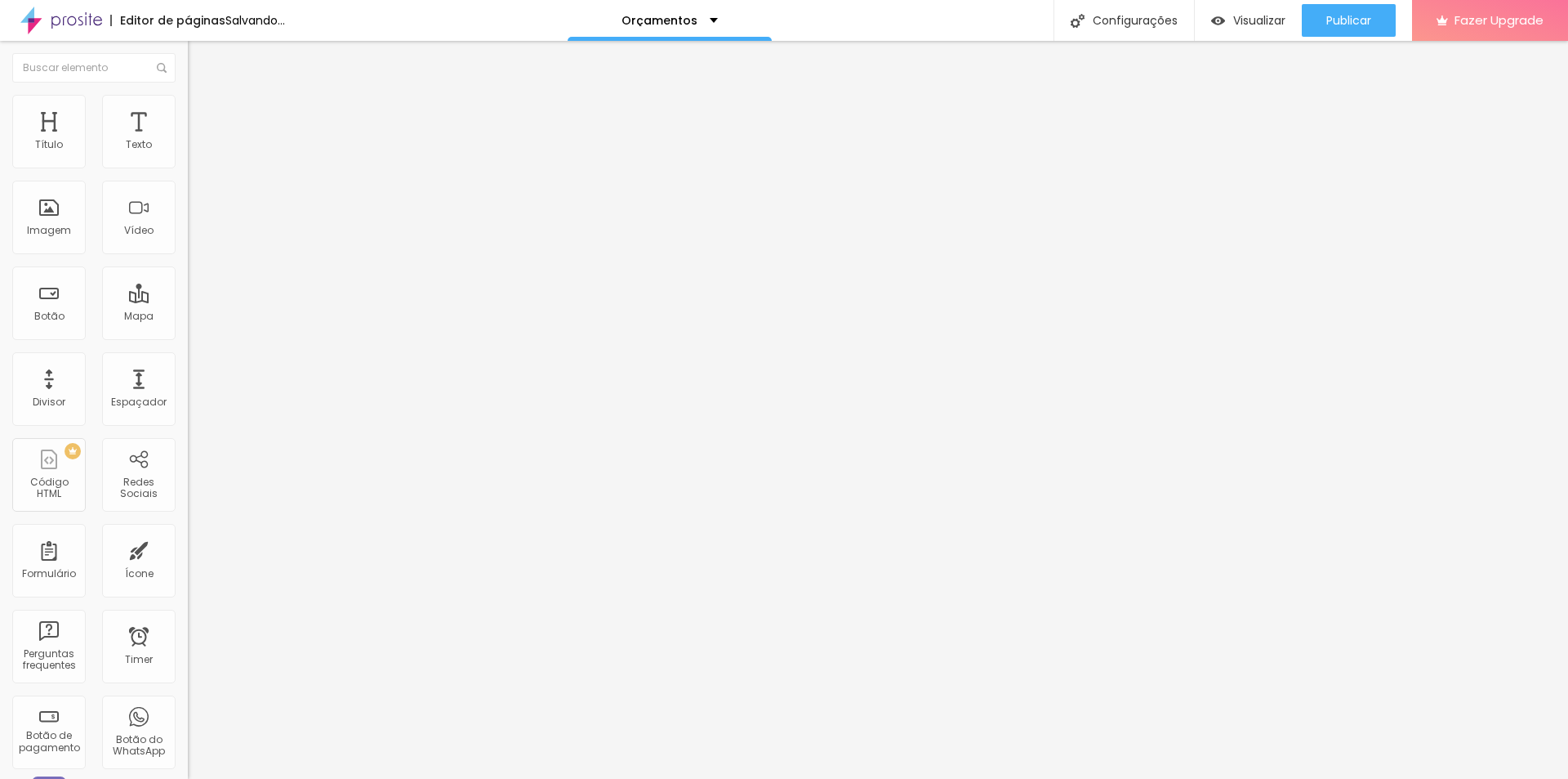
type input "11"
type input "10"
type input "9"
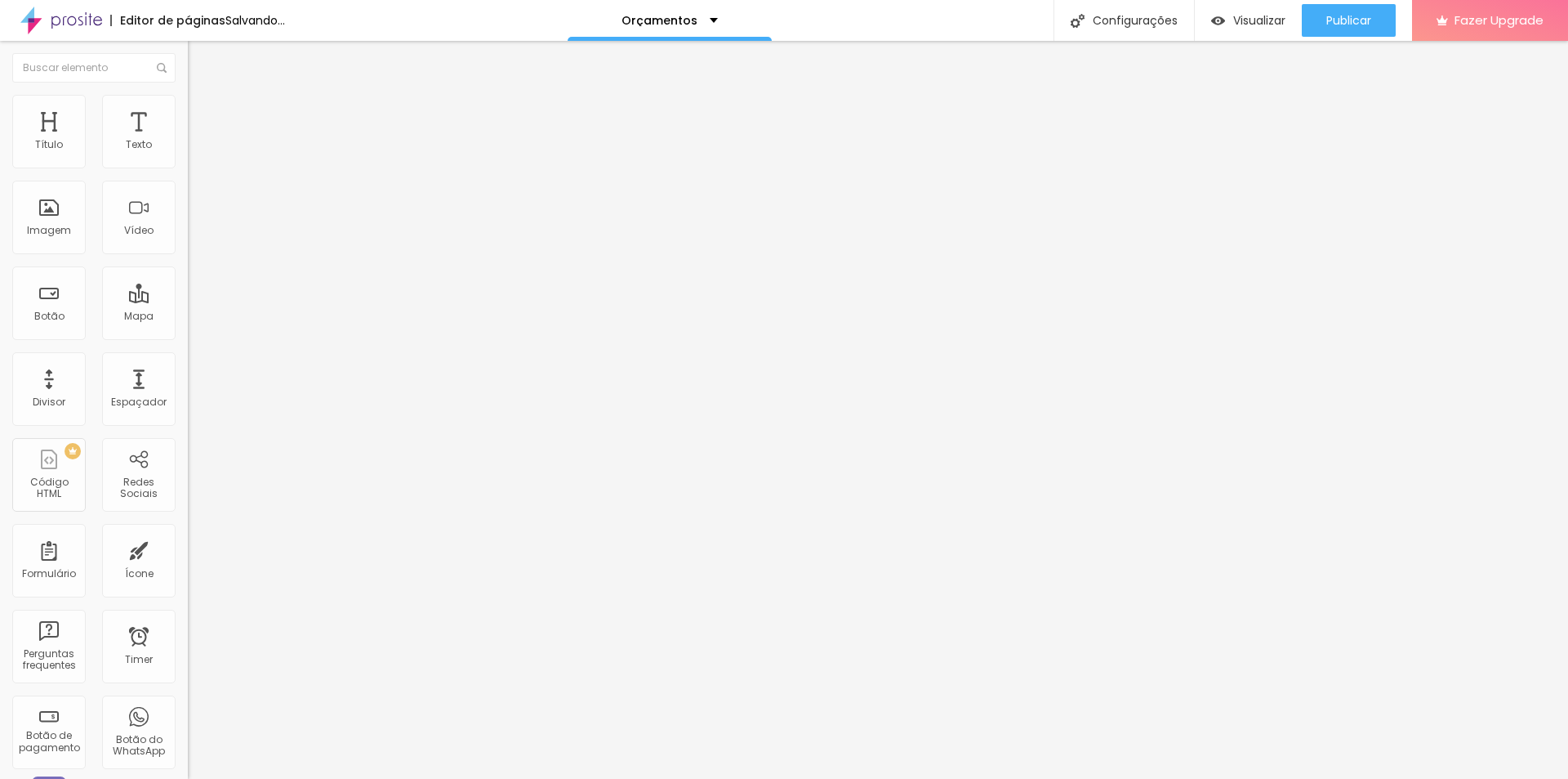
type input "9"
type input "8"
type input "7"
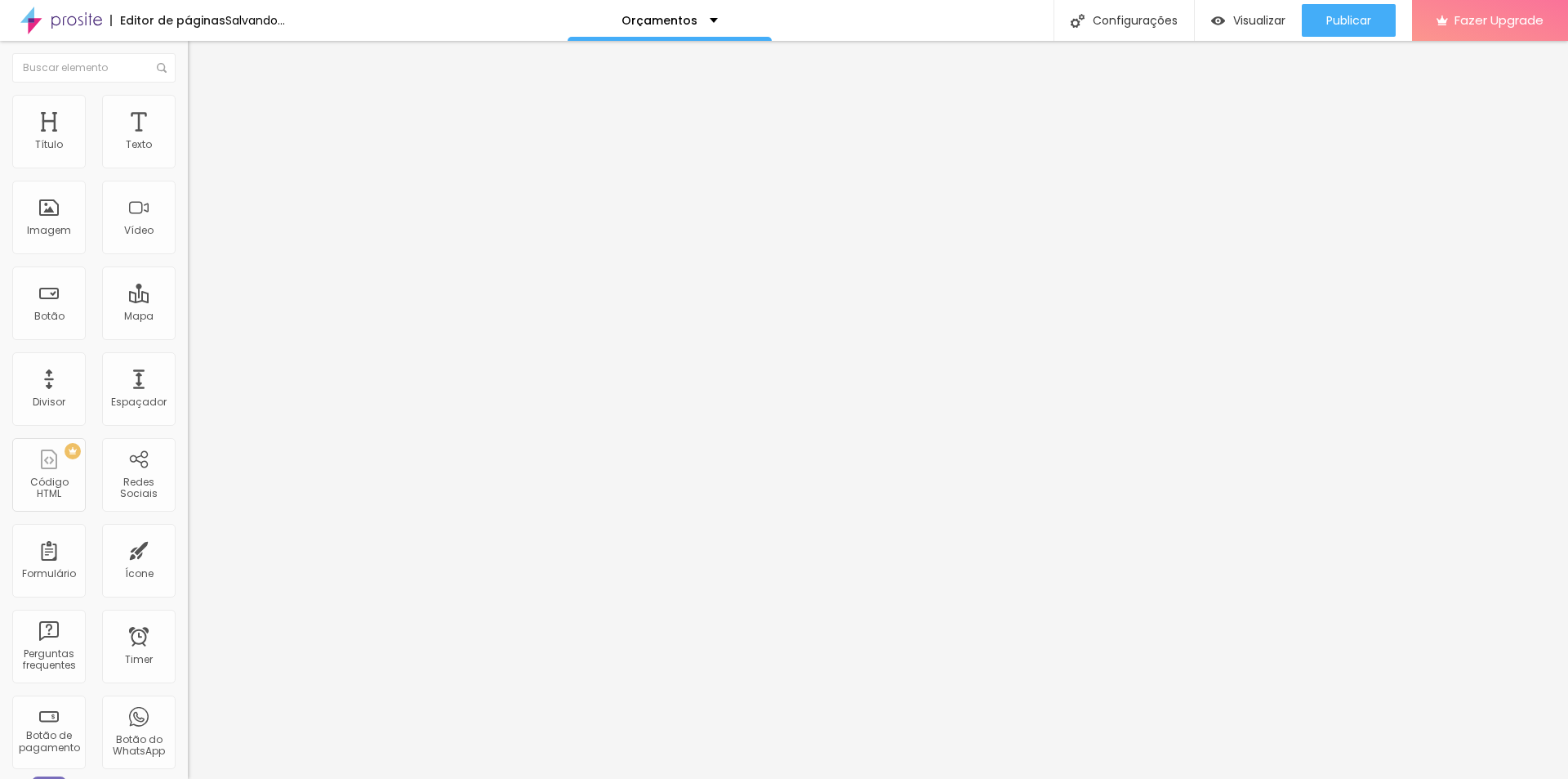
type input "5"
type input "3"
type input "2"
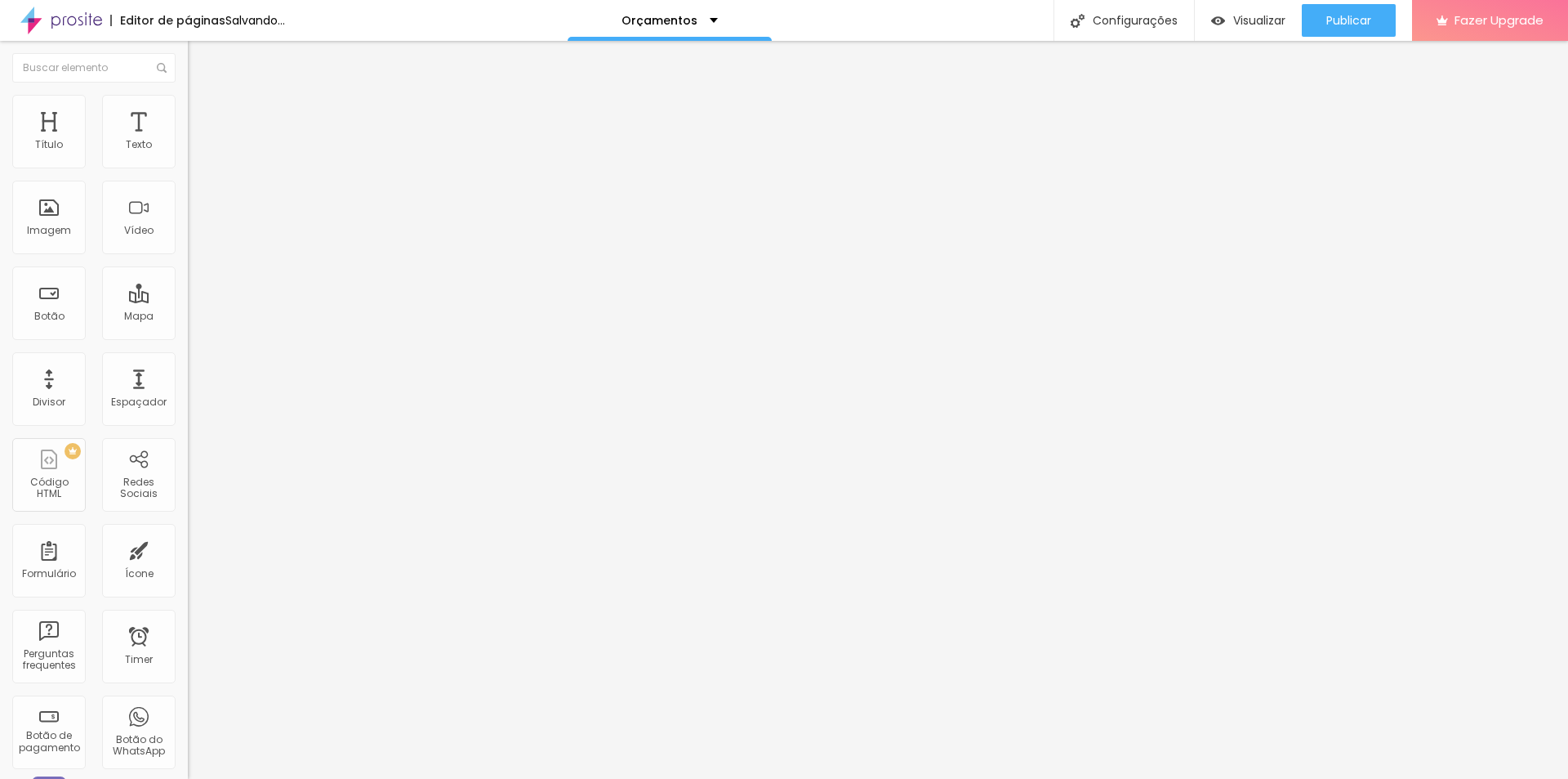
type input "2"
type input "0"
drag, startPoint x: 65, startPoint y: 163, endPoint x: 0, endPoint y: 159, distance: 65.1
type input "0"
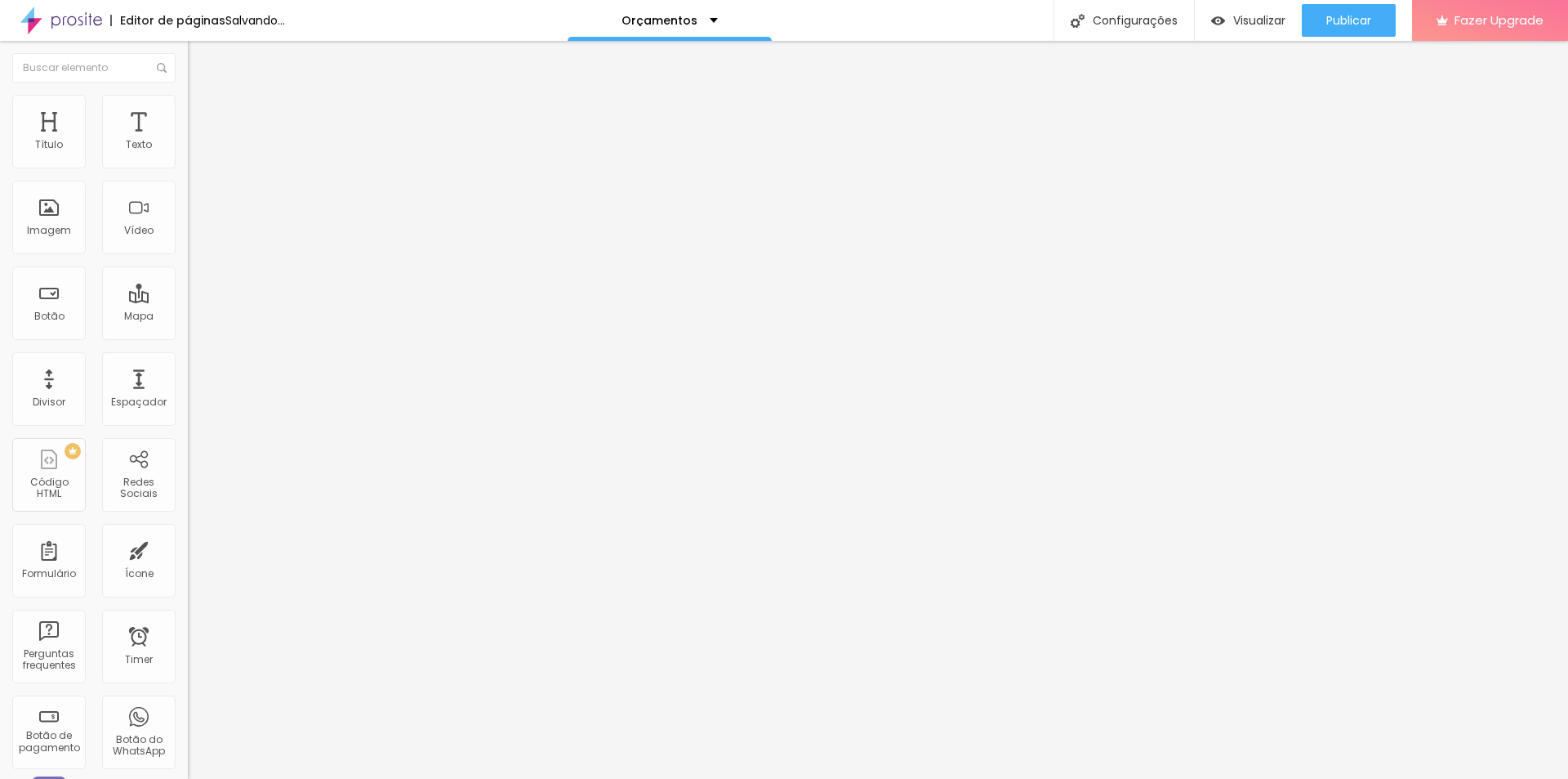
click at [188, 317] on input "range" at bounding box center [240, 323] width 105 height 13
click at [203, 115] on span "Avançado" at bounding box center [229, 122] width 54 height 14
type input "25"
type input "23"
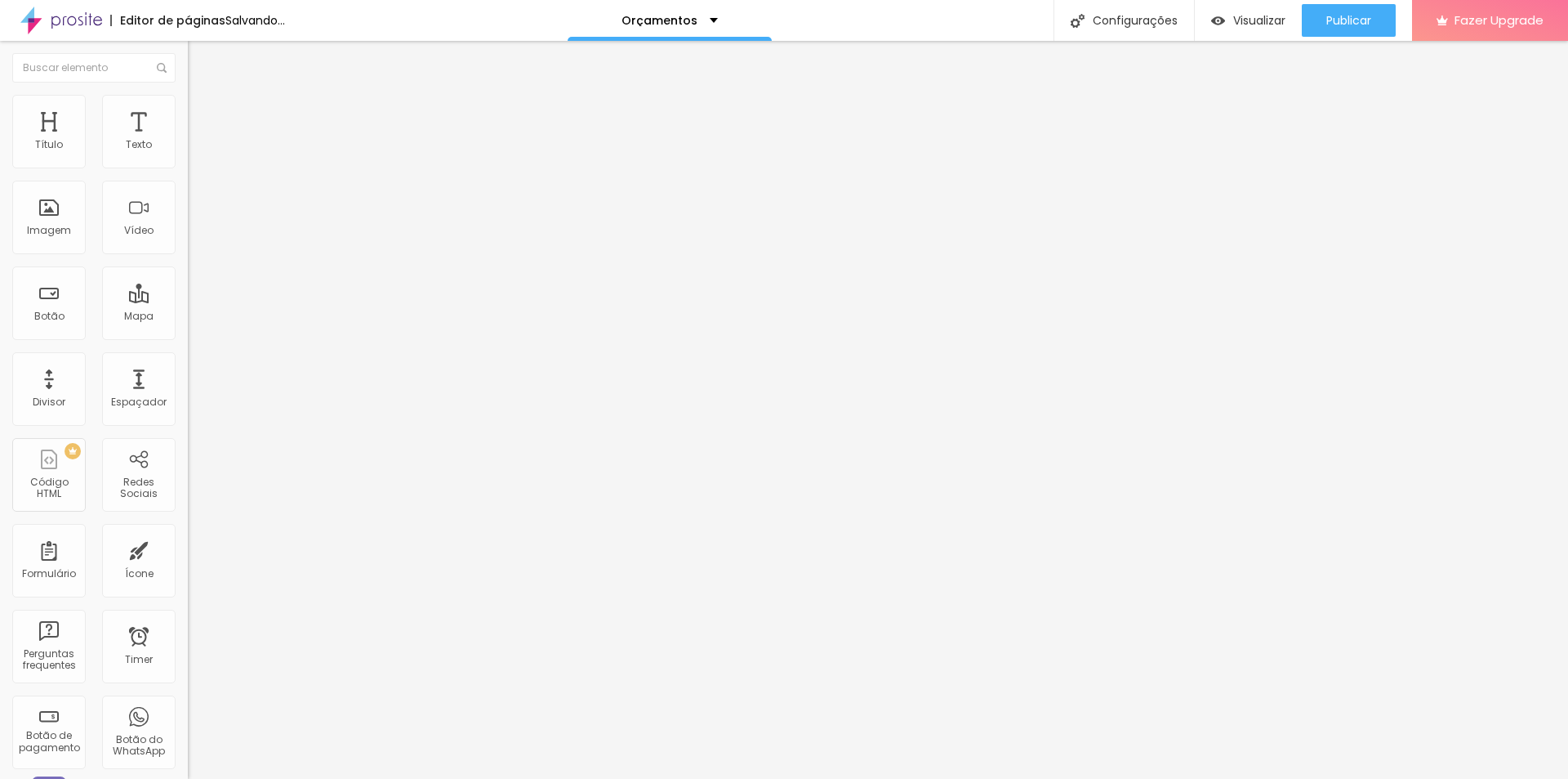
type input "23"
type input "12"
type input "0"
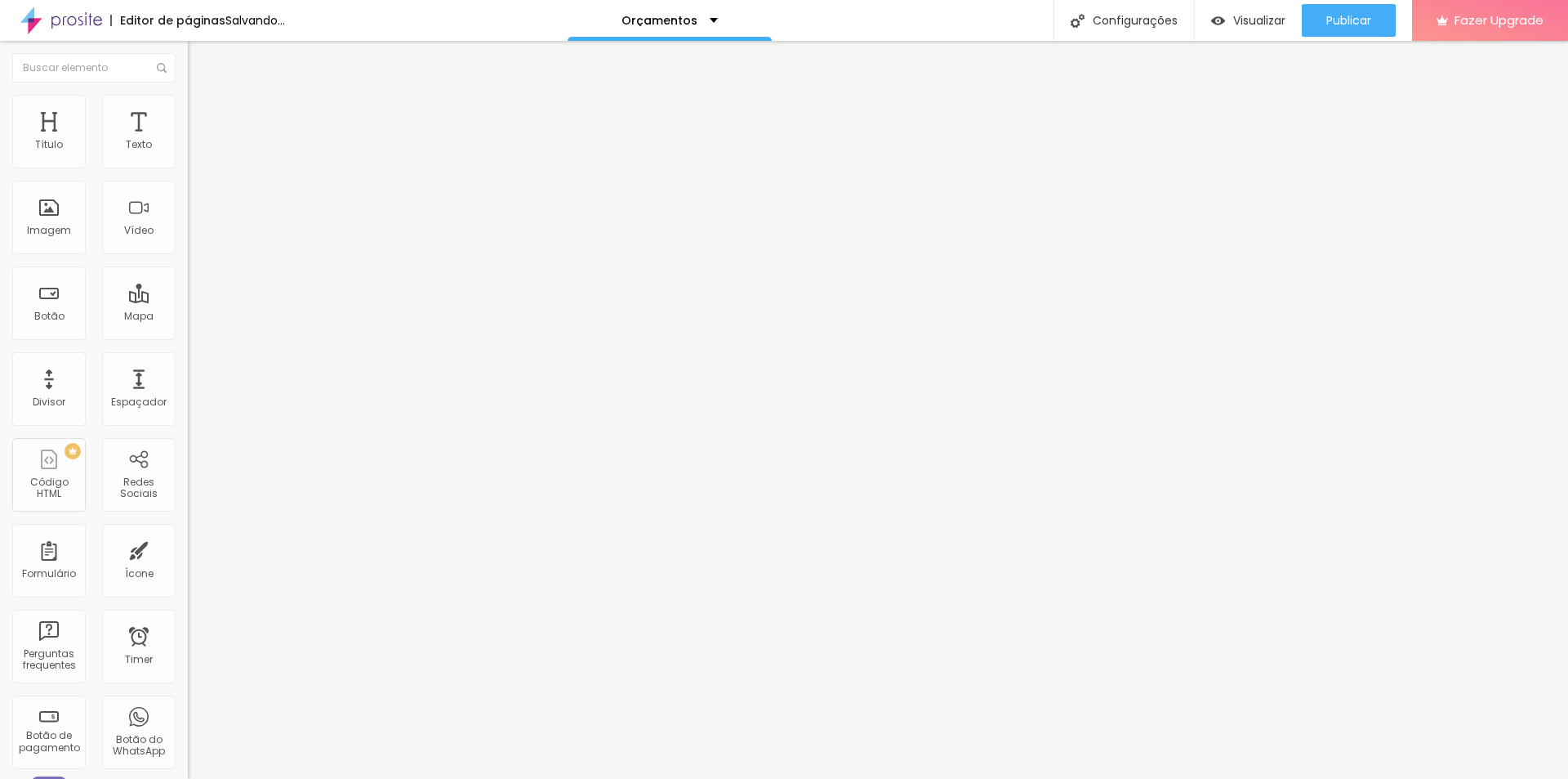
drag, startPoint x: 64, startPoint y: 160, endPoint x: 0, endPoint y: 159, distance: 64.0
type input "0"
click at [188, 317] on input "range" at bounding box center [240, 323] width 105 height 13
click at [203, 121] on span "Avançado" at bounding box center [229, 122] width 54 height 14
type input "9"
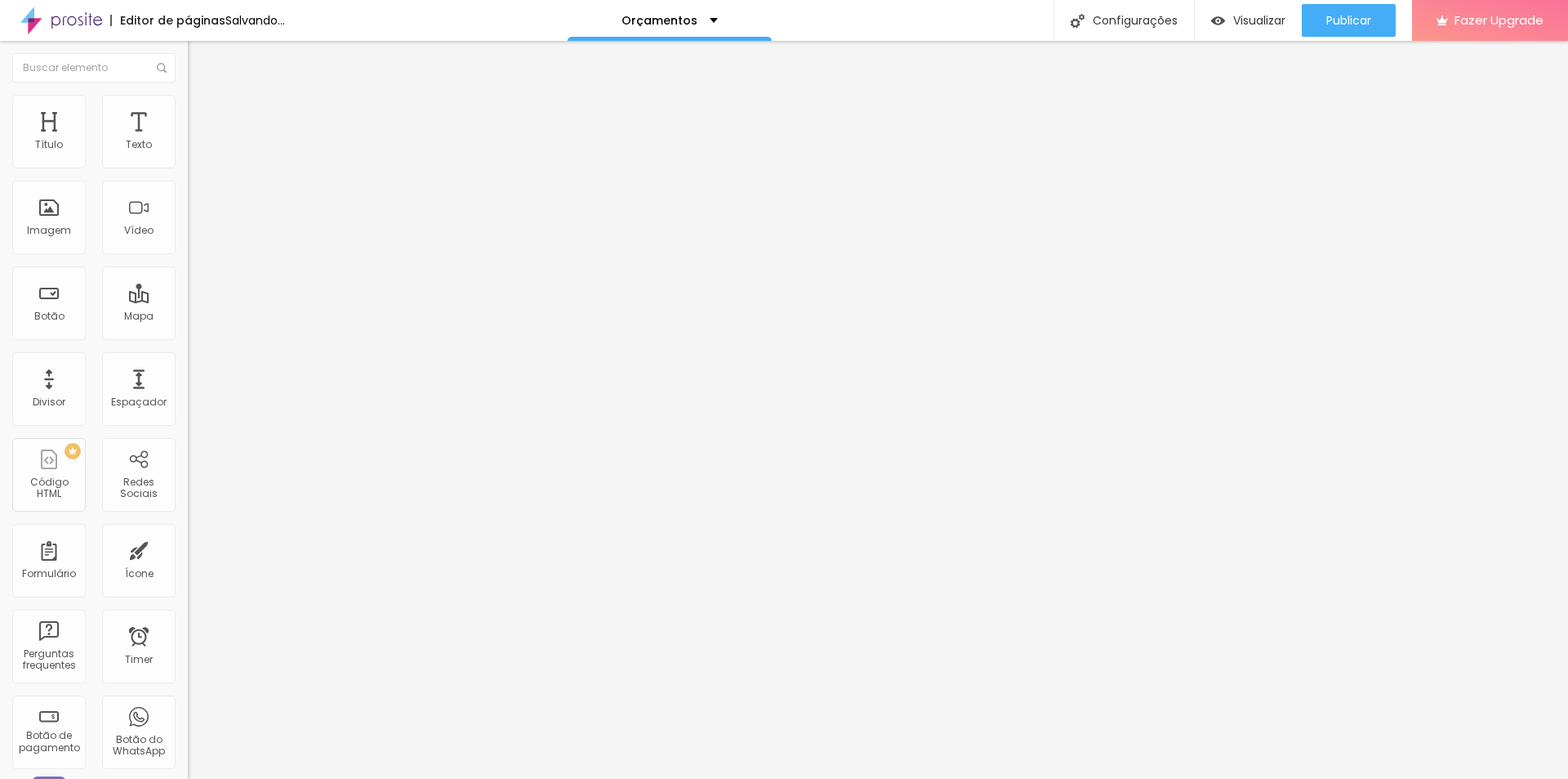
type input "9"
type input "11"
type input "12"
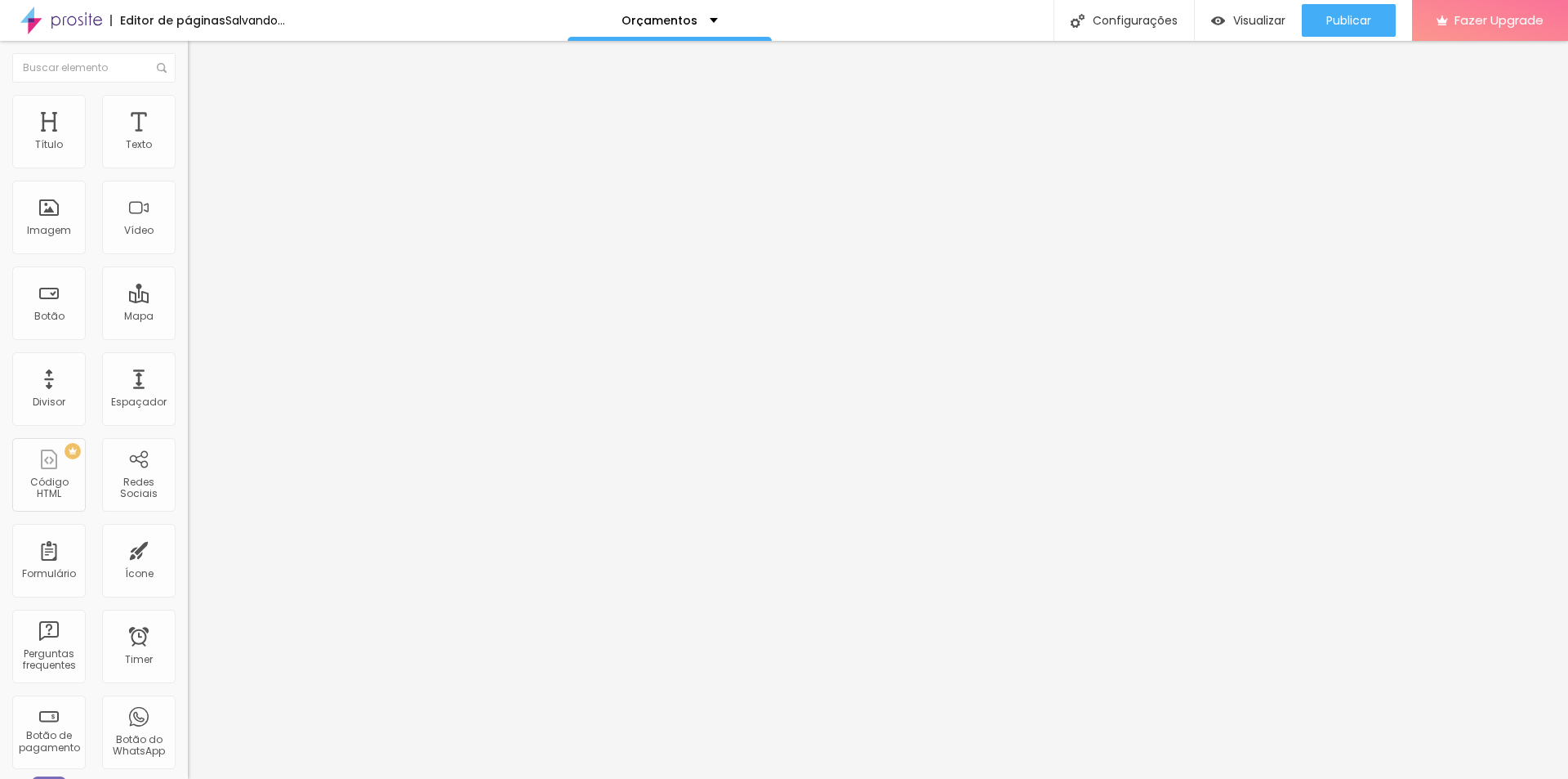
type input "13"
type input "14"
type input "15"
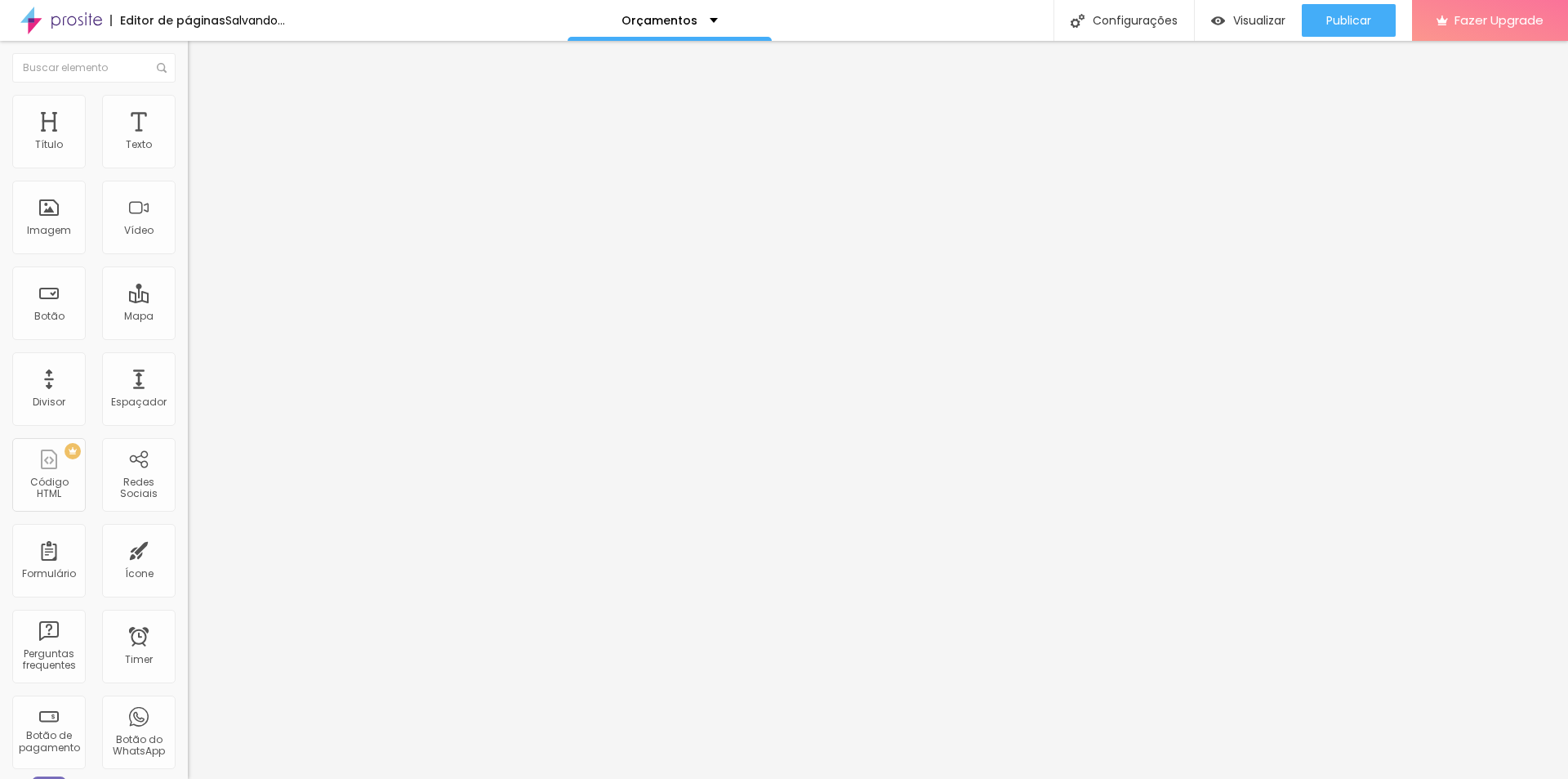
type input "15"
type input "14"
type input "13"
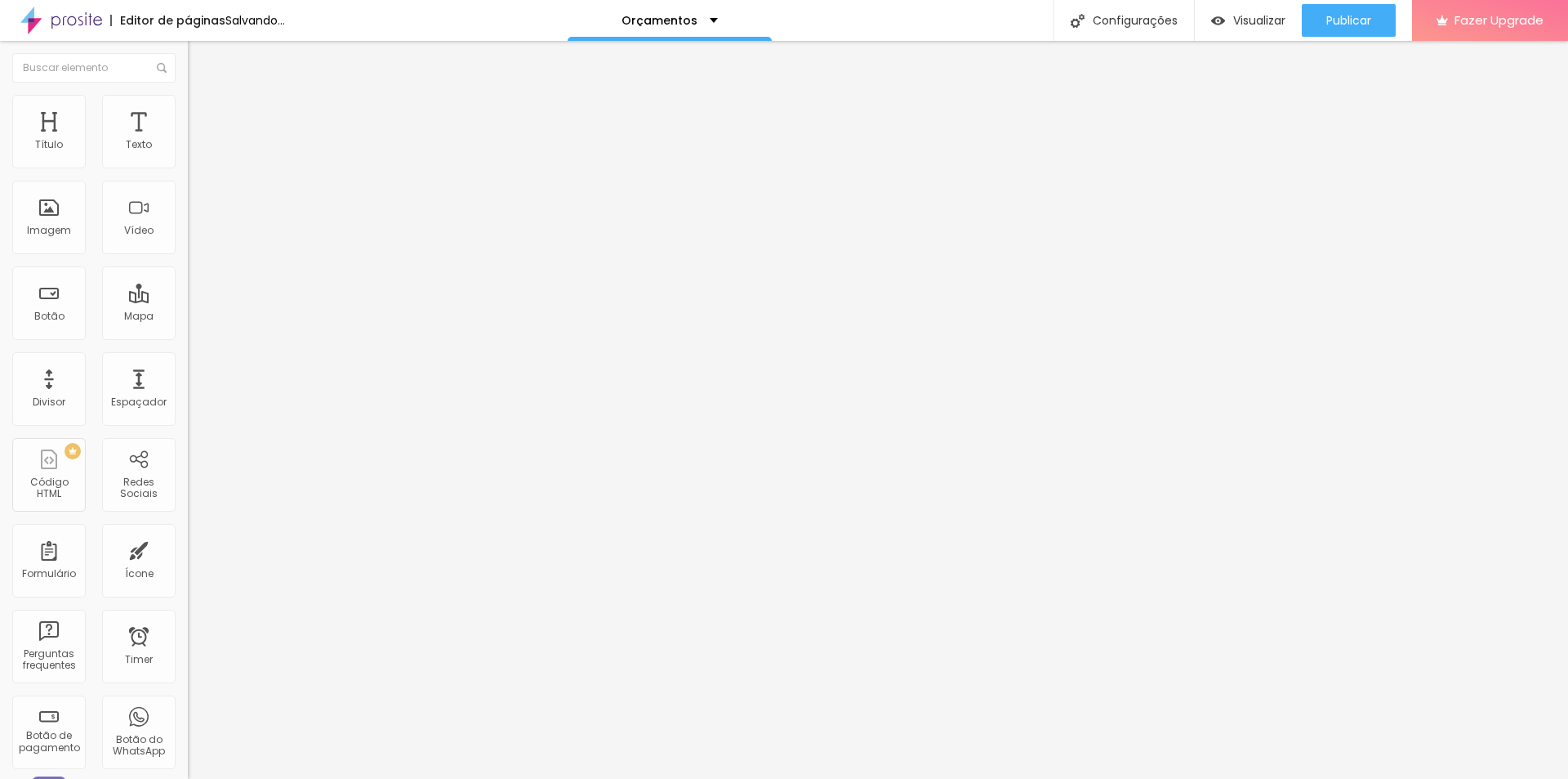
type input "12"
type input "10"
type input "9"
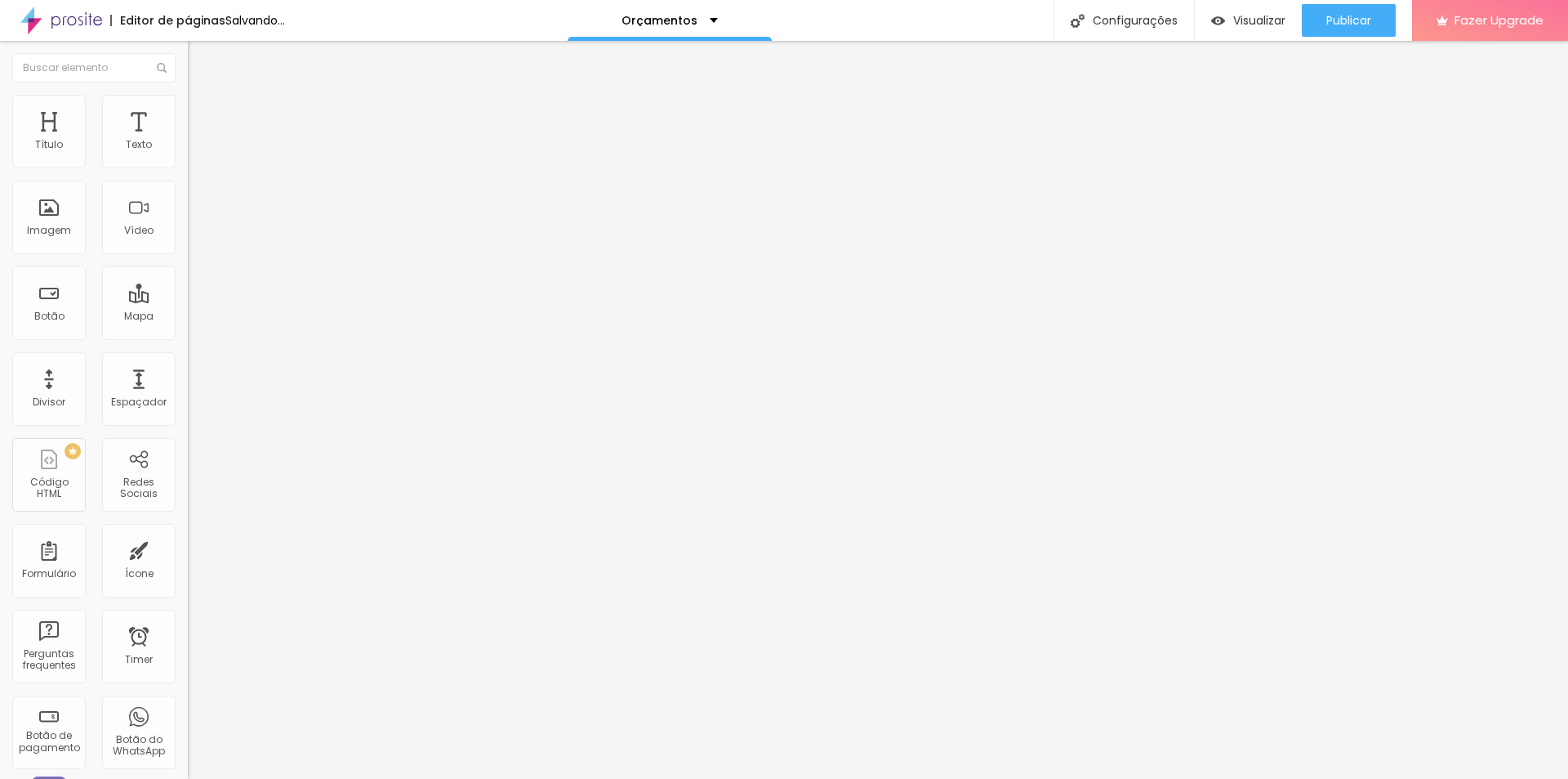
type input "9"
click at [188, 548] on input "range" at bounding box center [240, 554] width 105 height 13
drag, startPoint x: 46, startPoint y: 161, endPoint x: 58, endPoint y: 159, distance: 12.2
click at [188, 317] on input "range" at bounding box center [240, 323] width 105 height 13
click at [188, 140] on span "Trocar imagem" at bounding box center [232, 133] width 89 height 14
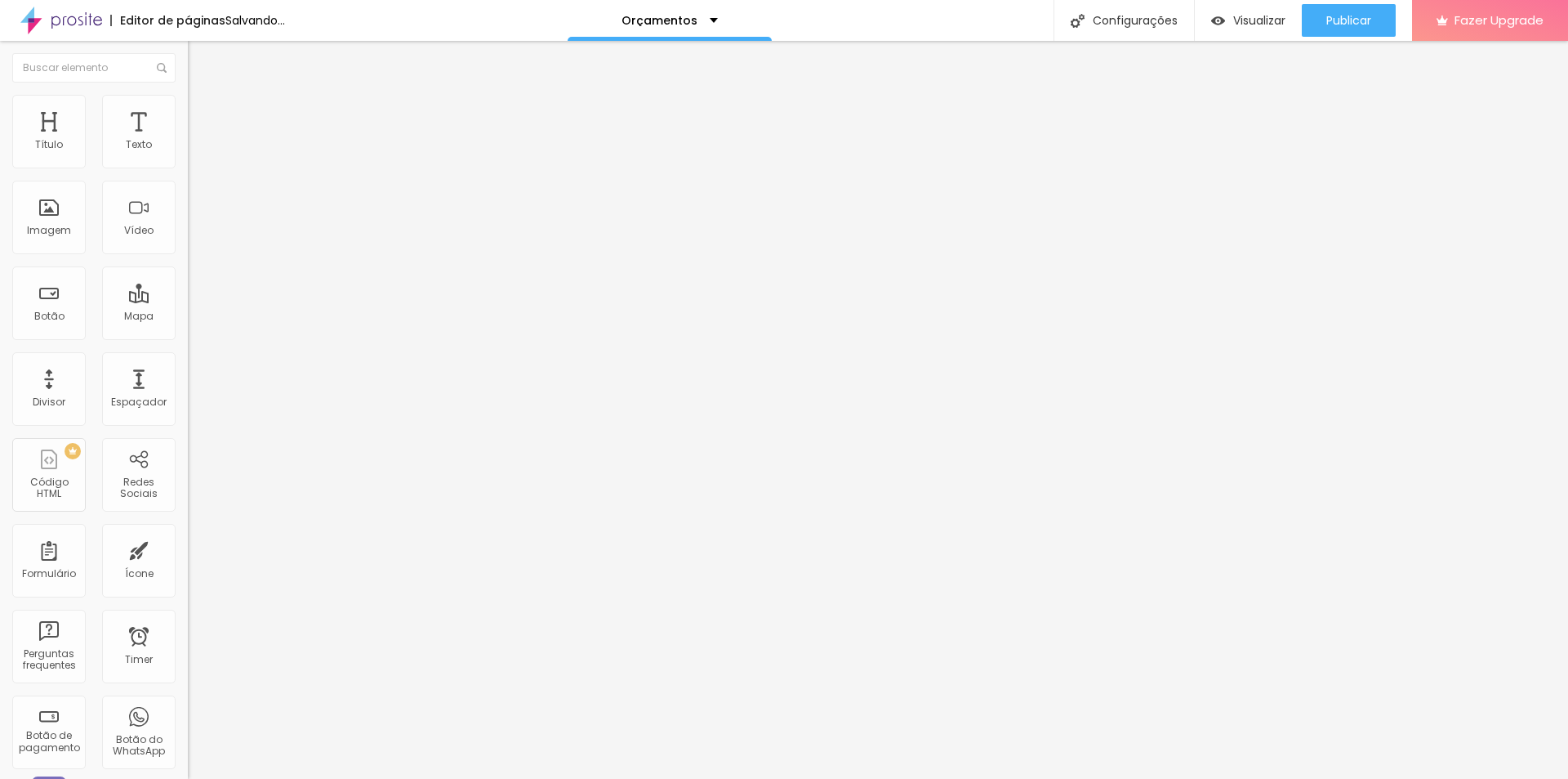
click at [188, 140] on span "Trocar imagem" at bounding box center [232, 133] width 89 height 14
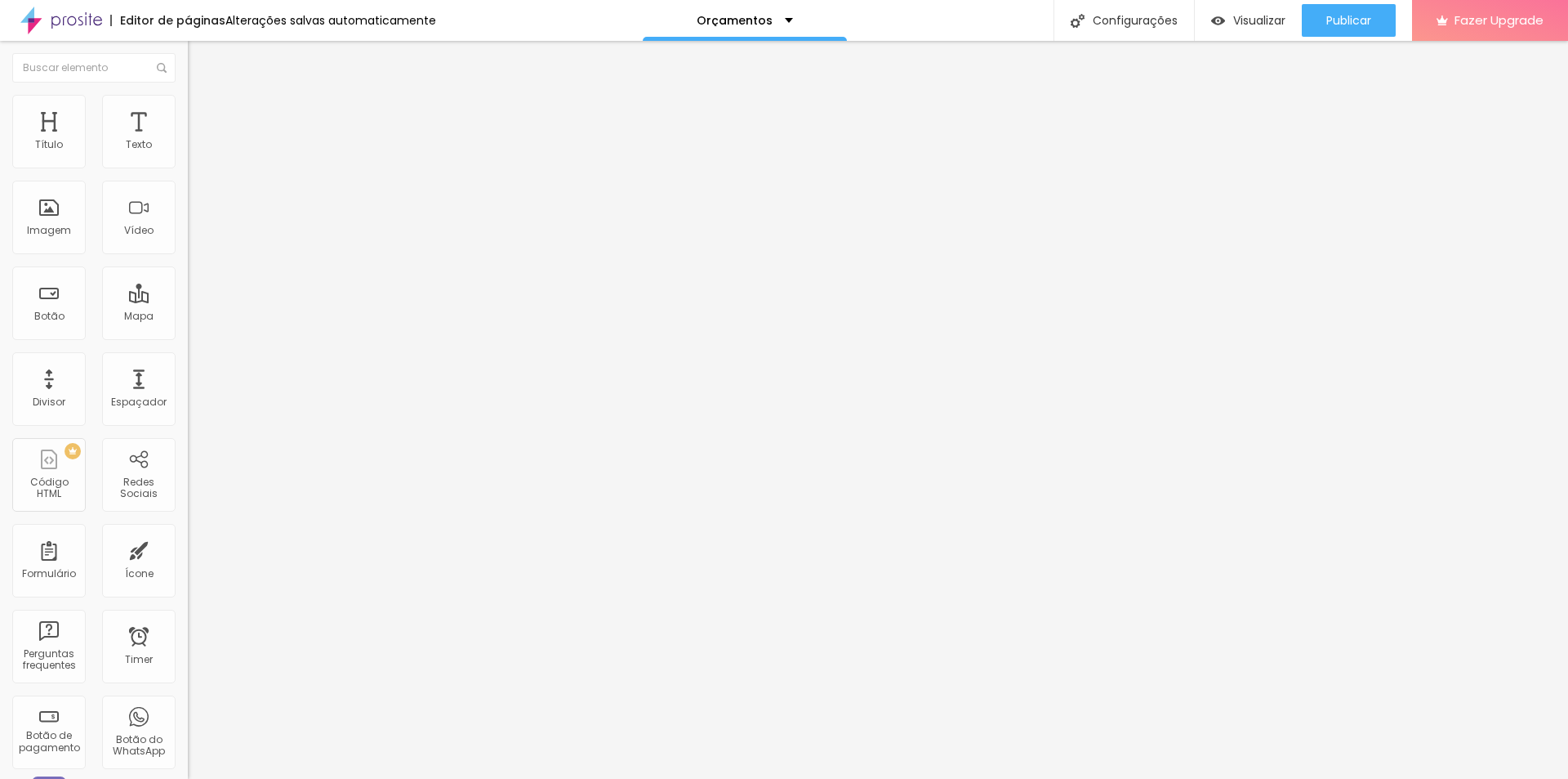
click at [188, 140] on span "Trocar imagem" at bounding box center [232, 133] width 89 height 14
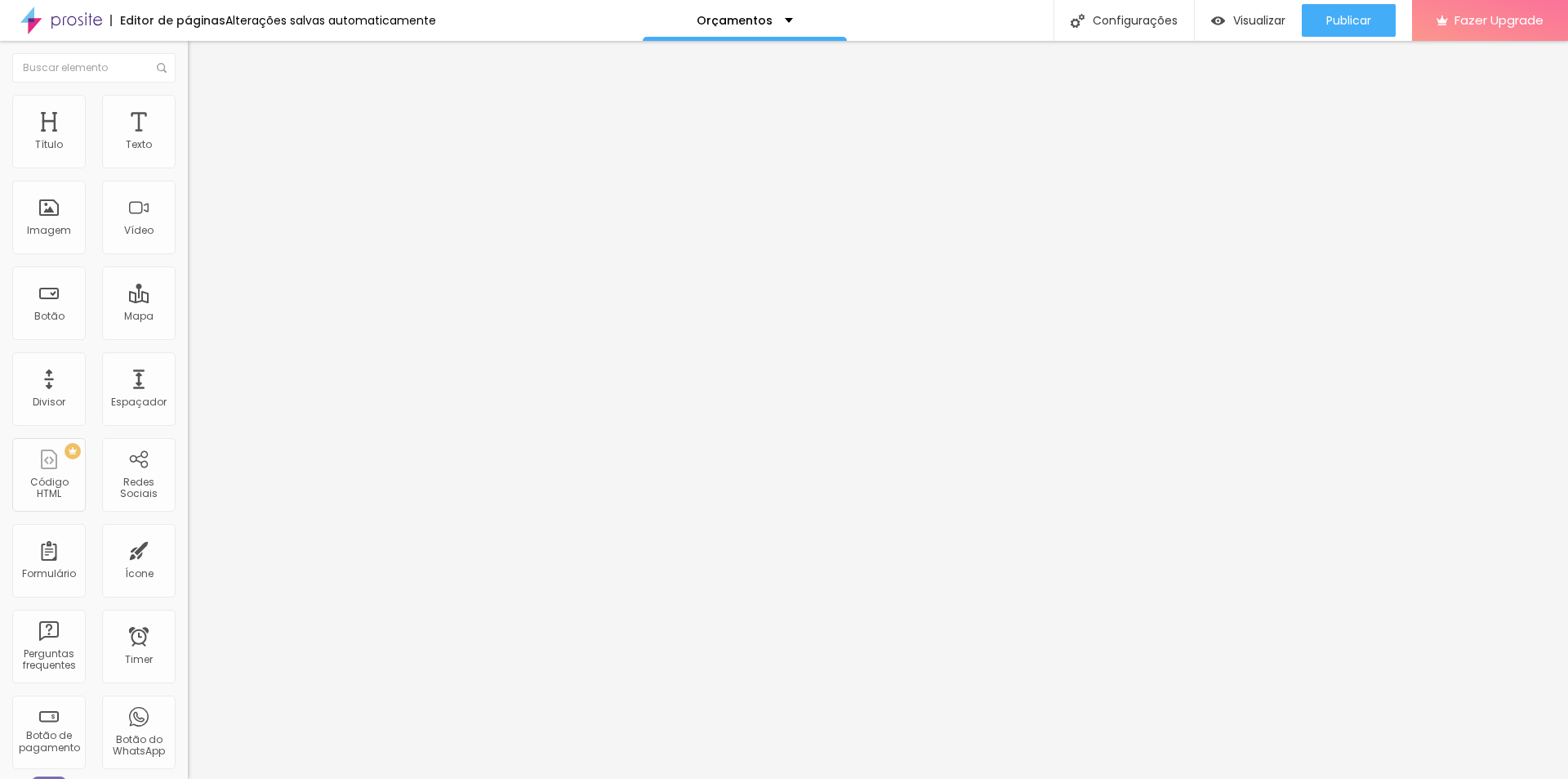
click at [188, 140] on span "Trocar imagem" at bounding box center [232, 133] width 89 height 14
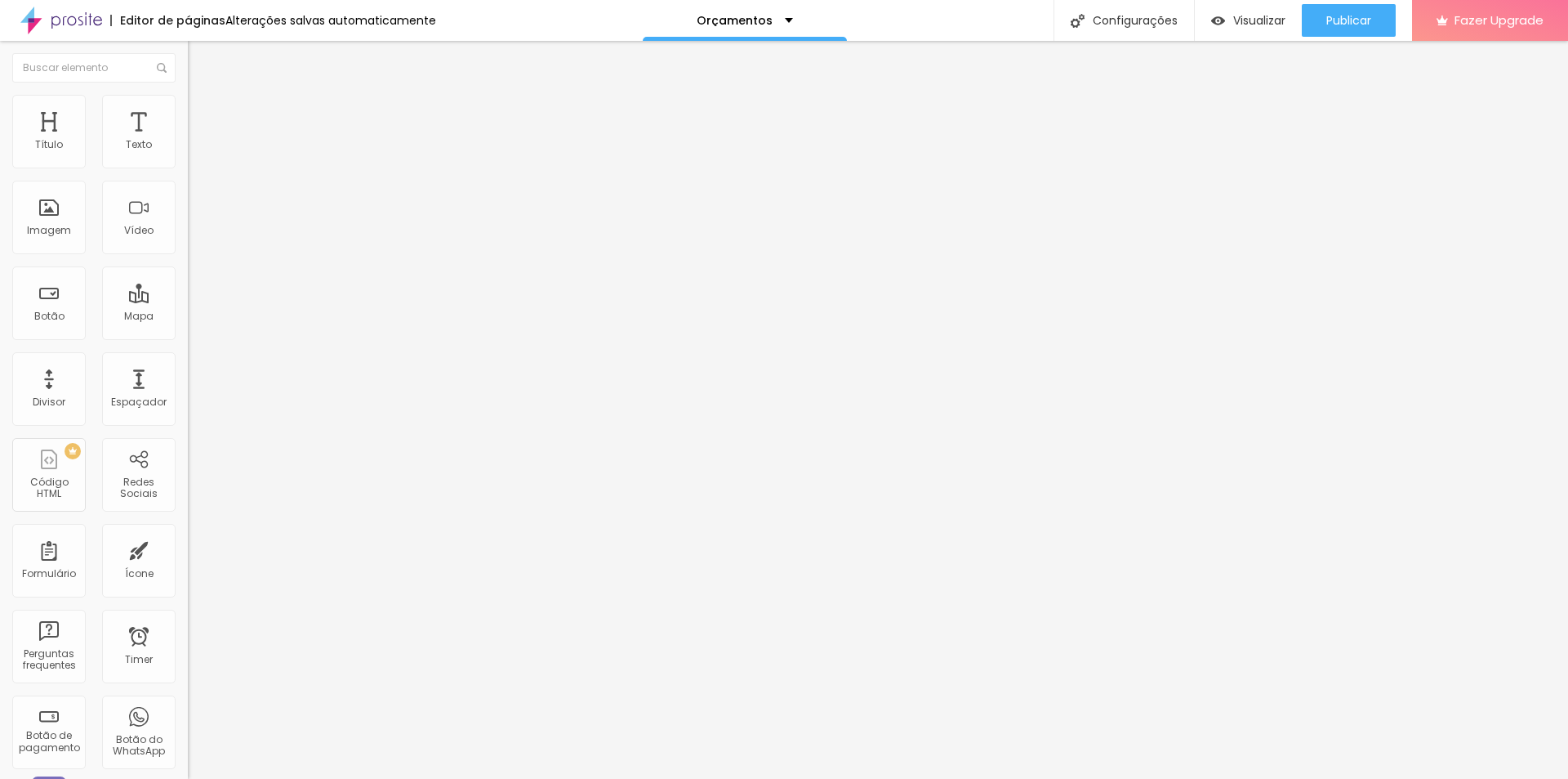
click at [188, 140] on span "Trocar imagem" at bounding box center [232, 133] width 89 height 14
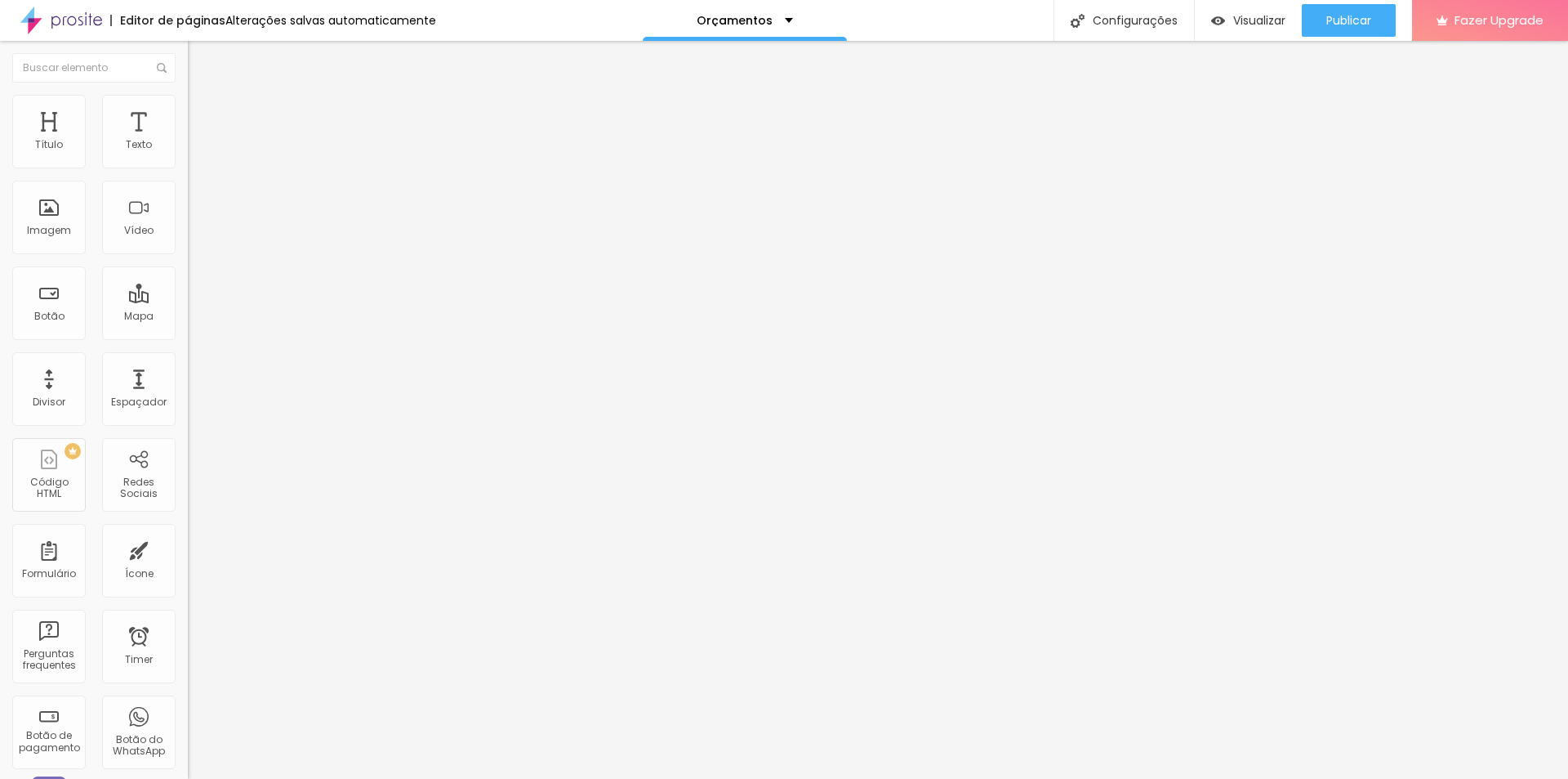
click at [1242, 22] on span "Visualizar" at bounding box center [1258, 20] width 52 height 13
click at [1364, 18] on span "Publicar" at bounding box center [1348, 20] width 45 height 13
click at [783, 15] on div "Orçamentos" at bounding box center [744, 21] width 96 height 12
click at [782, 12] on div "Orçamentos" at bounding box center [744, 6] width 74 height 12
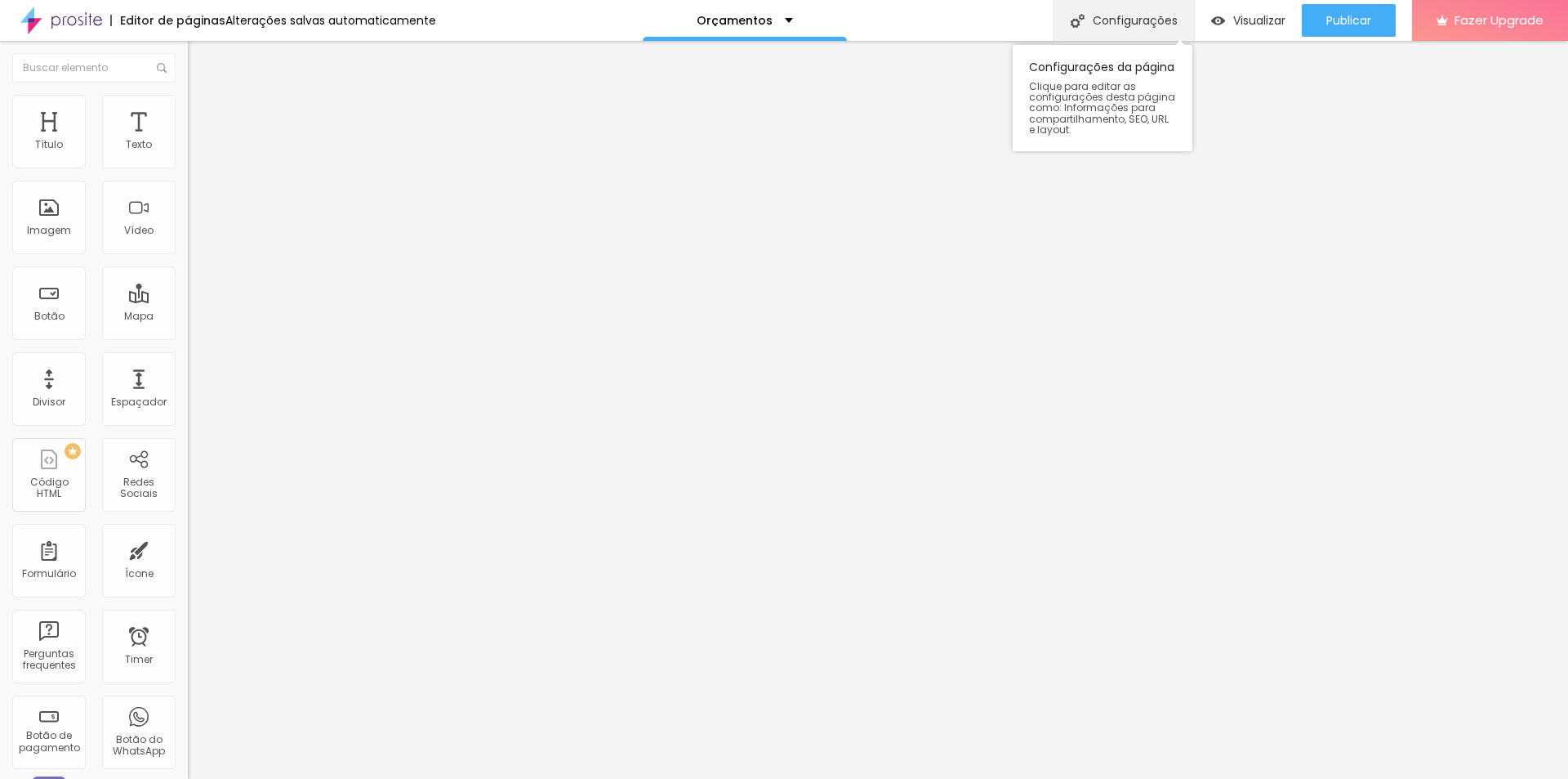
click at [1137, 19] on div "Configurações" at bounding box center [1123, 21] width 140 height 41
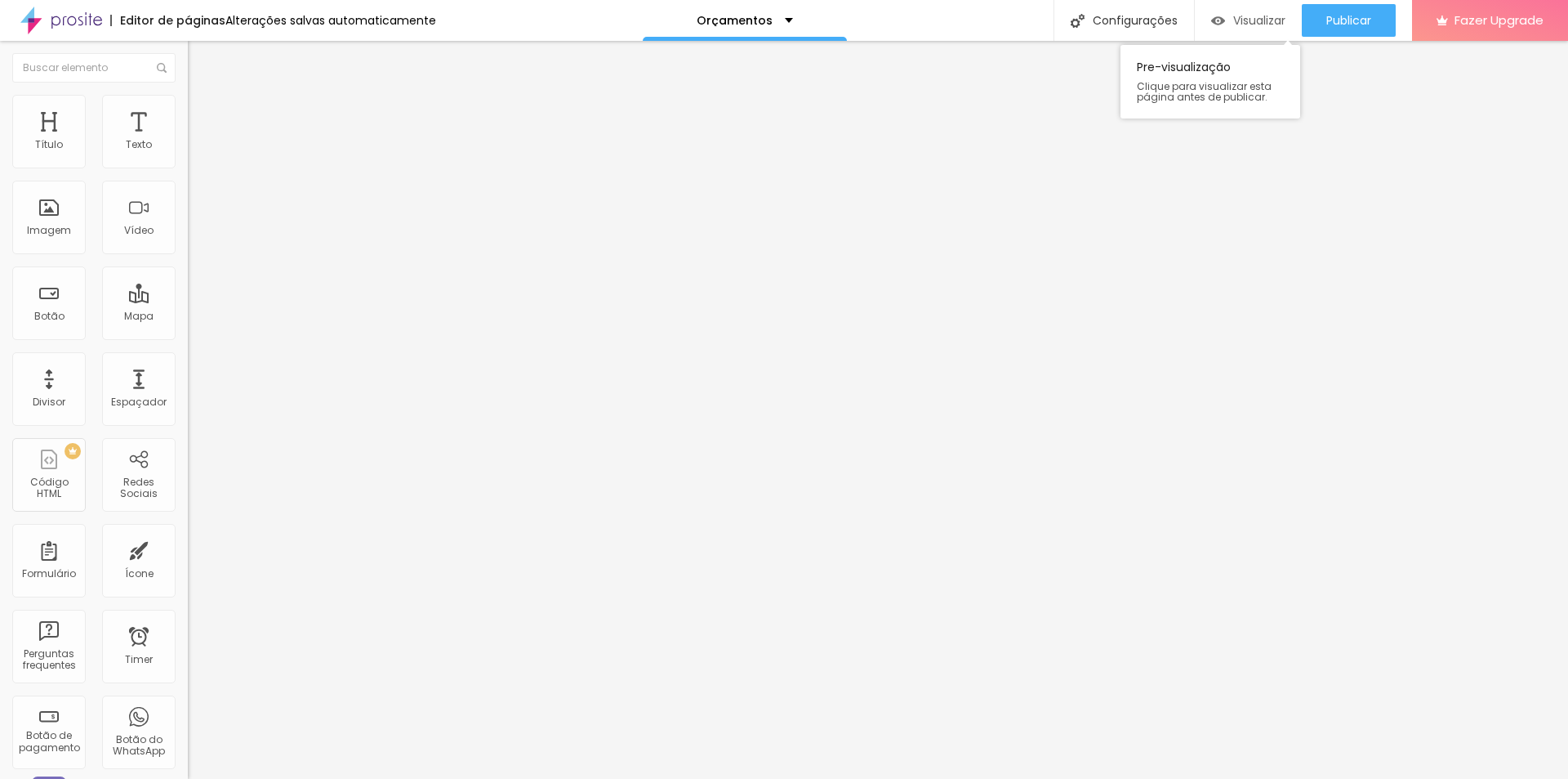
click at [1244, 22] on span "Visualizar" at bounding box center [1258, 20] width 52 height 13
click at [1333, 23] on span "Publicar" at bounding box center [1348, 20] width 45 height 13
click at [1257, 20] on span "Visualizar" at bounding box center [1243, 20] width 52 height 13
click at [779, 15] on div "Orçamentos" at bounding box center [744, 21] width 96 height 12
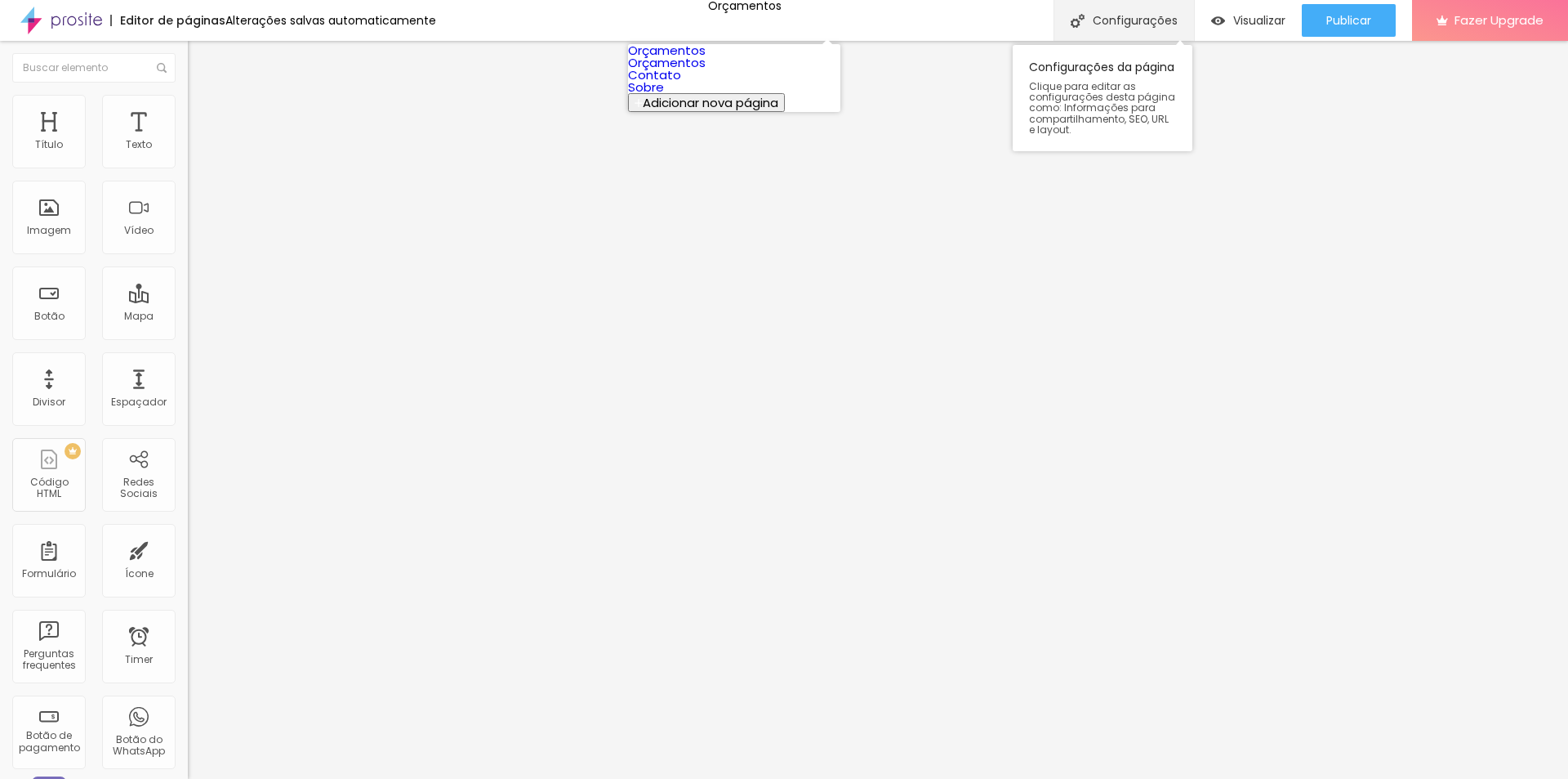
click at [1107, 14] on div "Configurações" at bounding box center [1123, 21] width 140 height 41
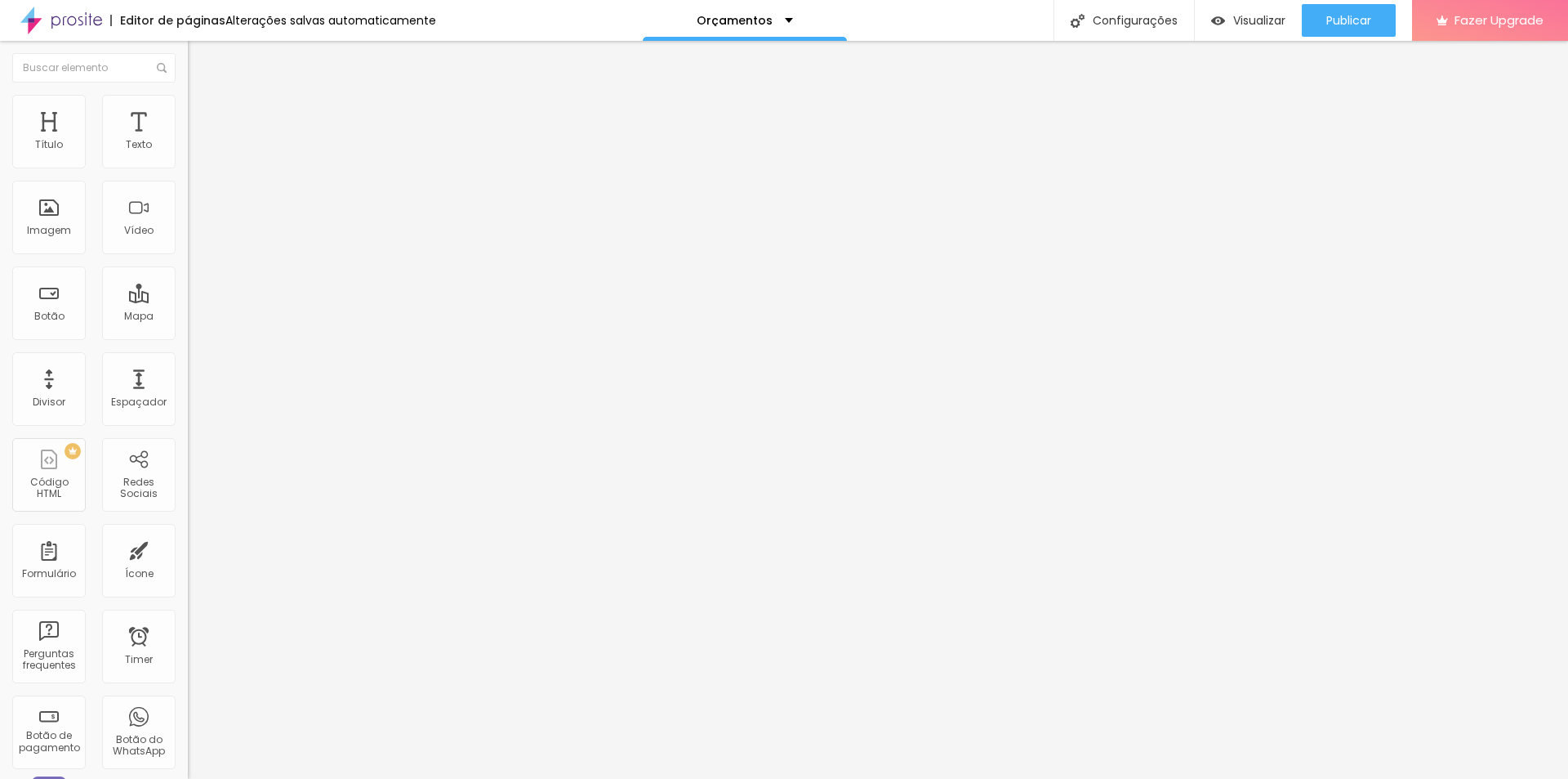
drag, startPoint x: 642, startPoint y: 206, endPoint x: 610, endPoint y: 212, distance: 32.6
drag, startPoint x: 799, startPoint y: 219, endPoint x: 520, endPoint y: 209, distance: 279.2
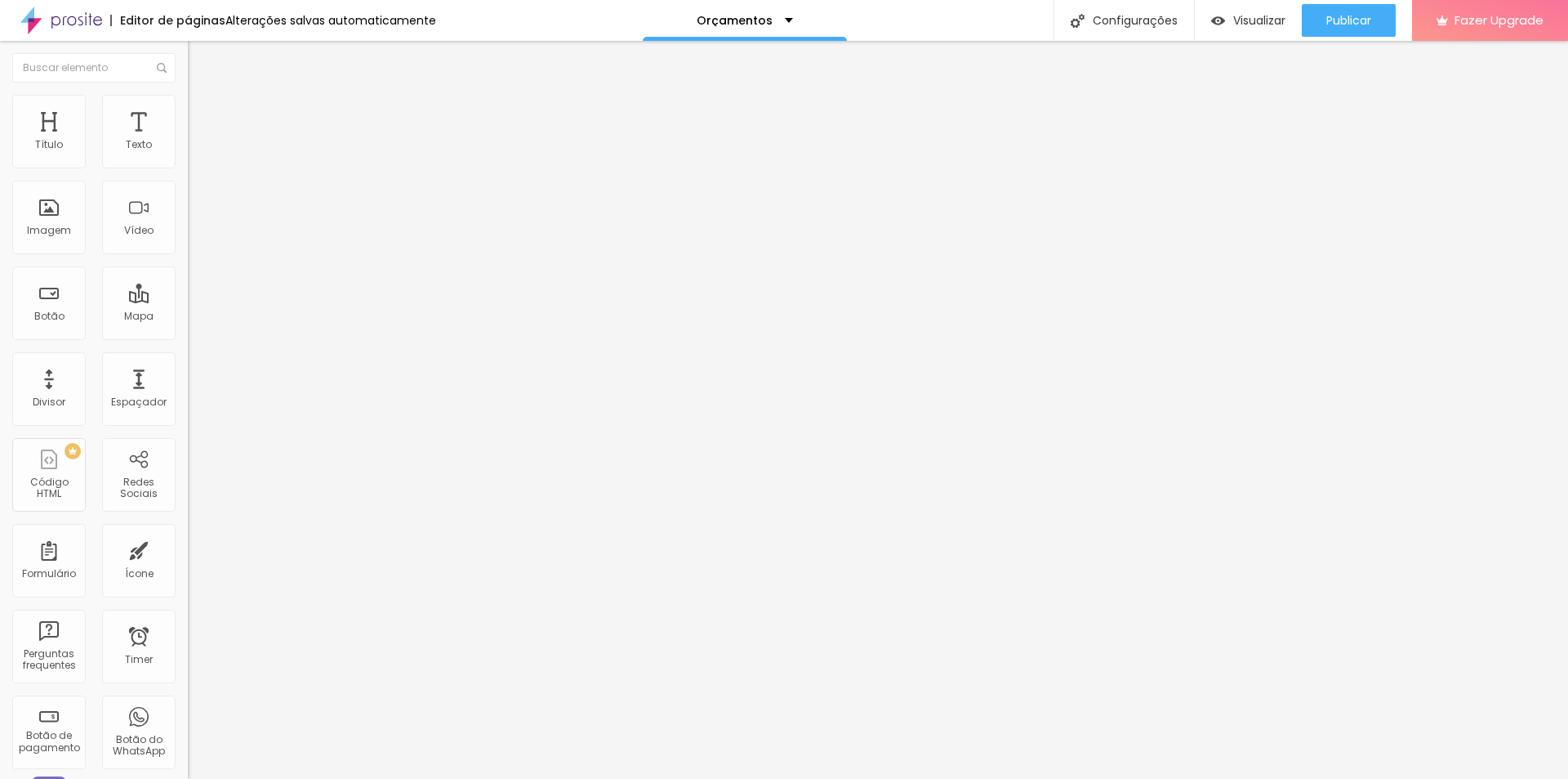
drag, startPoint x: 1031, startPoint y: 676, endPoint x: 664, endPoint y: 697, distance: 367.6
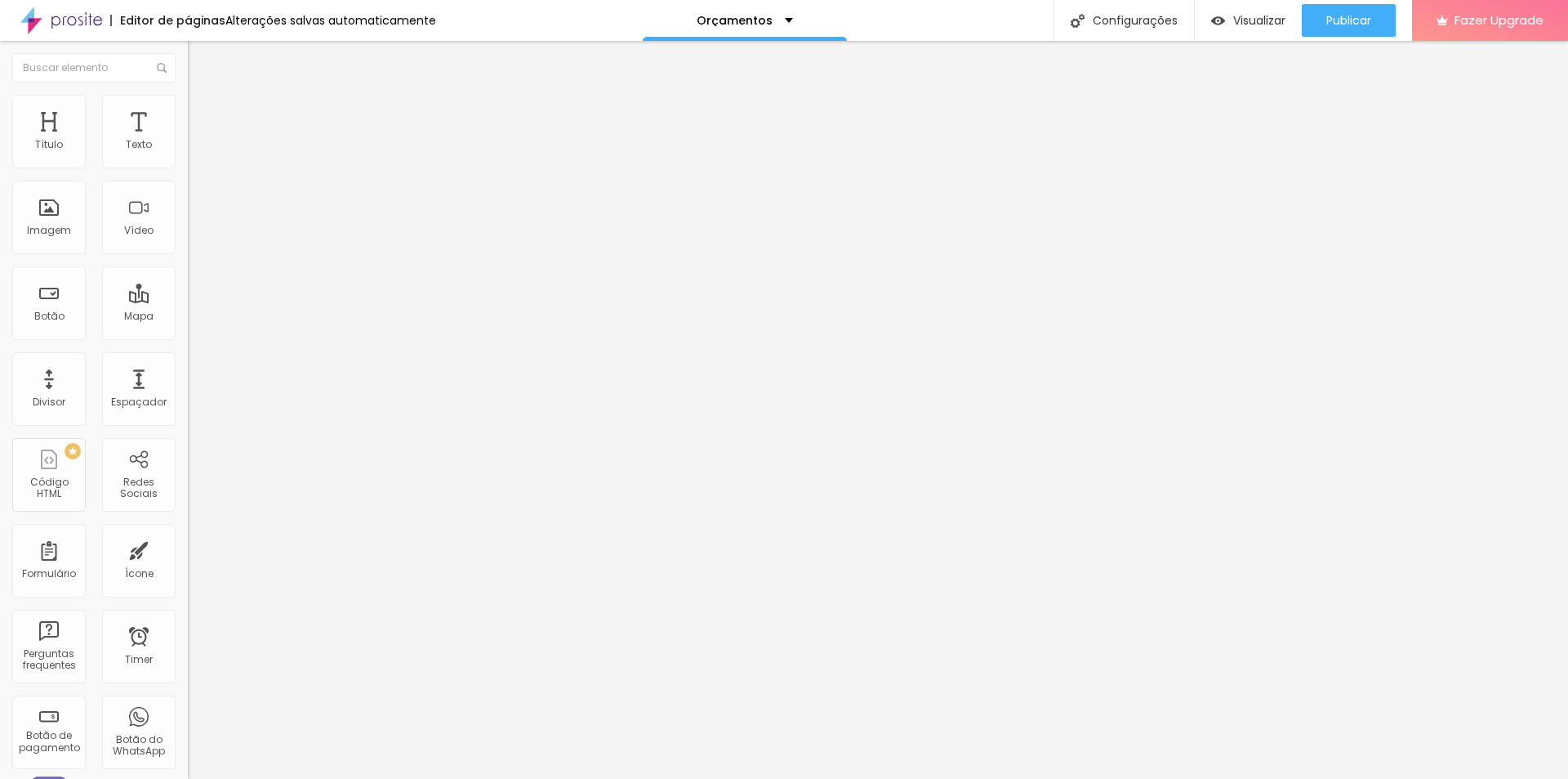
type input "Orçamentos - Casamentos 2026"
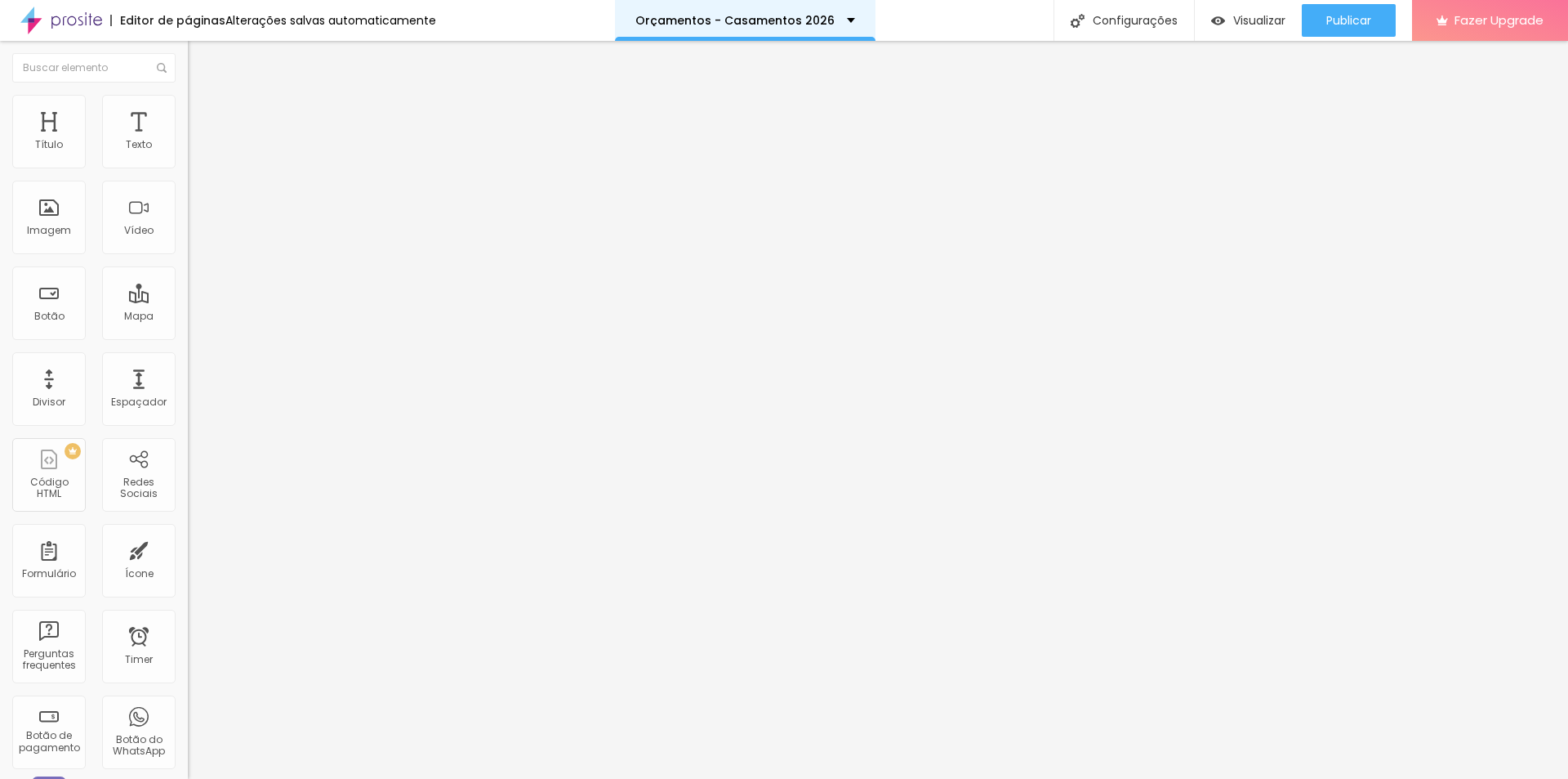
click at [838, 17] on div "Orçamentos - Casamentos 2026" at bounding box center [745, 21] width 220 height 12
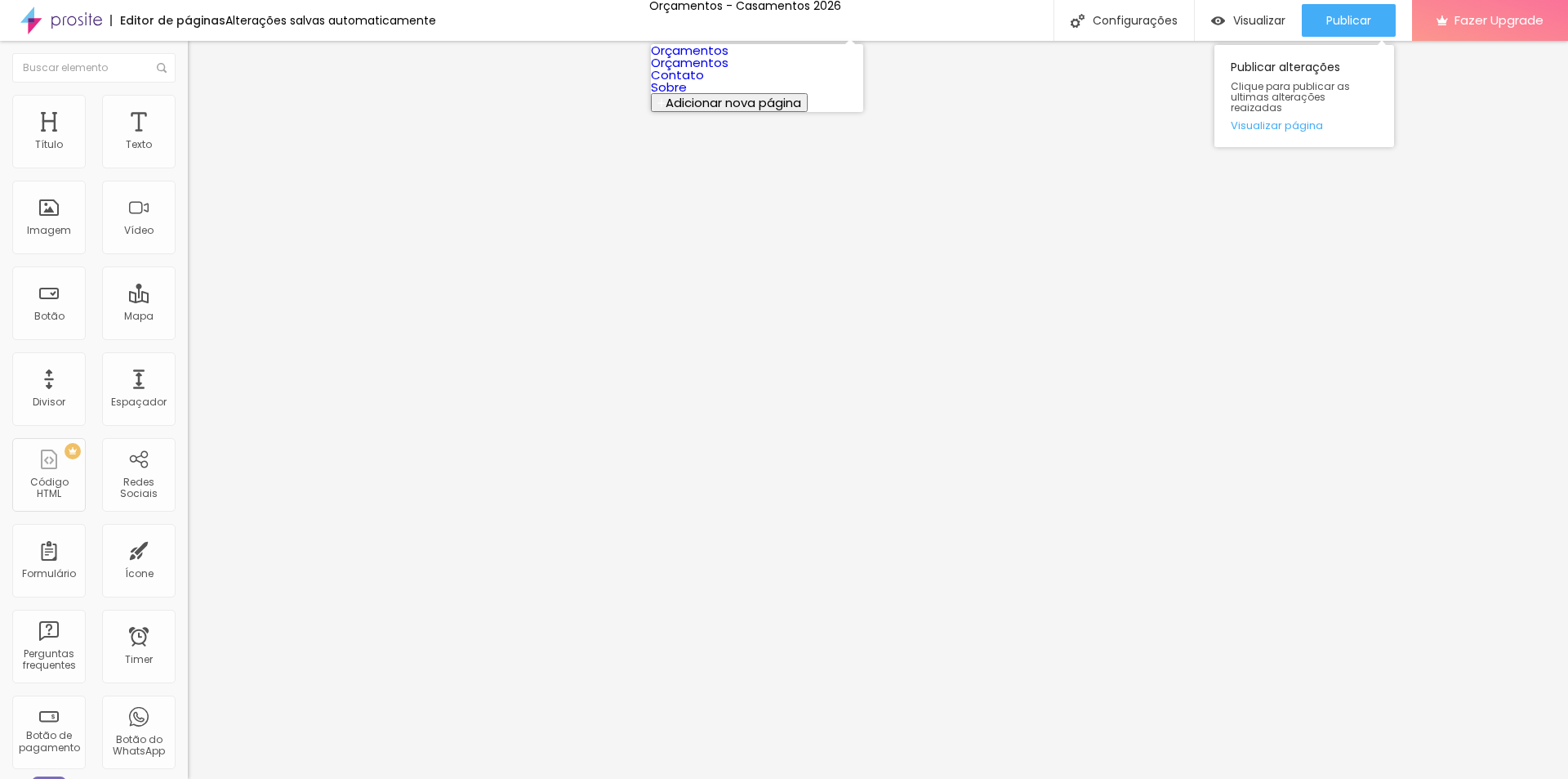
drag, startPoint x: 1366, startPoint y: 26, endPoint x: 1390, endPoint y: 52, distance: 35.4
click at [1367, 26] on span "Publicar" at bounding box center [1348, 20] width 45 height 13
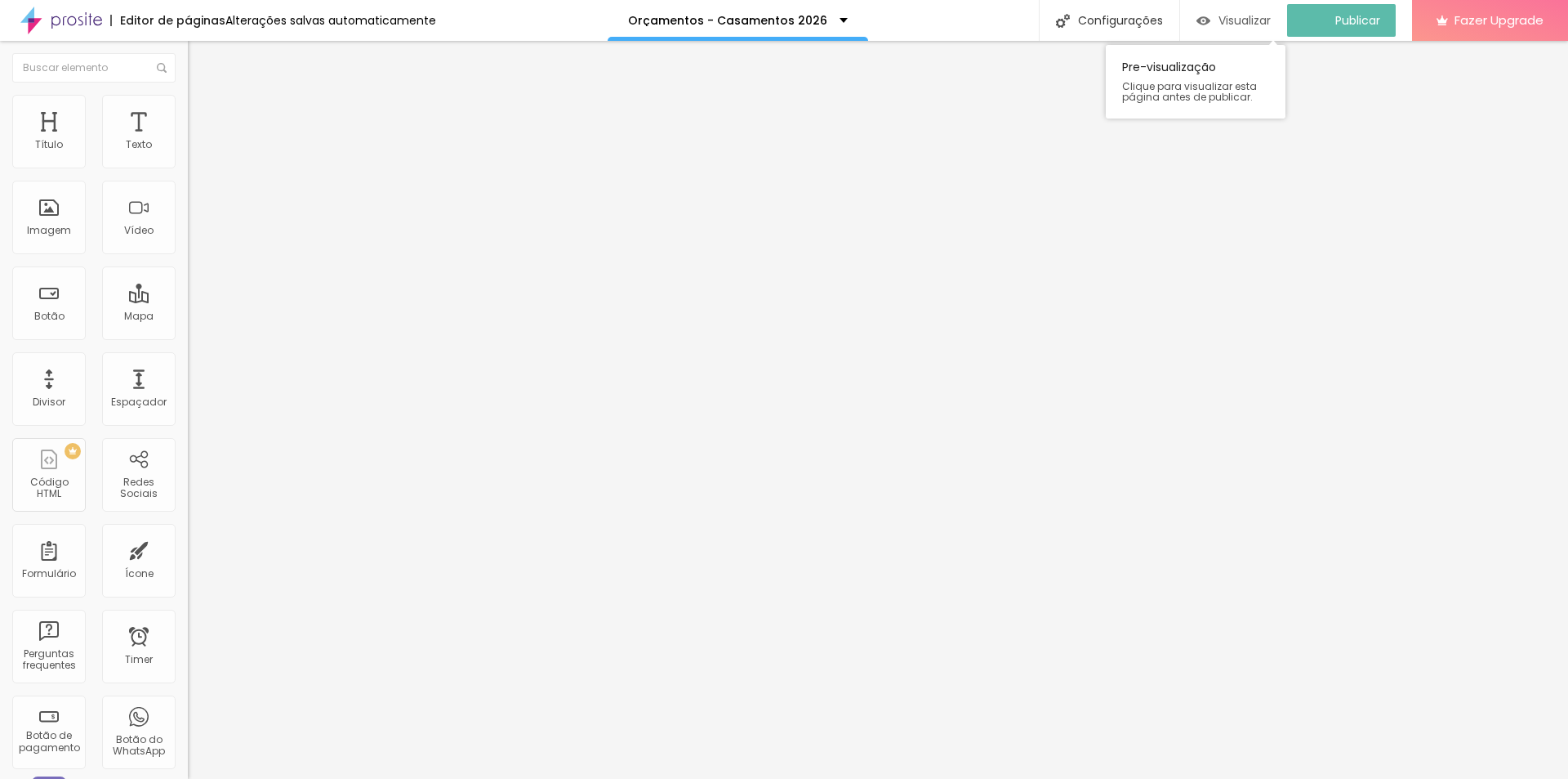
click at [1260, 14] on span "Visualizar" at bounding box center [1243, 20] width 52 height 13
